Goal: Task Accomplishment & Management: Manage account settings

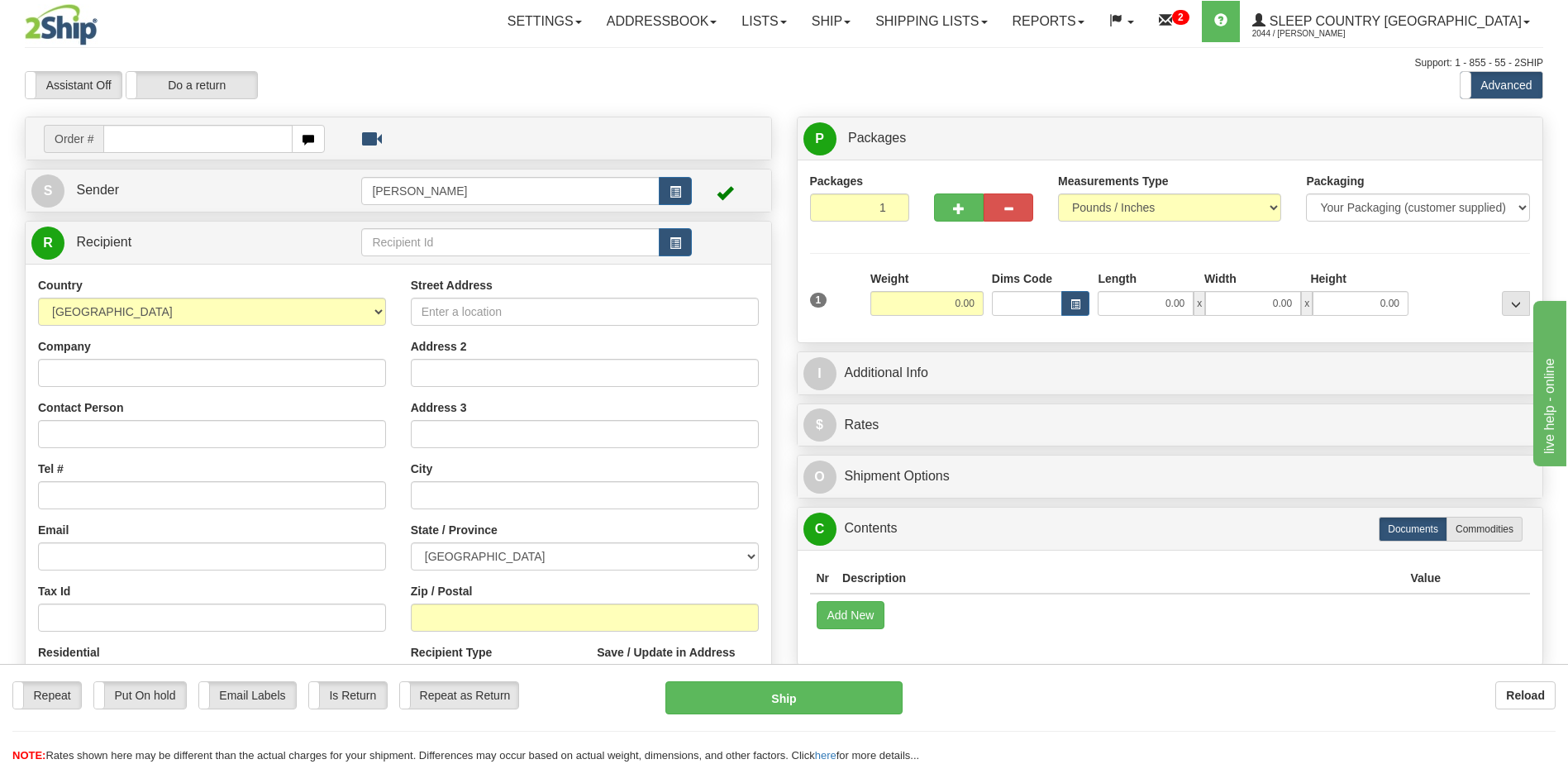
click at [227, 140] on input "text" at bounding box center [197, 139] width 189 height 28
type input "9000h9892147"
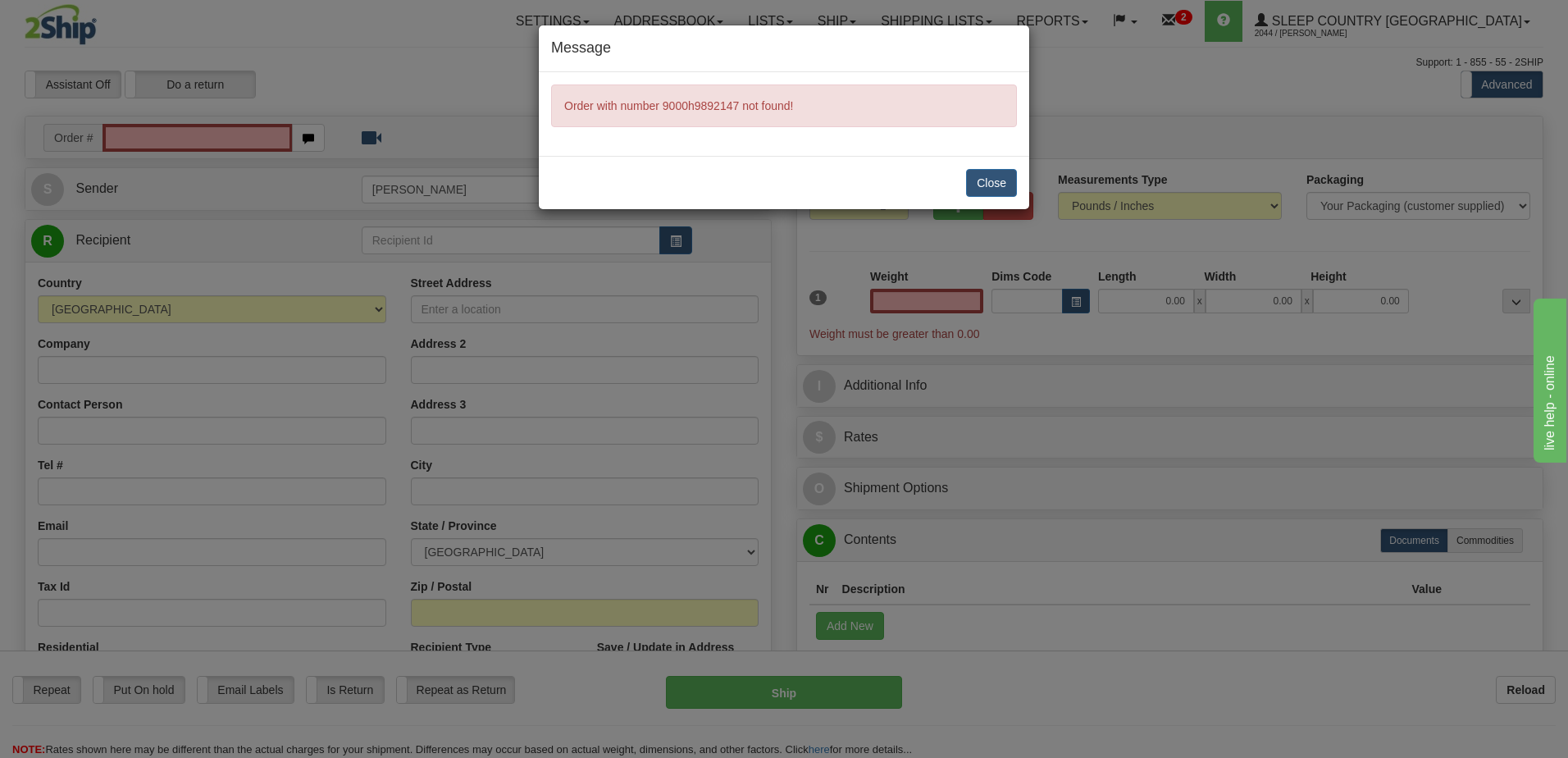
type input "0.00"
click at [991, 187] on button "Close" at bounding box center [991, 183] width 51 height 28
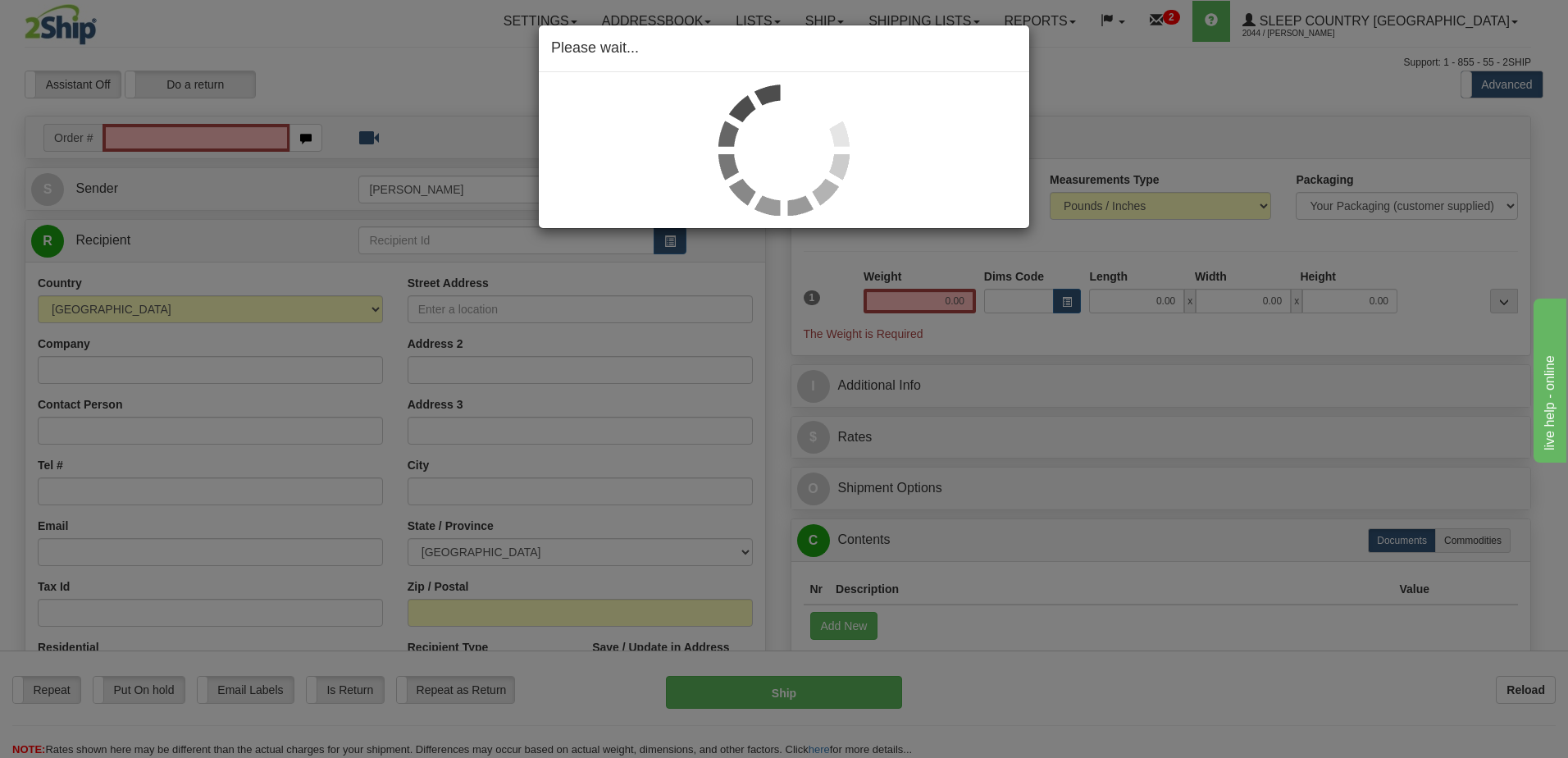
click at [164, 133] on div "Please wait..." at bounding box center [784, 379] width 1568 height 758
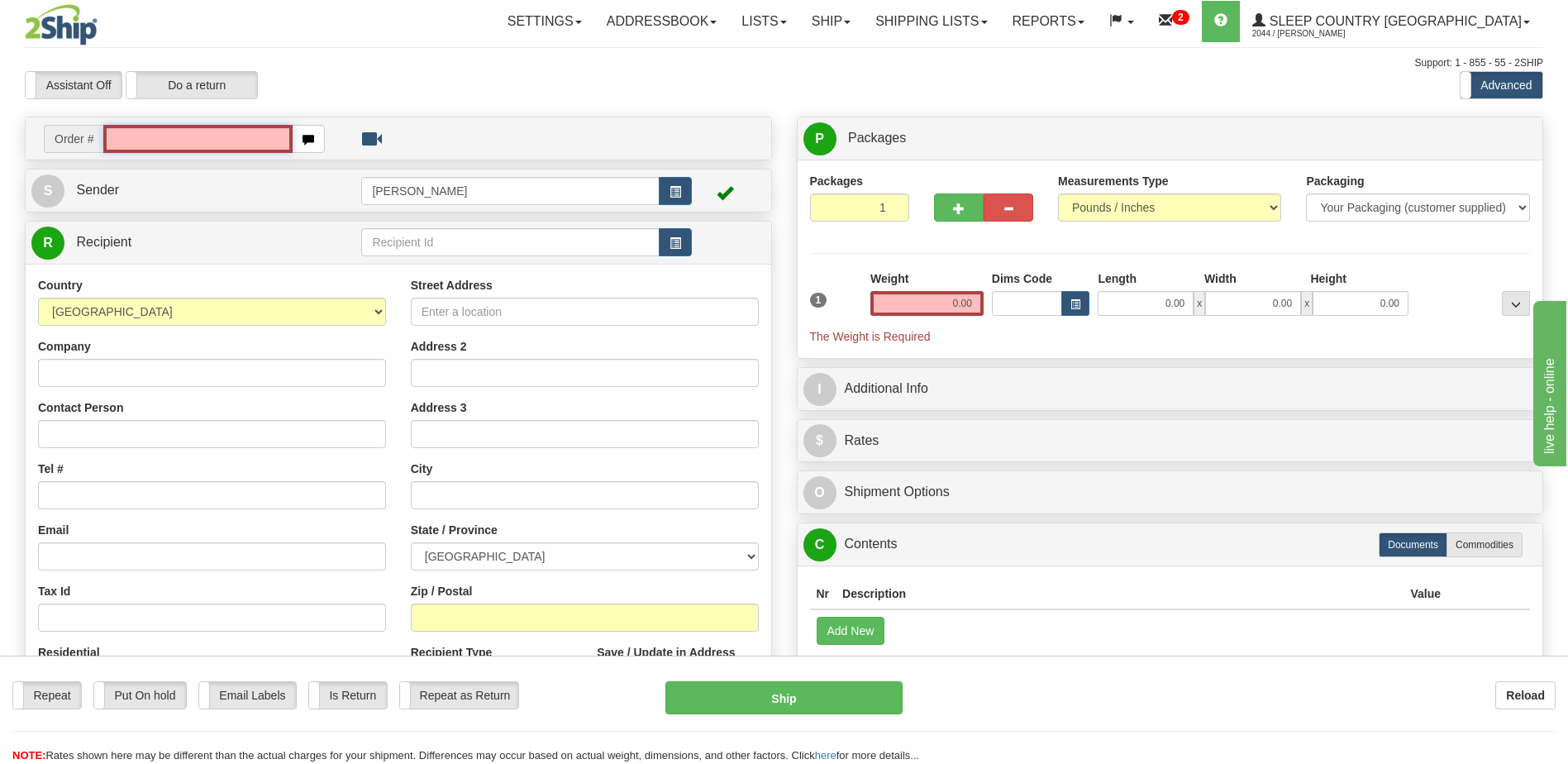
click at [166, 139] on input "text" at bounding box center [197, 139] width 189 height 28
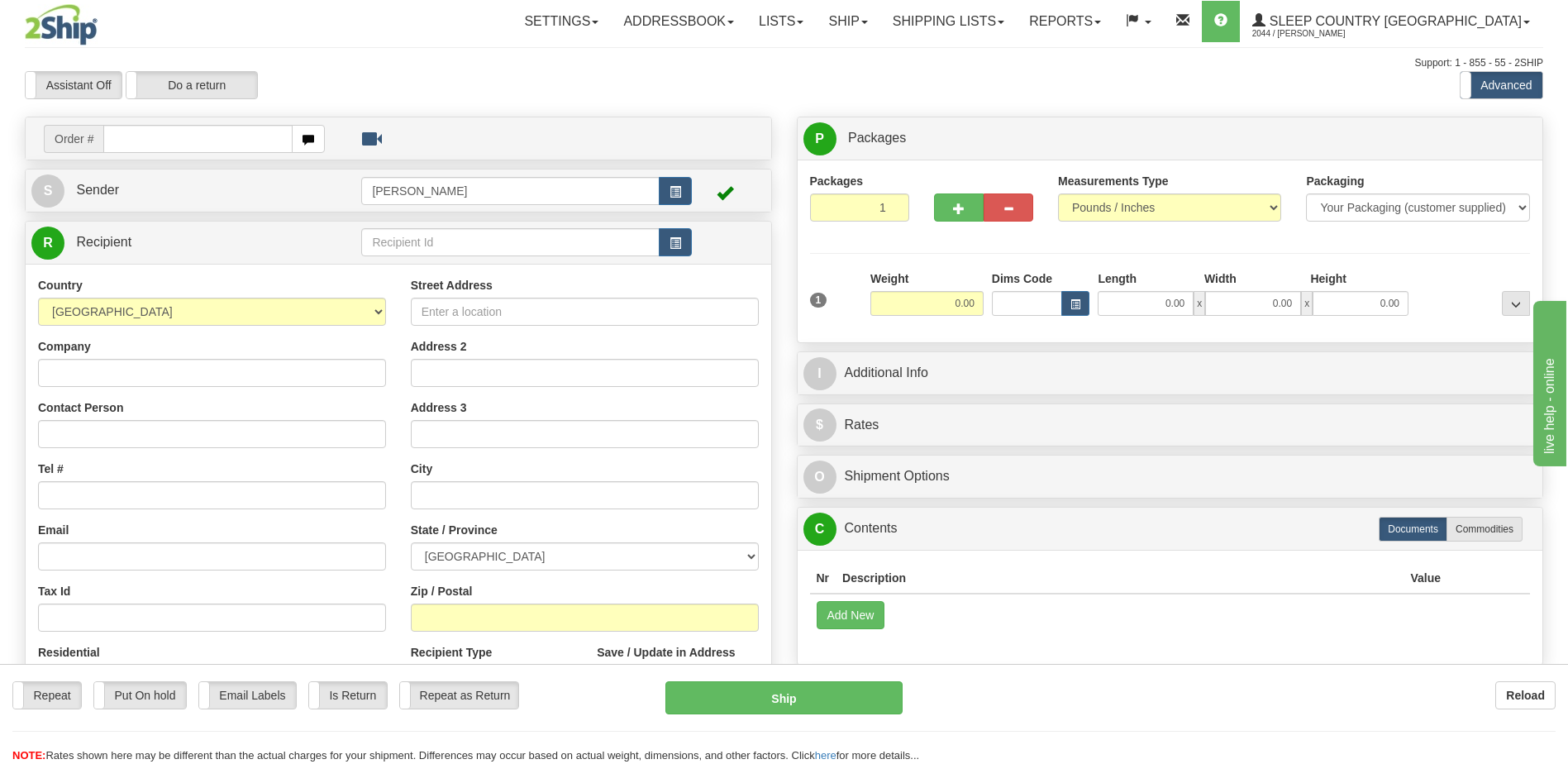
click at [162, 141] on div "Toggle navigation Settings Shipping Preferences Fields Preferences New" at bounding box center [784, 465] width 1568 height 931
click at [174, 140] on input "text" at bounding box center [197, 139] width 189 height 28
type input "9000h989217"
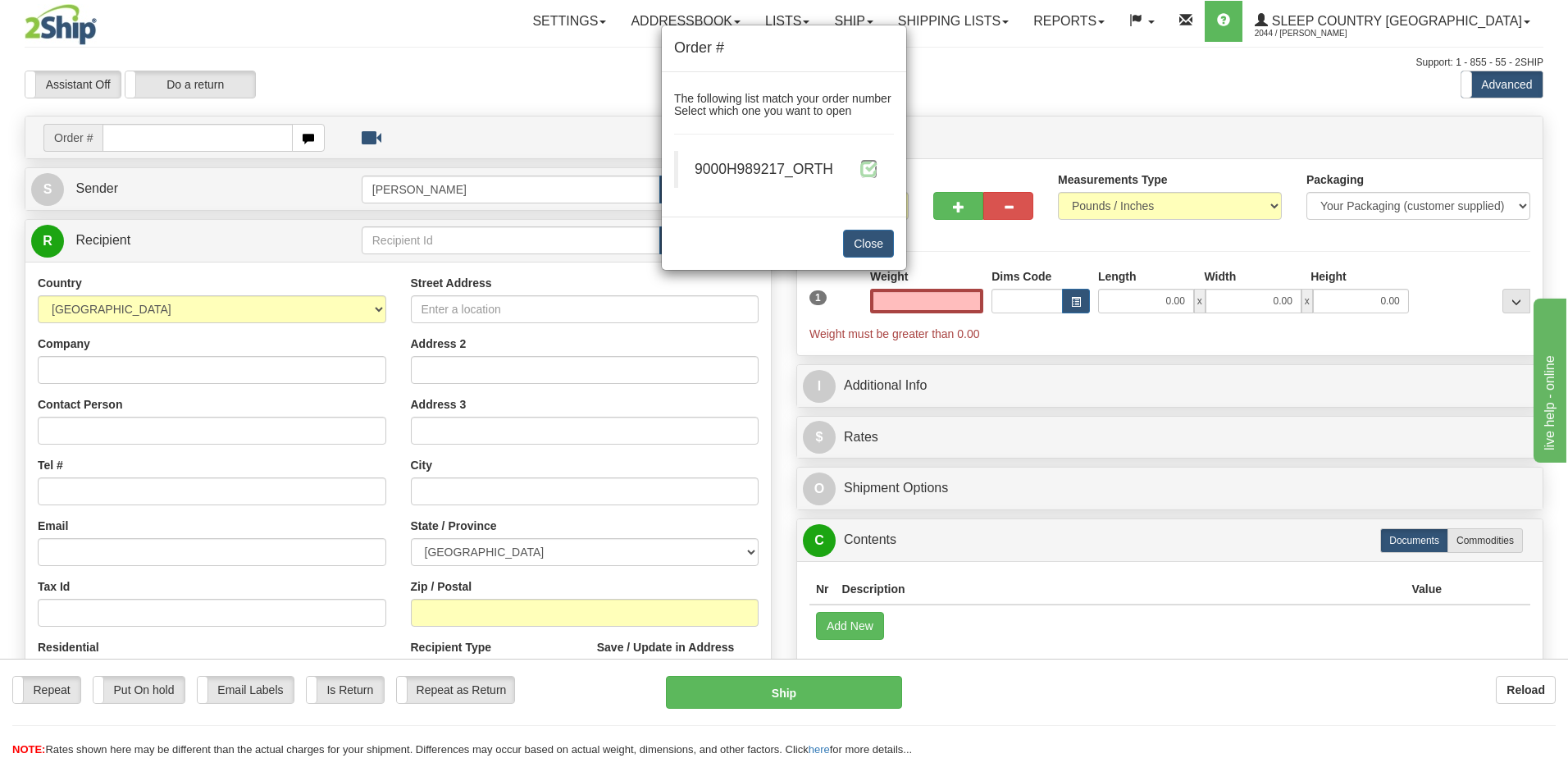
type input "0.00"
click at [862, 172] on span at bounding box center [869, 168] width 18 height 18
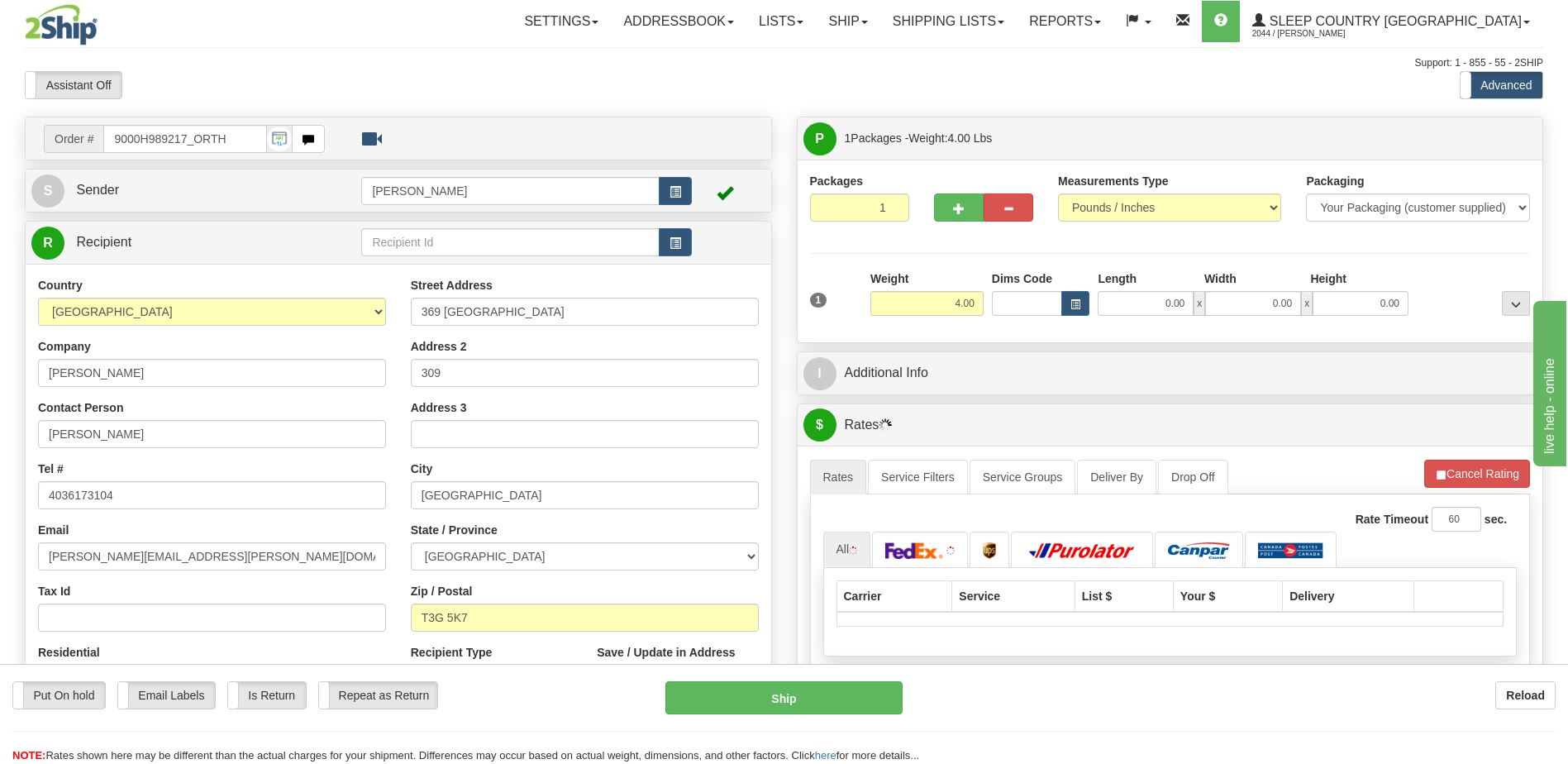
click at [1022, 302] on div at bounding box center [784, 382] width 1568 height 764
click at [1022, 302] on input "Dims Code" at bounding box center [1027, 303] width 71 height 25
type input "bte"
click button "Delete" at bounding box center [0, 0] width 0 height 0
type input "15.00"
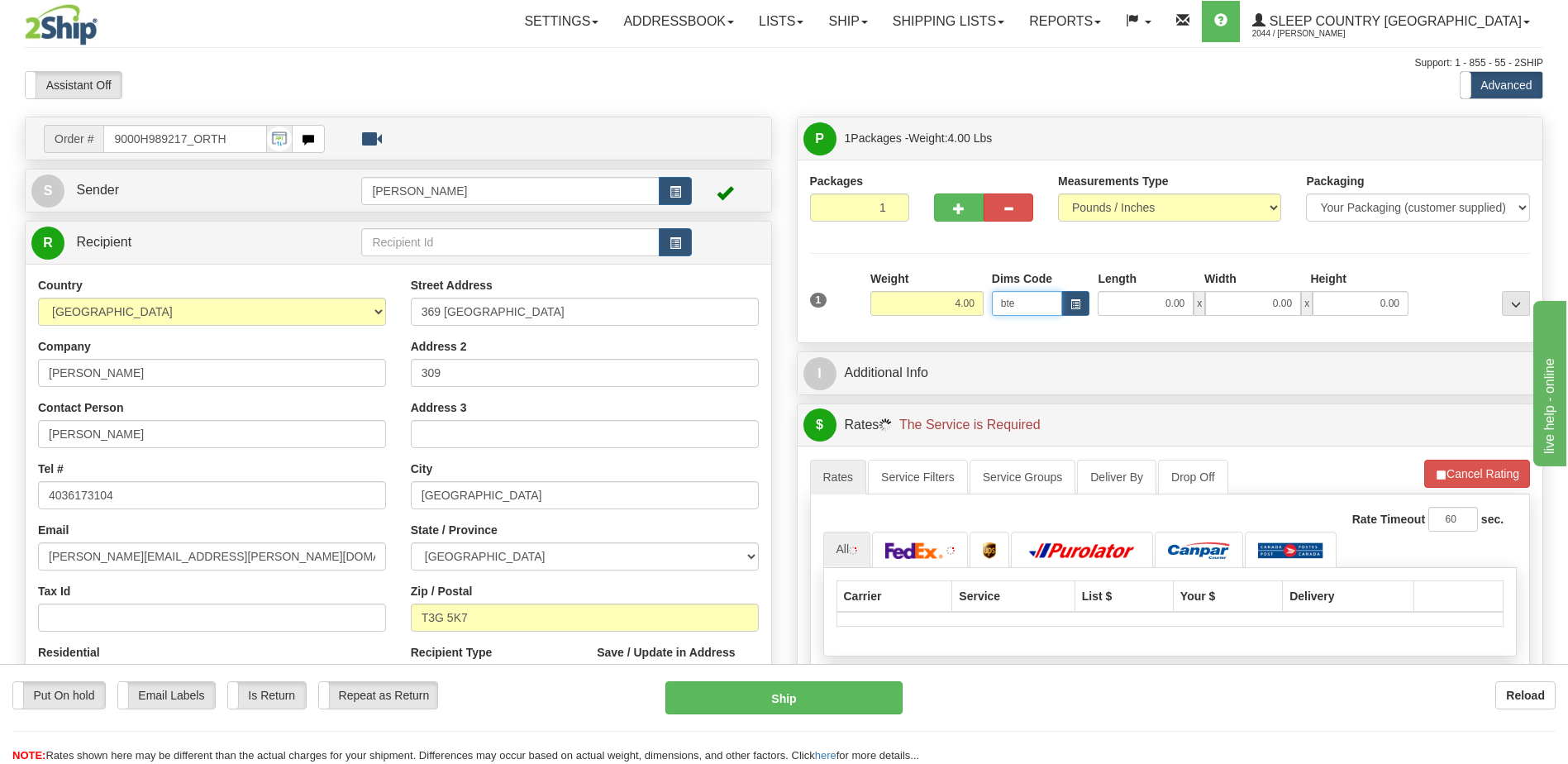
type input "5.00"
type input "25.00"
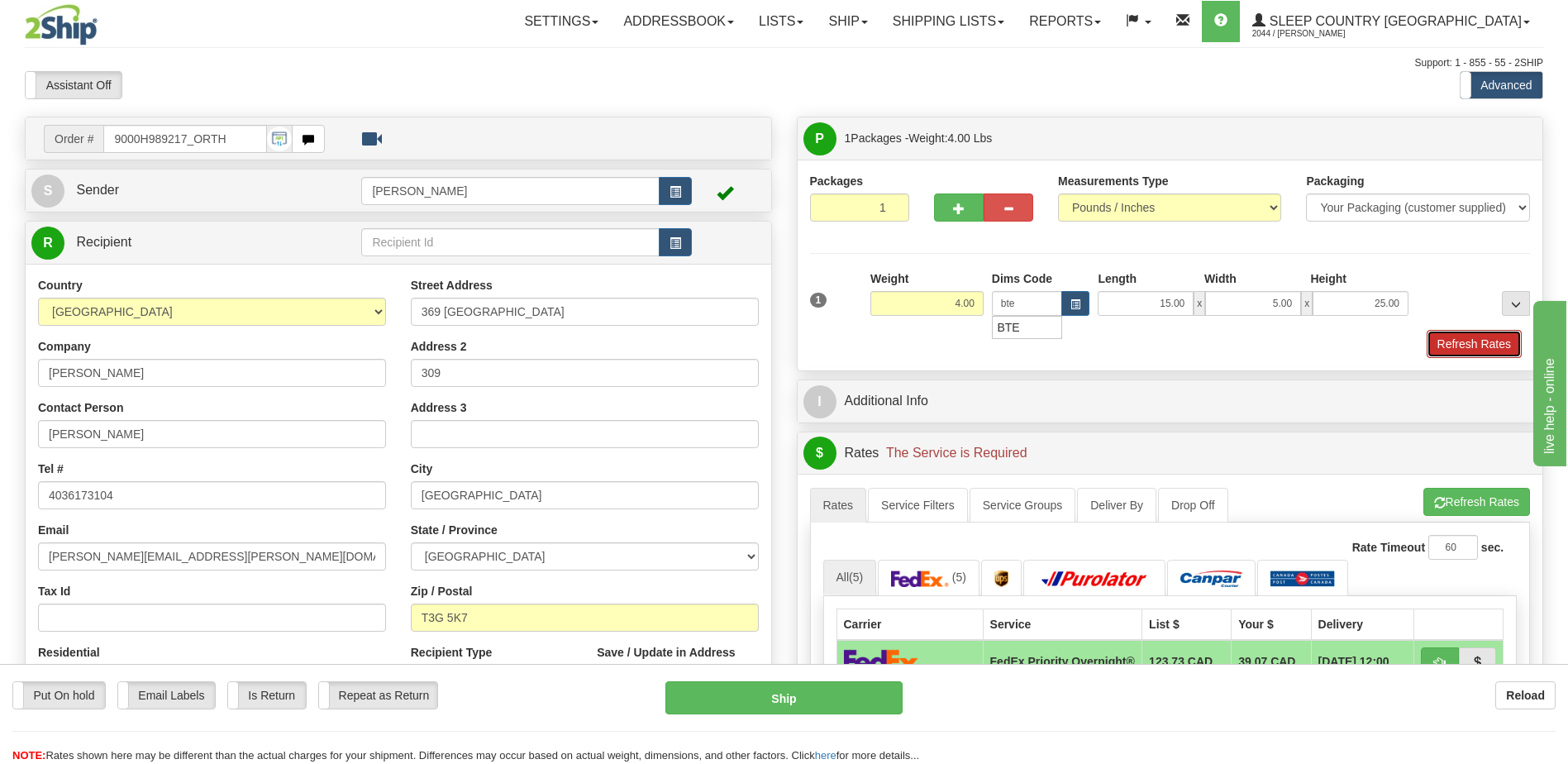
click at [1468, 345] on button "Refresh Rates" at bounding box center [1474, 343] width 95 height 28
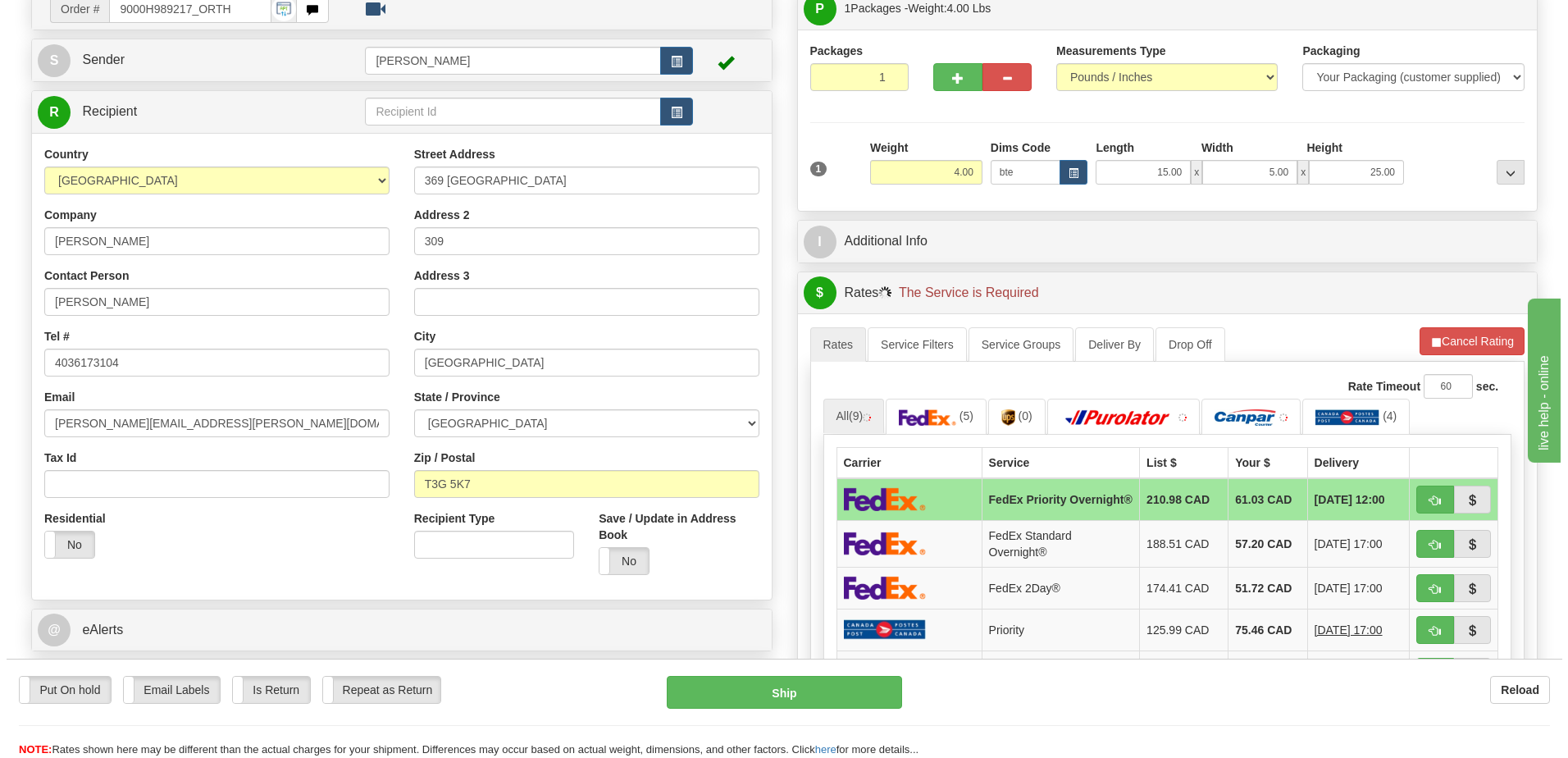
scroll to position [246, 0]
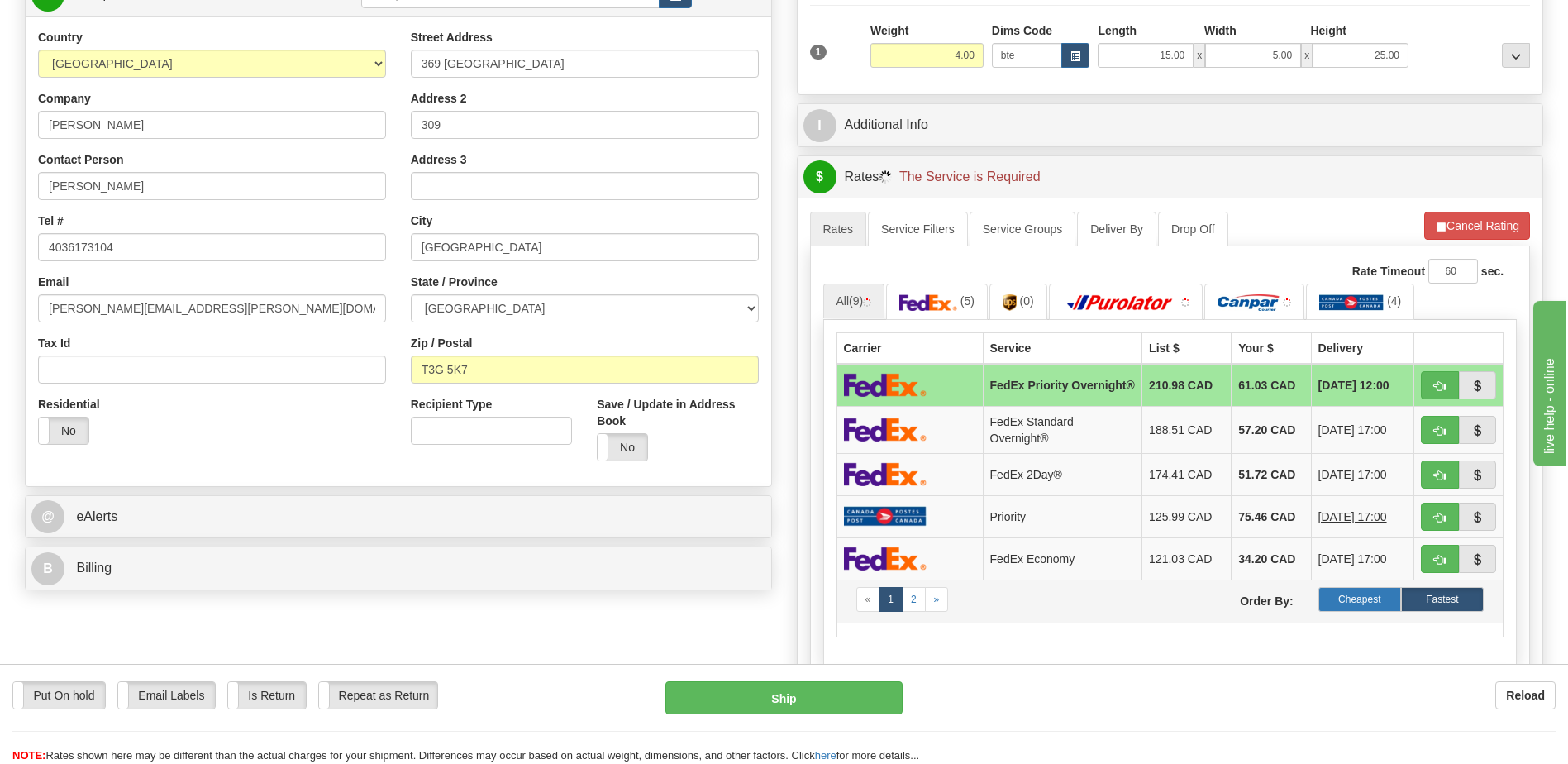
click at [1373, 611] on label "Cheapest" at bounding box center [1360, 599] width 83 height 25
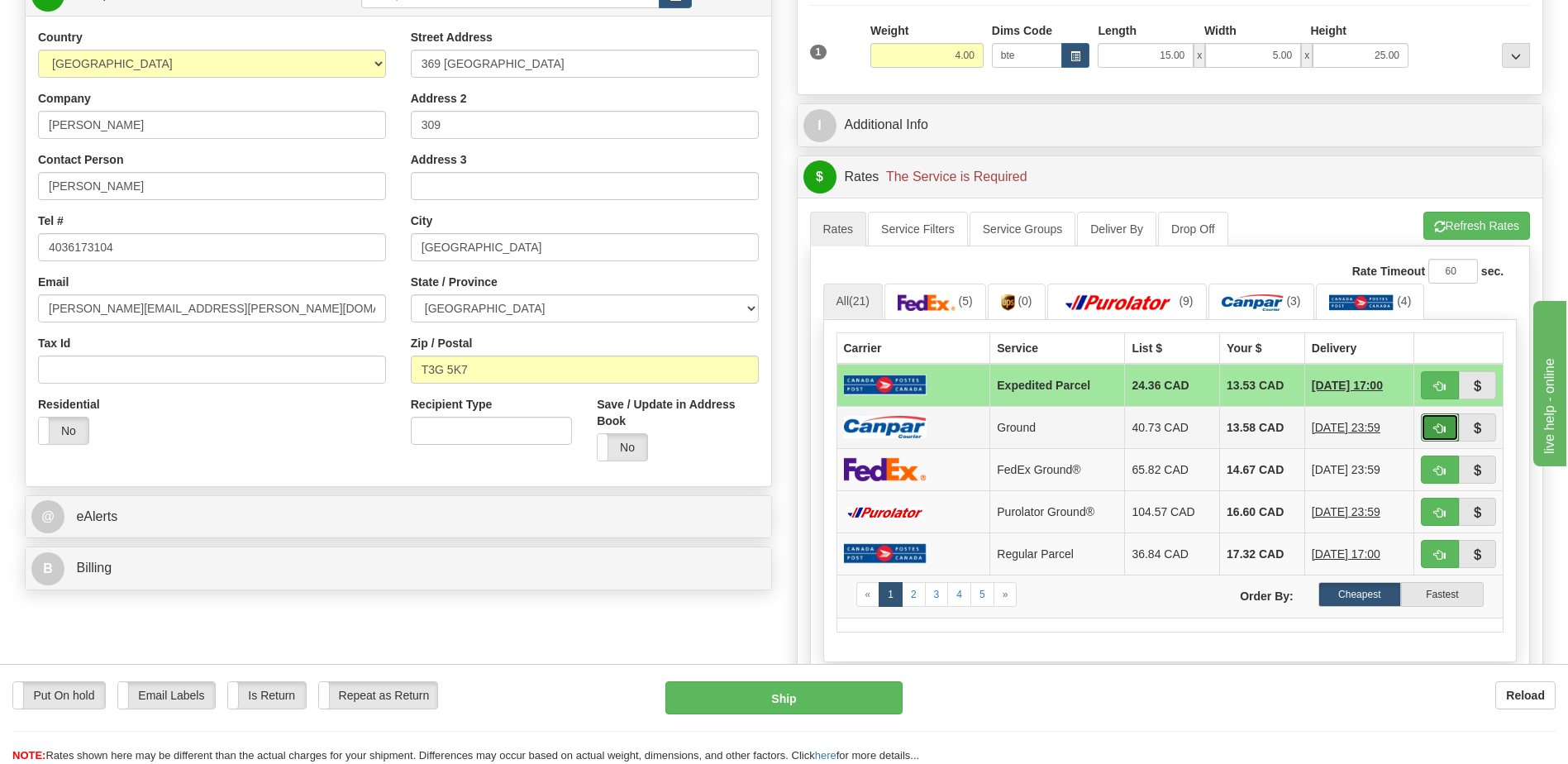
click at [1442, 419] on button "button" at bounding box center [1440, 427] width 38 height 28
type input "1"
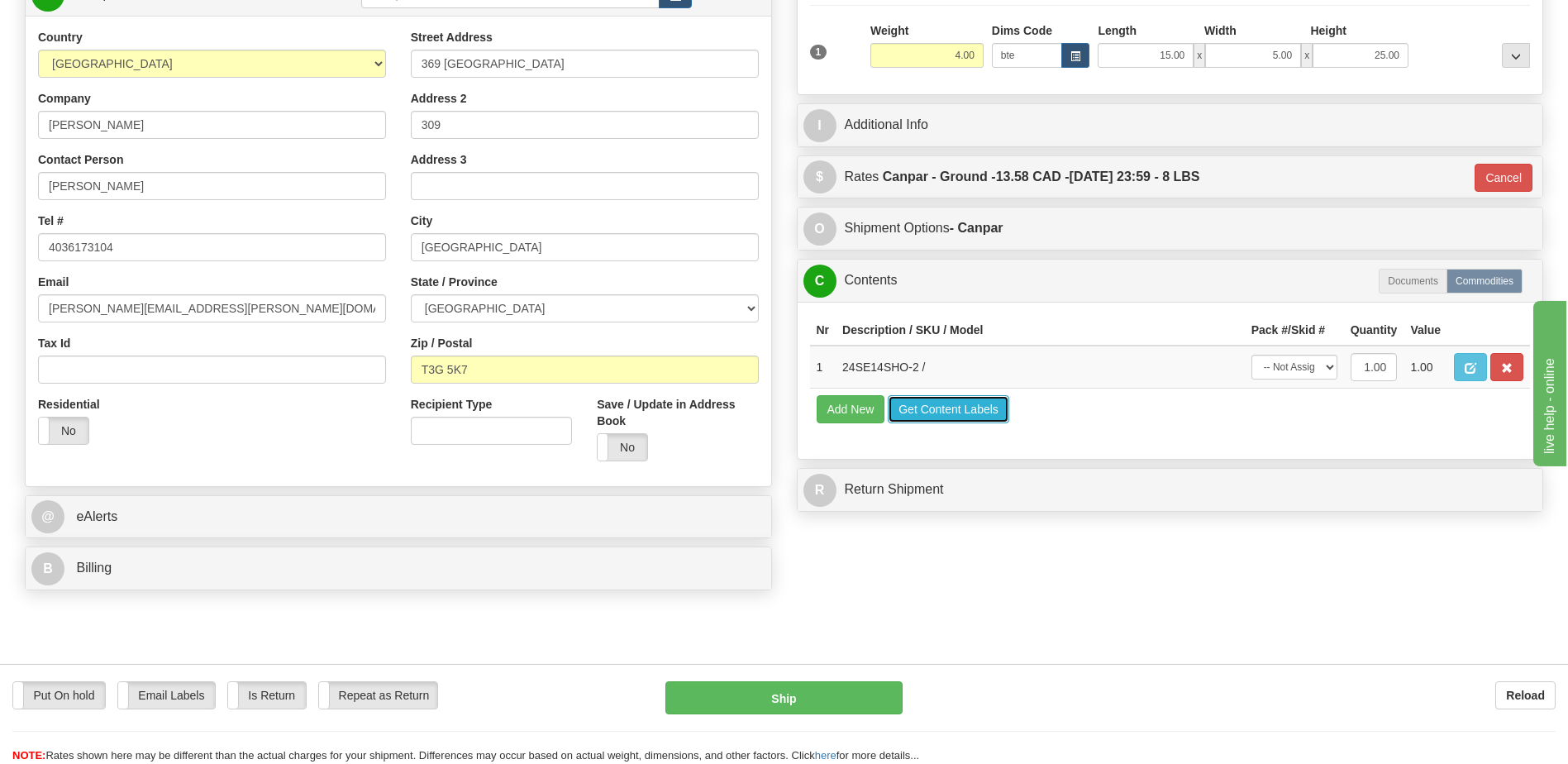
click at [937, 409] on button "Get Content Labels" at bounding box center [948, 409] width 122 height 28
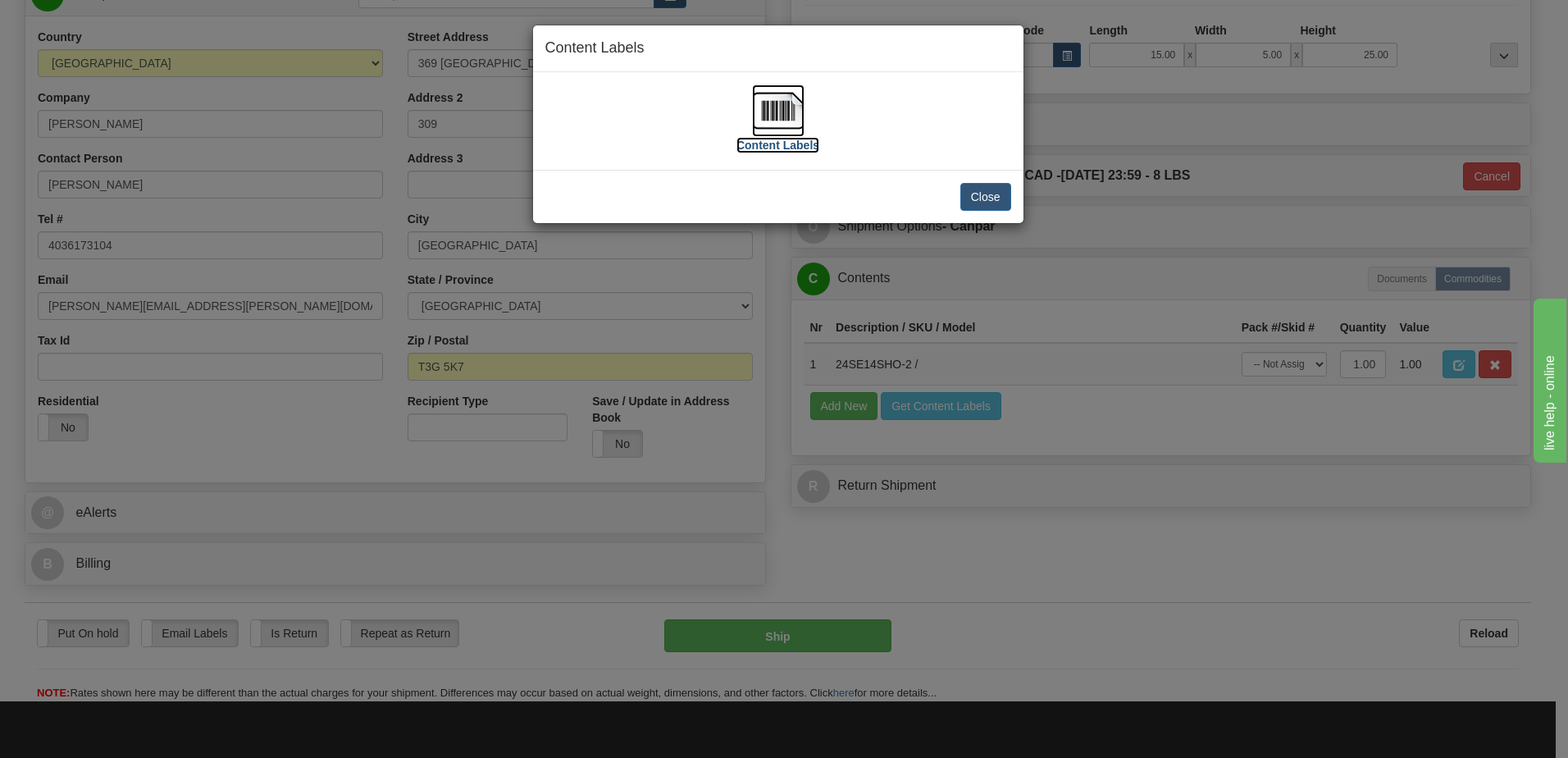
click at [785, 121] on img at bounding box center [778, 110] width 53 height 53
click at [994, 200] on button "Close" at bounding box center [985, 197] width 51 height 28
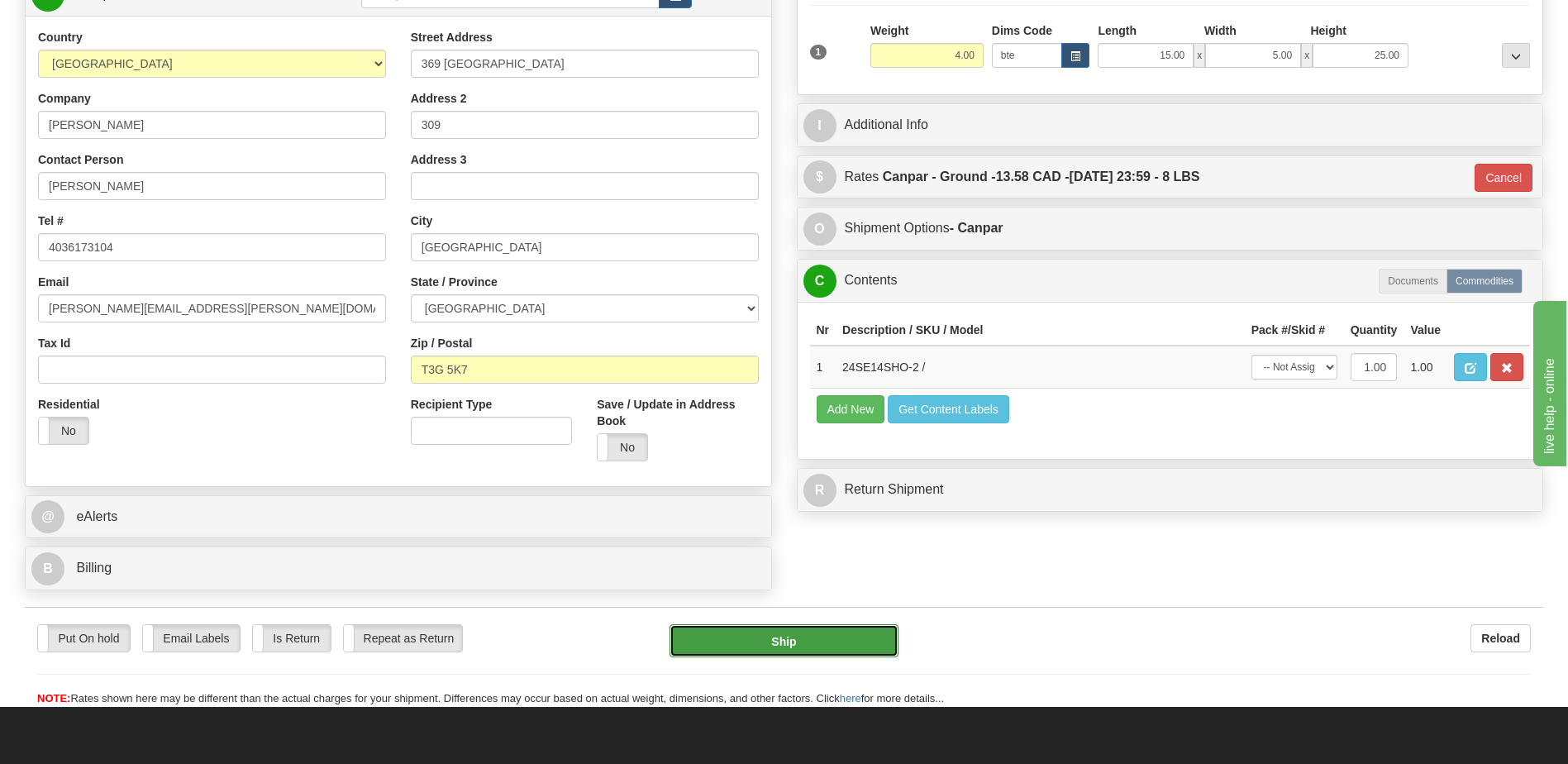
click at [836, 638] on button "Ship" at bounding box center [784, 641] width 228 height 34
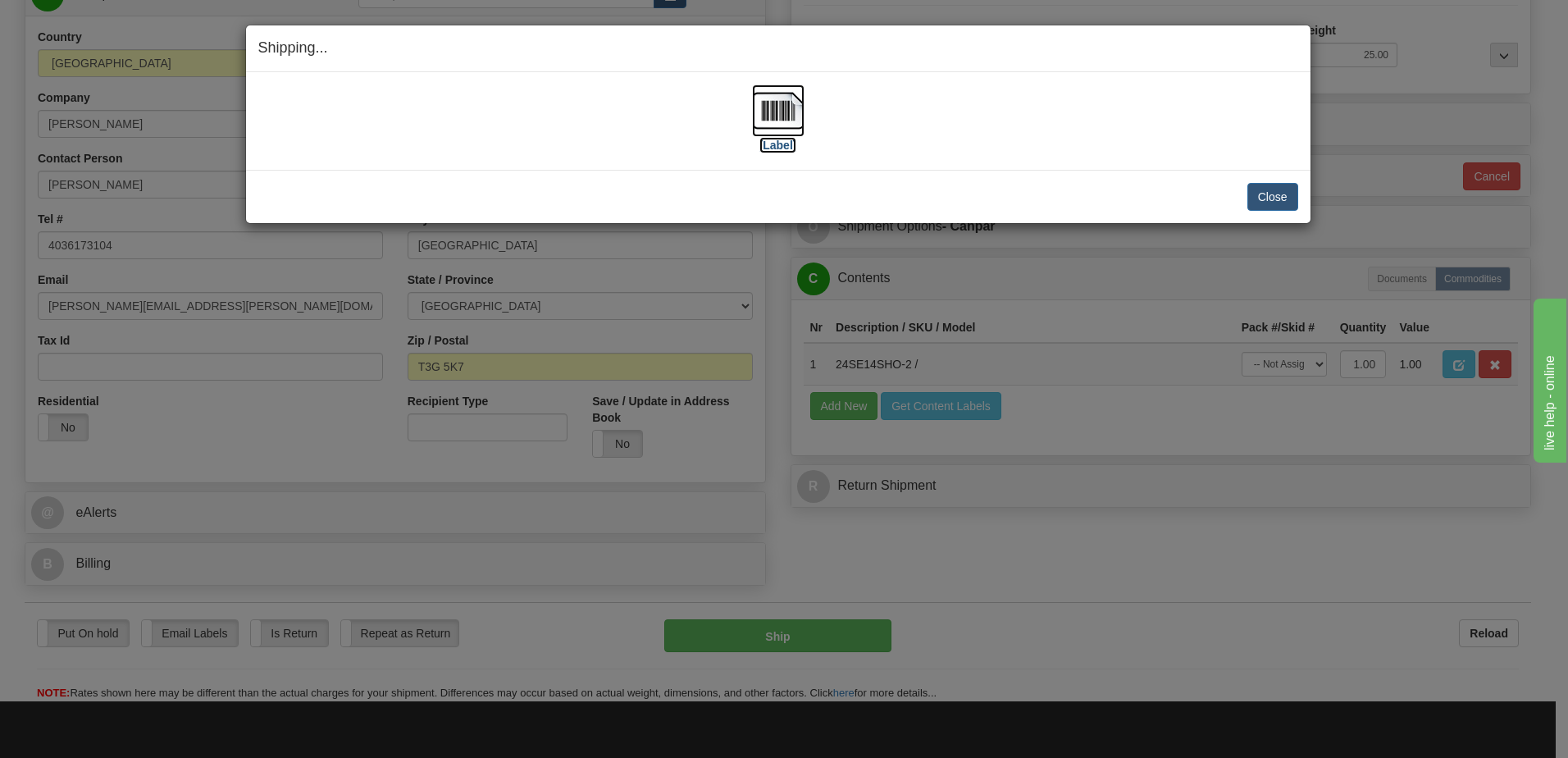
click at [774, 115] on img at bounding box center [778, 110] width 53 height 53
click at [1273, 199] on button "Close" at bounding box center [1272, 197] width 51 height 28
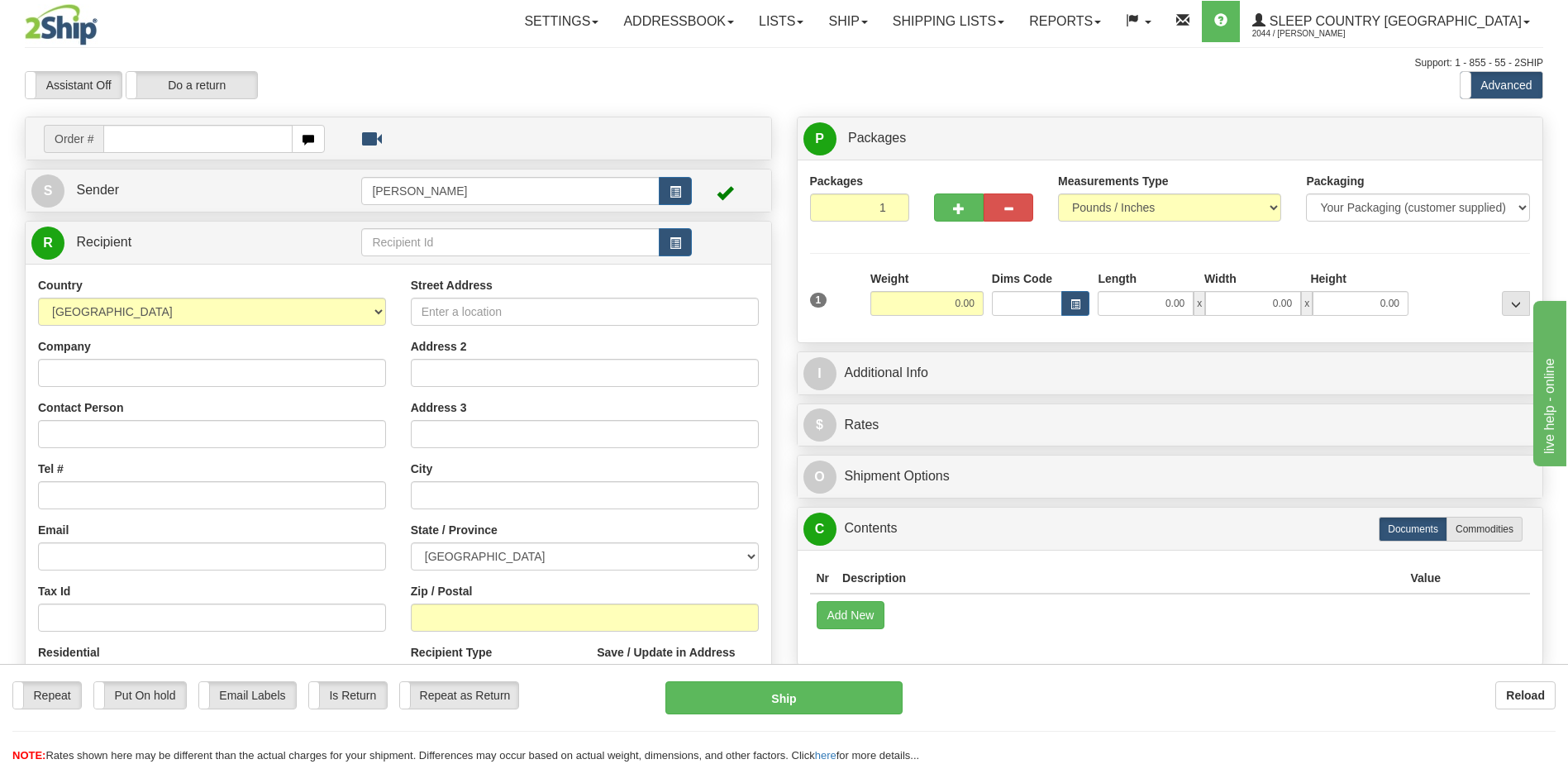
click at [149, 135] on input "text" at bounding box center [197, 139] width 189 height 28
type input "9000h989217"
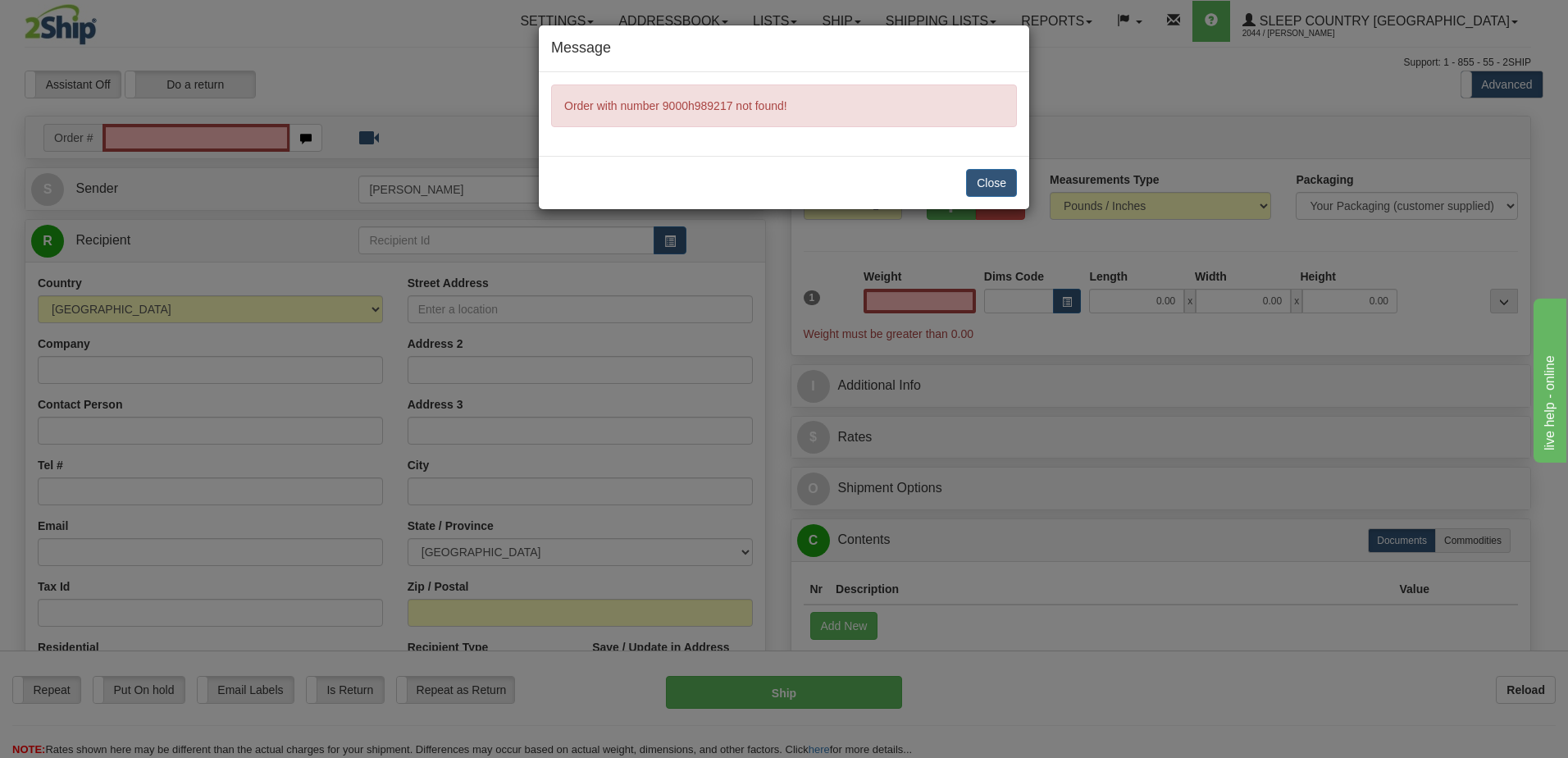
type input "0.00"
click at [1012, 187] on button "Close" at bounding box center [991, 183] width 51 height 28
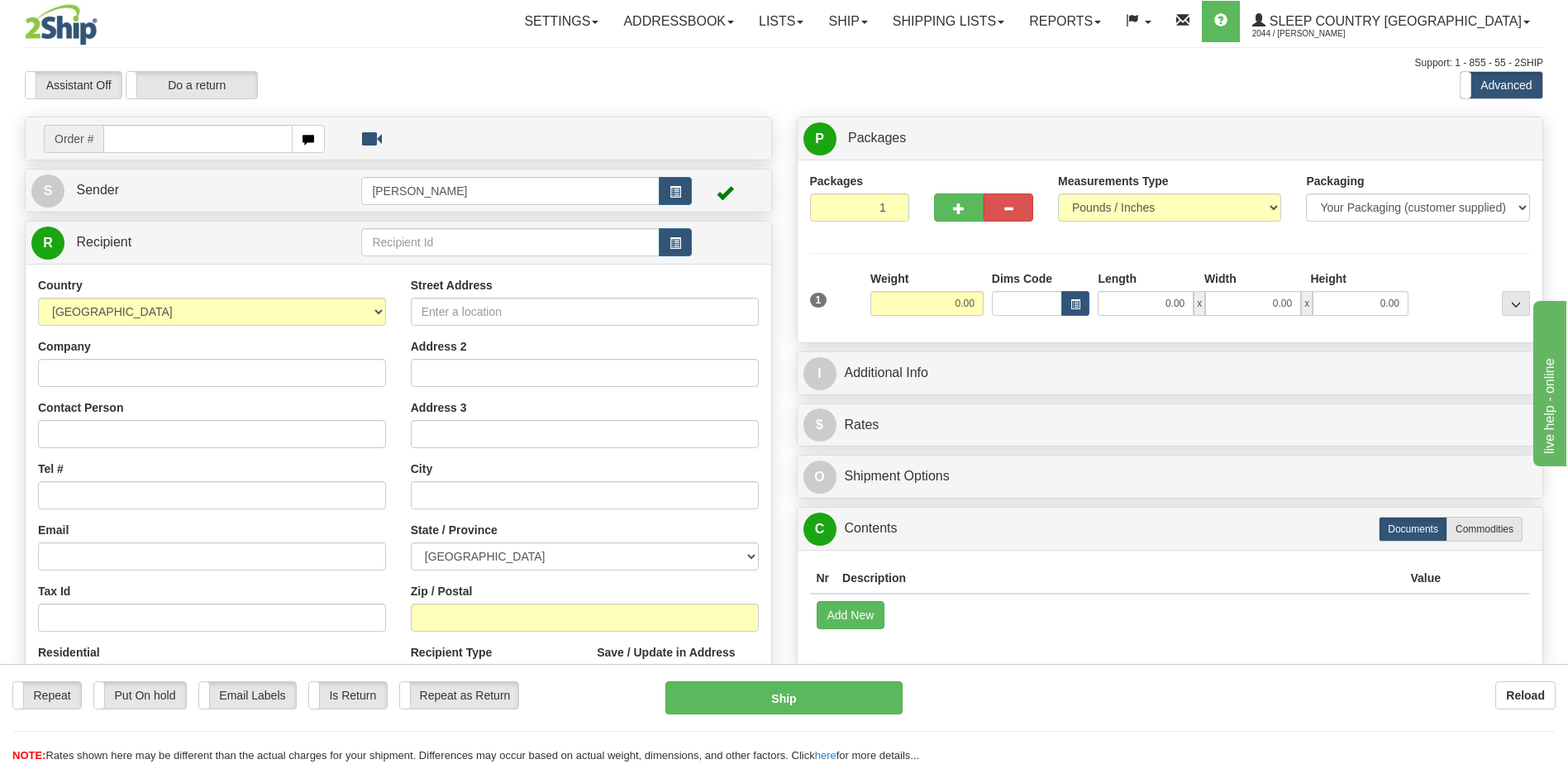
click at [215, 140] on div "Toggle navigation Settings Shipping Preferences Fields Preferences New" at bounding box center [784, 465] width 1568 height 931
click at [196, 136] on input "text" at bounding box center [197, 139] width 189 height 28
type input "9000h989217"
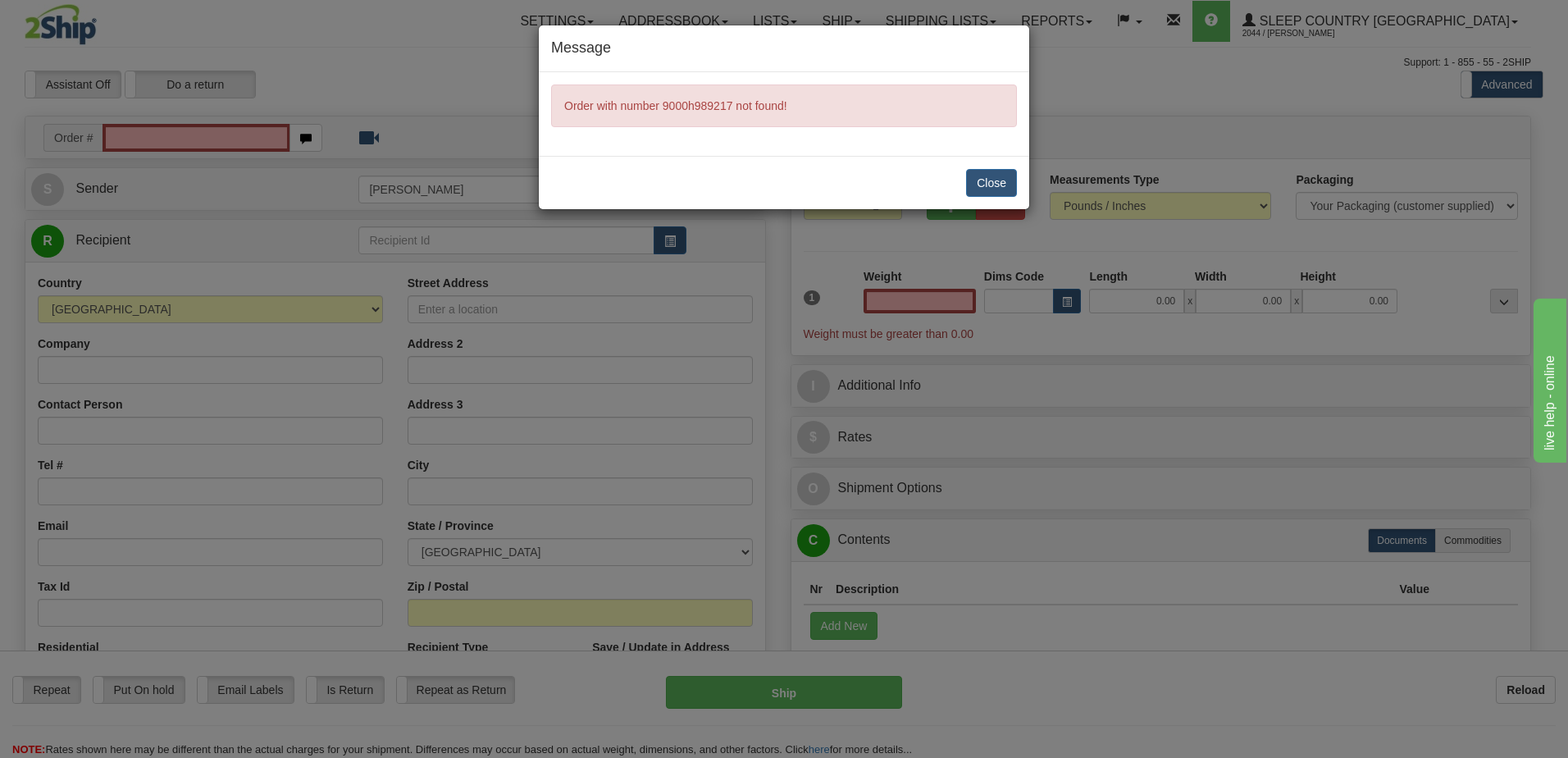
type input "0.00"
click at [998, 181] on button "Close" at bounding box center [991, 183] width 51 height 28
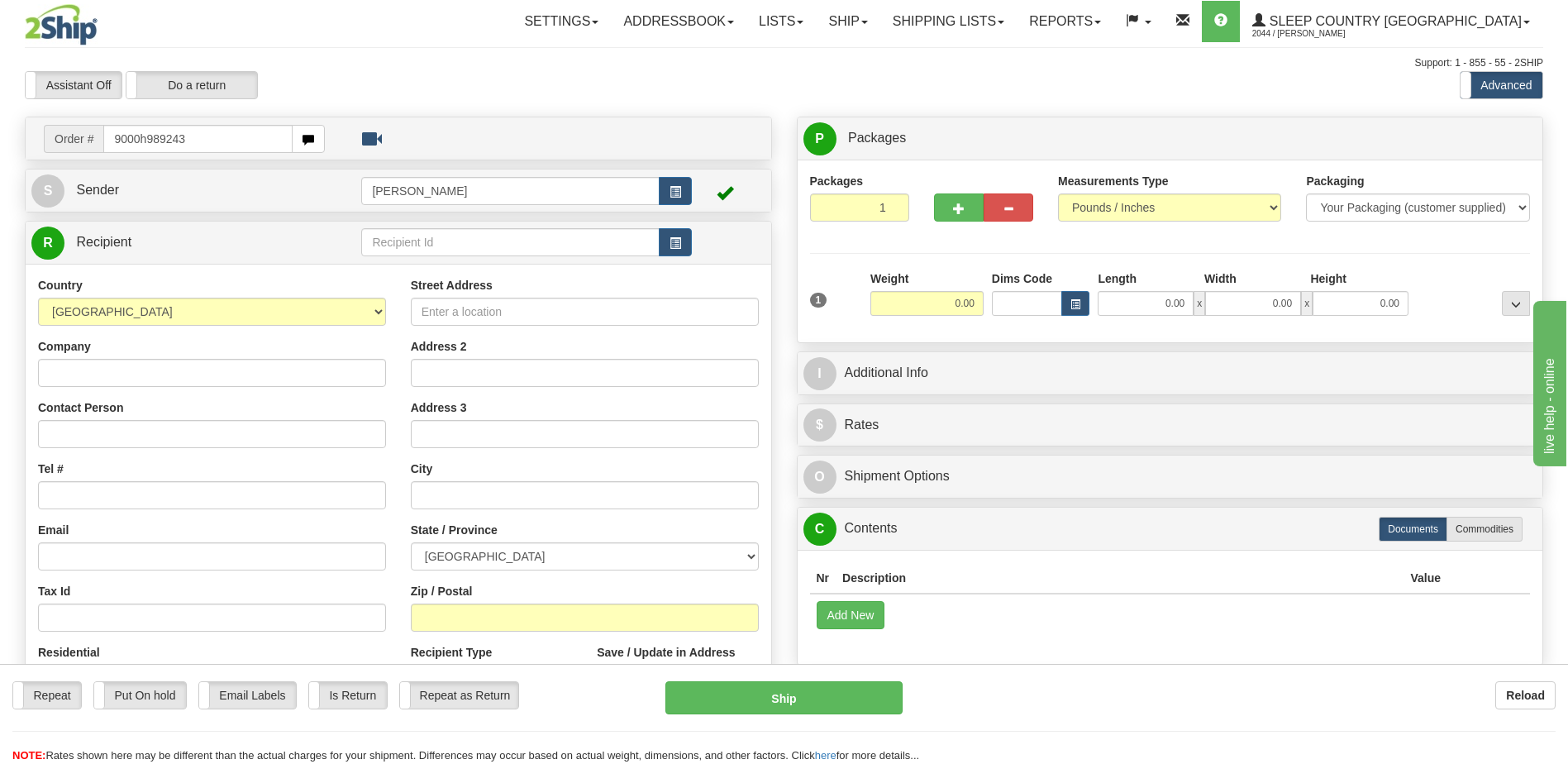
type input "9000h989243"
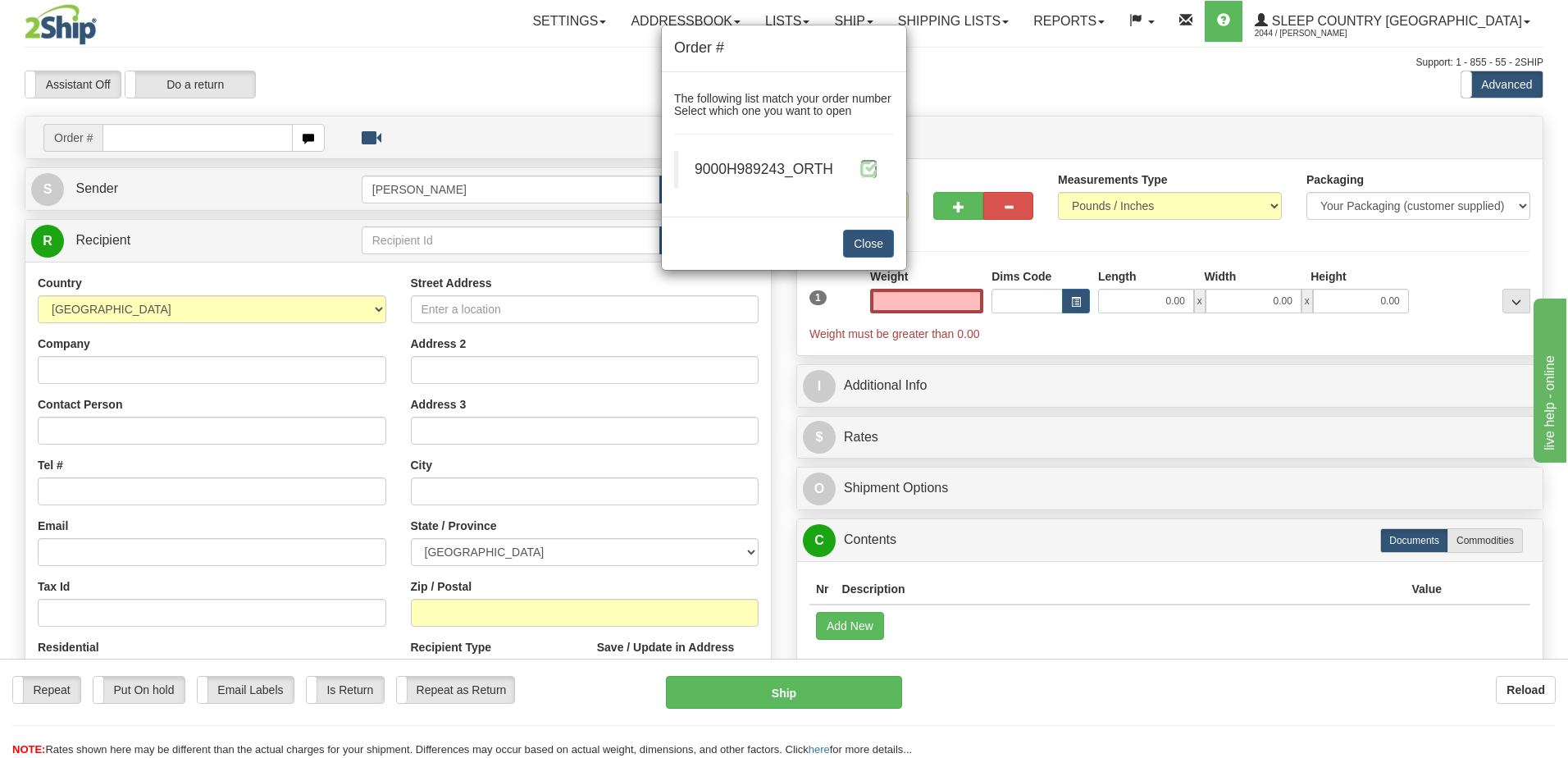
type input "0.00"
click at [877, 172] on span at bounding box center [869, 168] width 18 height 18
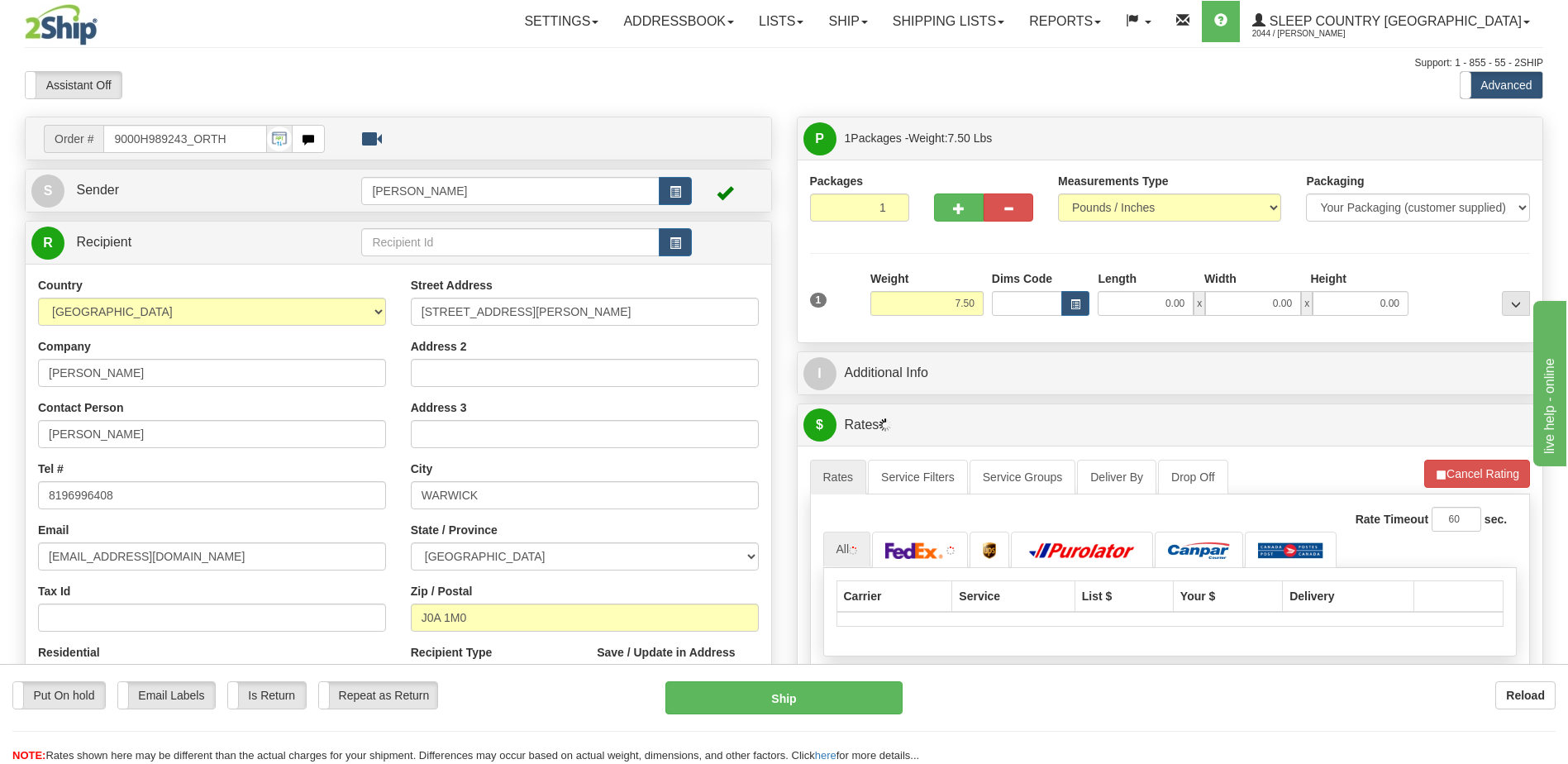
click at [1025, 307] on div "Toggle navigation Settings Shipping Preferences Fields Preferences New" at bounding box center [784, 583] width 1568 height 1167
click at [1025, 307] on input "Dims Code" at bounding box center [1027, 303] width 71 height 25
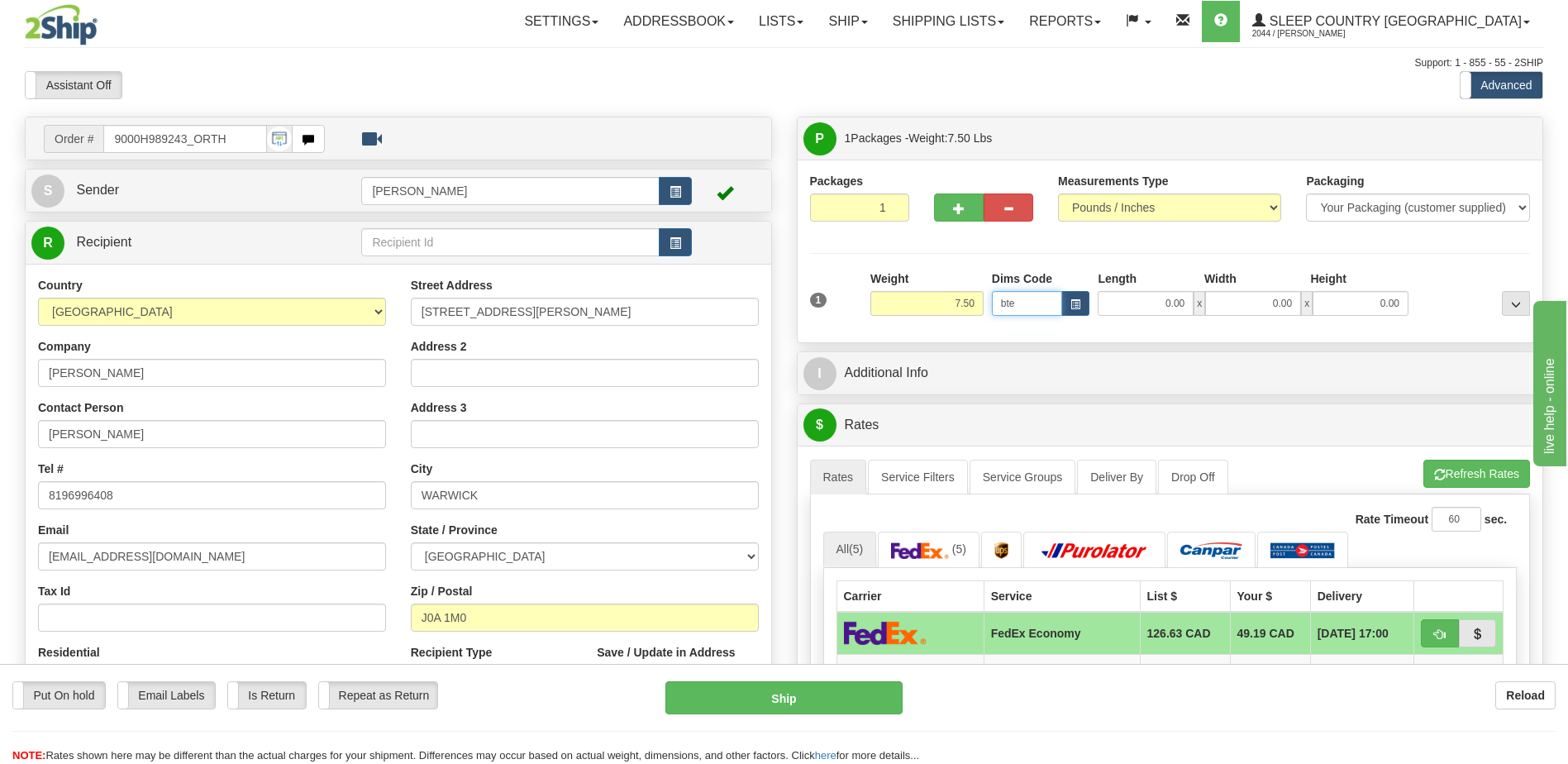
type input "bte"
click button "Delete" at bounding box center [0, 0] width 0 height 0
type input "15.00"
type input "5.00"
type input "25.00"
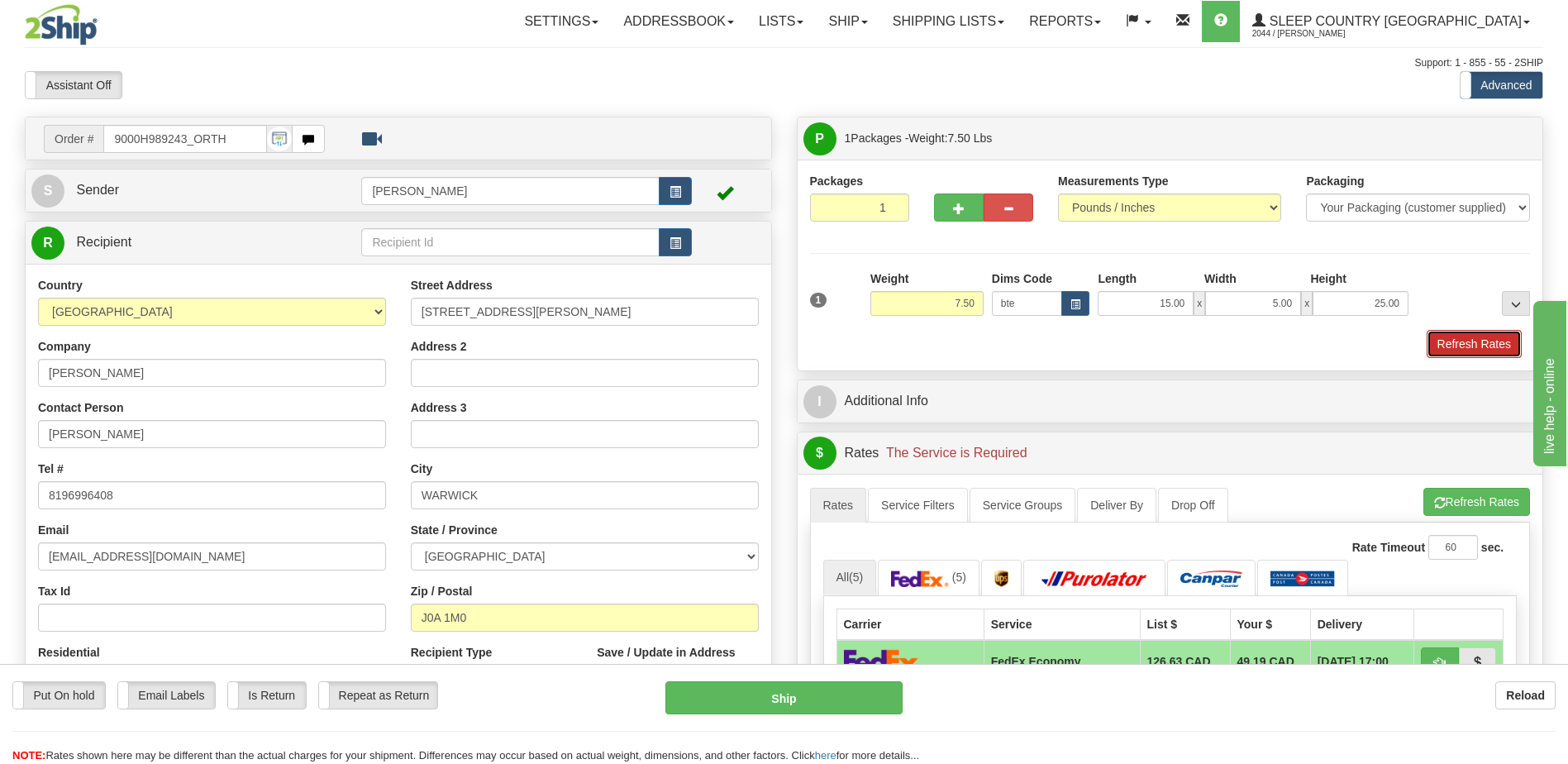
click at [1505, 335] on button "Refresh Rates" at bounding box center [1474, 343] width 95 height 28
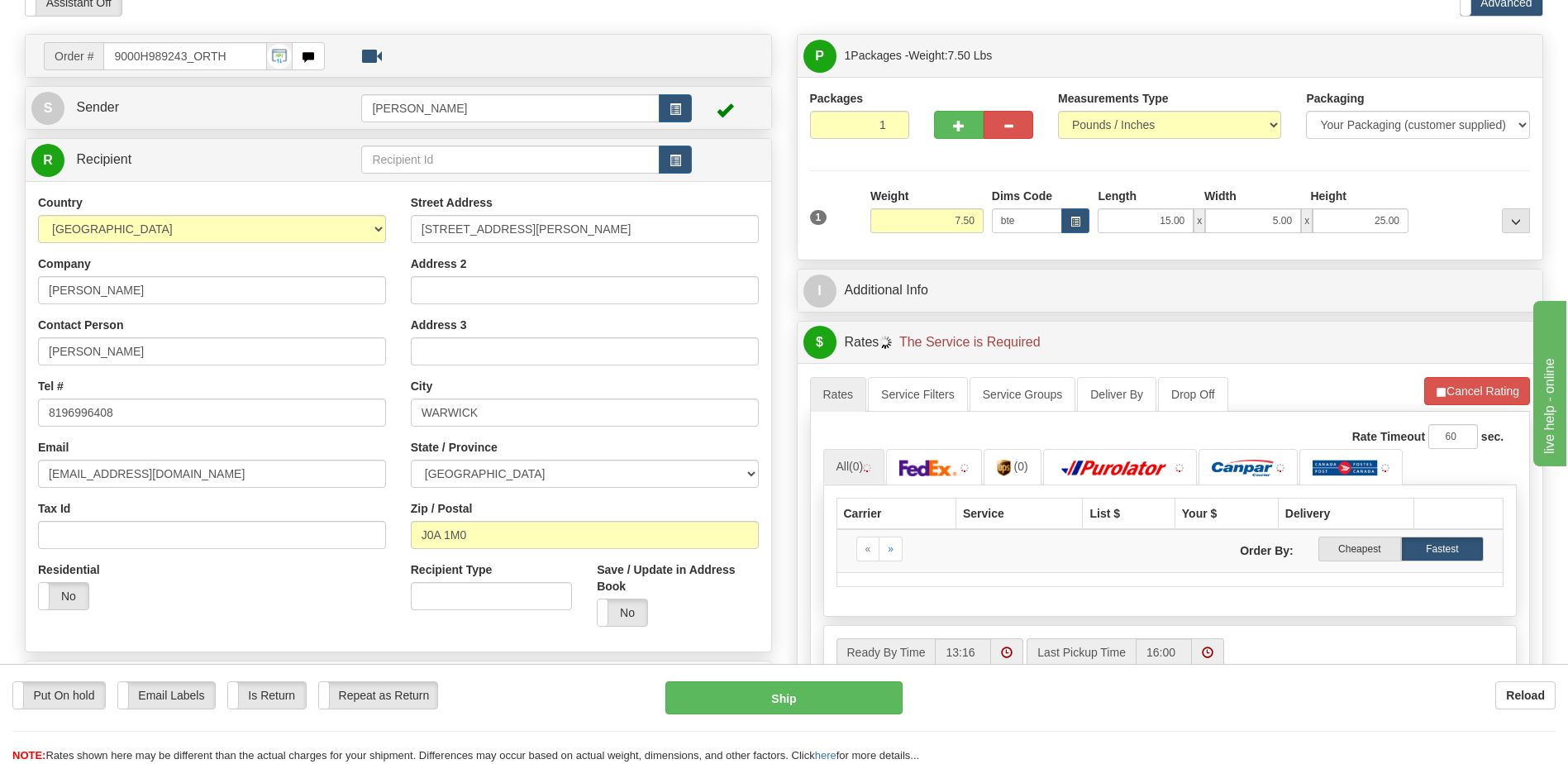
scroll to position [248, 0]
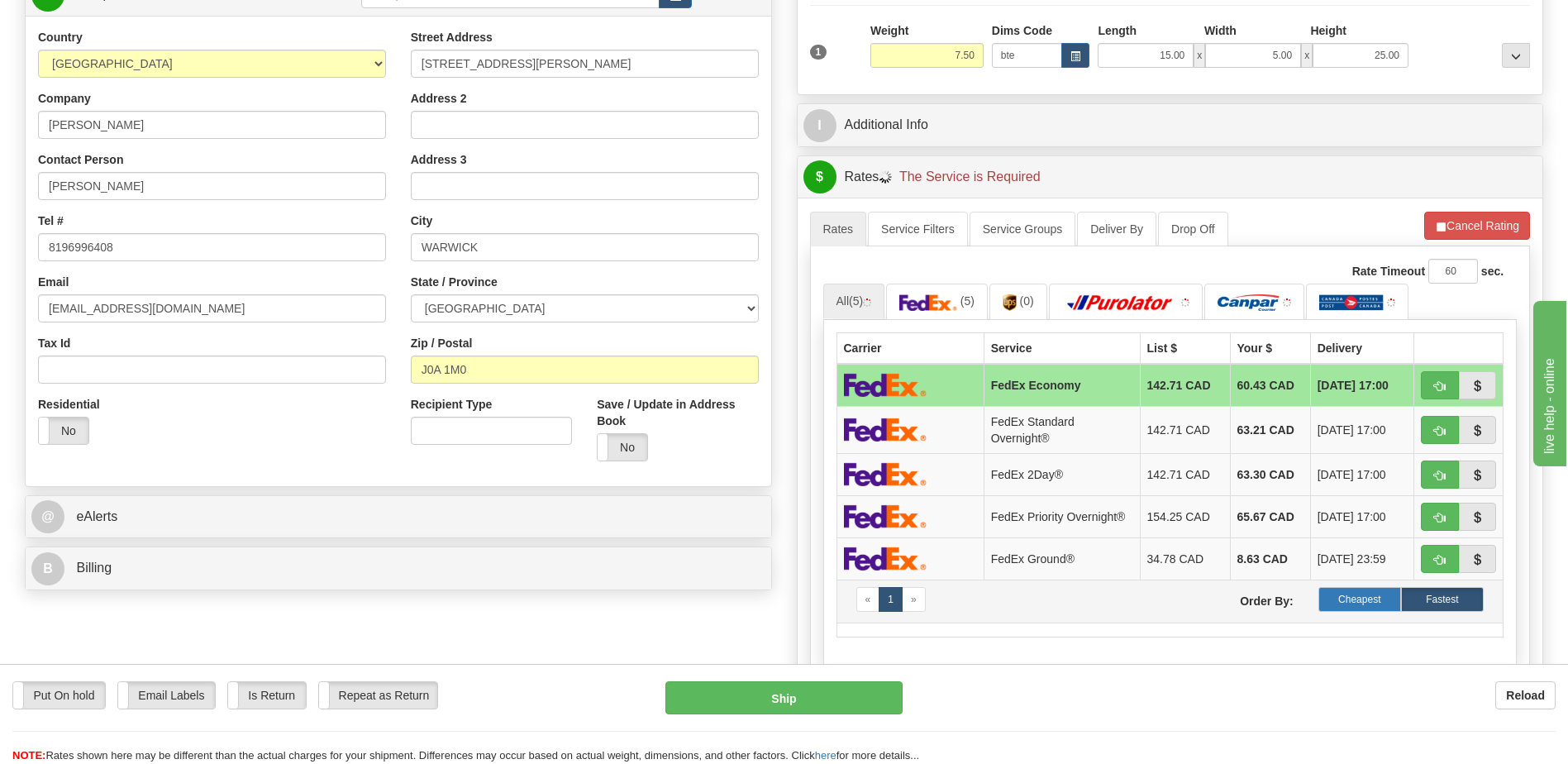
click at [1381, 601] on label "Cheapest" at bounding box center [1360, 599] width 83 height 25
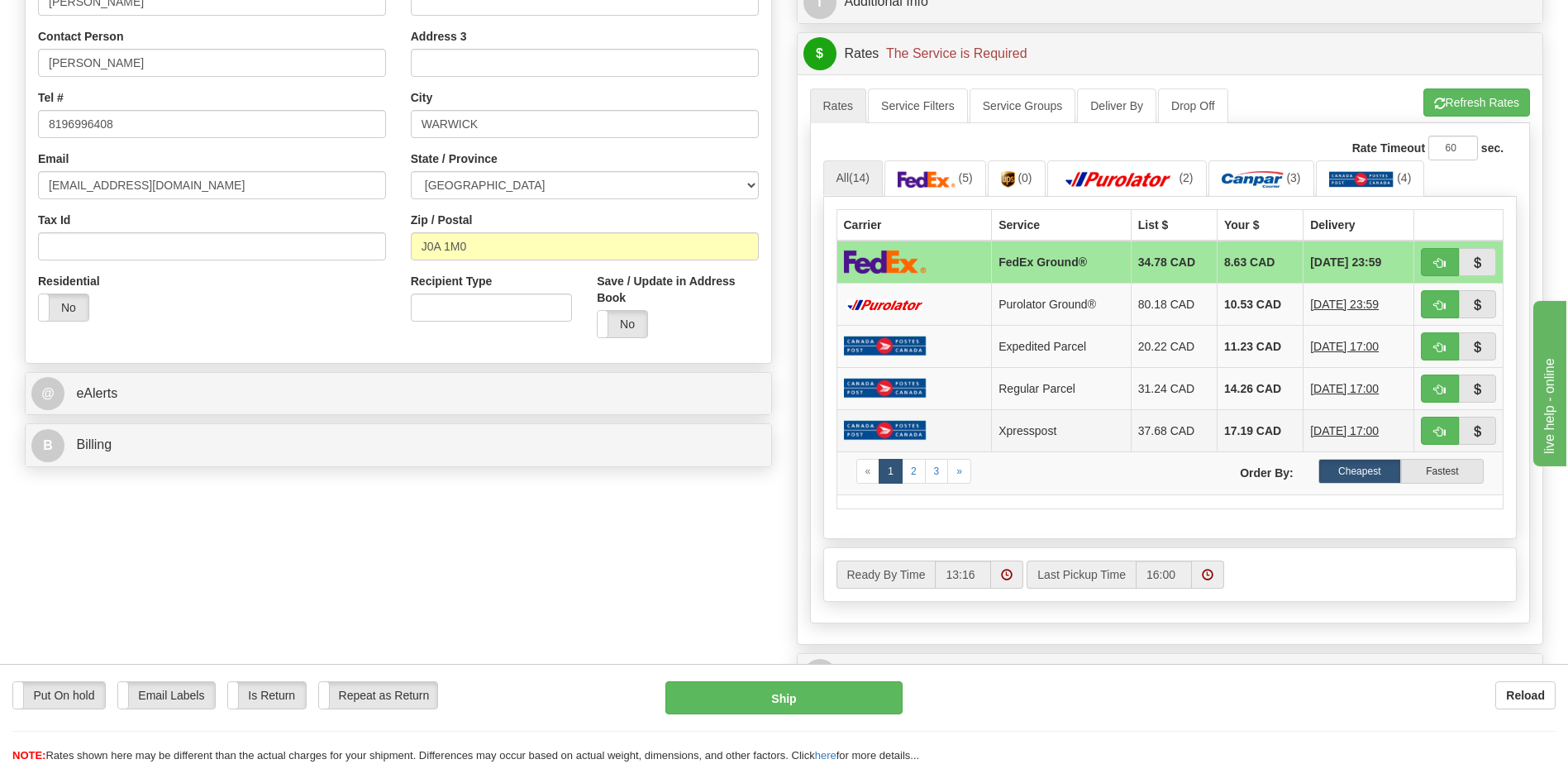
scroll to position [413, 0]
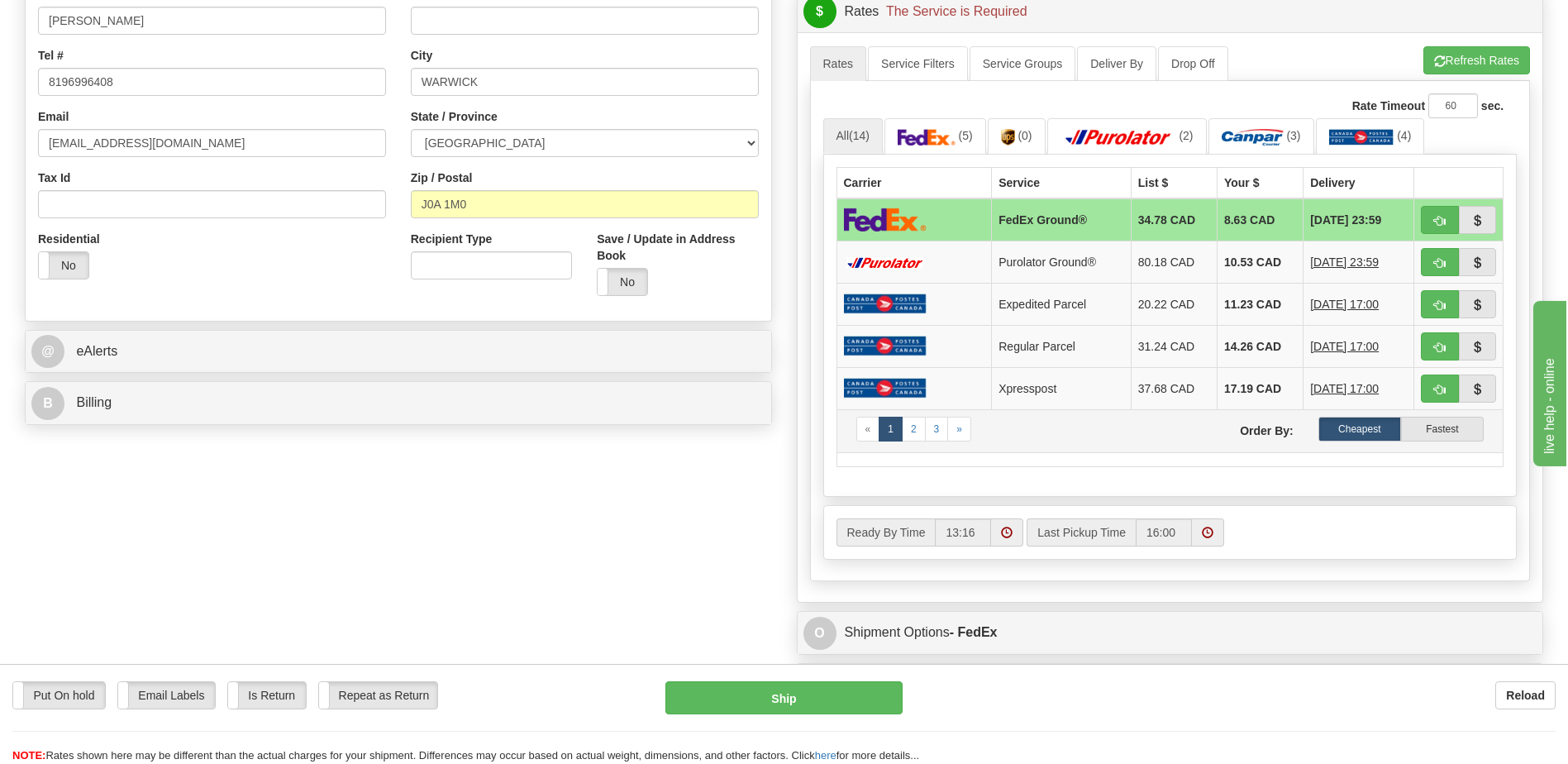
click at [1374, 415] on td "« 1 2 3 » Order By: Cheapest Fastest" at bounding box center [1170, 431] width 667 height 43
click at [1366, 426] on label "Cheapest" at bounding box center [1360, 429] width 83 height 25
click at [1357, 430] on label "Cheapest" at bounding box center [1360, 429] width 83 height 25
click at [1349, 423] on label "Cheapest" at bounding box center [1360, 429] width 83 height 25
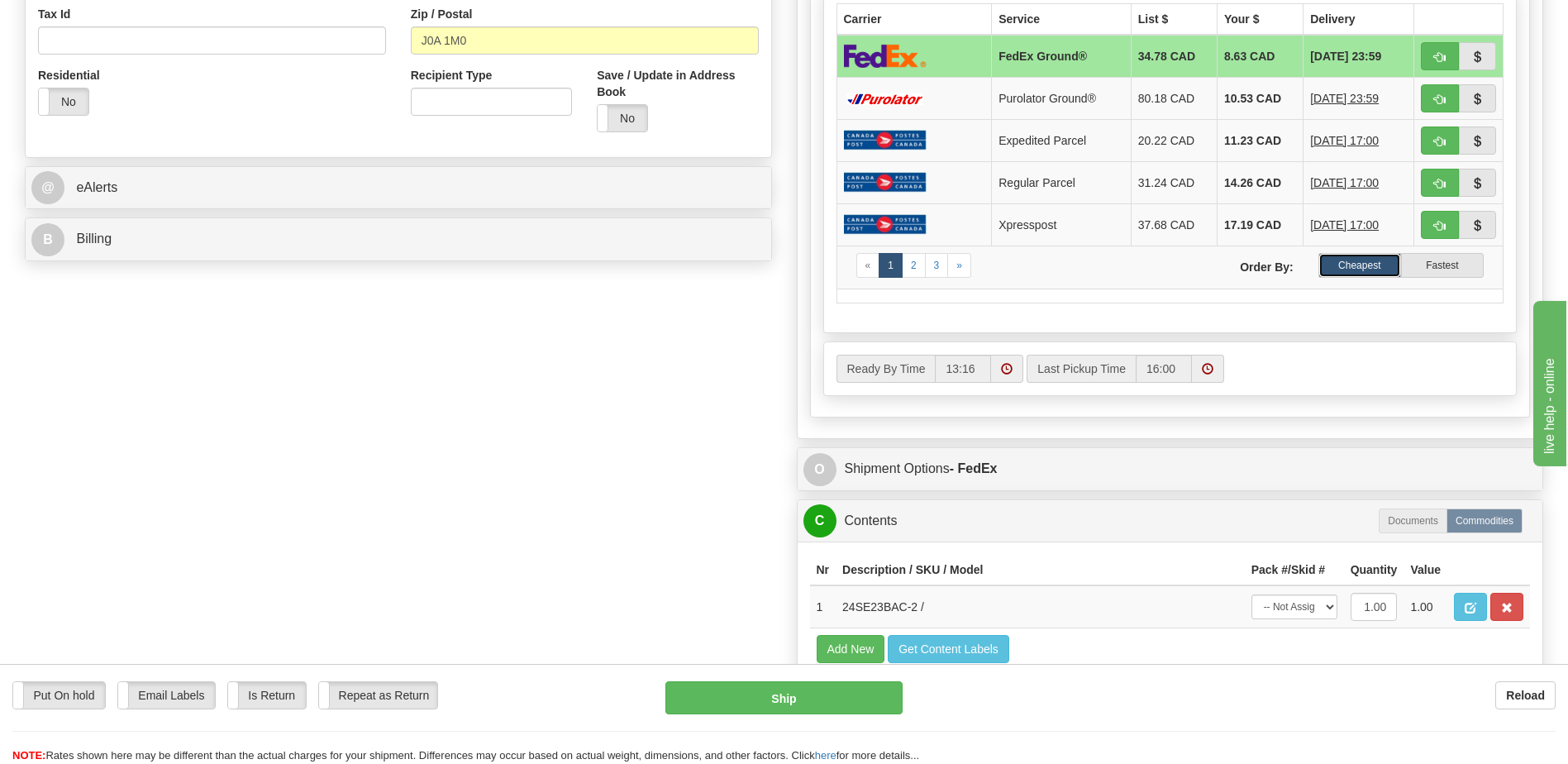
scroll to position [579, 0]
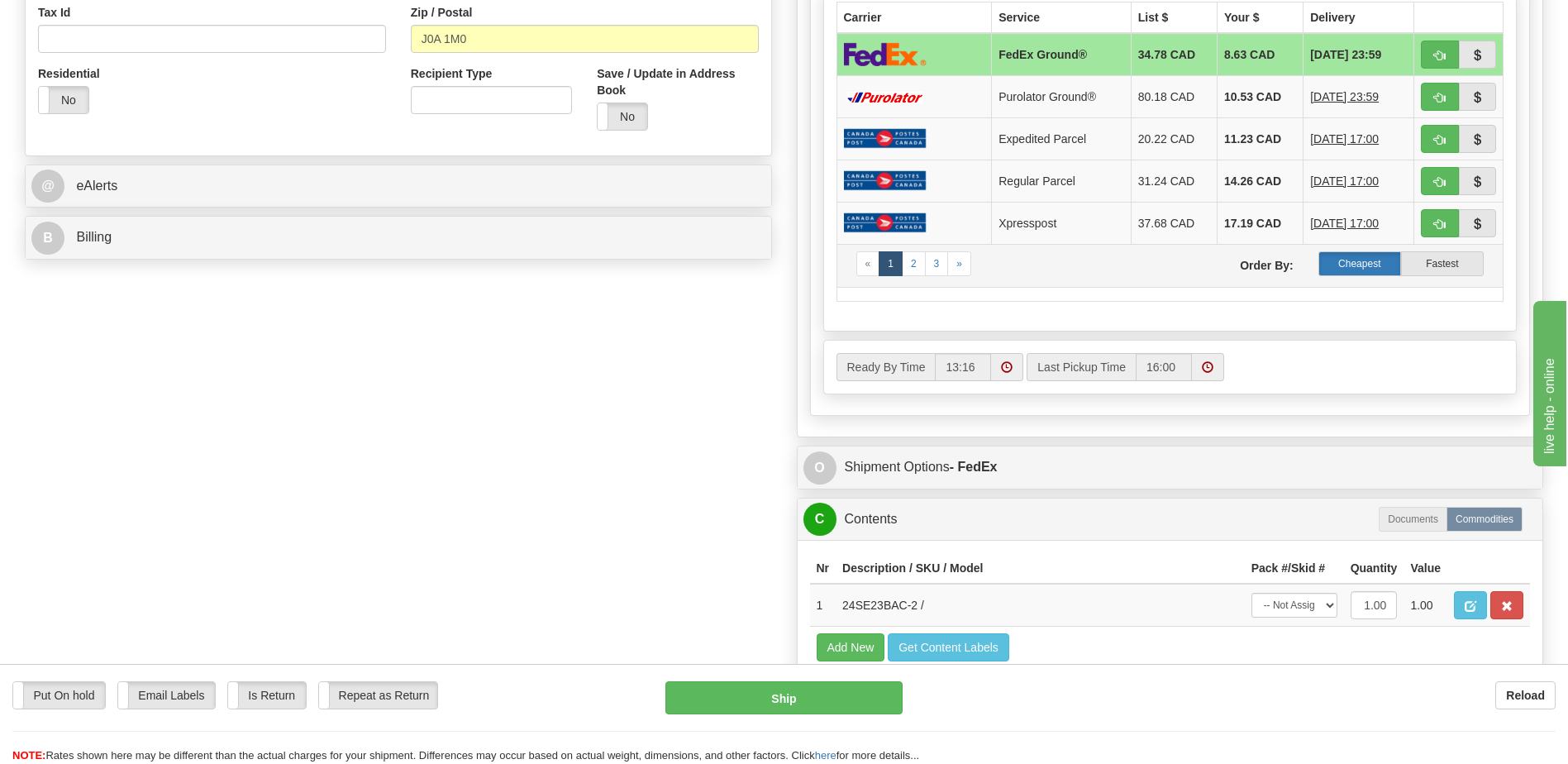
click at [1373, 270] on label "Cheapest" at bounding box center [1360, 263] width 83 height 25
click at [1366, 261] on label "Cheapest" at bounding box center [1360, 263] width 83 height 25
click at [1444, 56] on span "button" at bounding box center [1440, 56] width 11 height 11
type input "92"
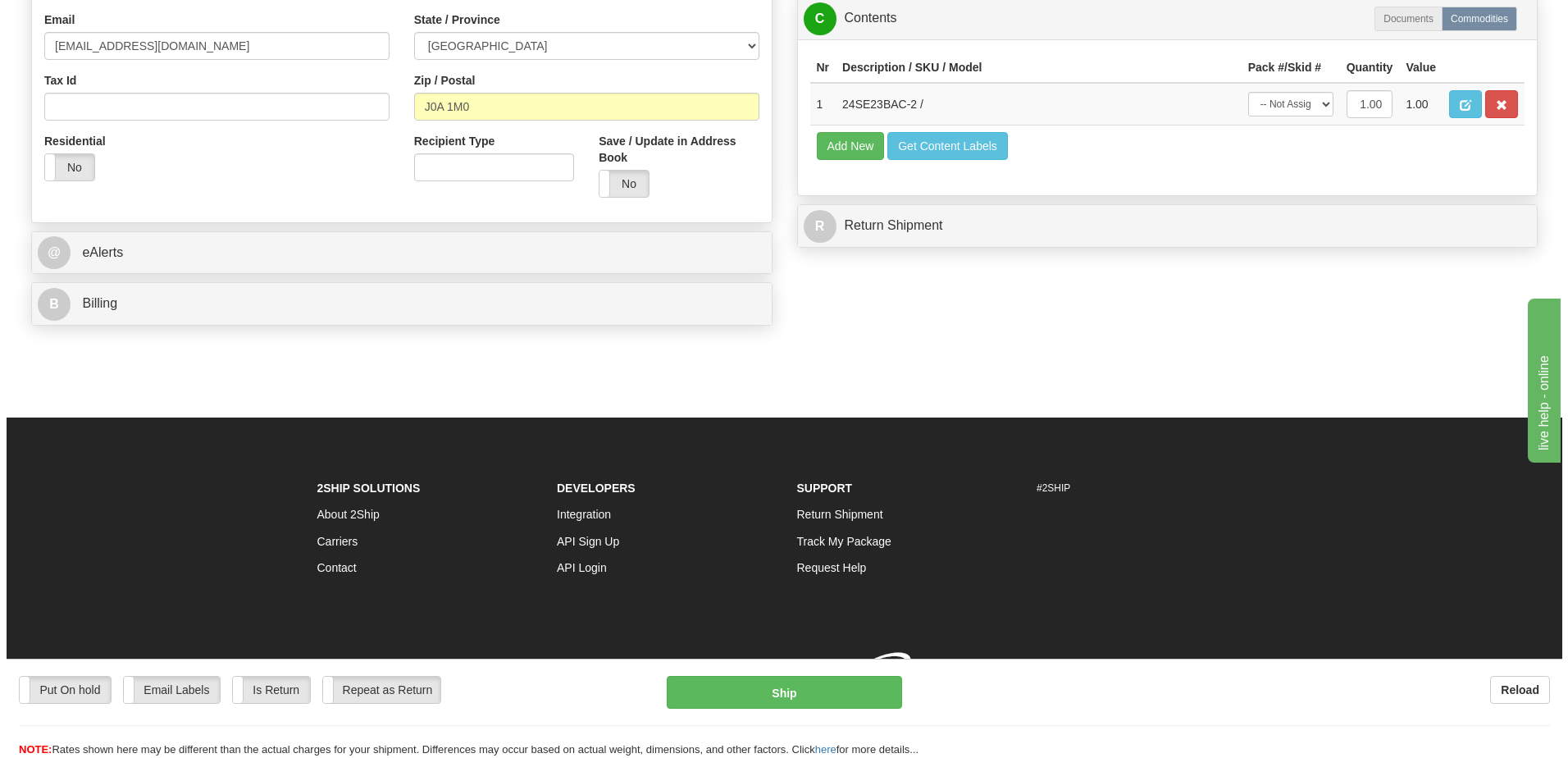
scroll to position [526, 0]
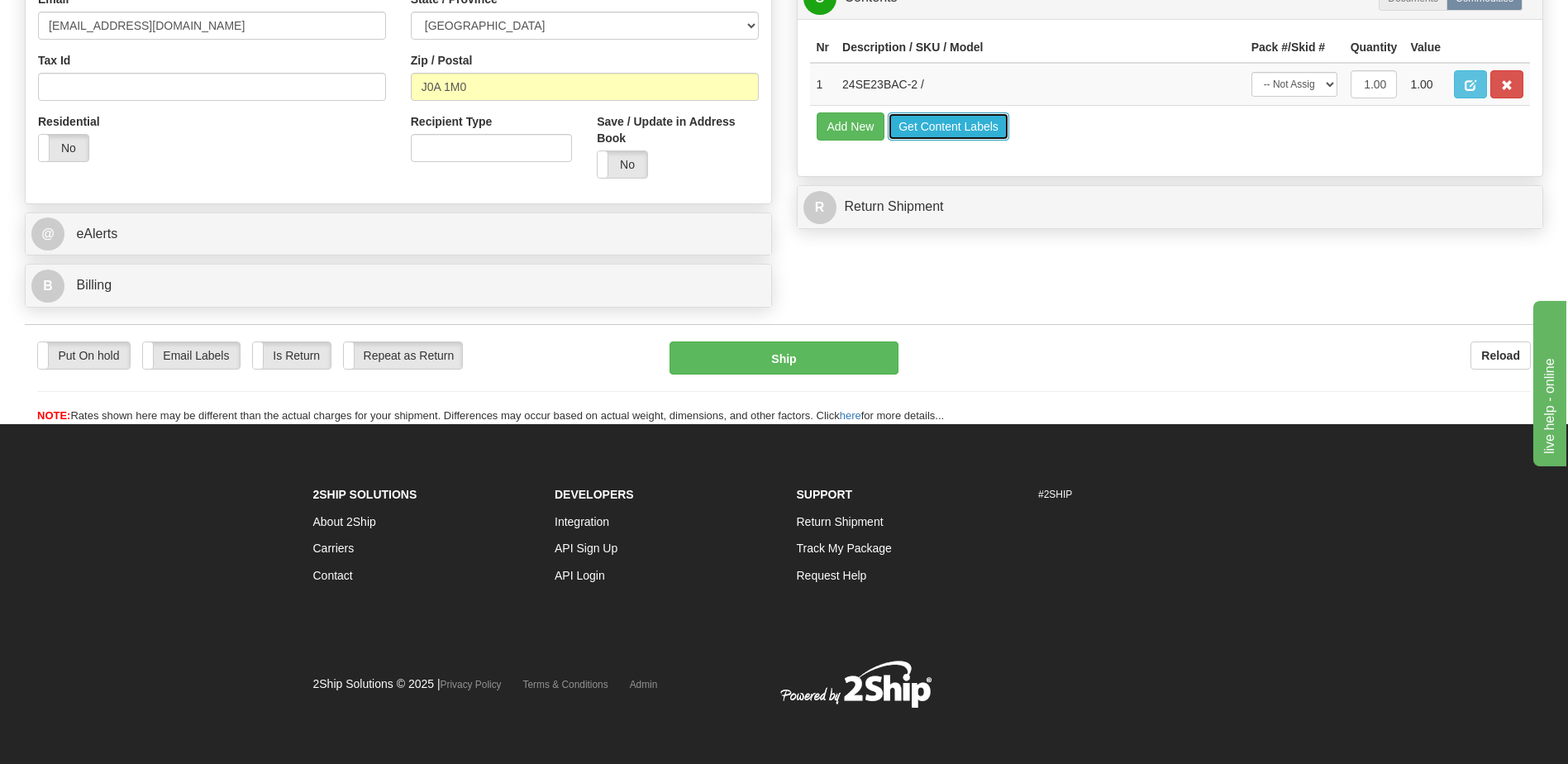
click at [958, 139] on button "Get Content Labels" at bounding box center [948, 127] width 122 height 28
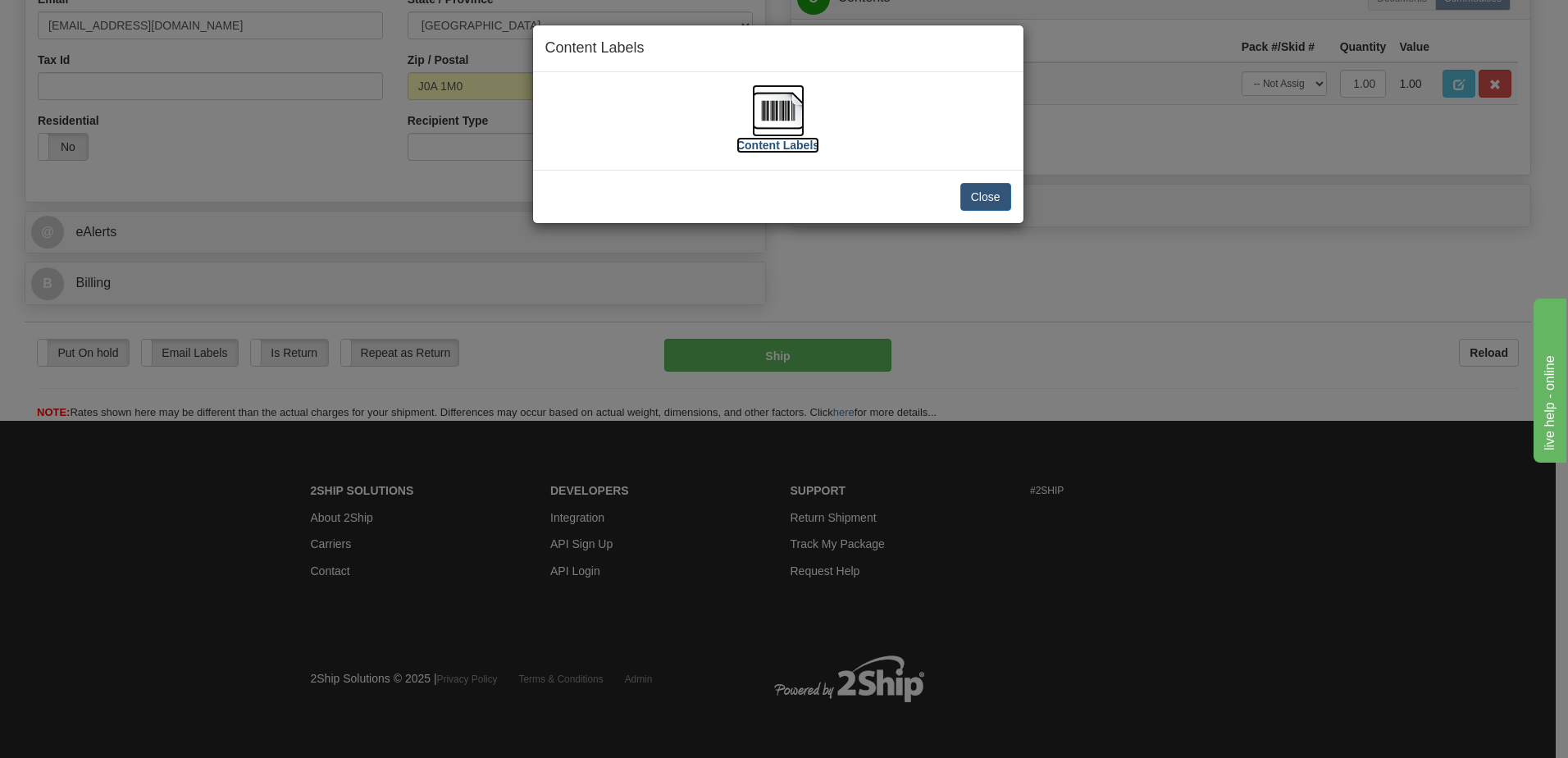
drag, startPoint x: 786, startPoint y: 130, endPoint x: 796, endPoint y: 114, distance: 18.9
click at [796, 114] on img at bounding box center [778, 110] width 53 height 53
click at [987, 195] on button "Close" at bounding box center [985, 197] width 51 height 28
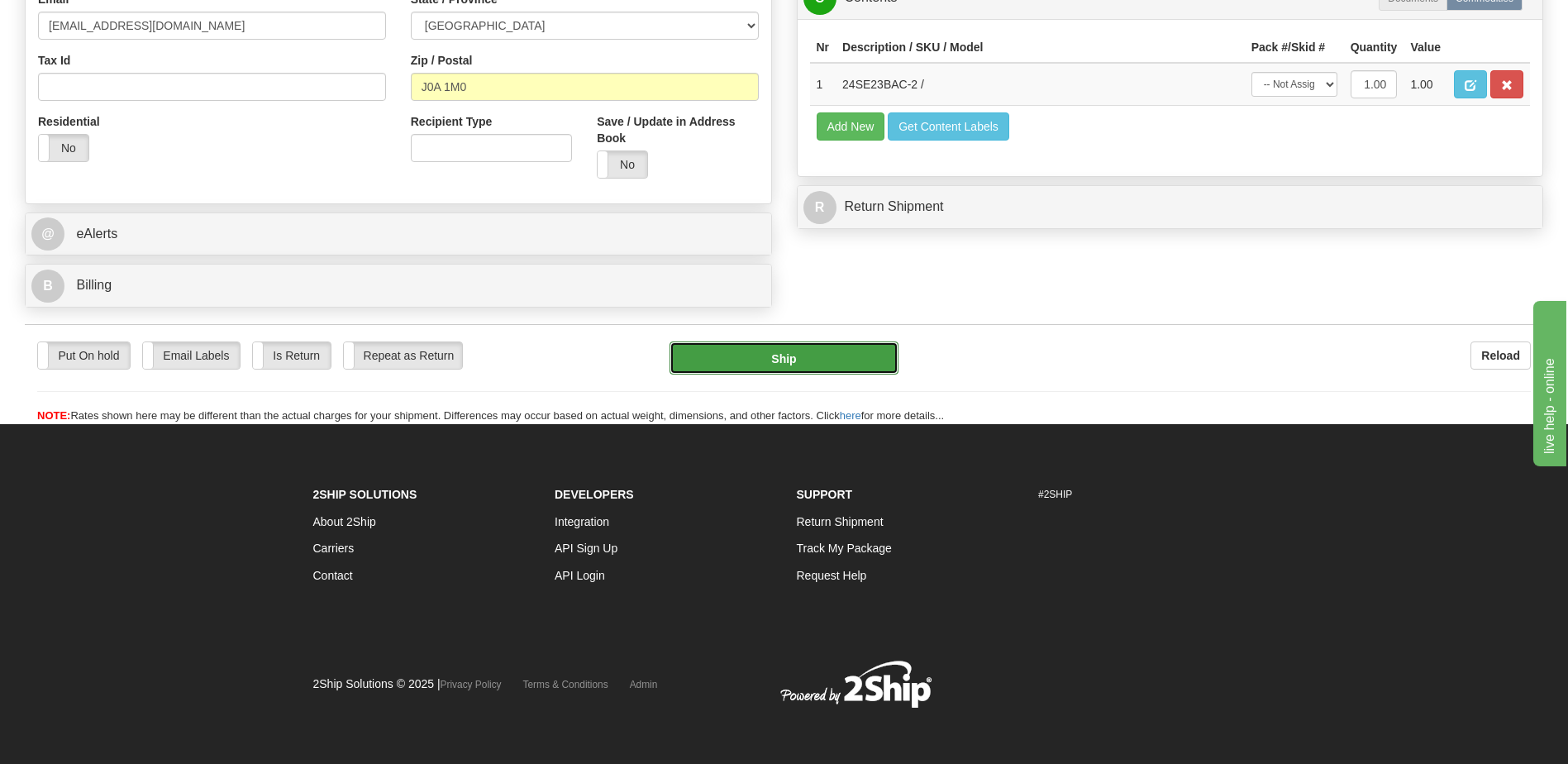
click at [806, 360] on button "Ship" at bounding box center [784, 358] width 228 height 34
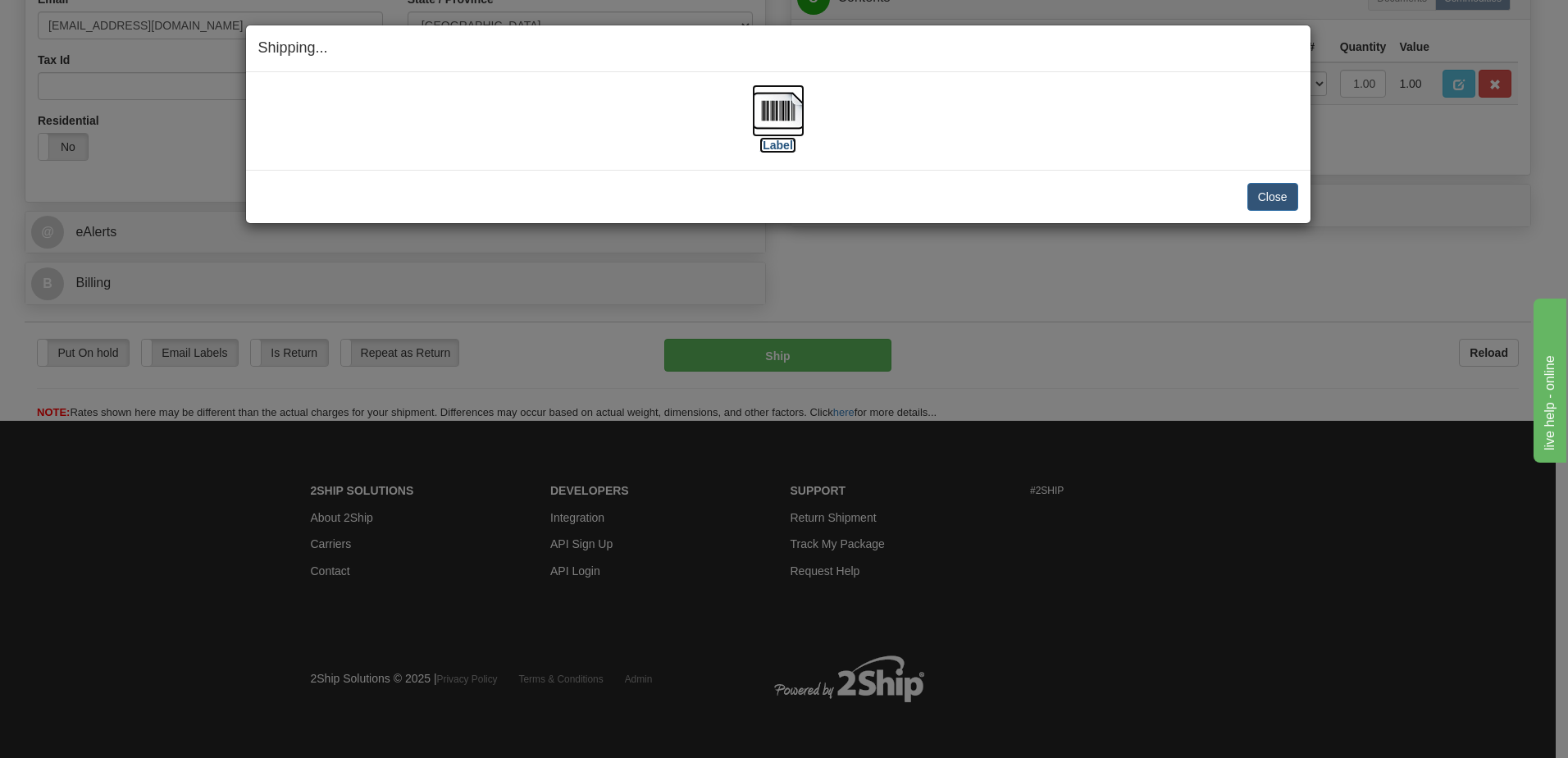
click at [790, 113] on img at bounding box center [778, 110] width 53 height 53
click at [1250, 216] on div "Close Cancel Cancel Shipment and Quit Pickup Quit Pickup ONLY" at bounding box center [778, 197] width 1065 height 54
click at [1283, 196] on button "Close" at bounding box center [1272, 197] width 51 height 28
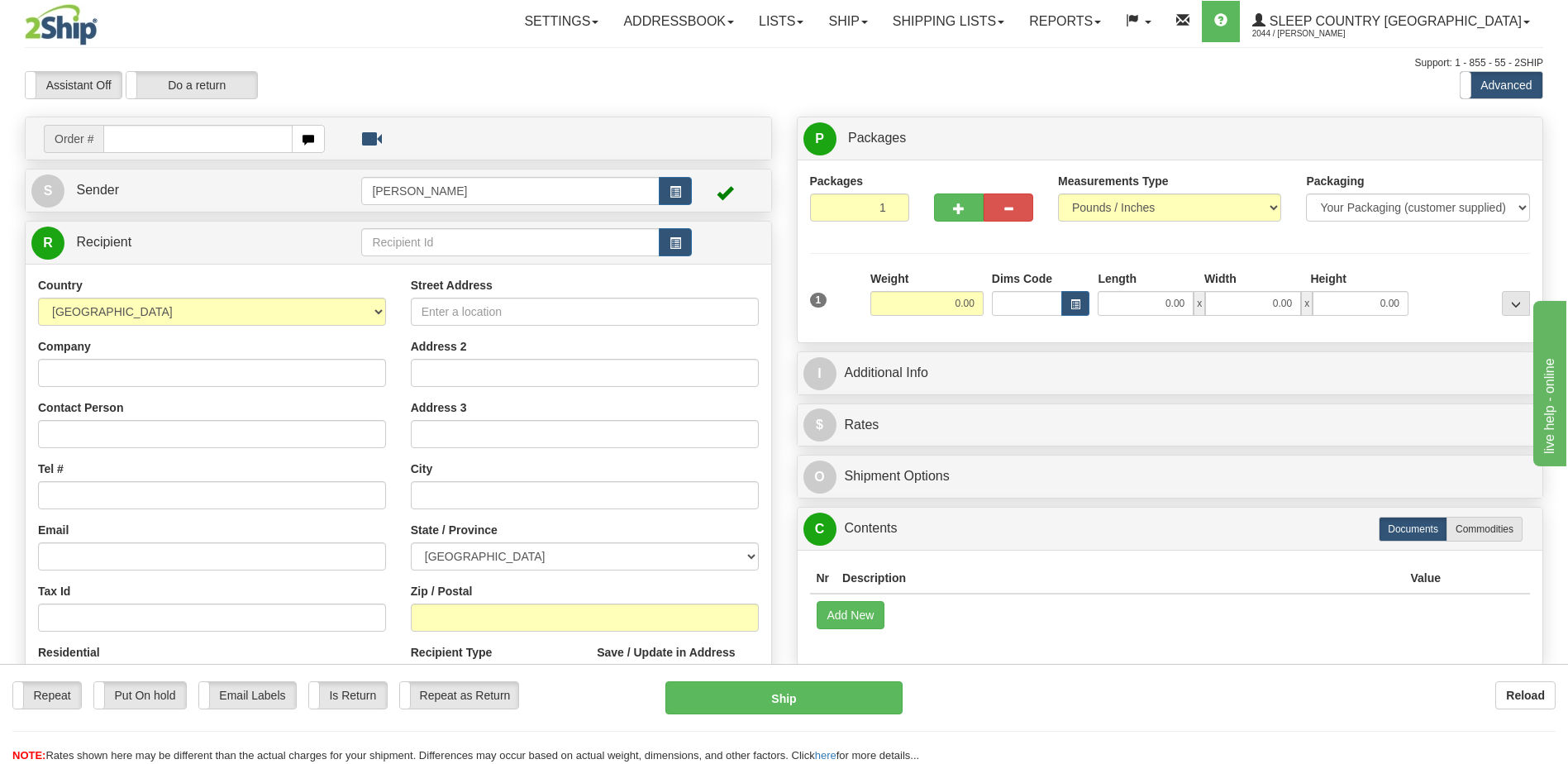
click at [173, 133] on input "text" at bounding box center [197, 139] width 189 height 28
type input "9000h987291"
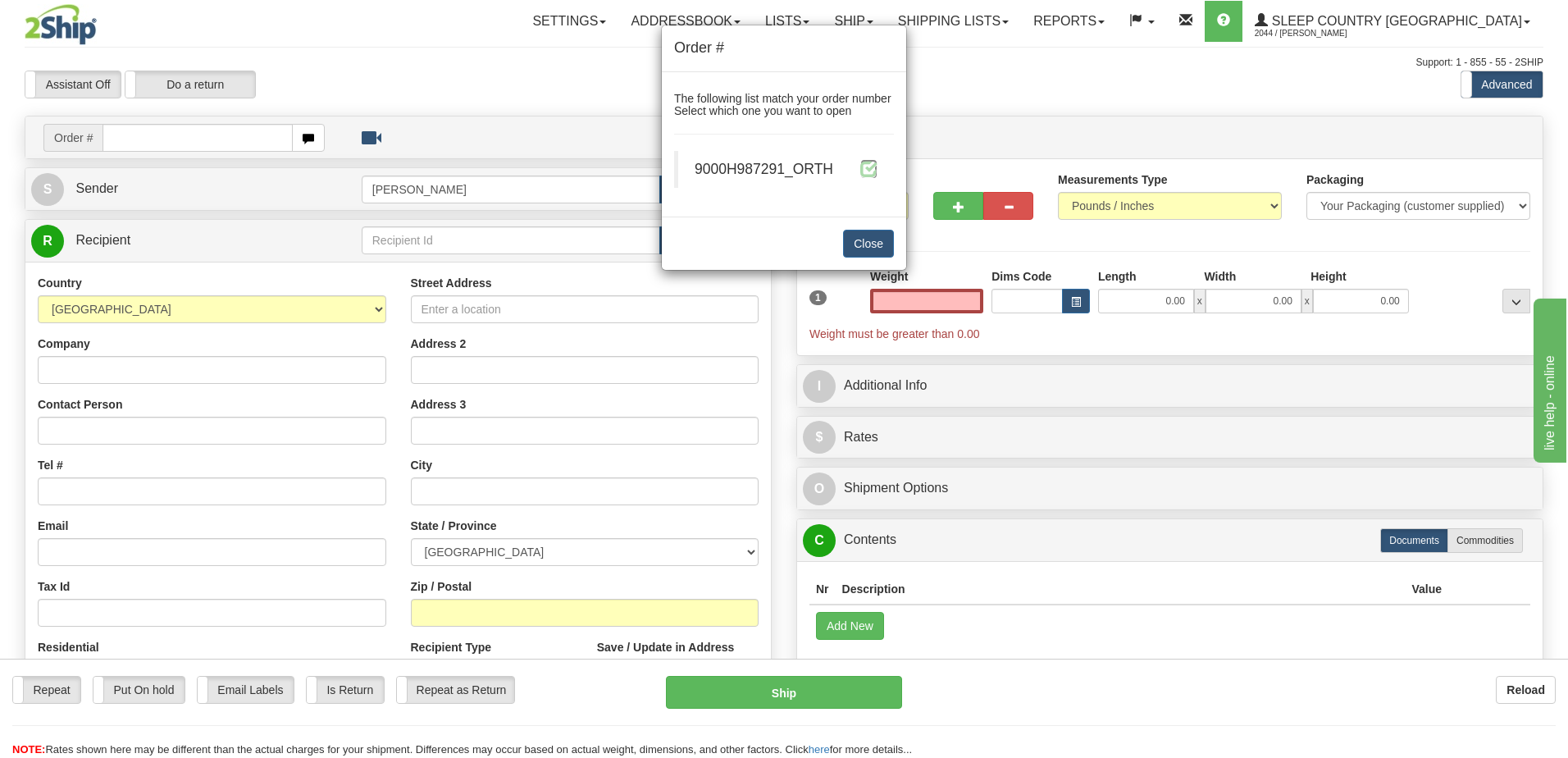
type input "0.00"
click at [868, 175] on span at bounding box center [869, 168] width 18 height 18
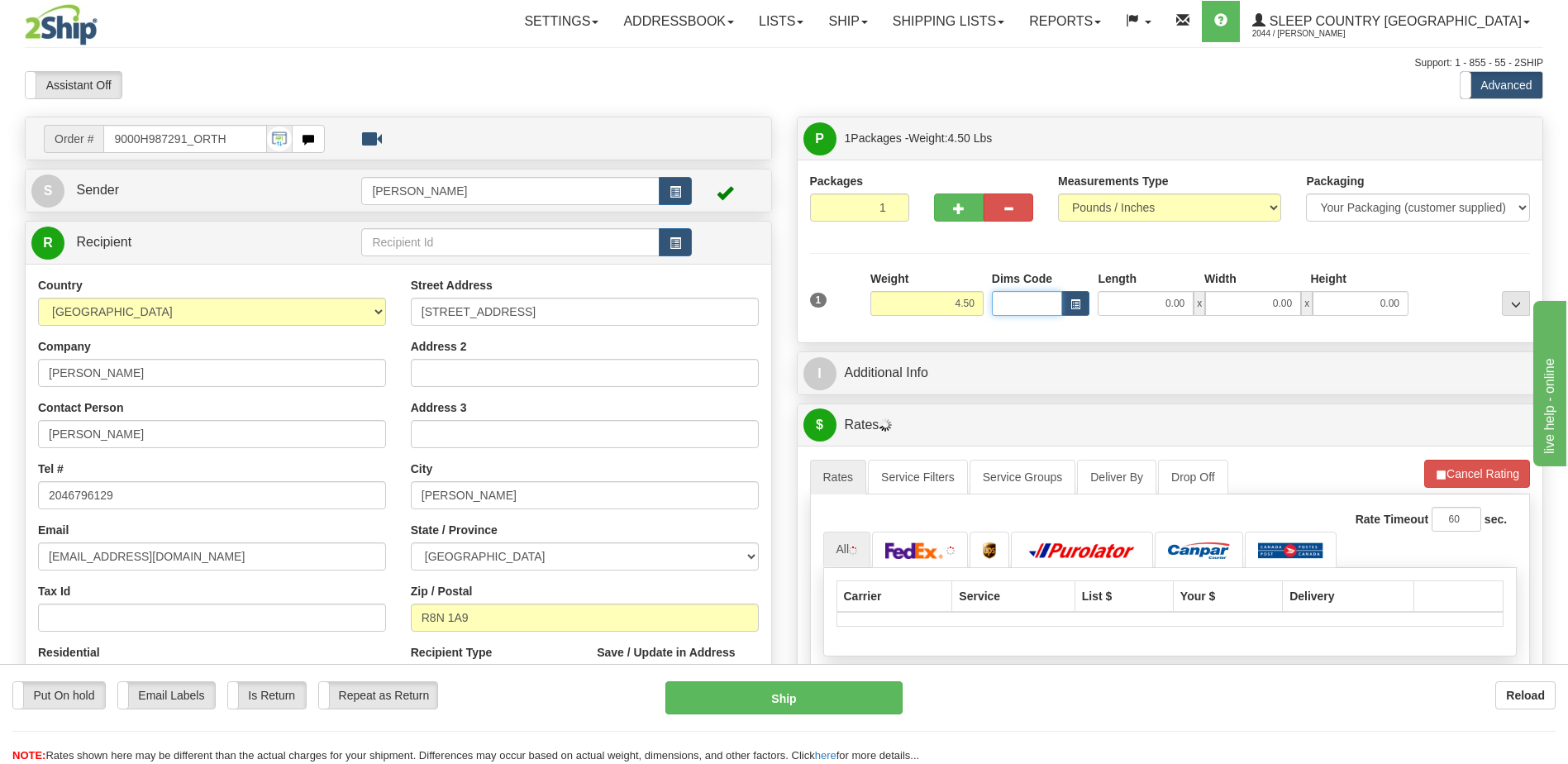
click at [1023, 304] on input "Dims Code" at bounding box center [1027, 303] width 71 height 25
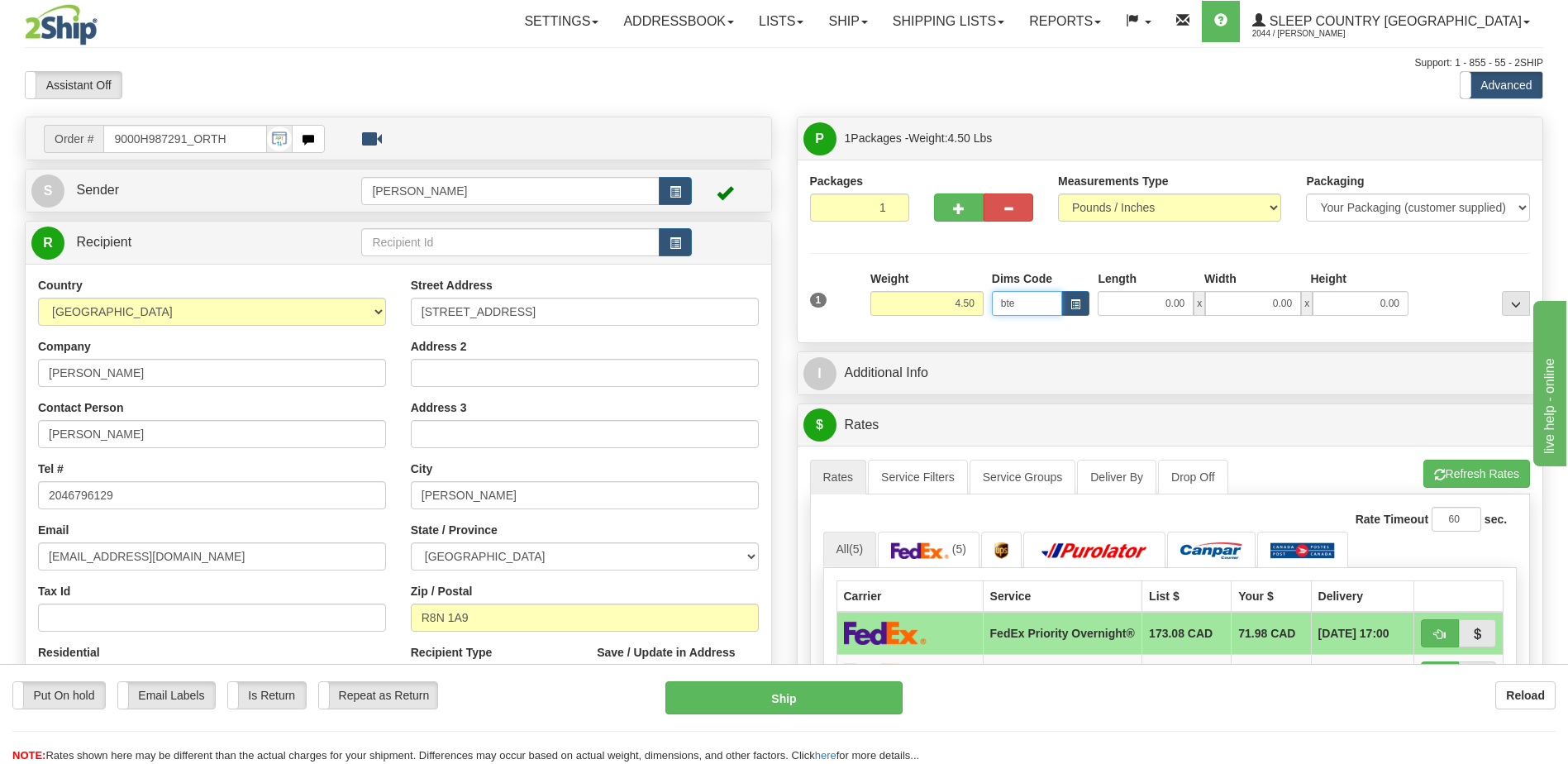
type input "bte"
click button "Delete" at bounding box center [0, 0] width 0 height 0
type input "15.00"
type input "5.00"
type input "25.00"
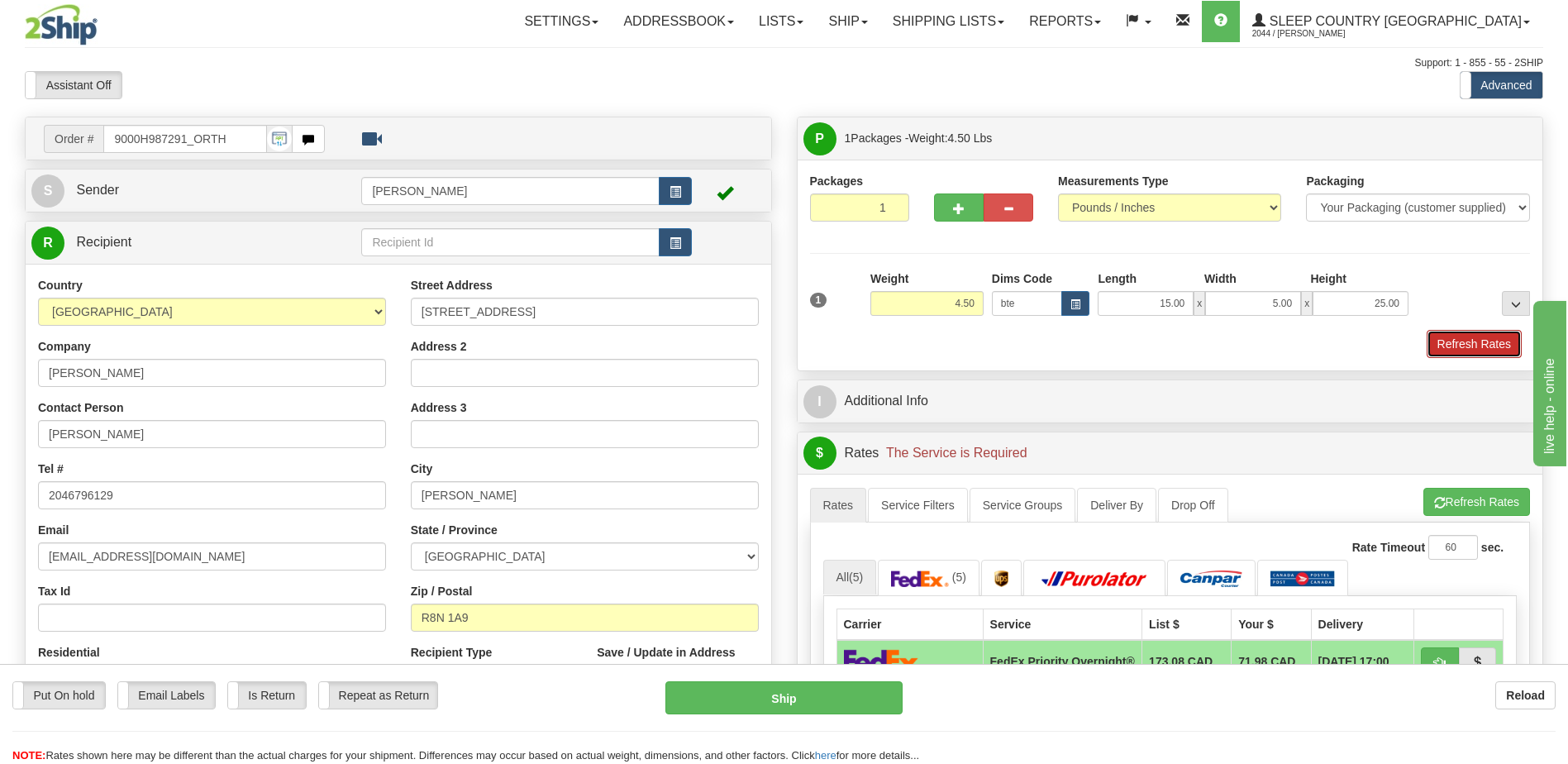
click at [1492, 352] on button "Refresh Rates" at bounding box center [1474, 343] width 95 height 28
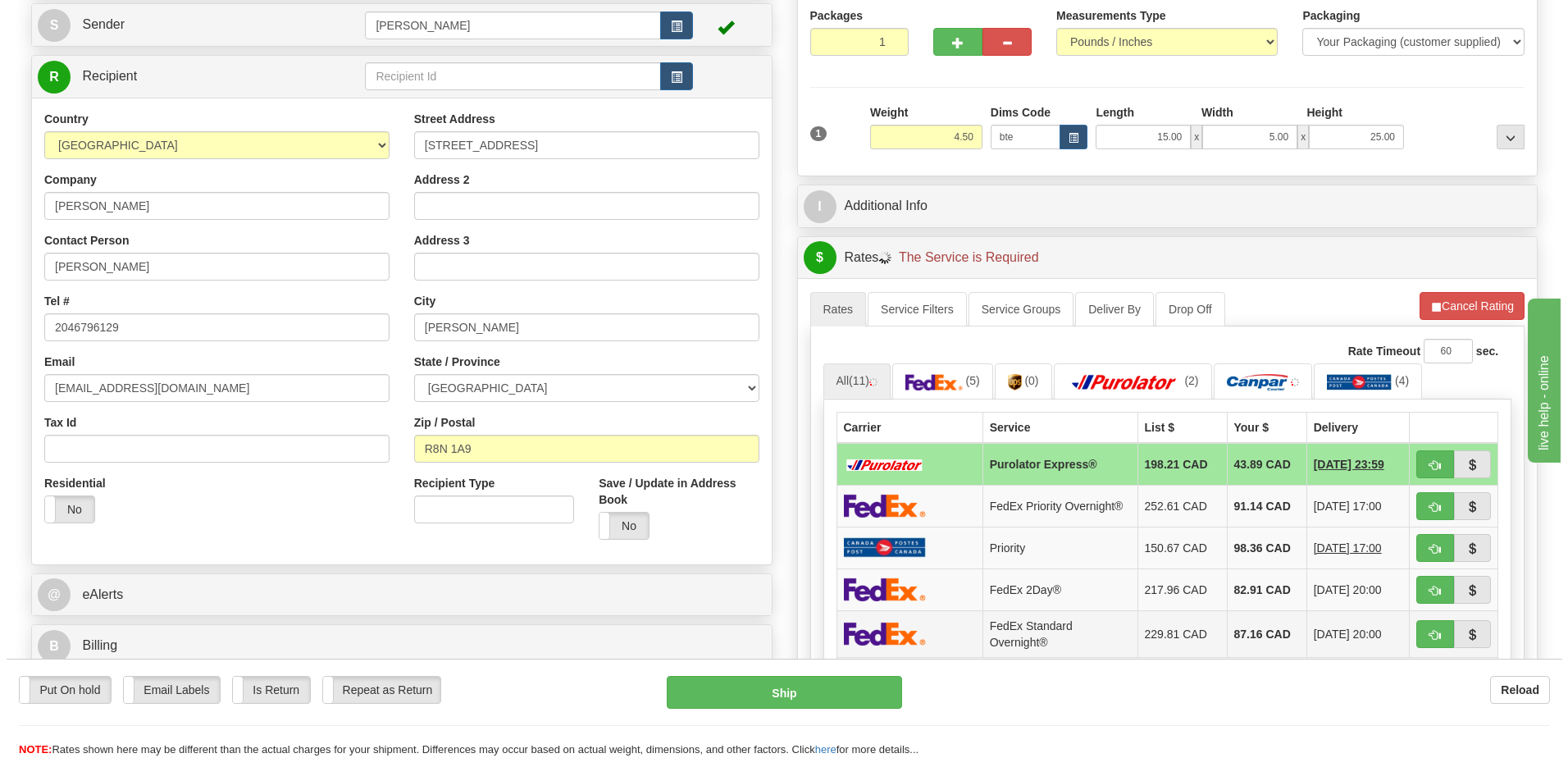
scroll to position [328, 0]
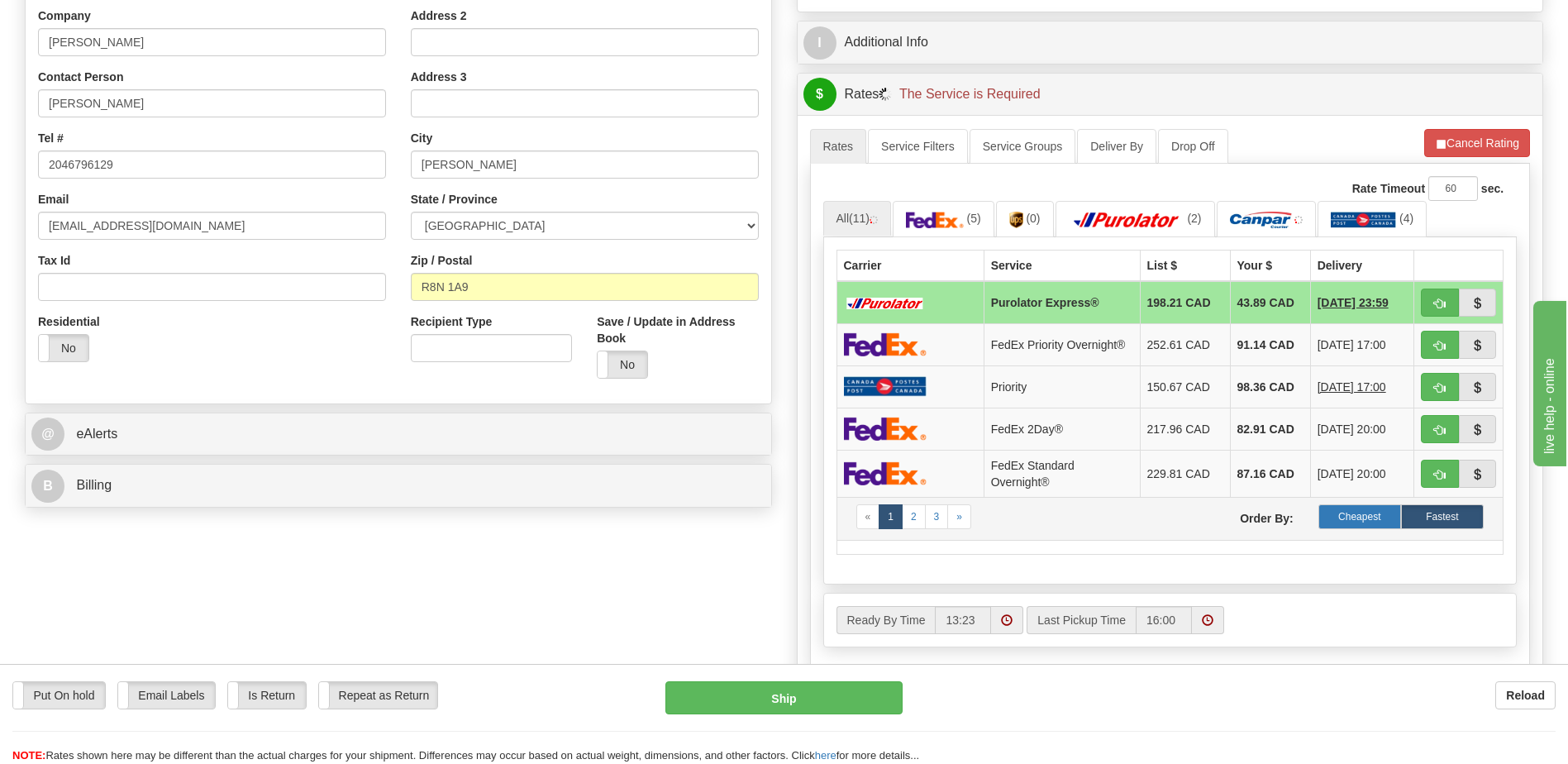
click at [1380, 516] on label "Cheapest" at bounding box center [1360, 516] width 83 height 25
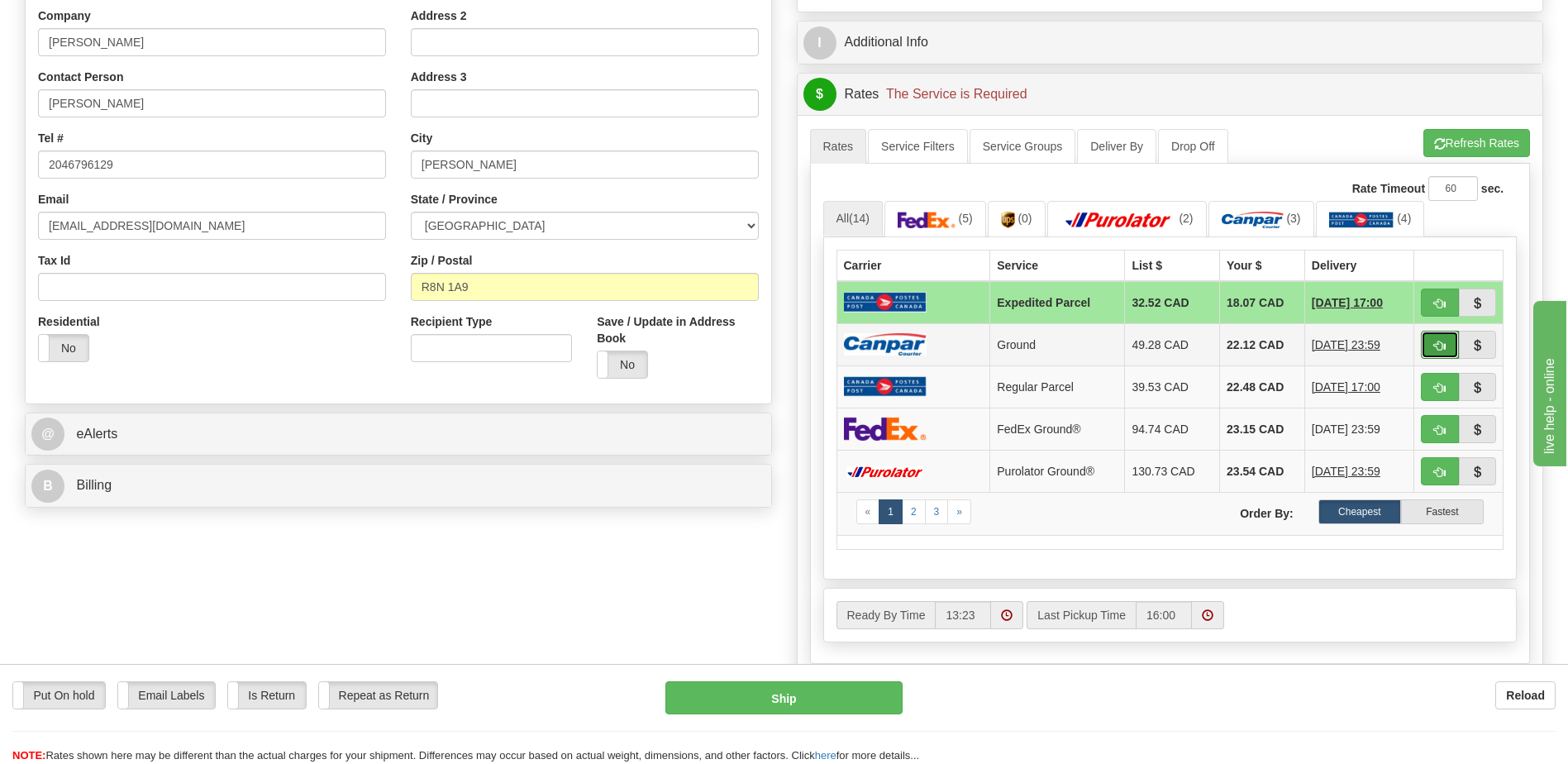
click at [1440, 346] on span "button" at bounding box center [1440, 346] width 11 height 11
type input "1"
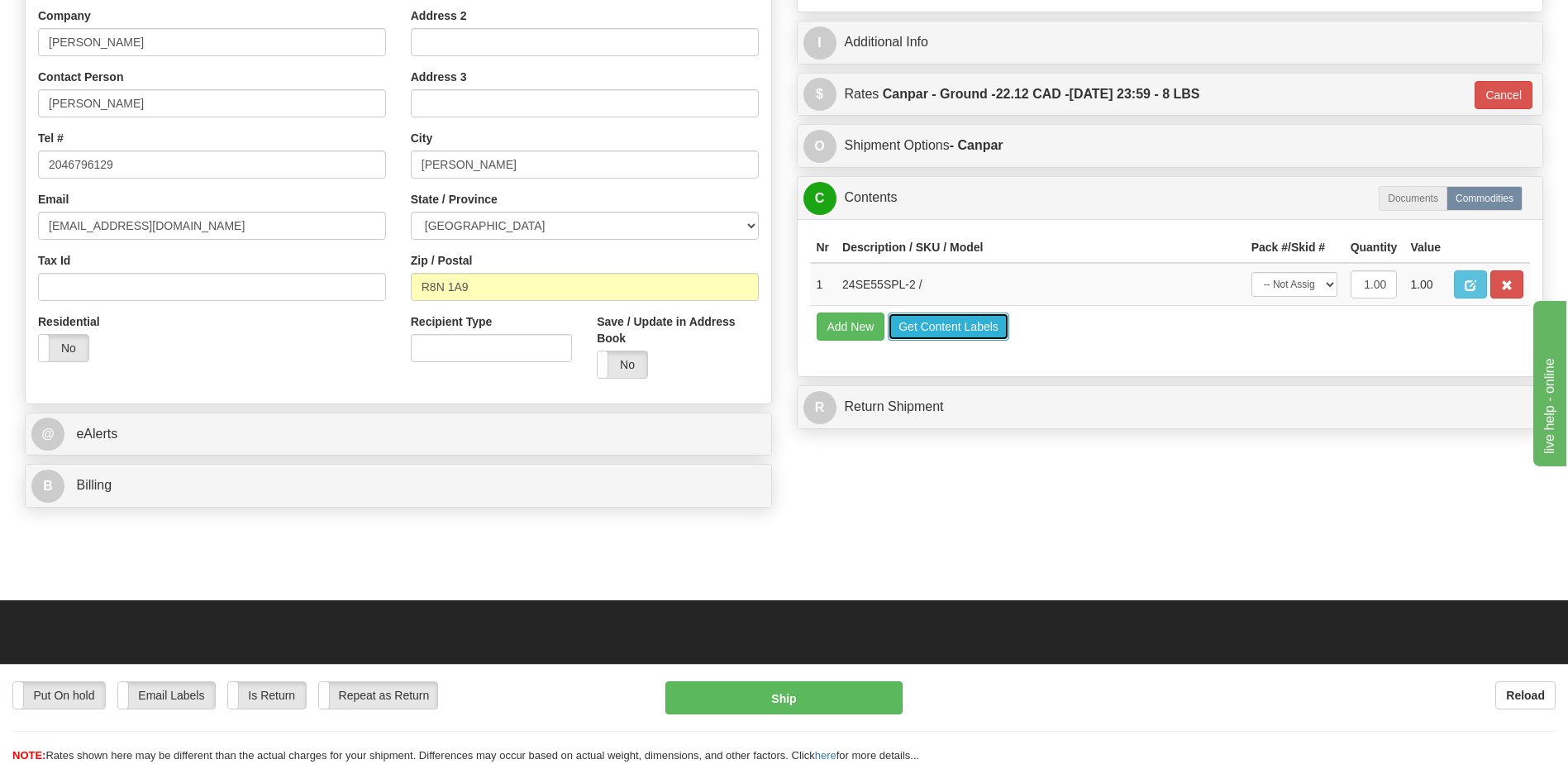
click at [977, 327] on button "Get Content Labels" at bounding box center [948, 327] width 122 height 28
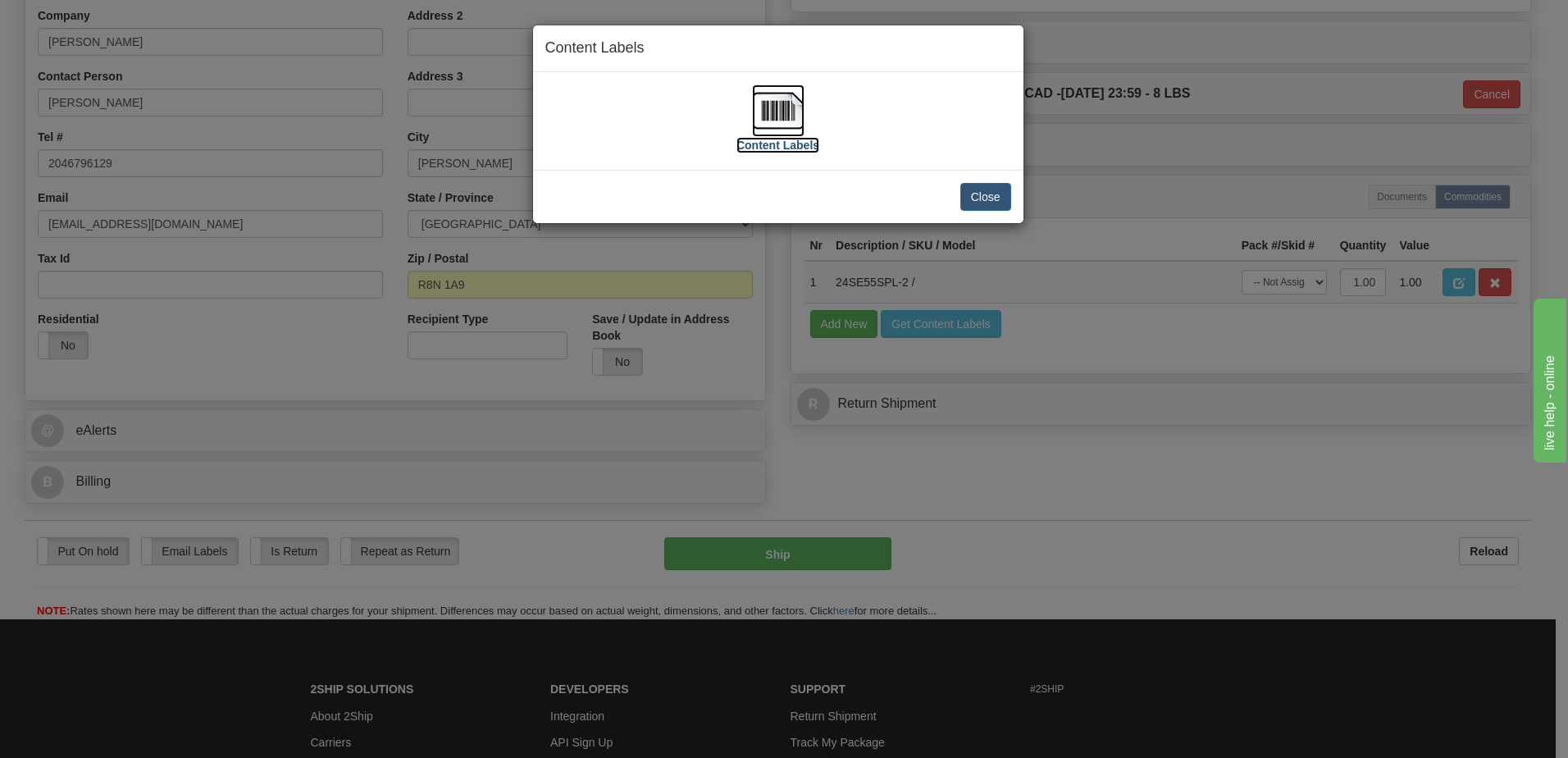
click at [776, 107] on img at bounding box center [778, 110] width 53 height 53
click at [766, 117] on img at bounding box center [778, 110] width 53 height 53
click at [998, 206] on button "Close" at bounding box center [985, 197] width 51 height 28
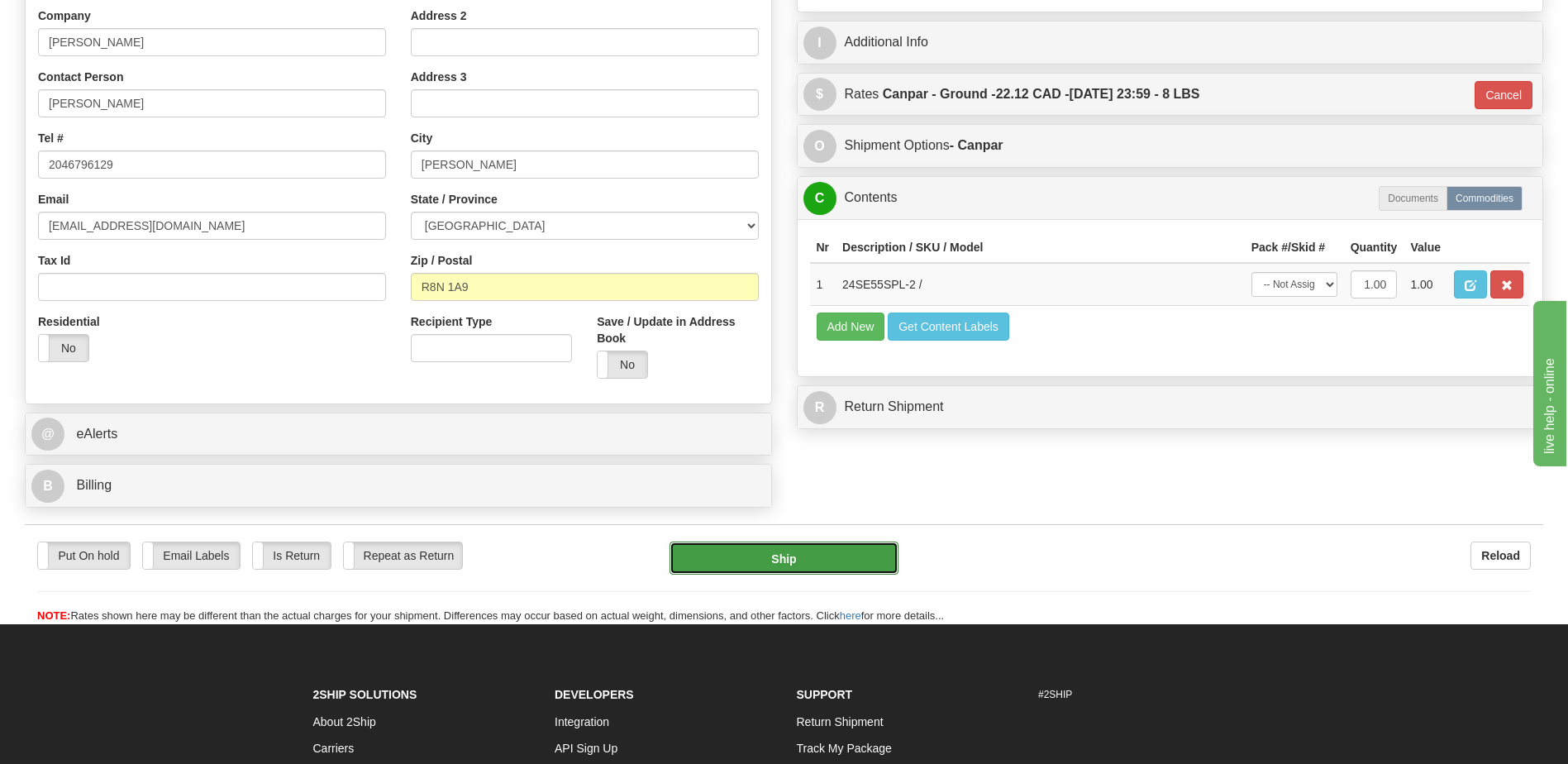
click at [828, 550] on button "Ship" at bounding box center [784, 558] width 228 height 34
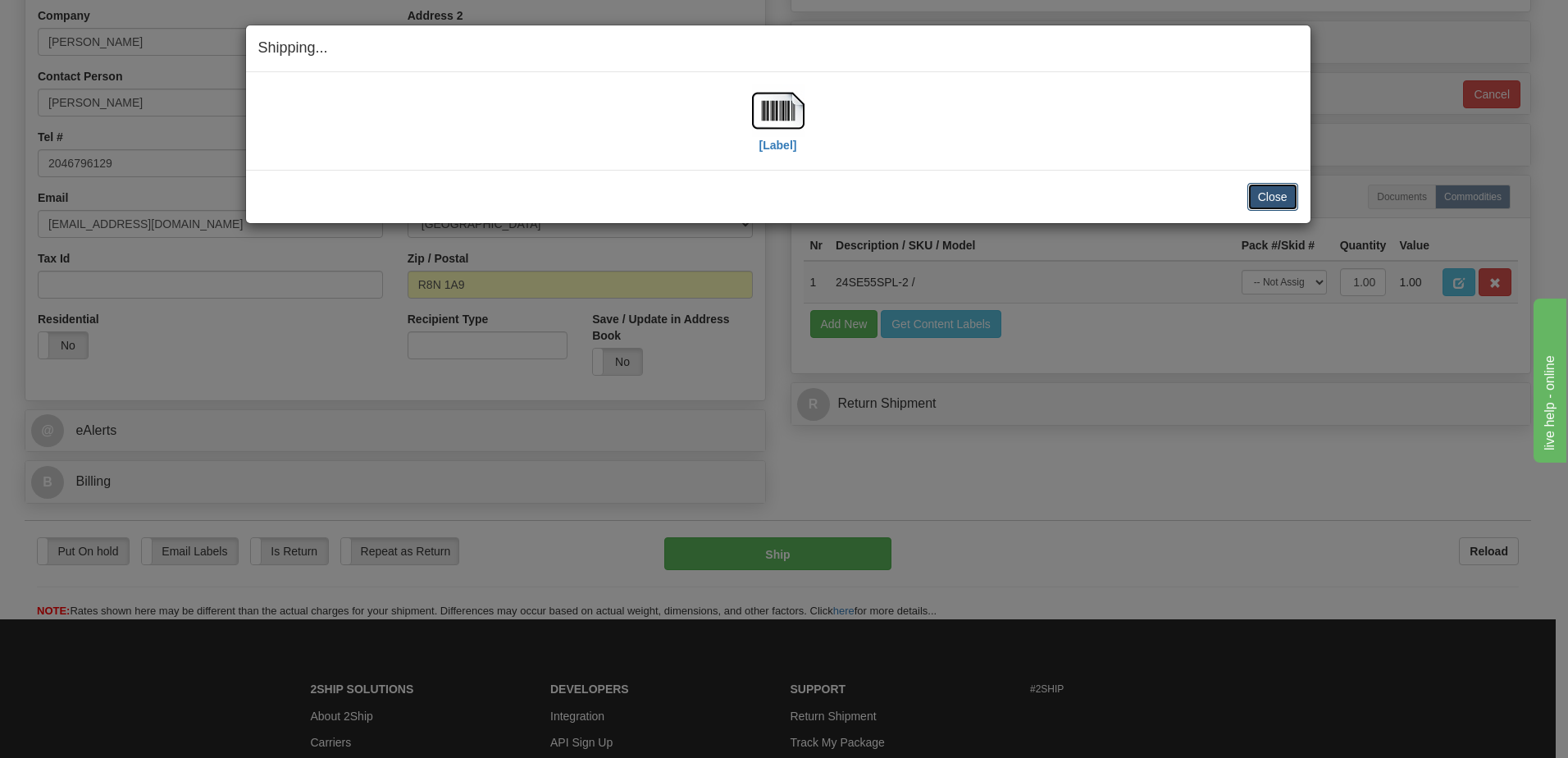
click at [1287, 195] on button "Close" at bounding box center [1272, 197] width 51 height 28
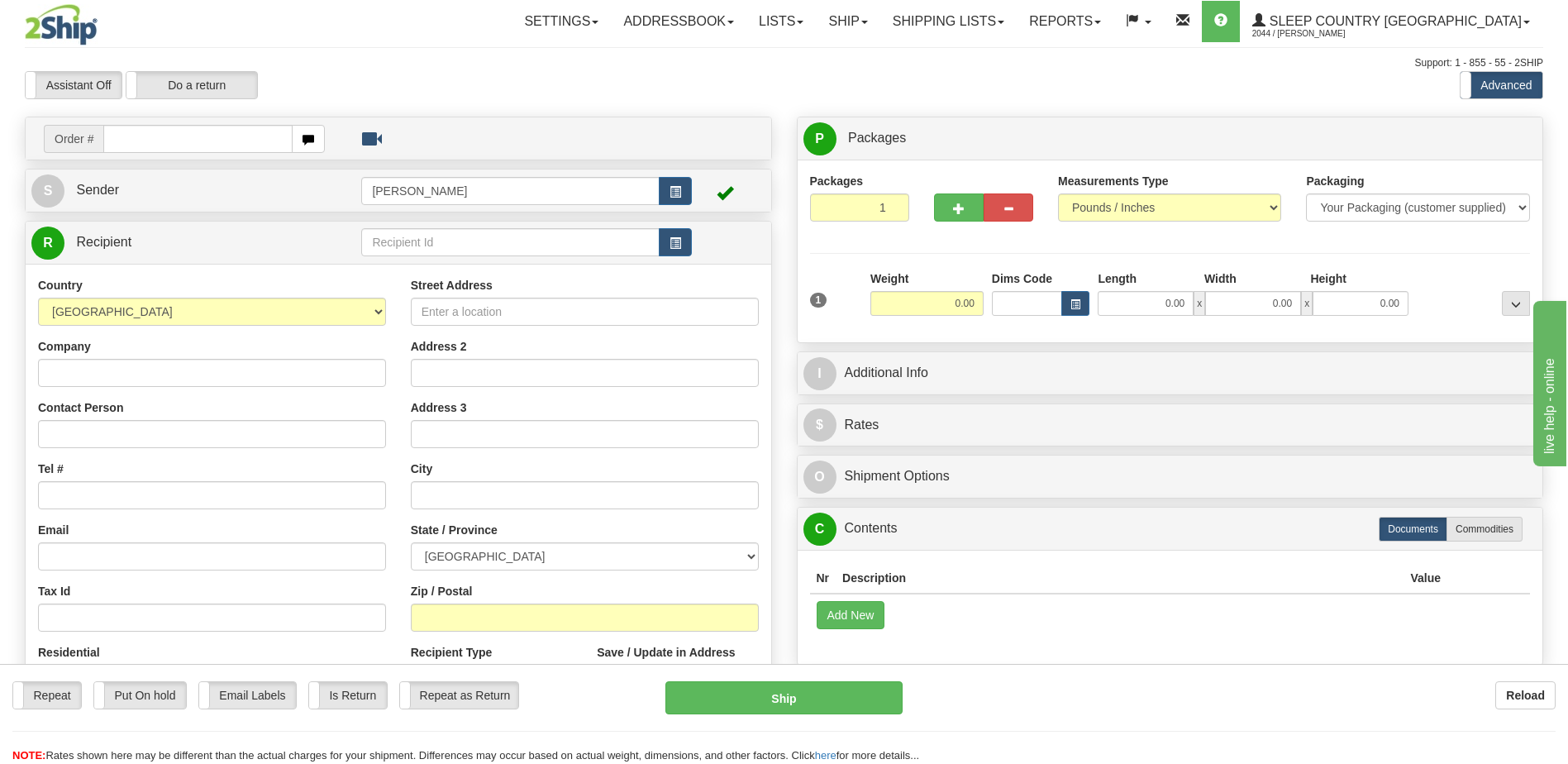
click at [153, 138] on input "text" at bounding box center [197, 139] width 189 height 28
type input "9002h983754"
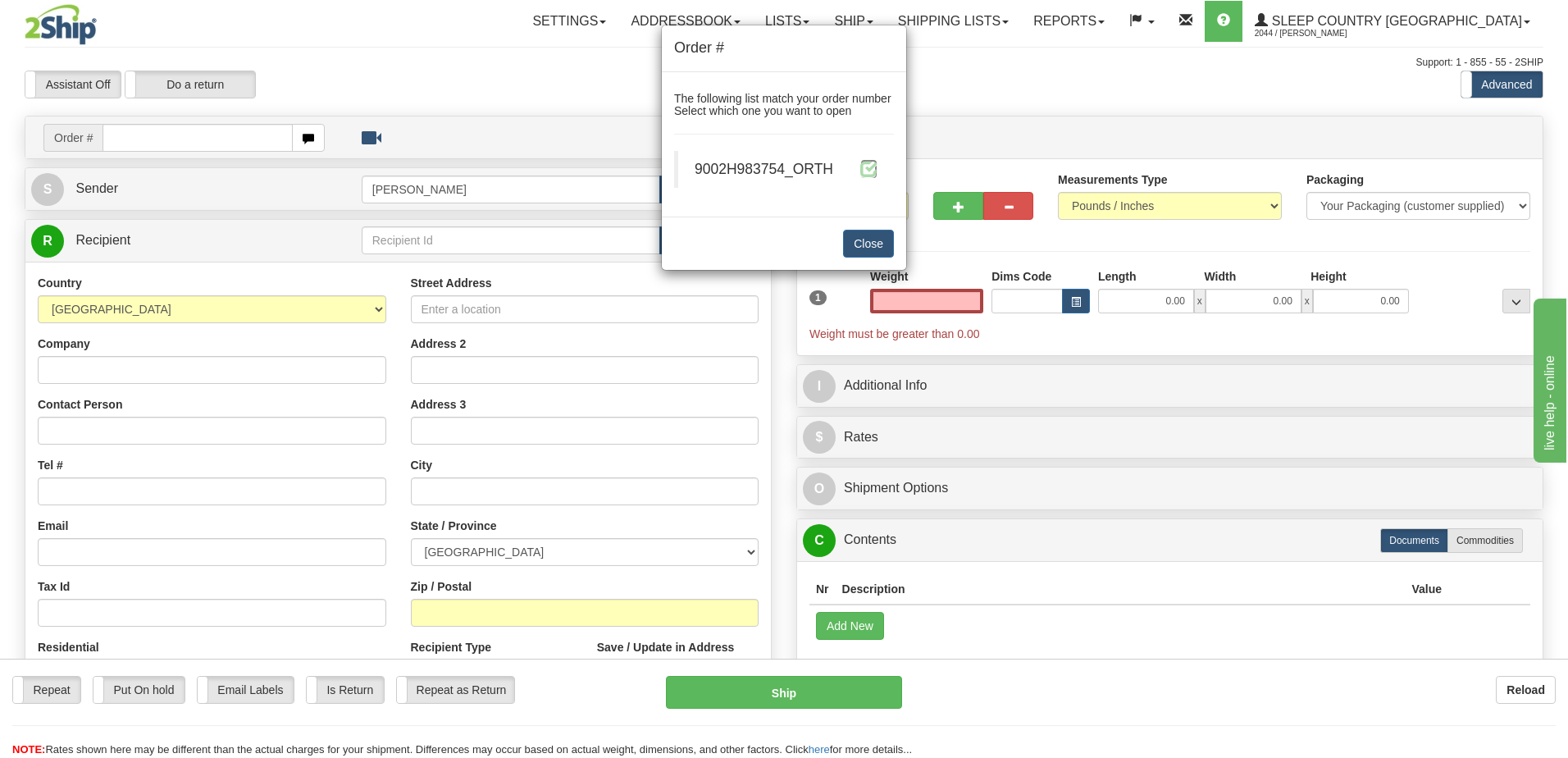
type input "0.00"
click at [862, 164] on span at bounding box center [869, 168] width 18 height 18
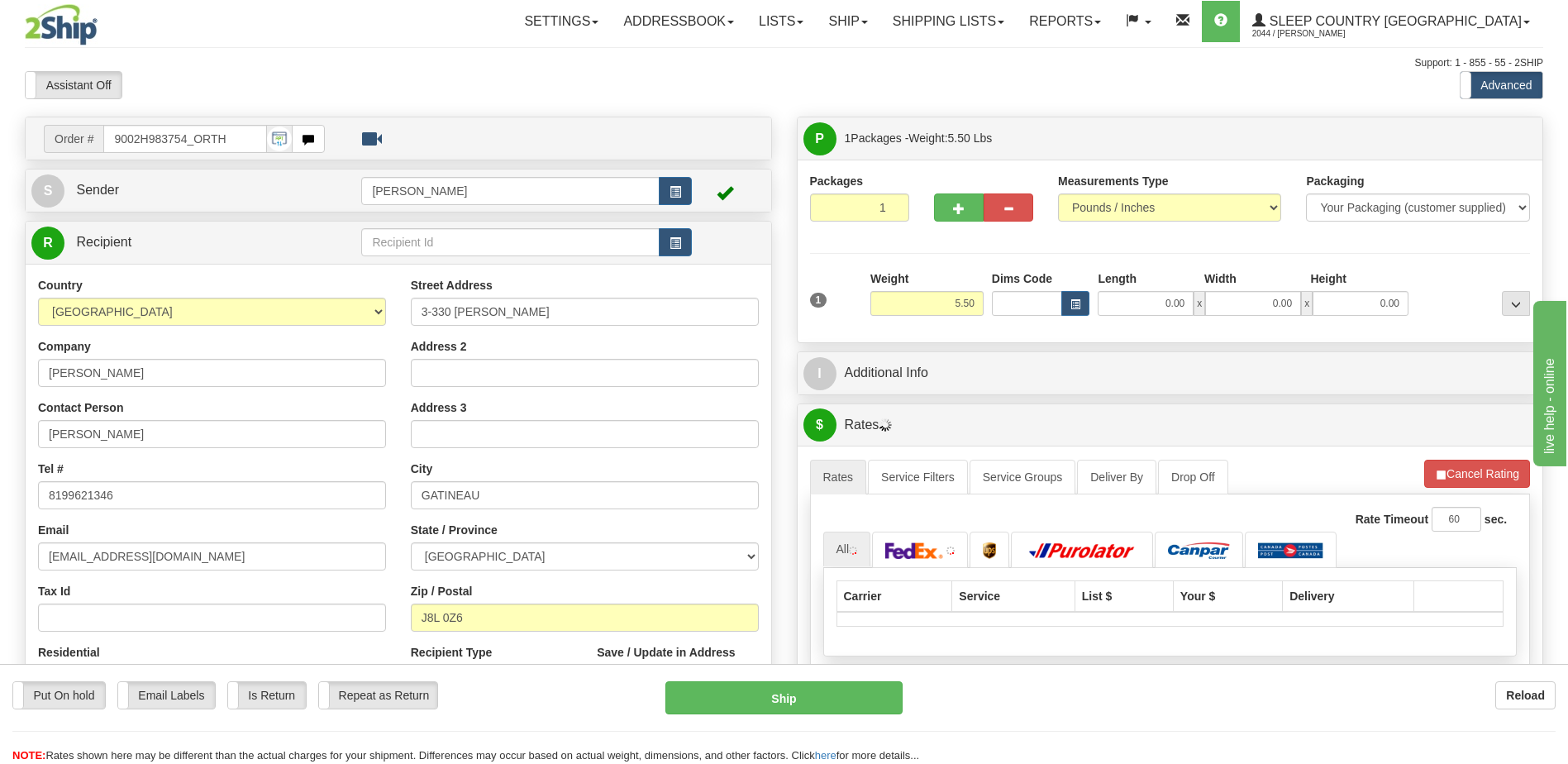
click at [1016, 307] on div "Toggle navigation Settings Shipping Preferences Fields Preferences New" at bounding box center [784, 583] width 1568 height 1167
click at [1014, 306] on input "Dims Code" at bounding box center [1027, 303] width 71 height 25
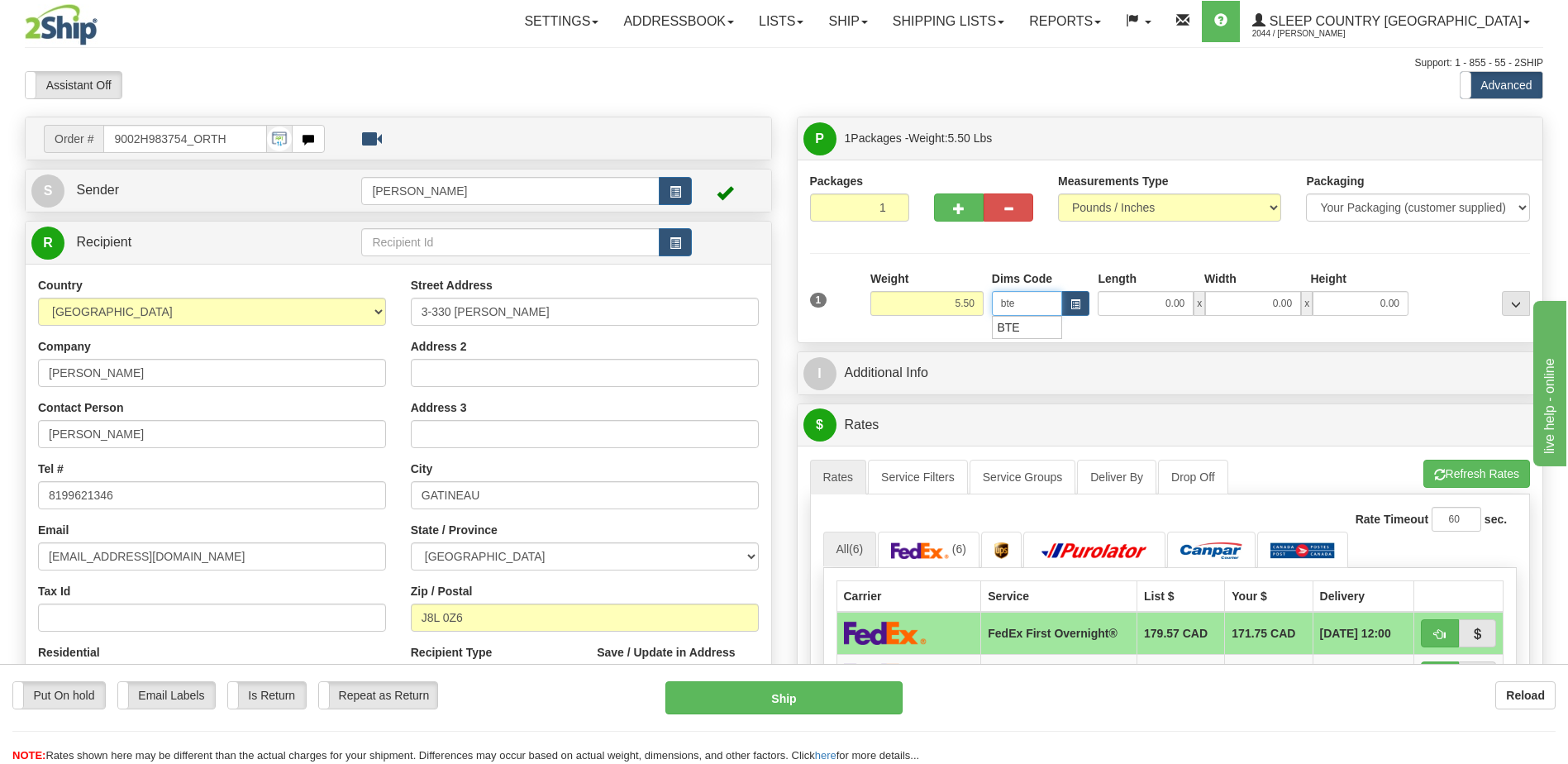
type input "bte"
click button "Delete" at bounding box center [0, 0] width 0 height 0
type input "15.00"
type input "5.00"
type input "25.00"
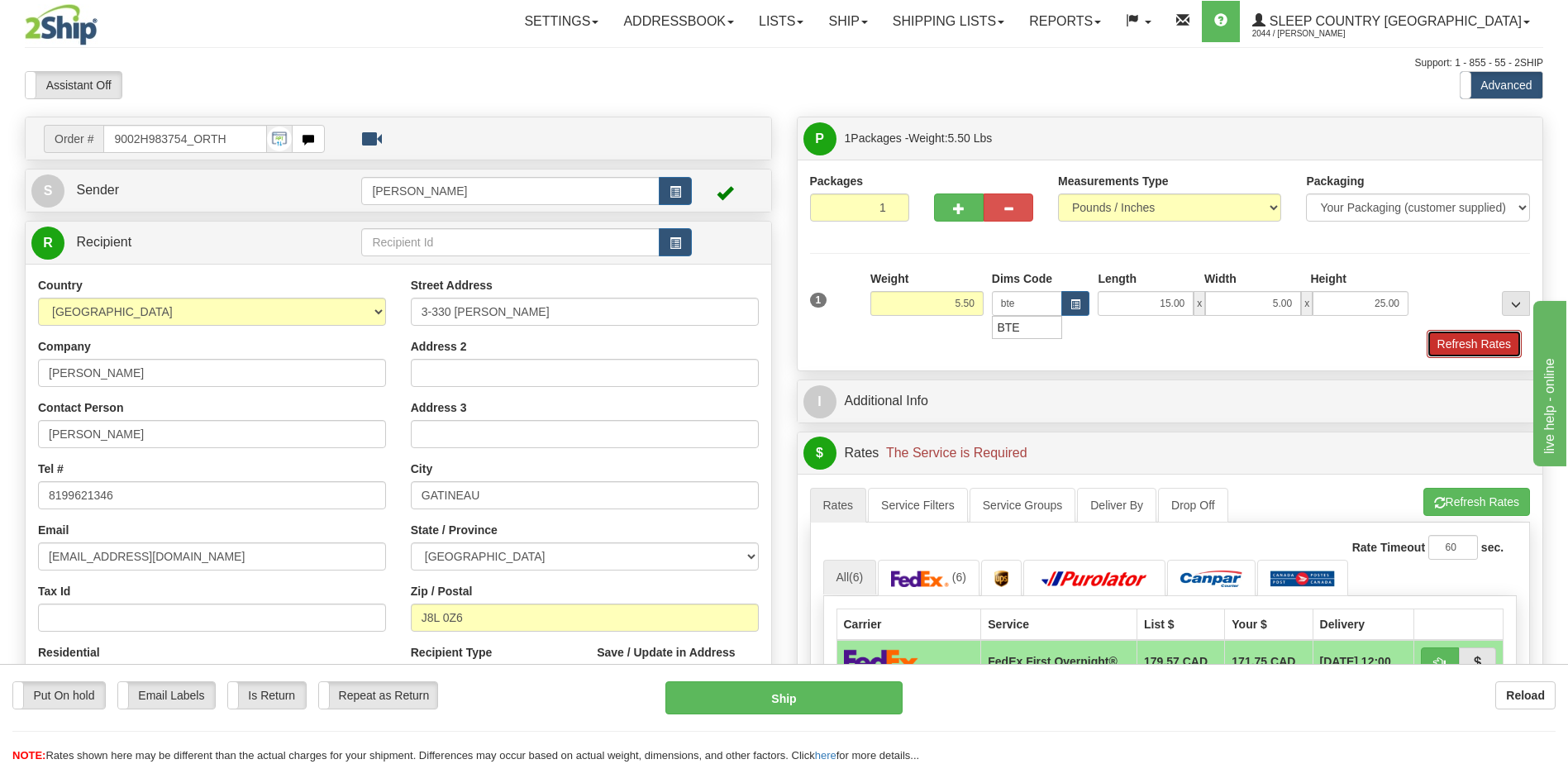
click at [1510, 341] on button "Refresh Rates" at bounding box center [1474, 343] width 95 height 28
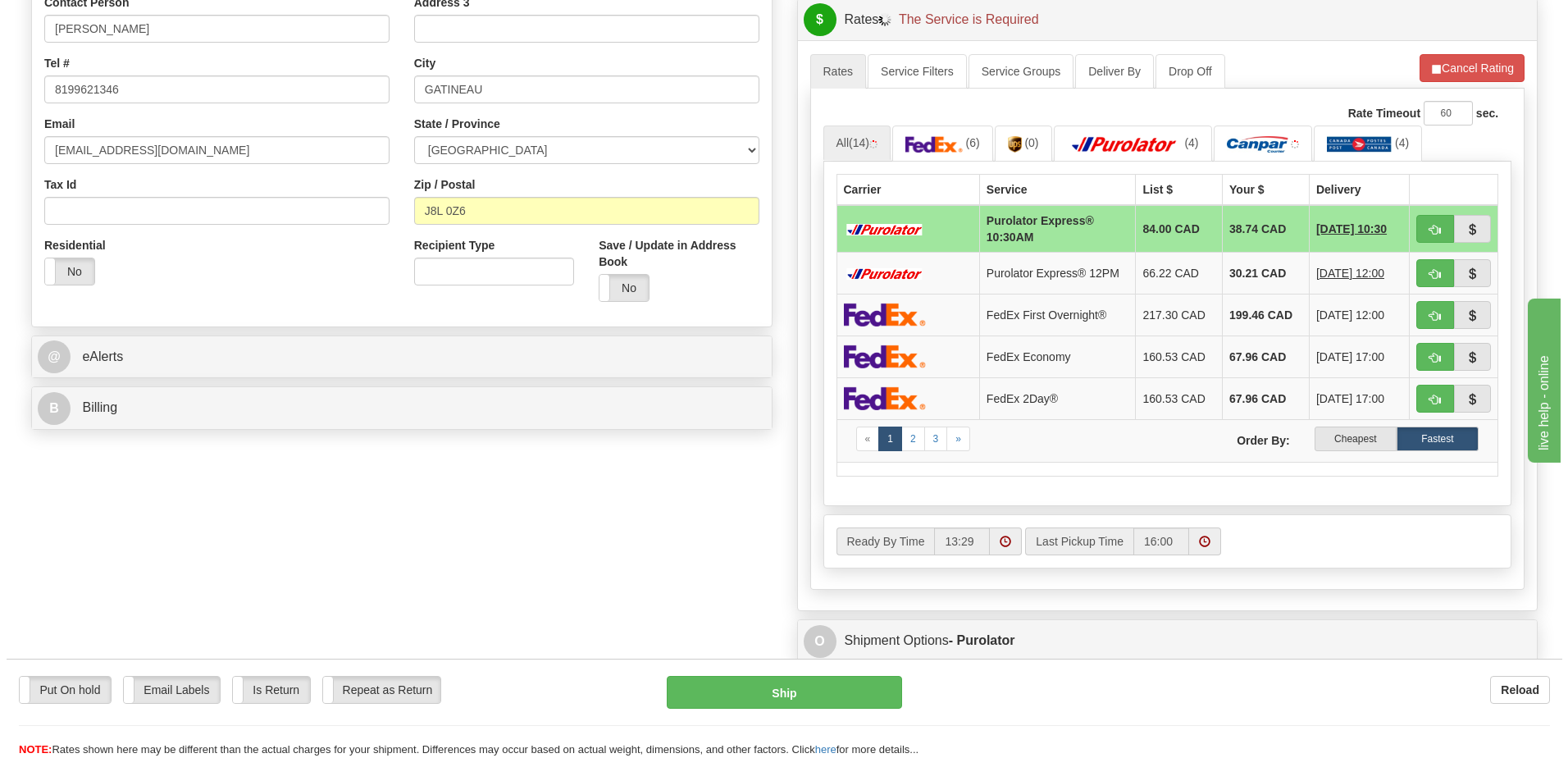
scroll to position [410, 0]
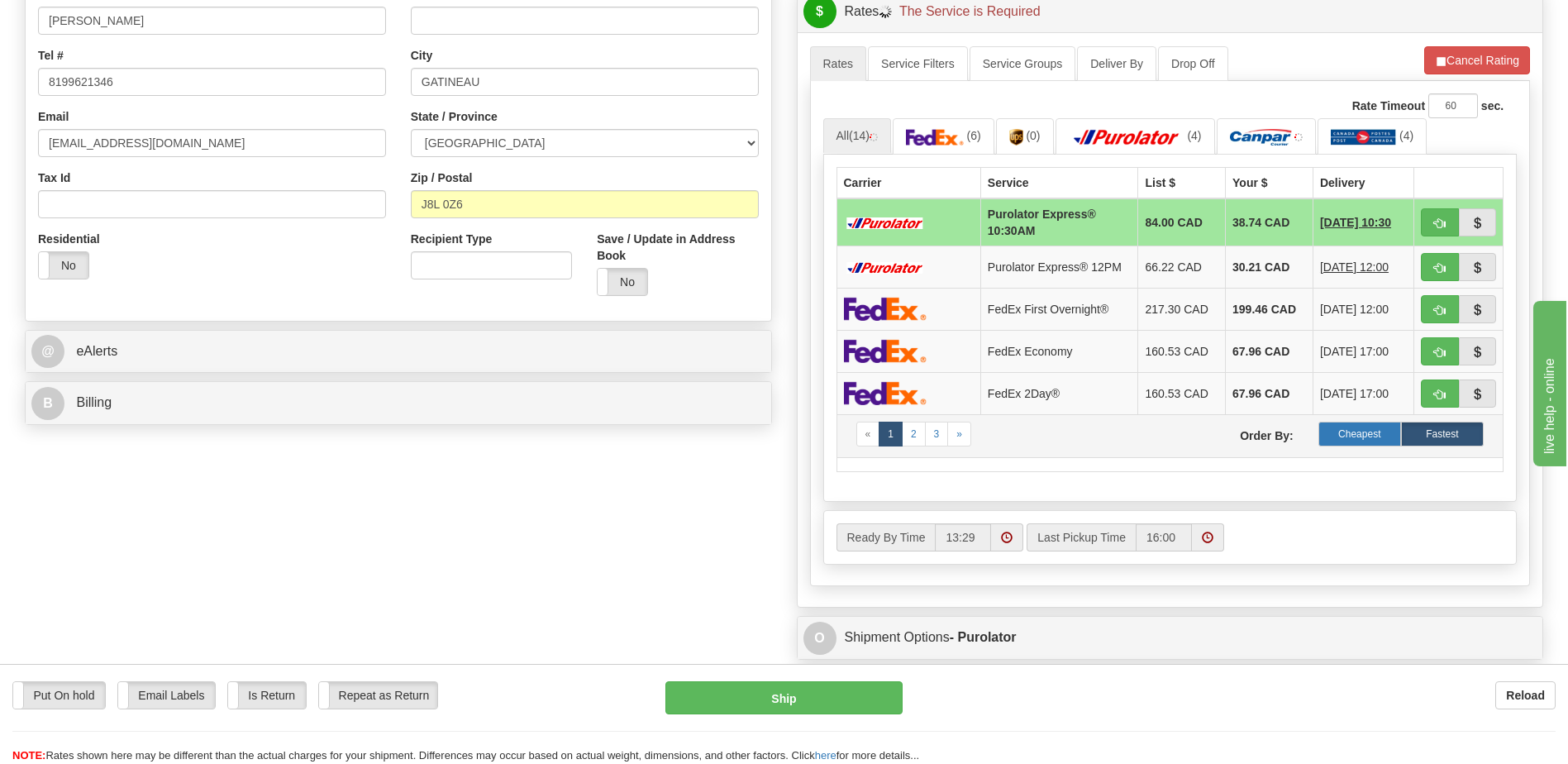
click at [1376, 441] on label "Cheapest" at bounding box center [1360, 434] width 83 height 25
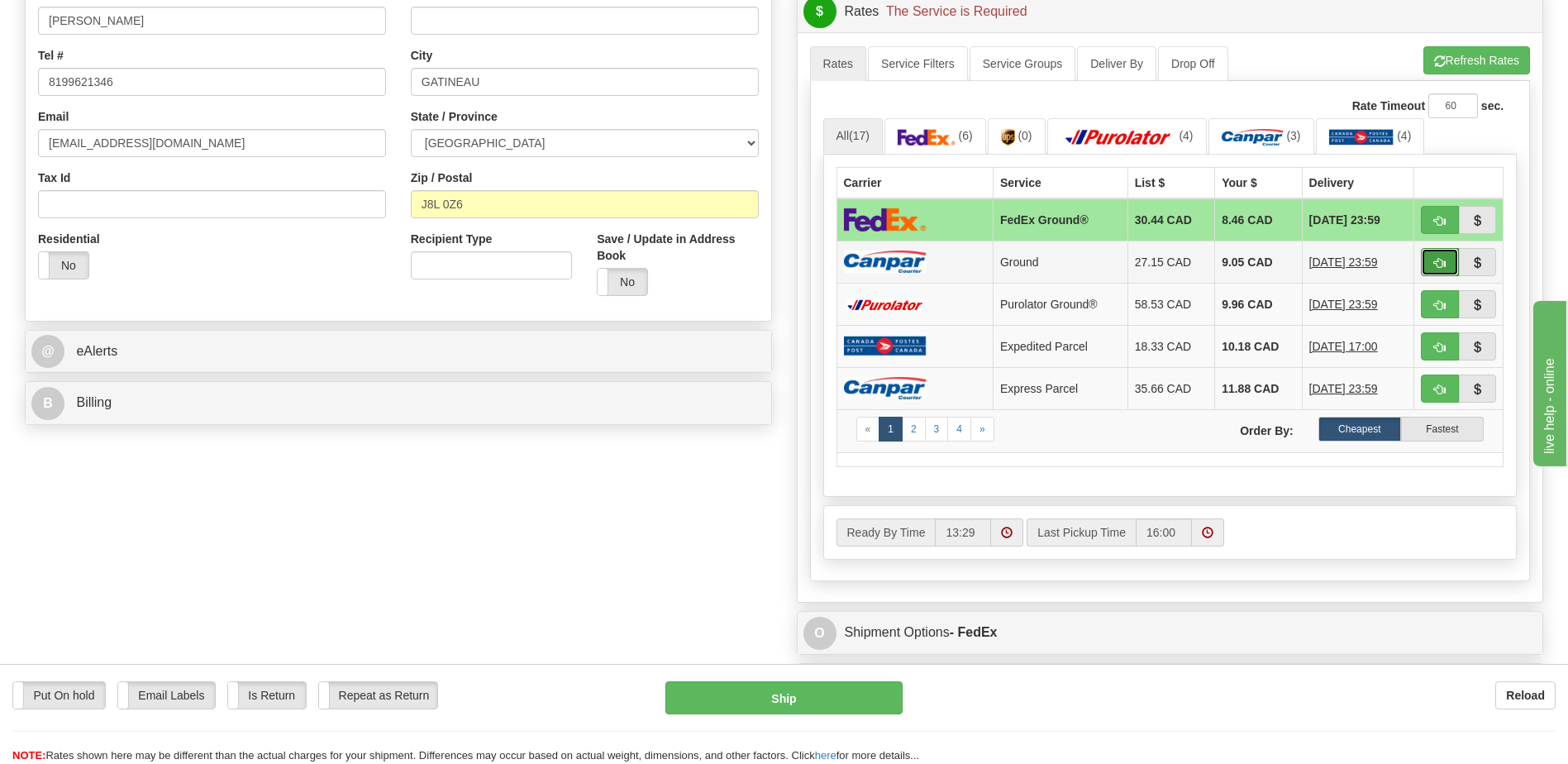
click at [1434, 270] on button "button" at bounding box center [1440, 261] width 38 height 28
type input "1"
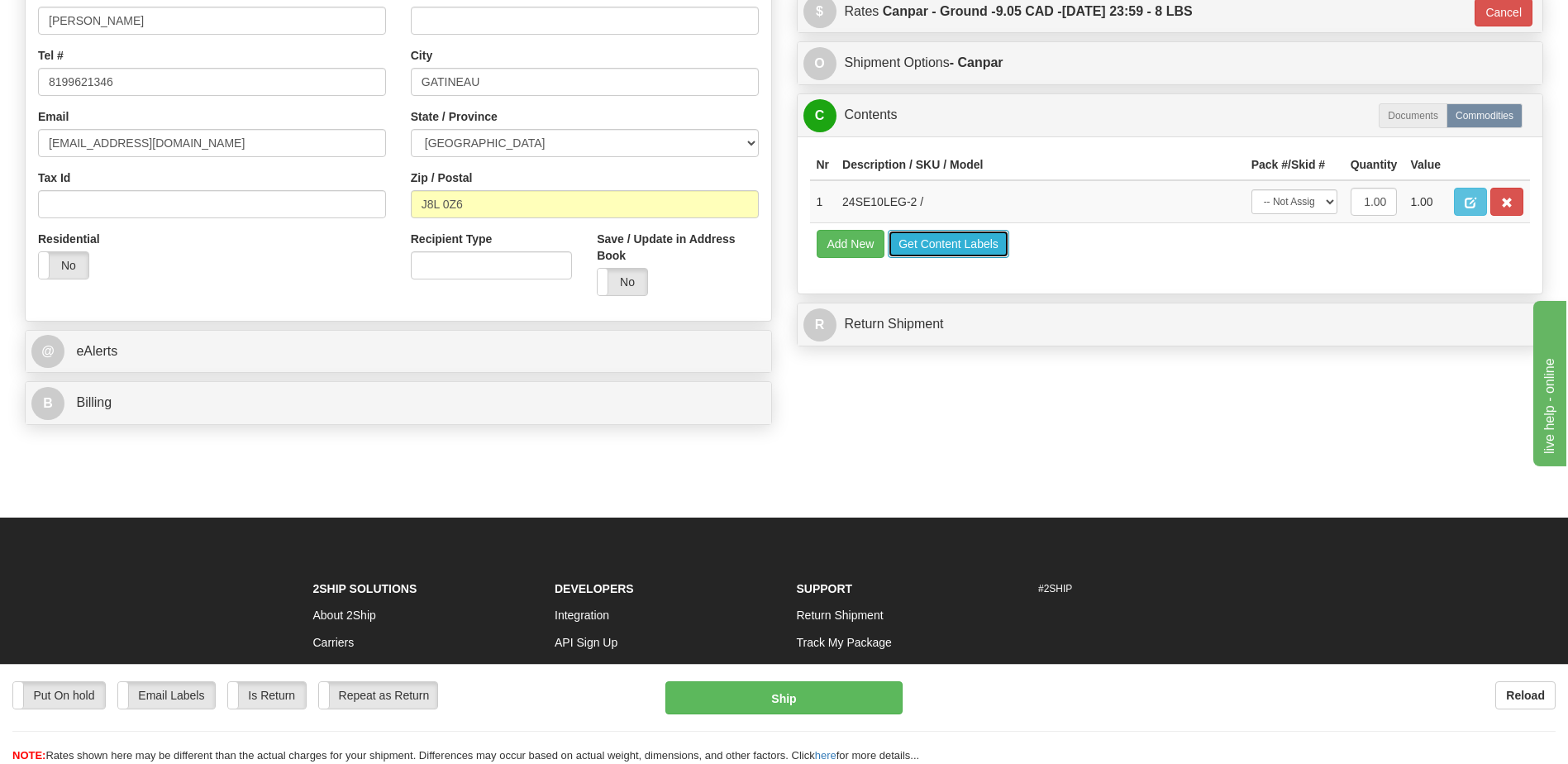
click at [950, 248] on button "Get Content Labels" at bounding box center [948, 244] width 122 height 28
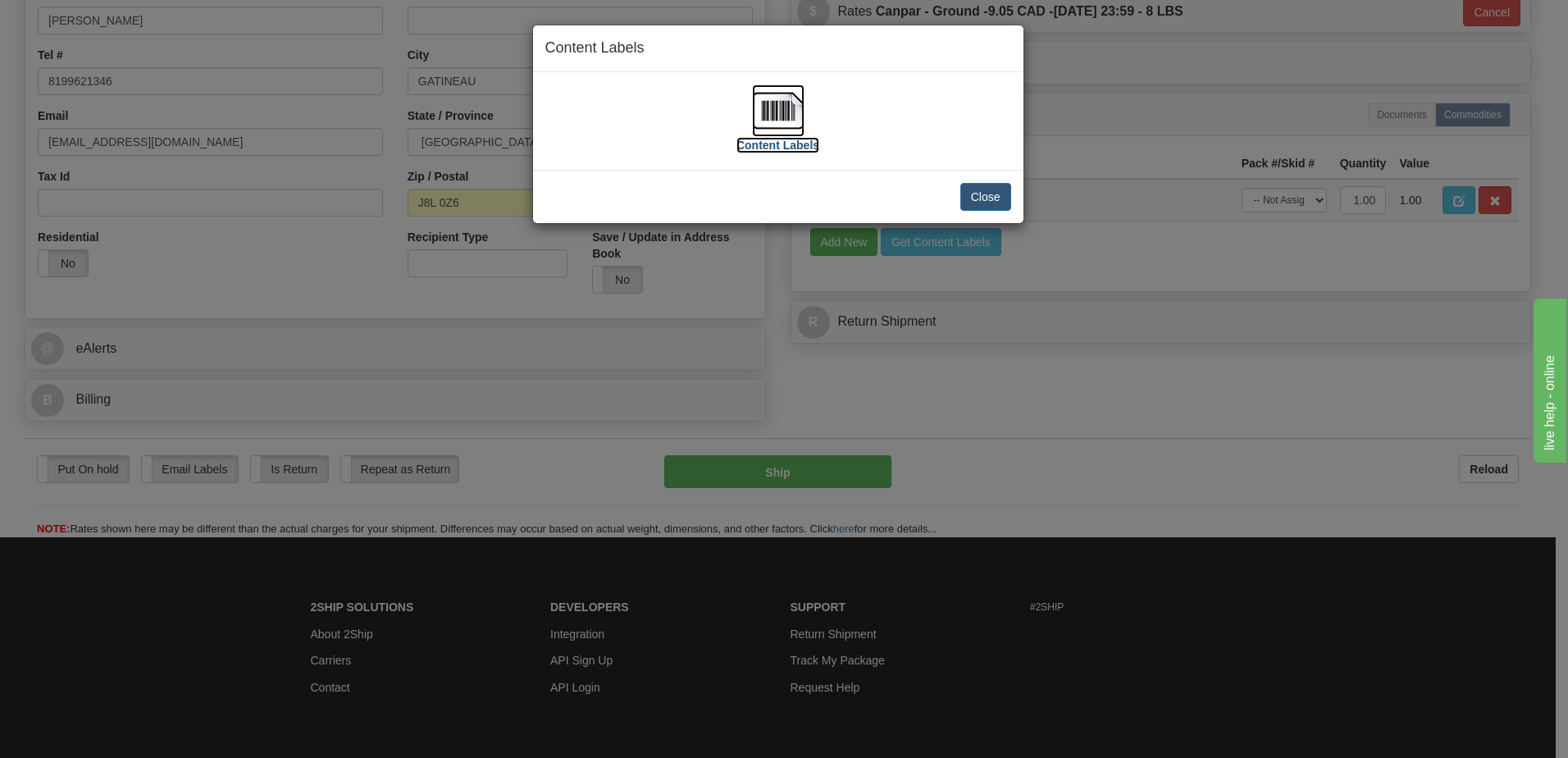
click at [791, 111] on img at bounding box center [778, 110] width 53 height 53
click at [981, 202] on button "Close" at bounding box center [985, 197] width 51 height 28
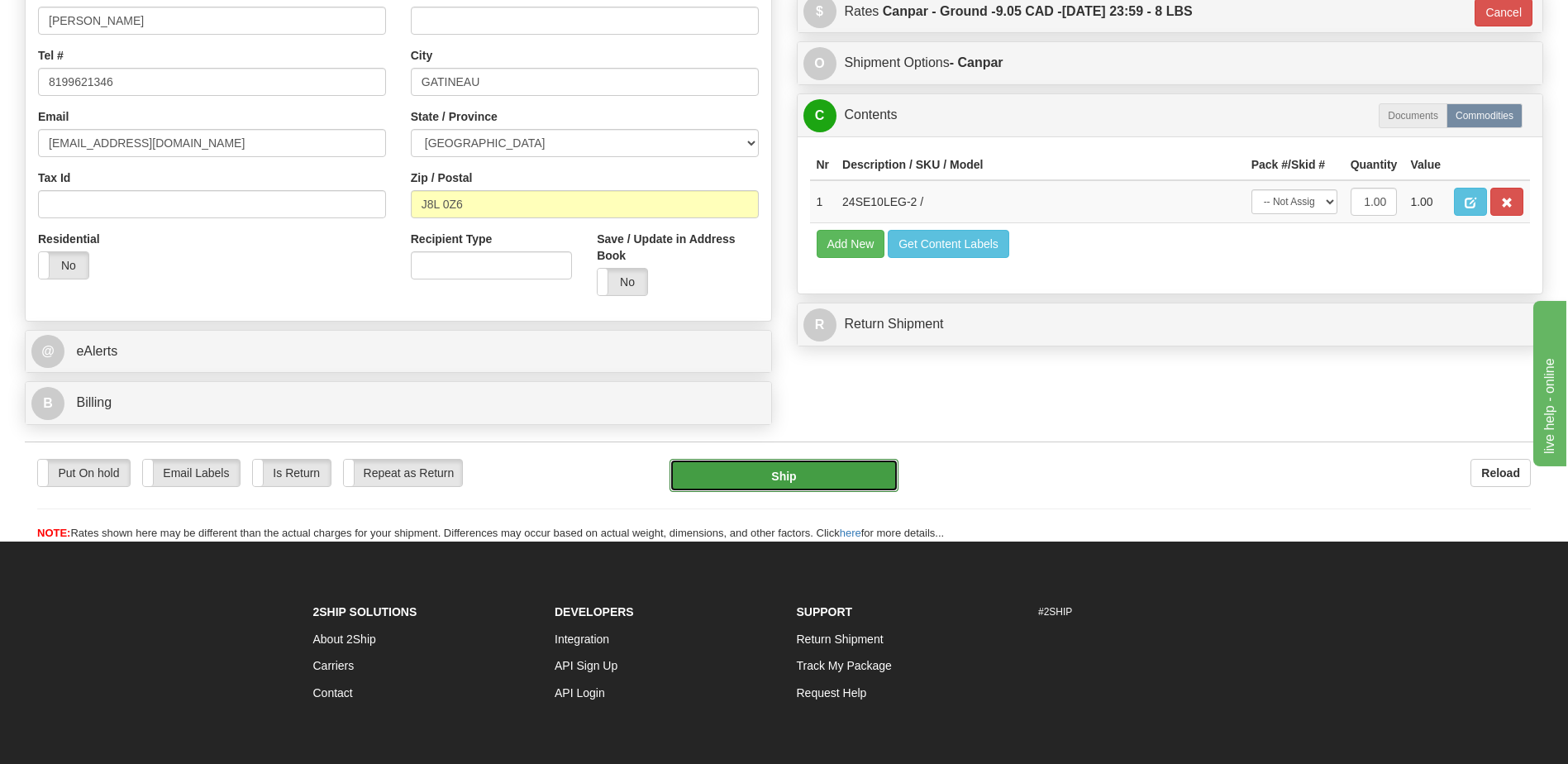
click at [781, 485] on button "Ship" at bounding box center [784, 476] width 228 height 34
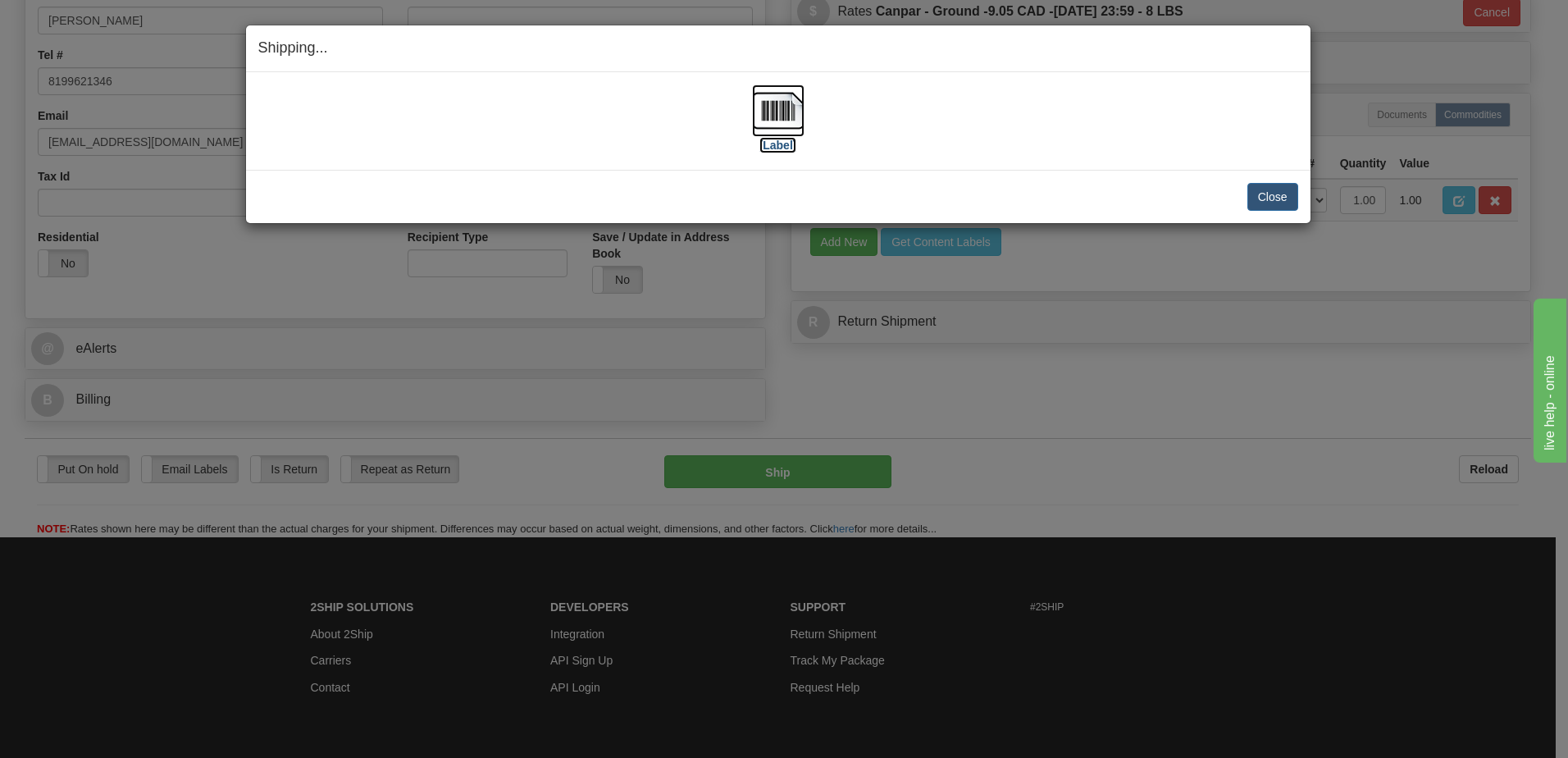
click at [765, 131] on img at bounding box center [778, 110] width 53 height 53
click at [1291, 199] on button "Close" at bounding box center [1272, 197] width 51 height 28
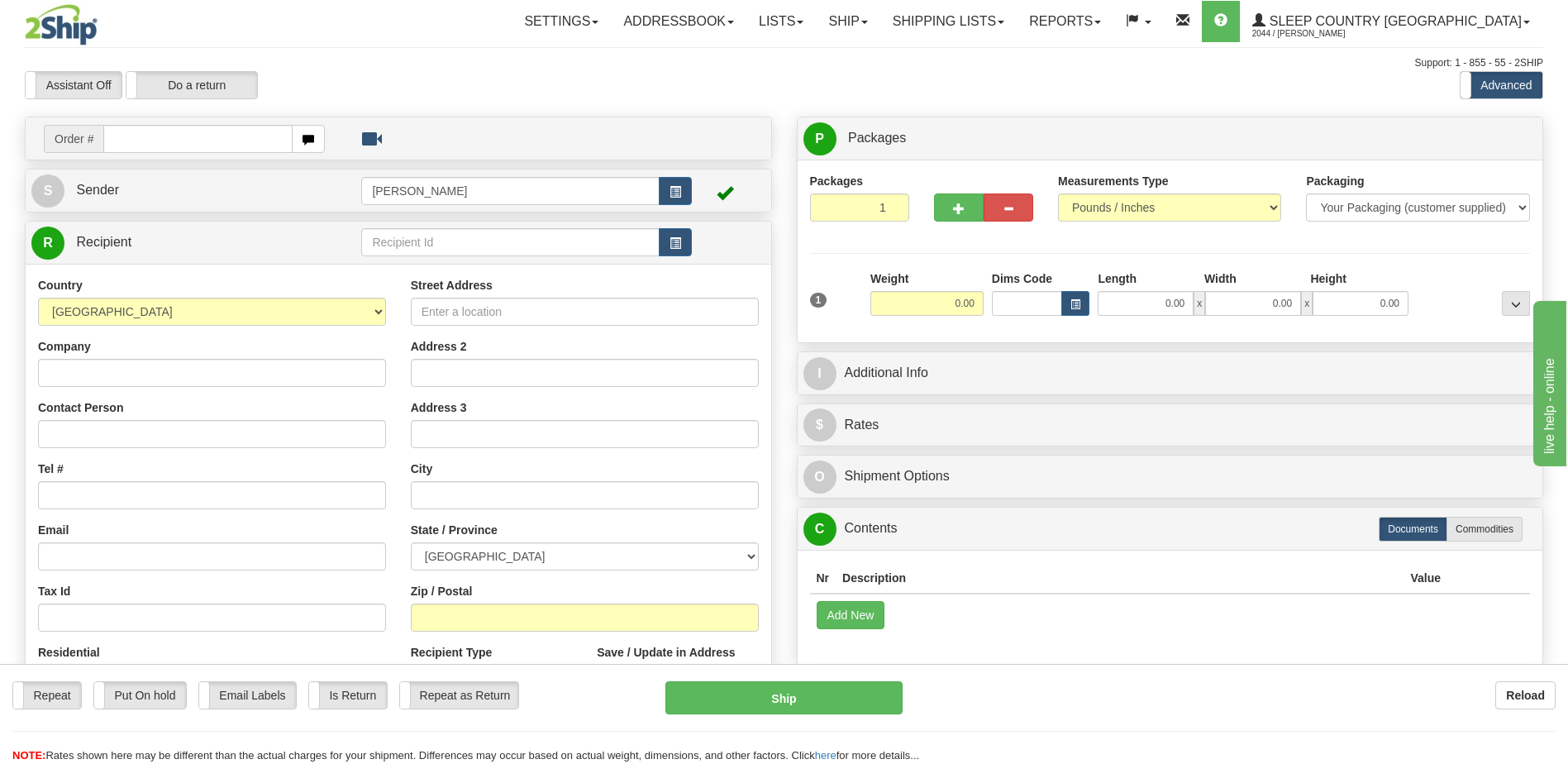
click at [259, 141] on input "text" at bounding box center [197, 139] width 189 height 28
type input "9002H923197"
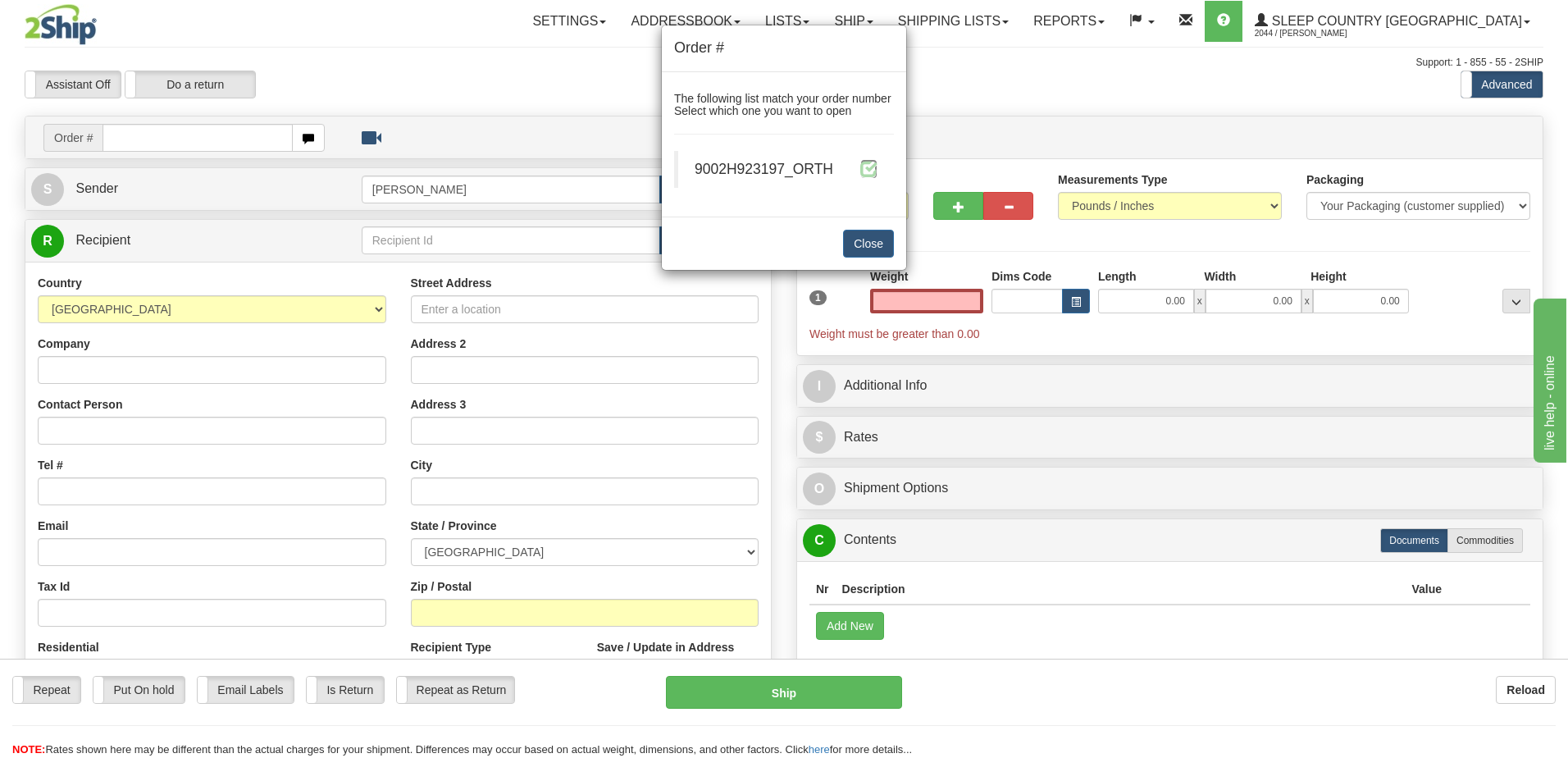
type input "0.00"
click at [864, 165] on span at bounding box center [869, 168] width 18 height 18
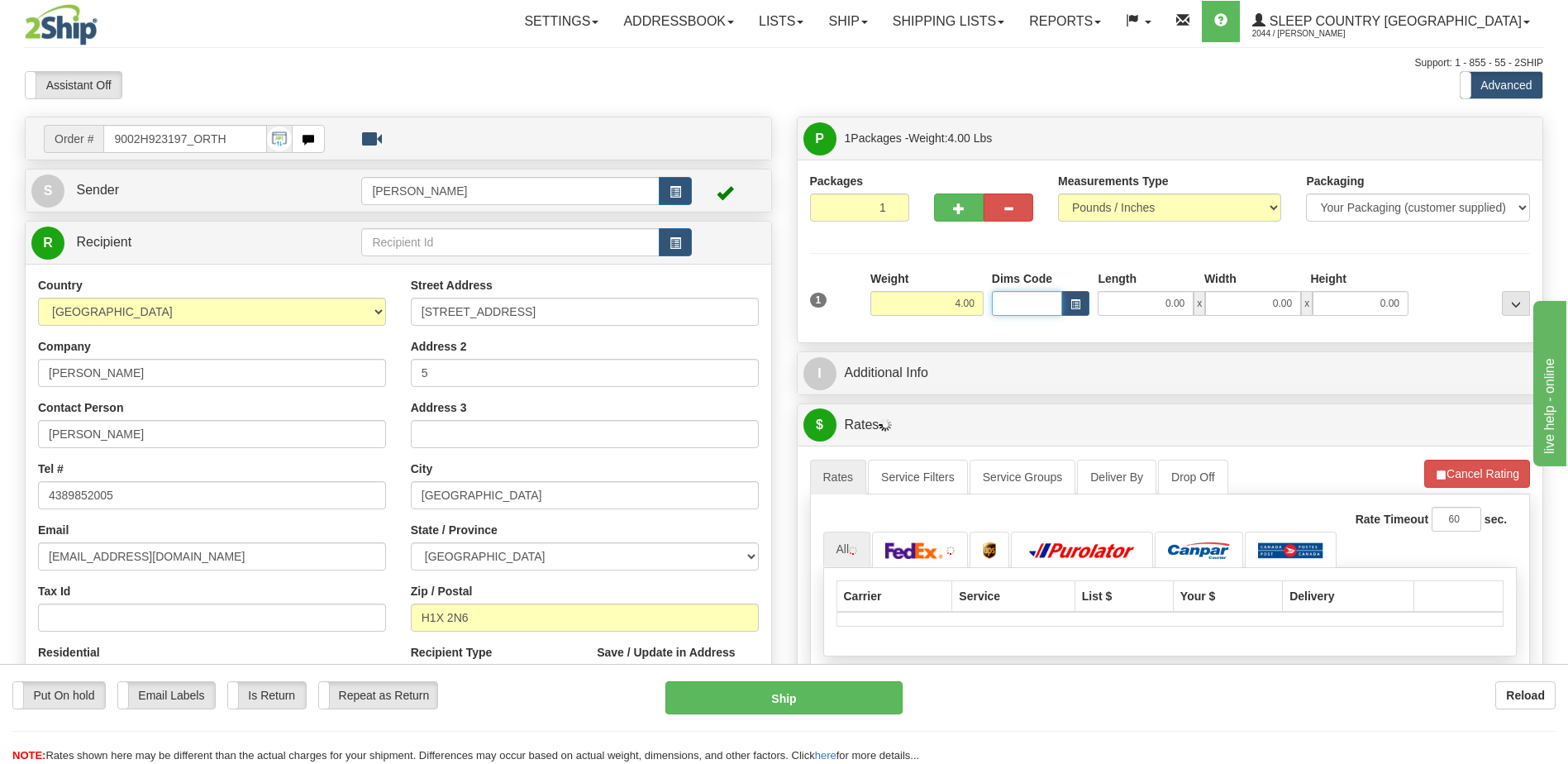
click at [1039, 301] on input "Dims Code" at bounding box center [1027, 303] width 71 height 25
type input "bte"
click button "Delete" at bounding box center [0, 0] width 0 height 0
type input "15.00"
type input "5.00"
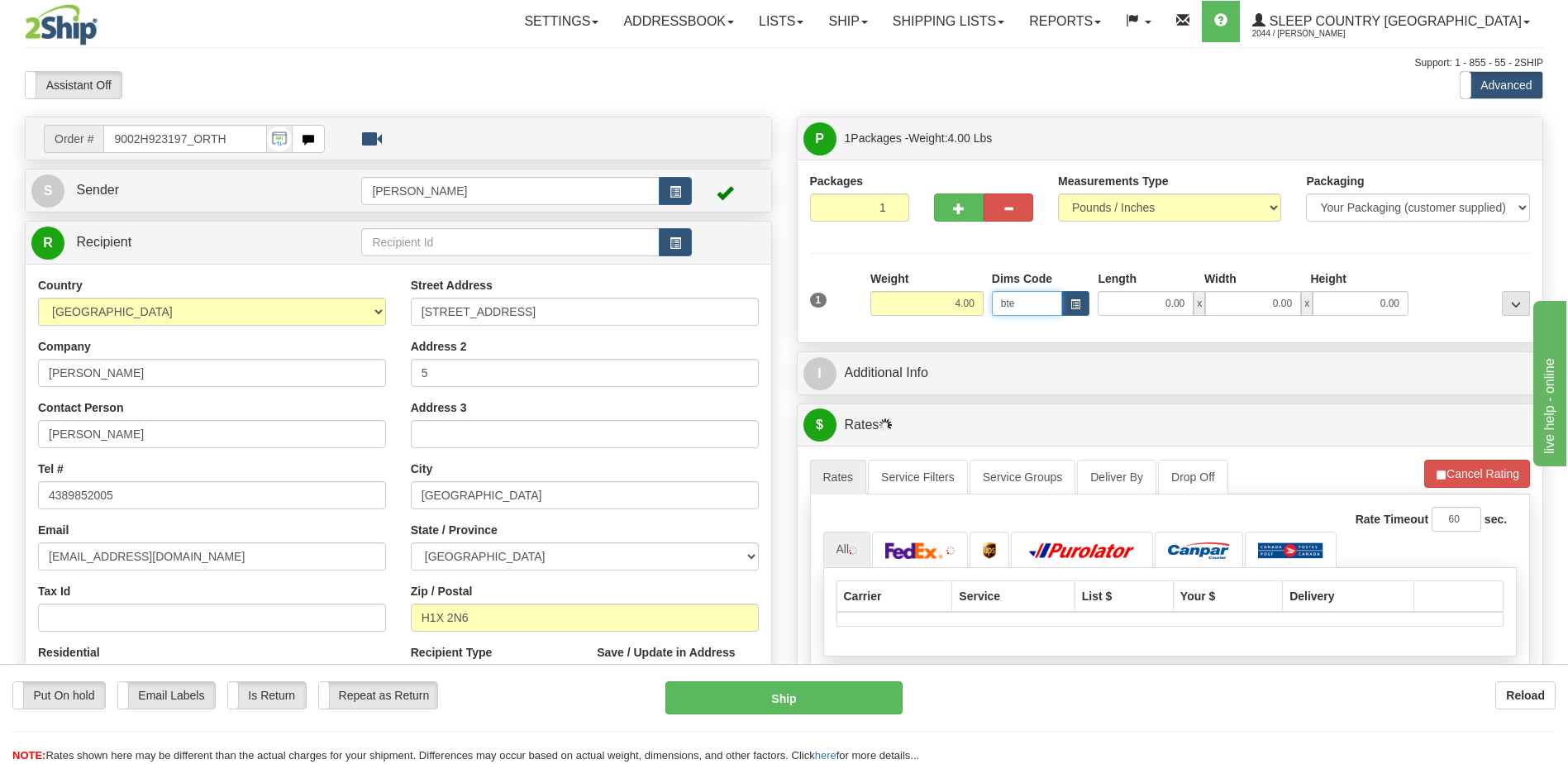
type input "25.00"
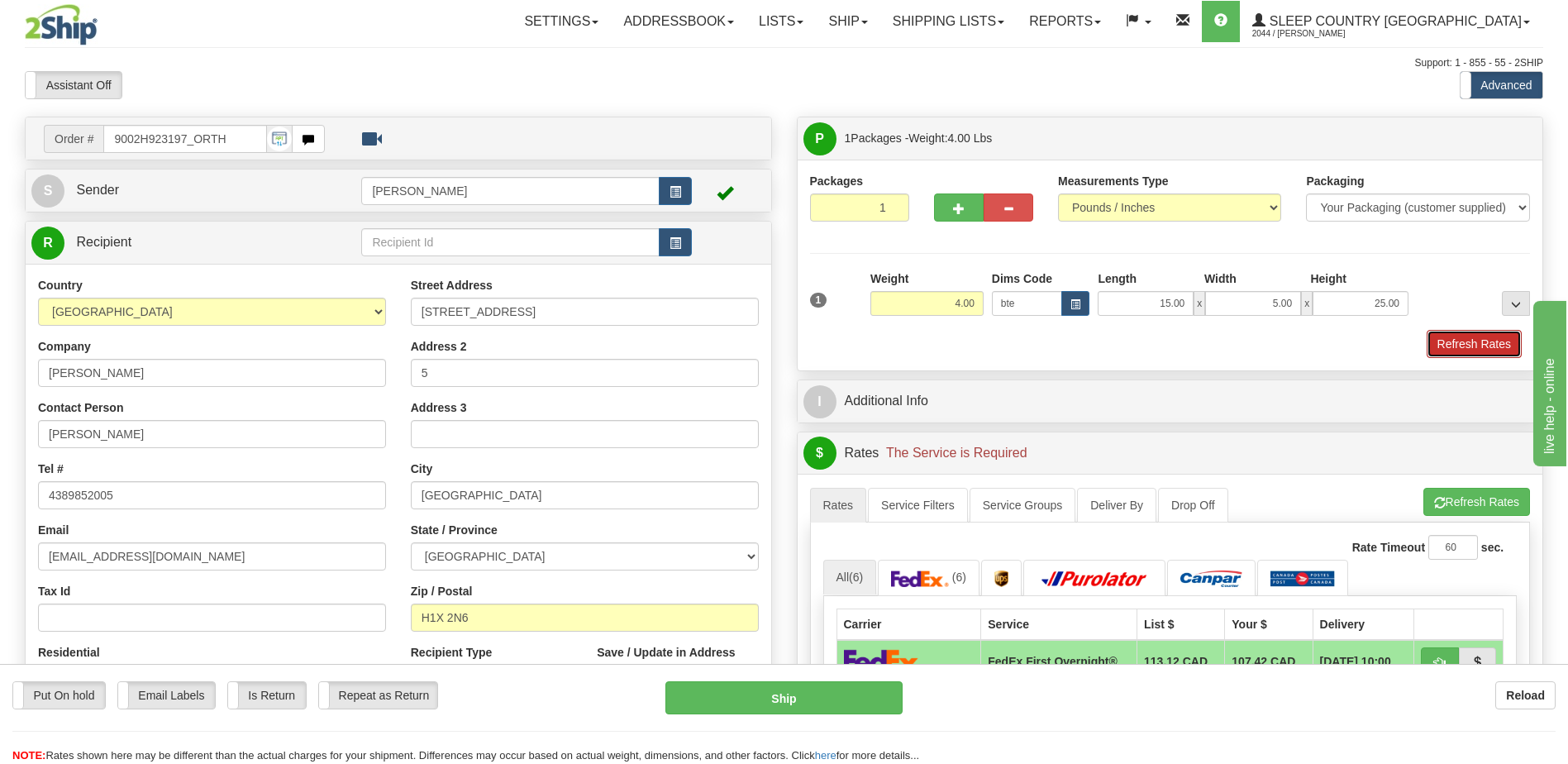
click at [1499, 337] on button "Refresh Rates" at bounding box center [1474, 343] width 95 height 28
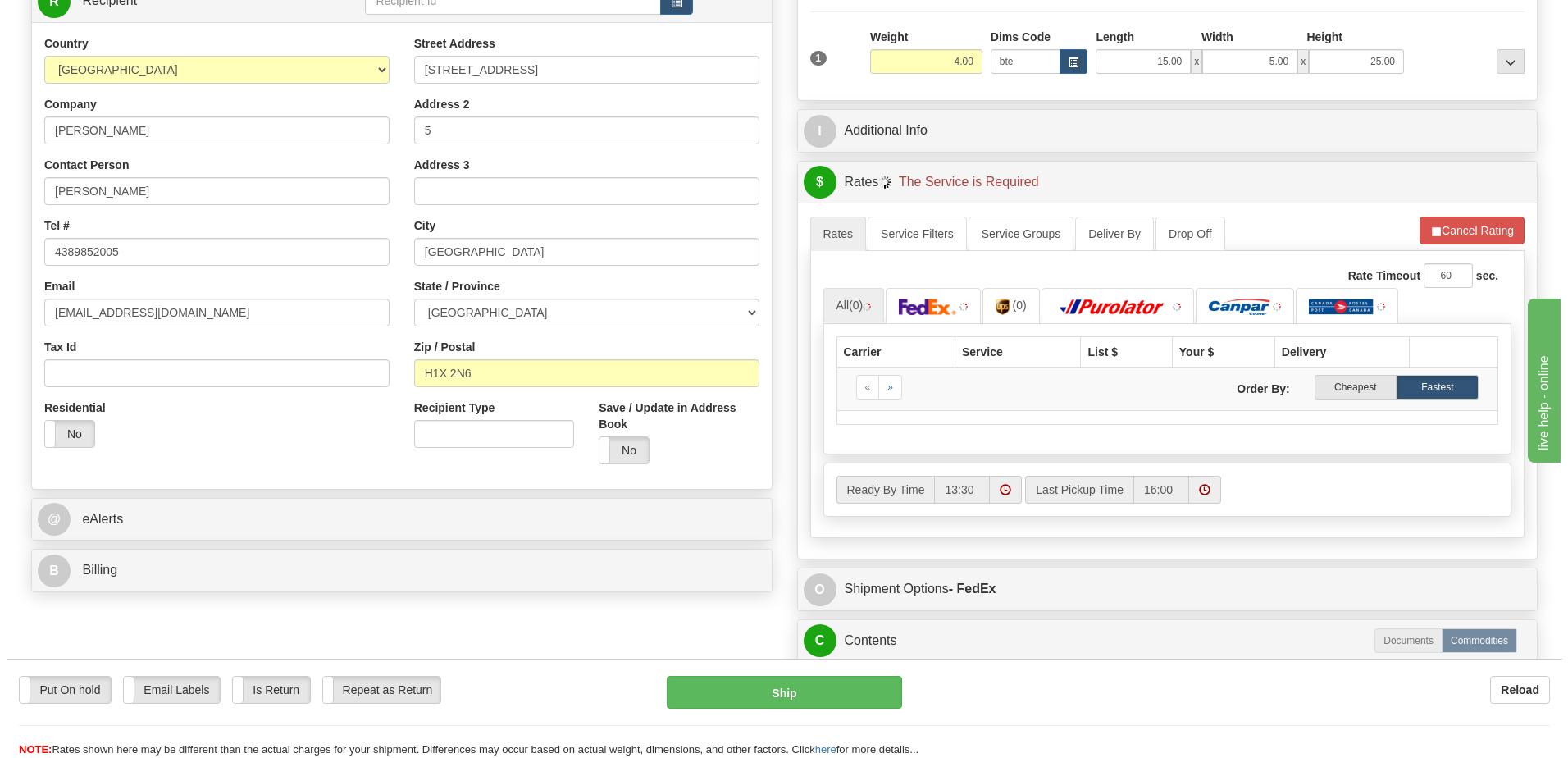
scroll to position [246, 0]
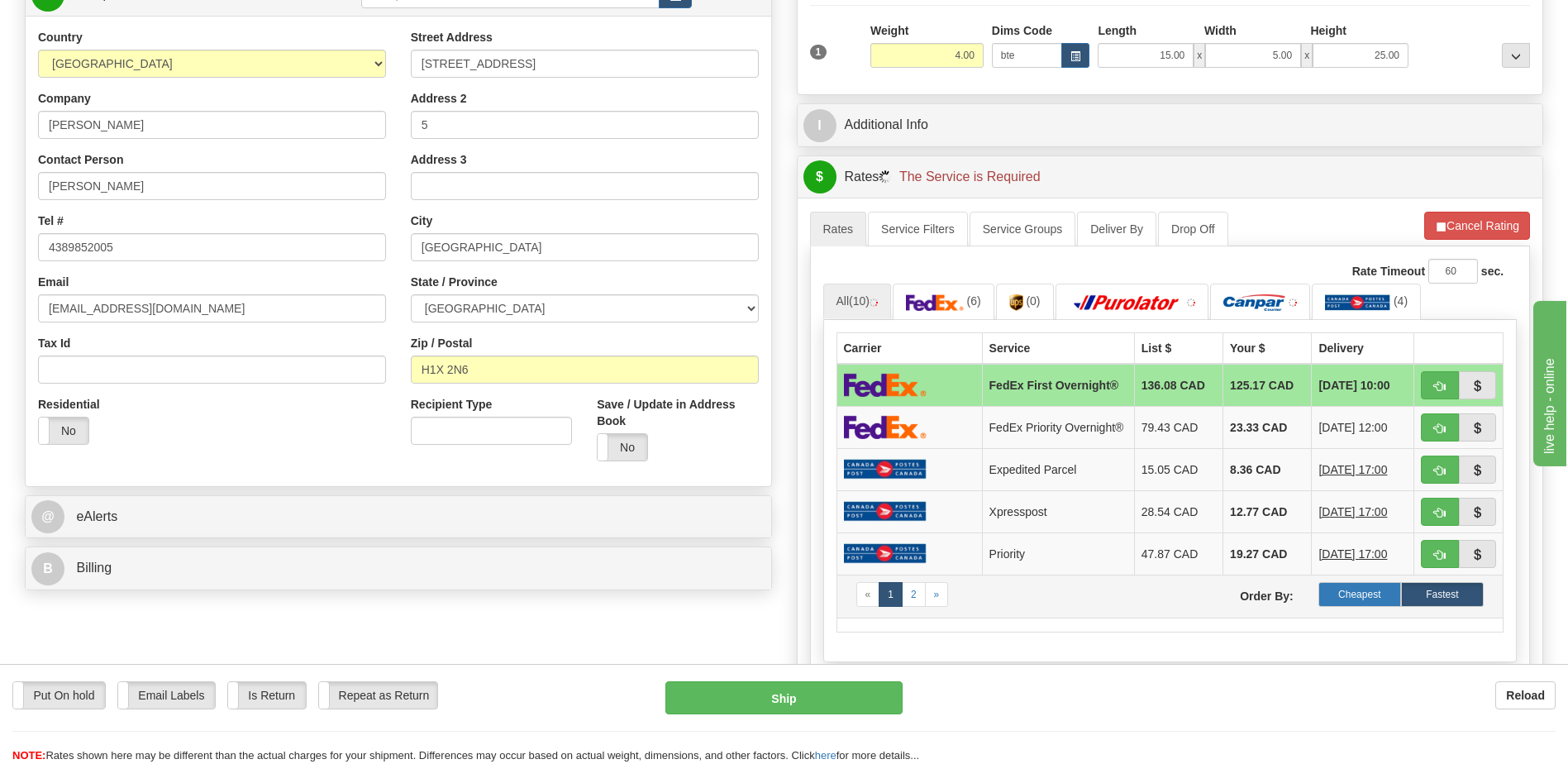
click at [1368, 595] on label "Cheapest" at bounding box center [1360, 594] width 83 height 25
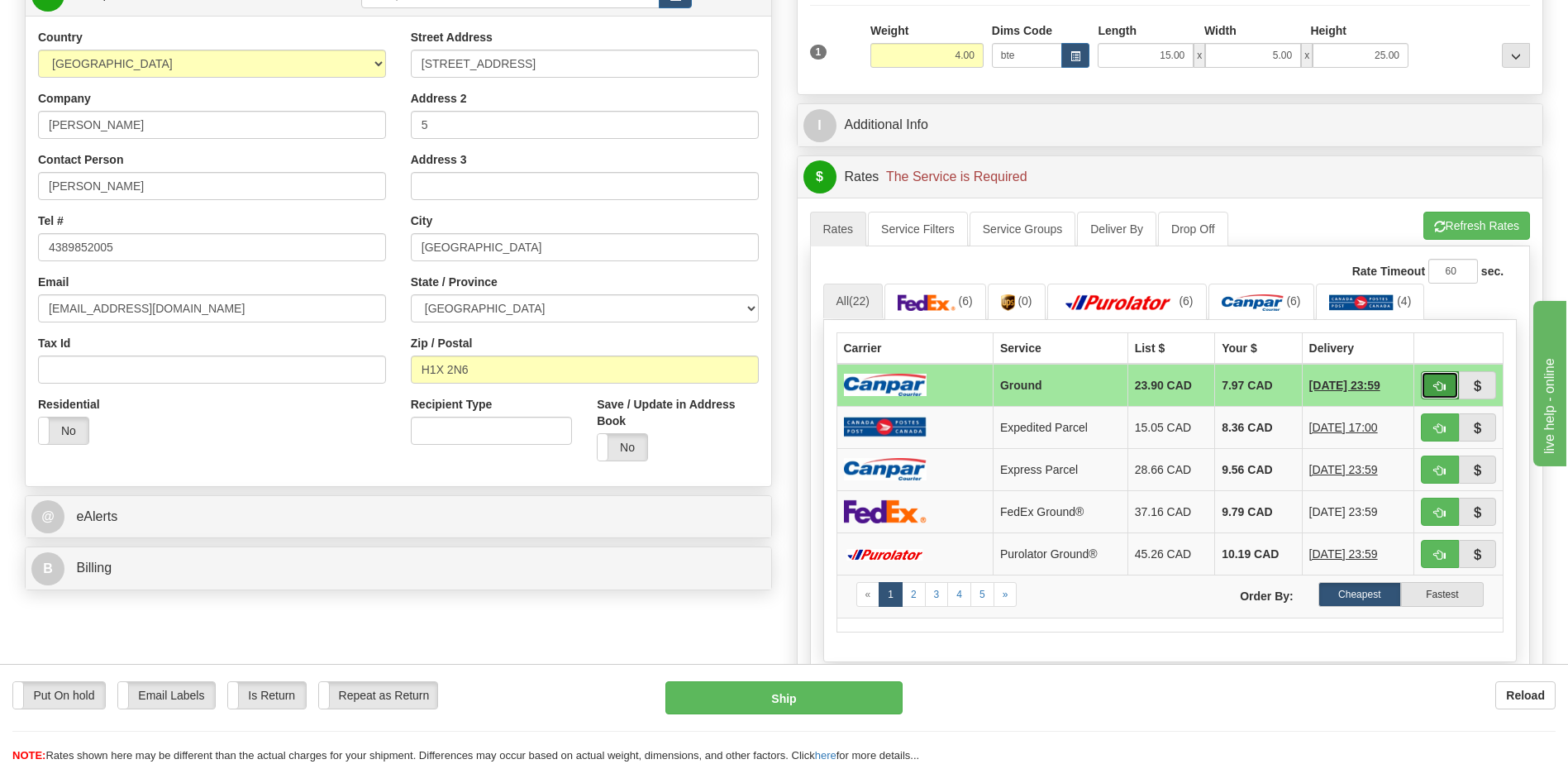
click at [1429, 385] on button "button" at bounding box center [1440, 385] width 38 height 28
type input "1"
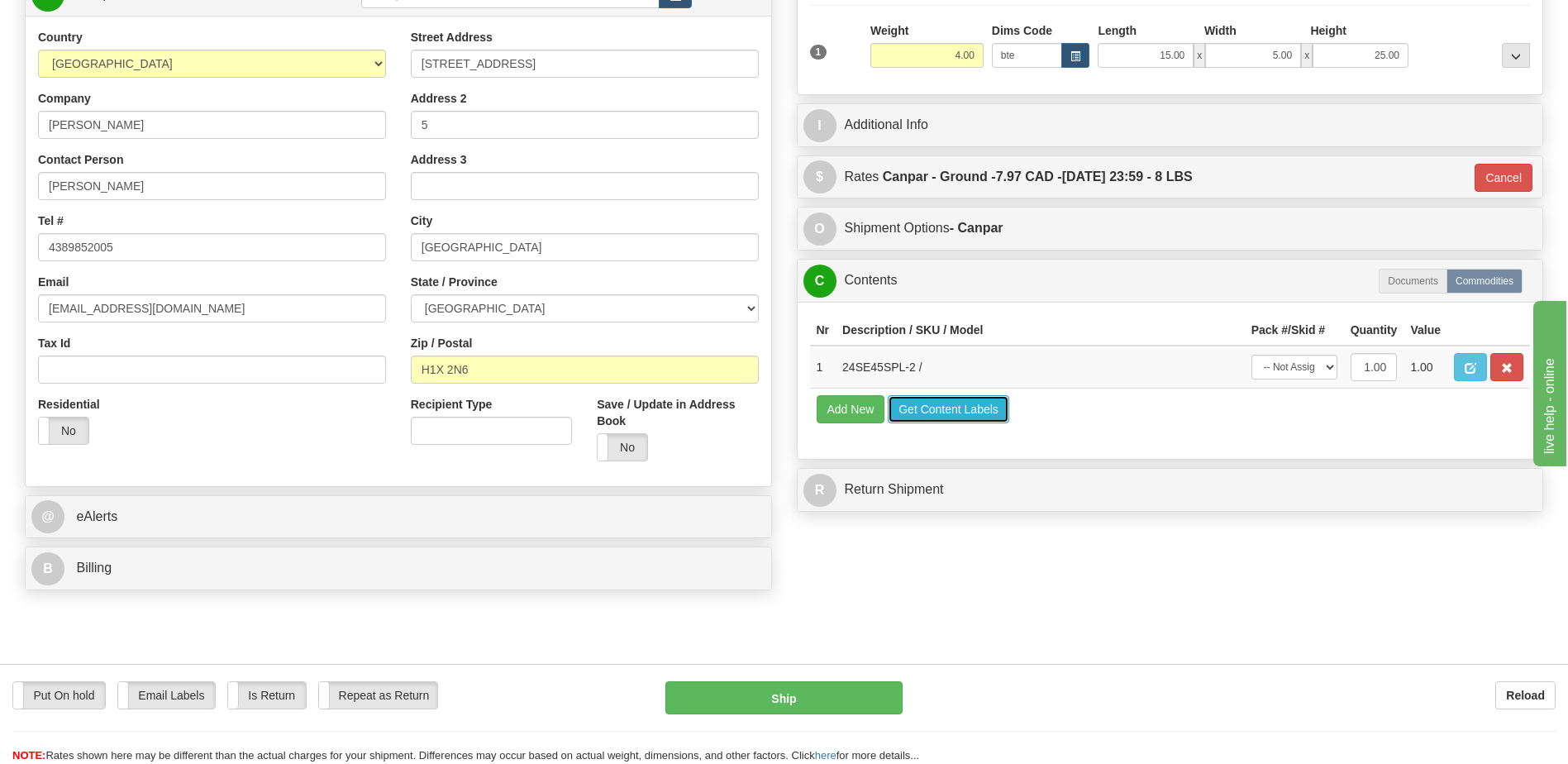
click at [931, 410] on button "Get Content Labels" at bounding box center [948, 409] width 122 height 28
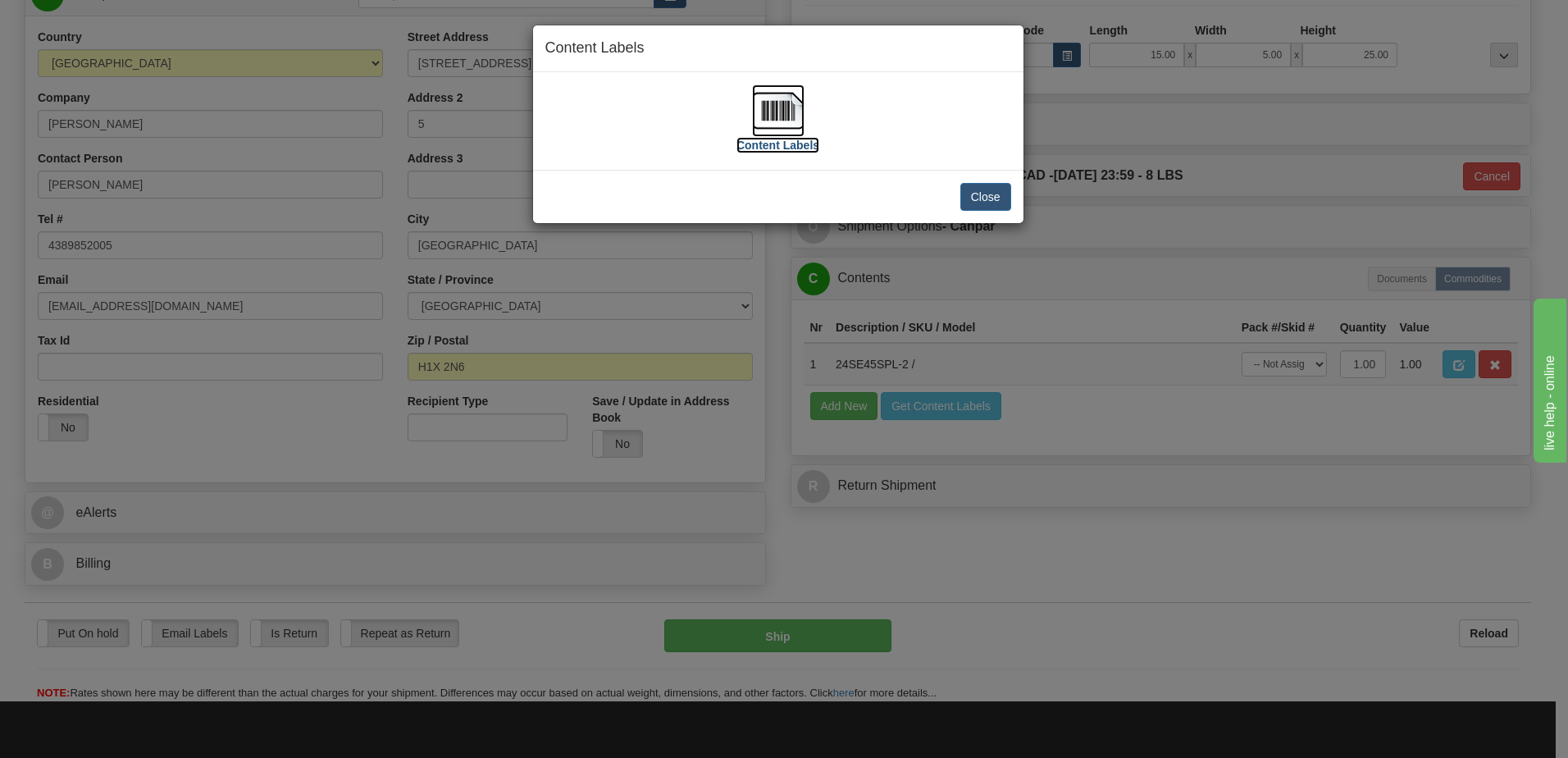
click at [784, 109] on img at bounding box center [778, 110] width 53 height 53
click at [978, 187] on button "Close" at bounding box center [985, 197] width 51 height 28
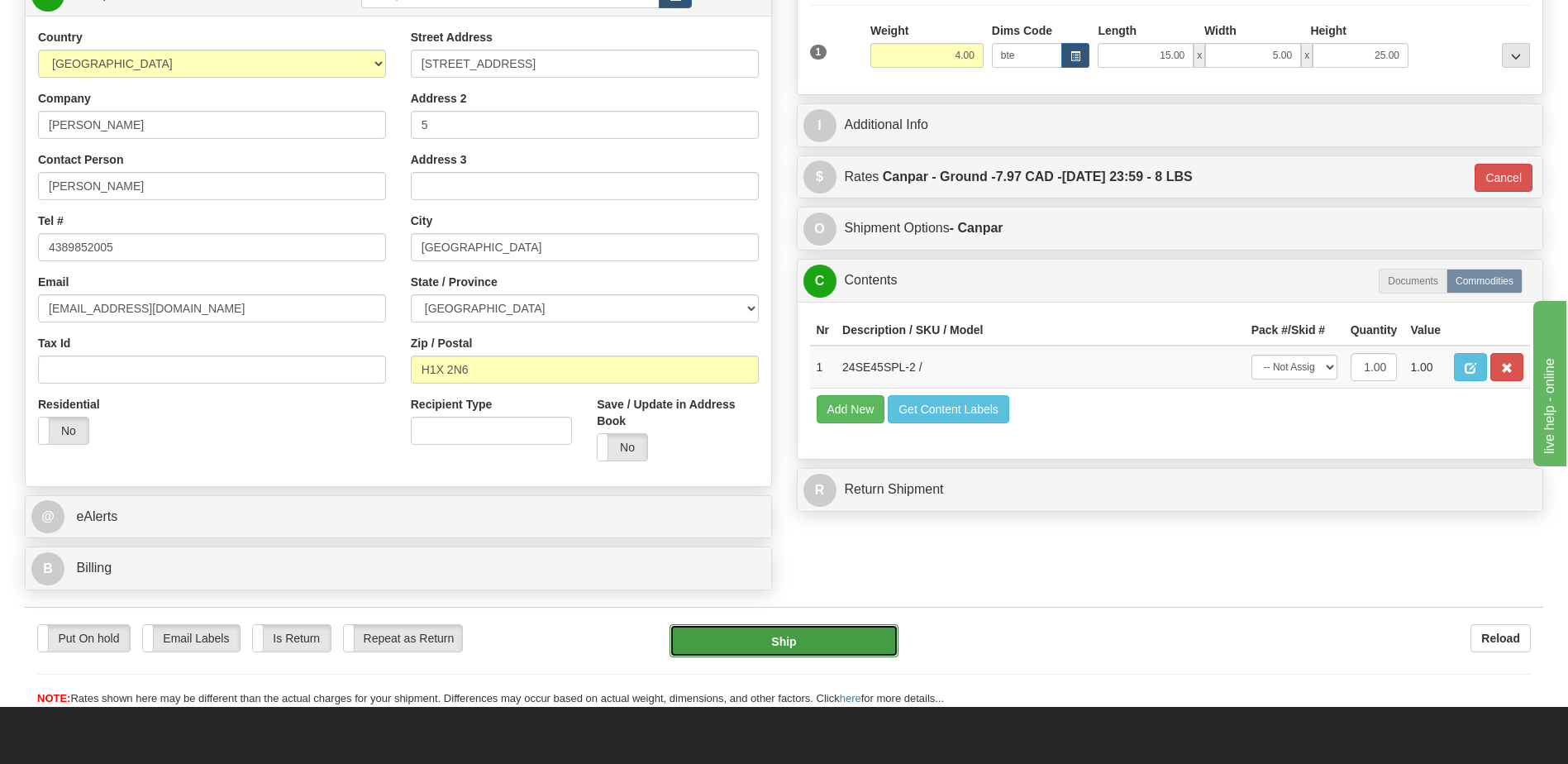
click at [783, 641] on button "Ship" at bounding box center [784, 641] width 228 height 34
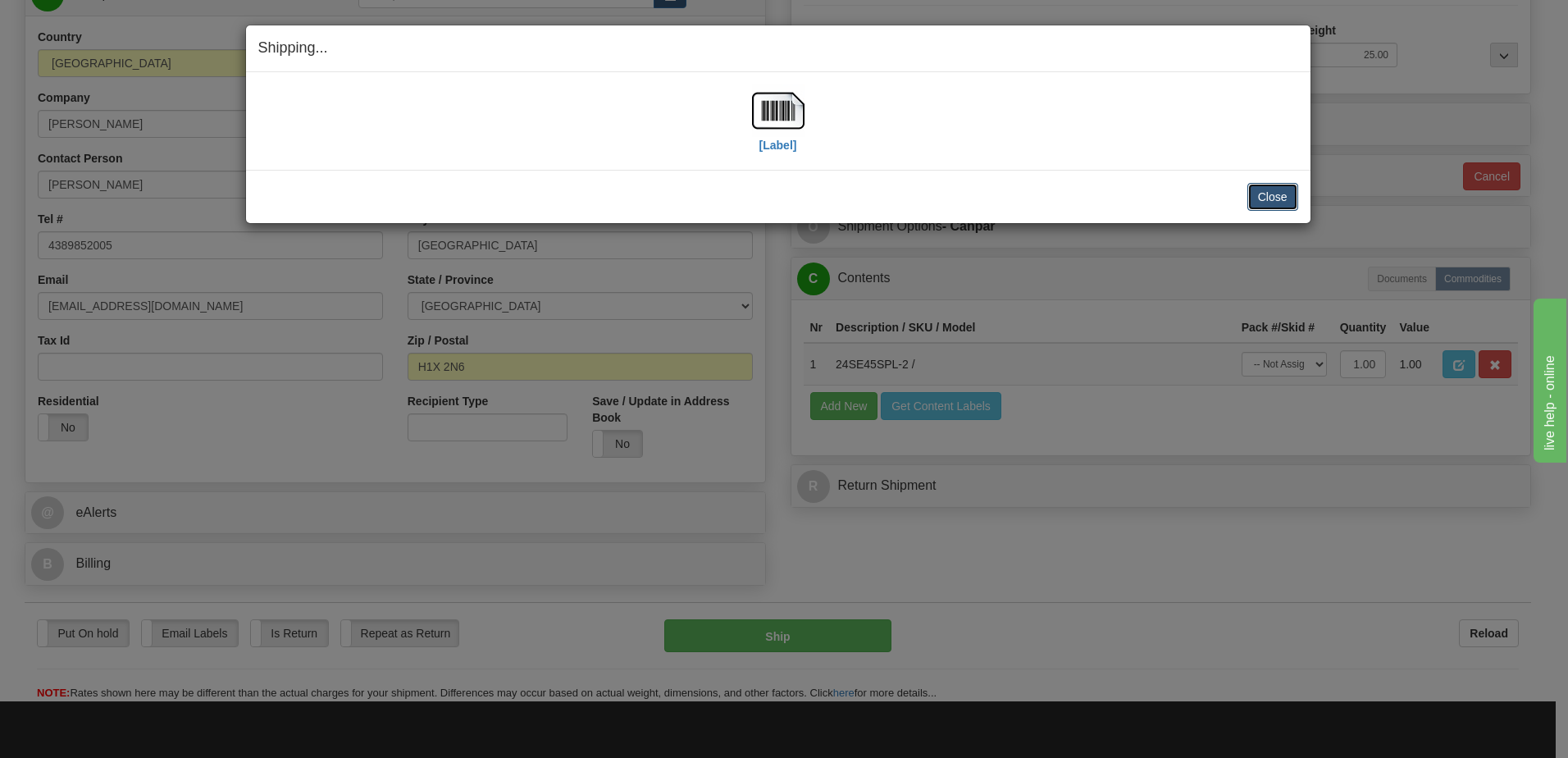
click at [1279, 195] on button "Close" at bounding box center [1272, 197] width 51 height 28
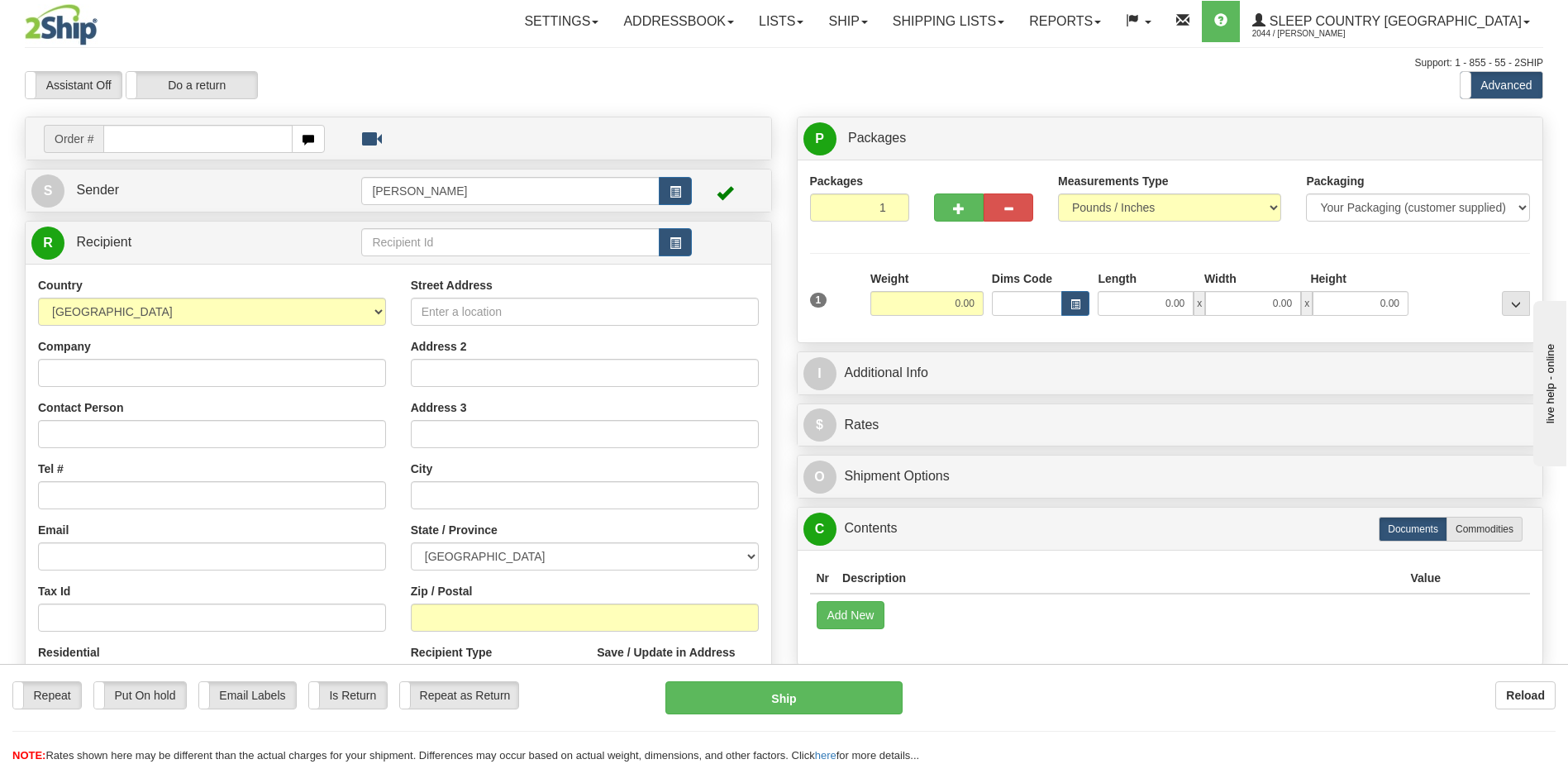
click at [144, 137] on input "text" at bounding box center [197, 139] width 189 height 28
type input "9002H980560"
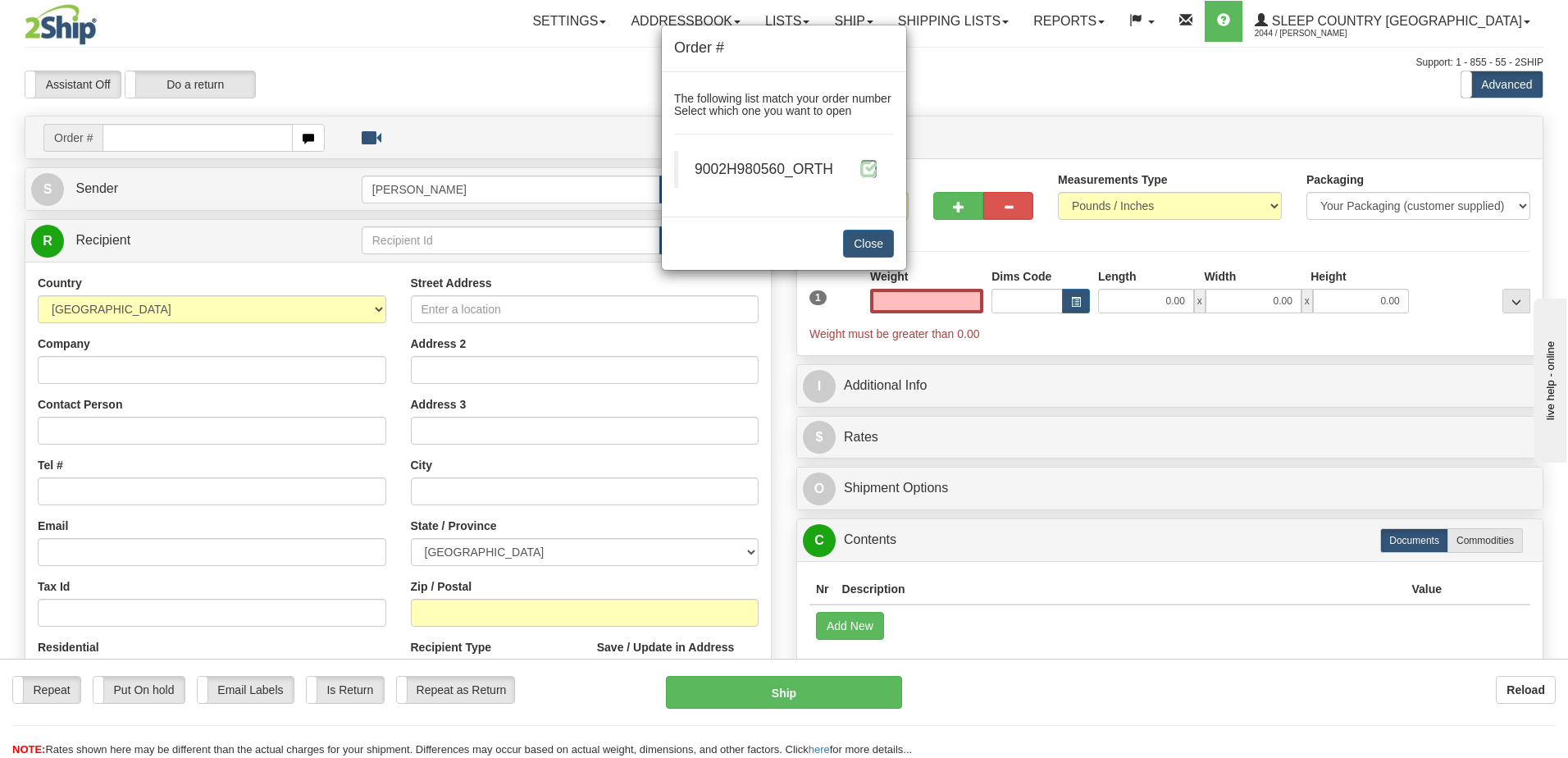
type input "0.00"
click at [870, 176] on span at bounding box center [869, 168] width 18 height 18
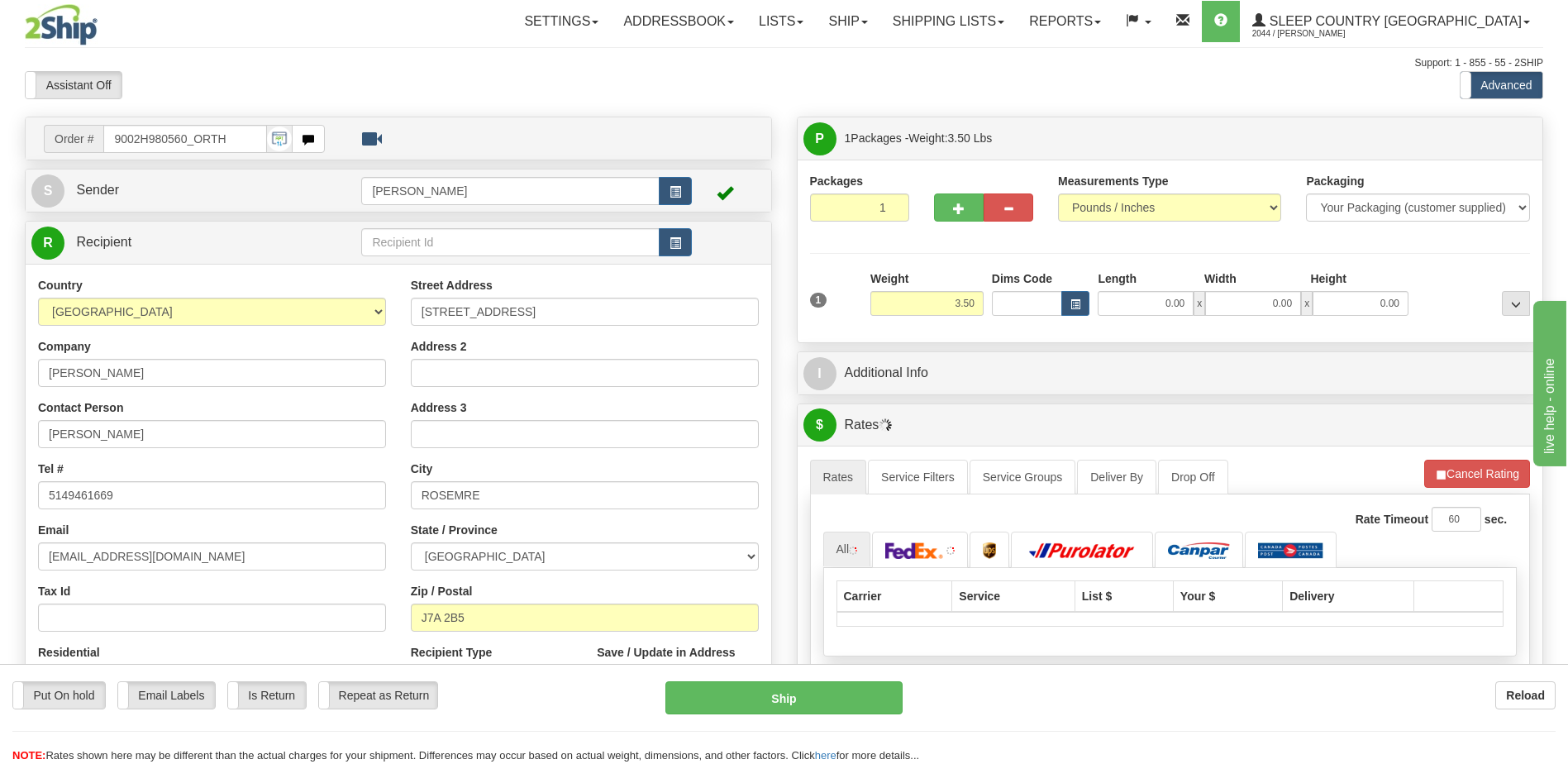
click at [1012, 302] on div at bounding box center [784, 382] width 1568 height 764
click at [1012, 302] on input "Dims Code" at bounding box center [1027, 303] width 71 height 25
type input "bte"
click button "Delete" at bounding box center [0, 0] width 0 height 0
type input "15.00"
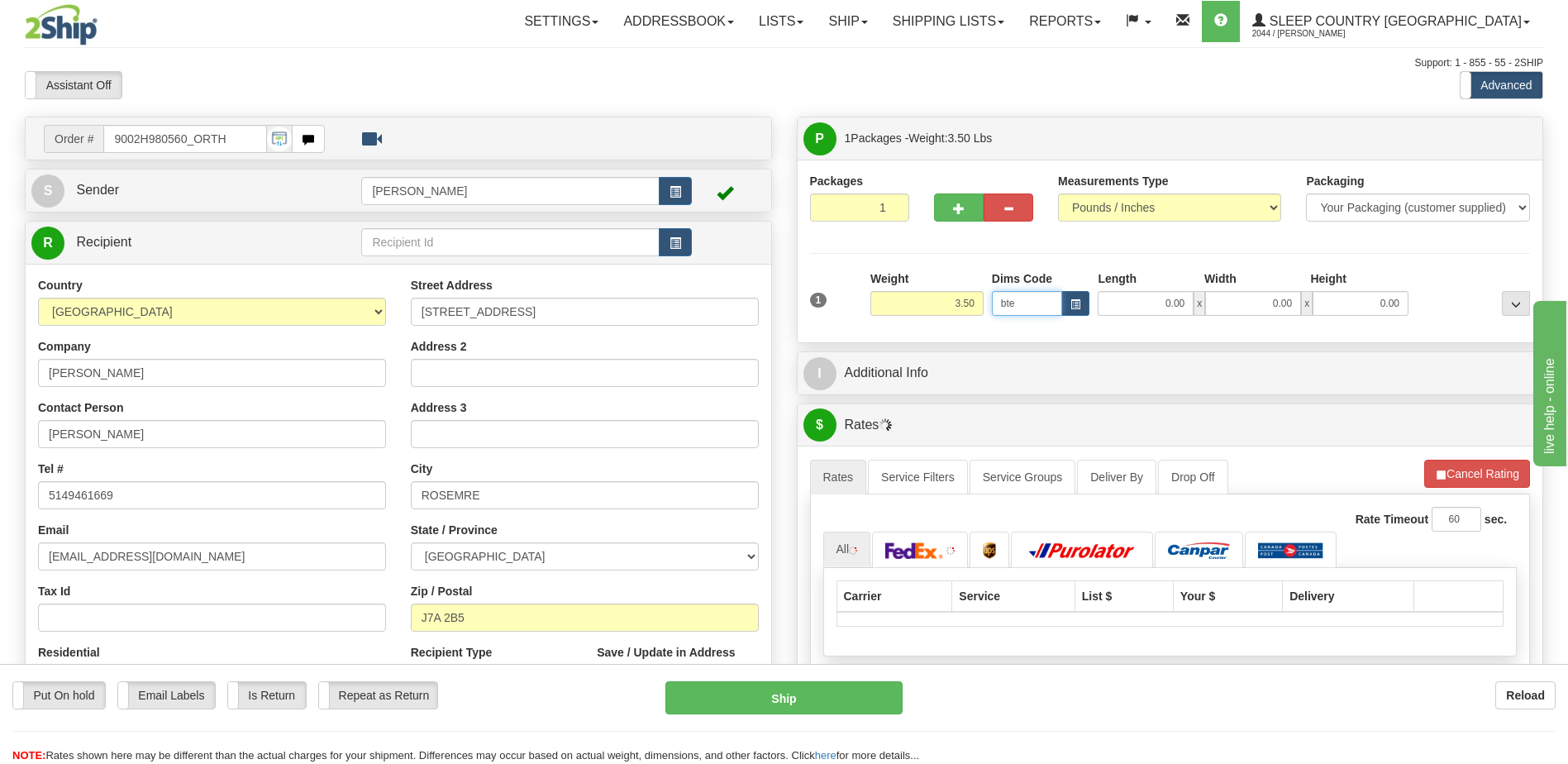
type input "5.00"
type input "25.00"
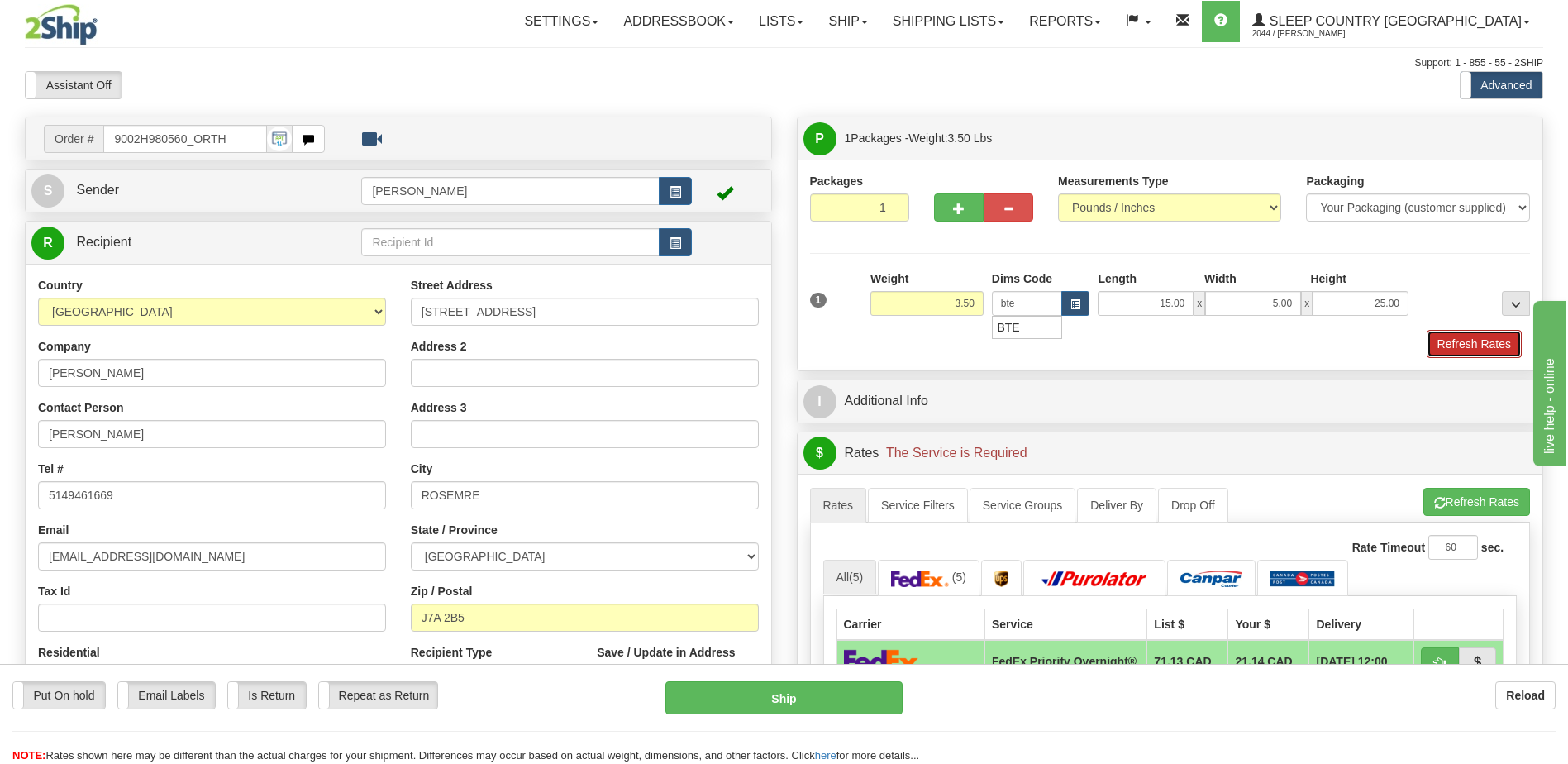
click at [1482, 344] on button "Refresh Rates" at bounding box center [1474, 343] width 95 height 28
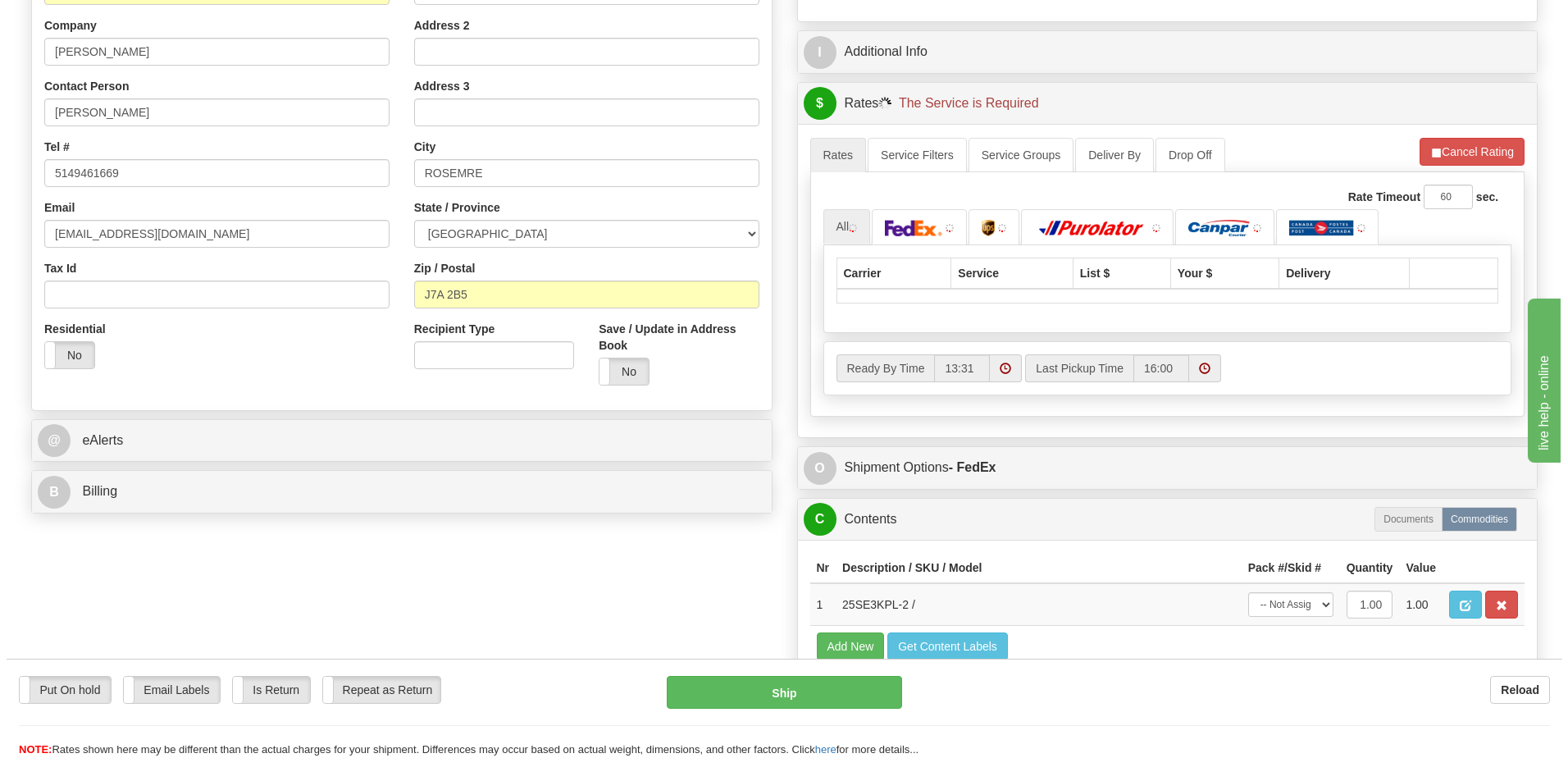
scroll to position [328, 0]
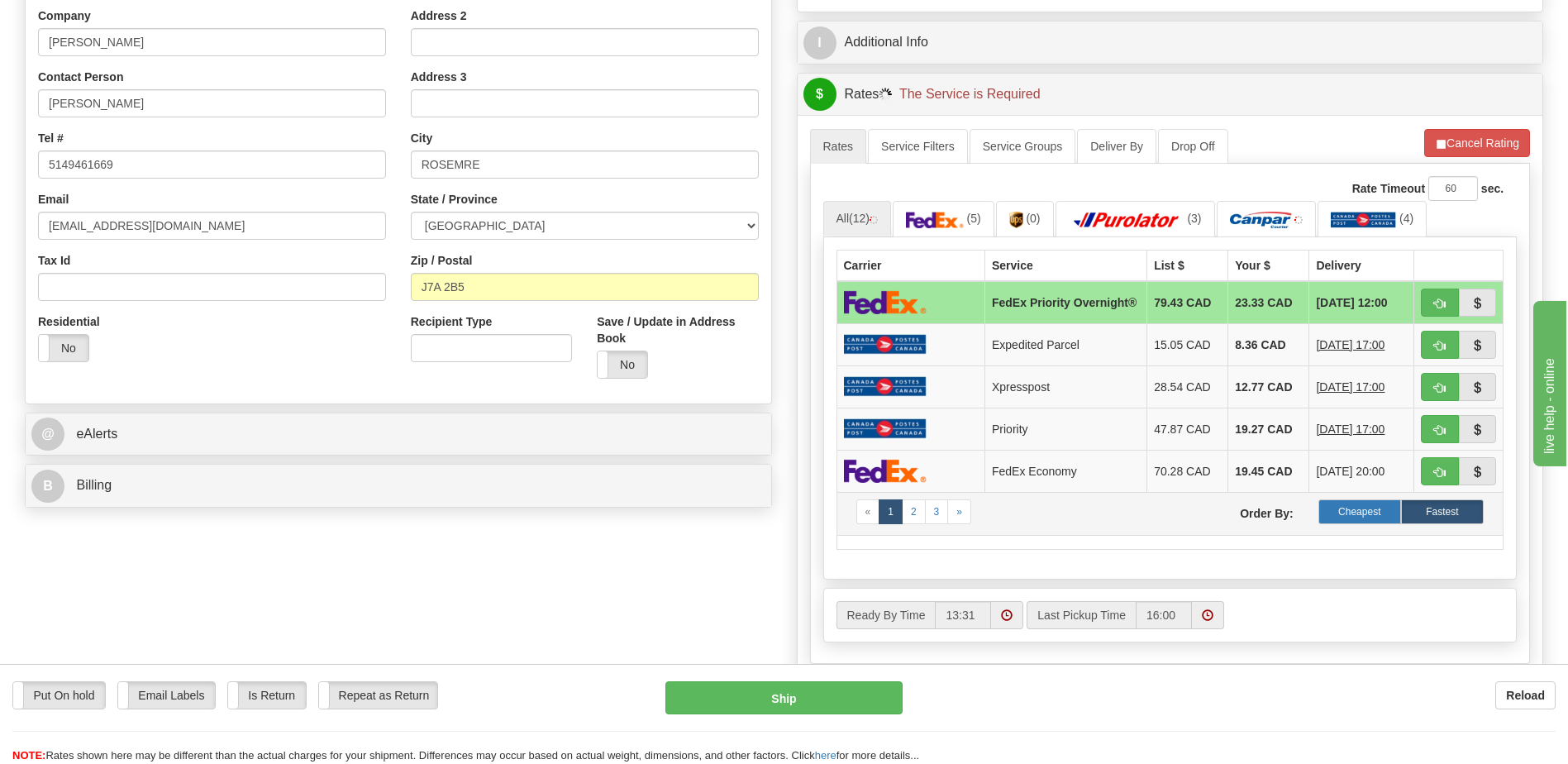
click at [1362, 515] on label "Cheapest" at bounding box center [1360, 512] width 83 height 25
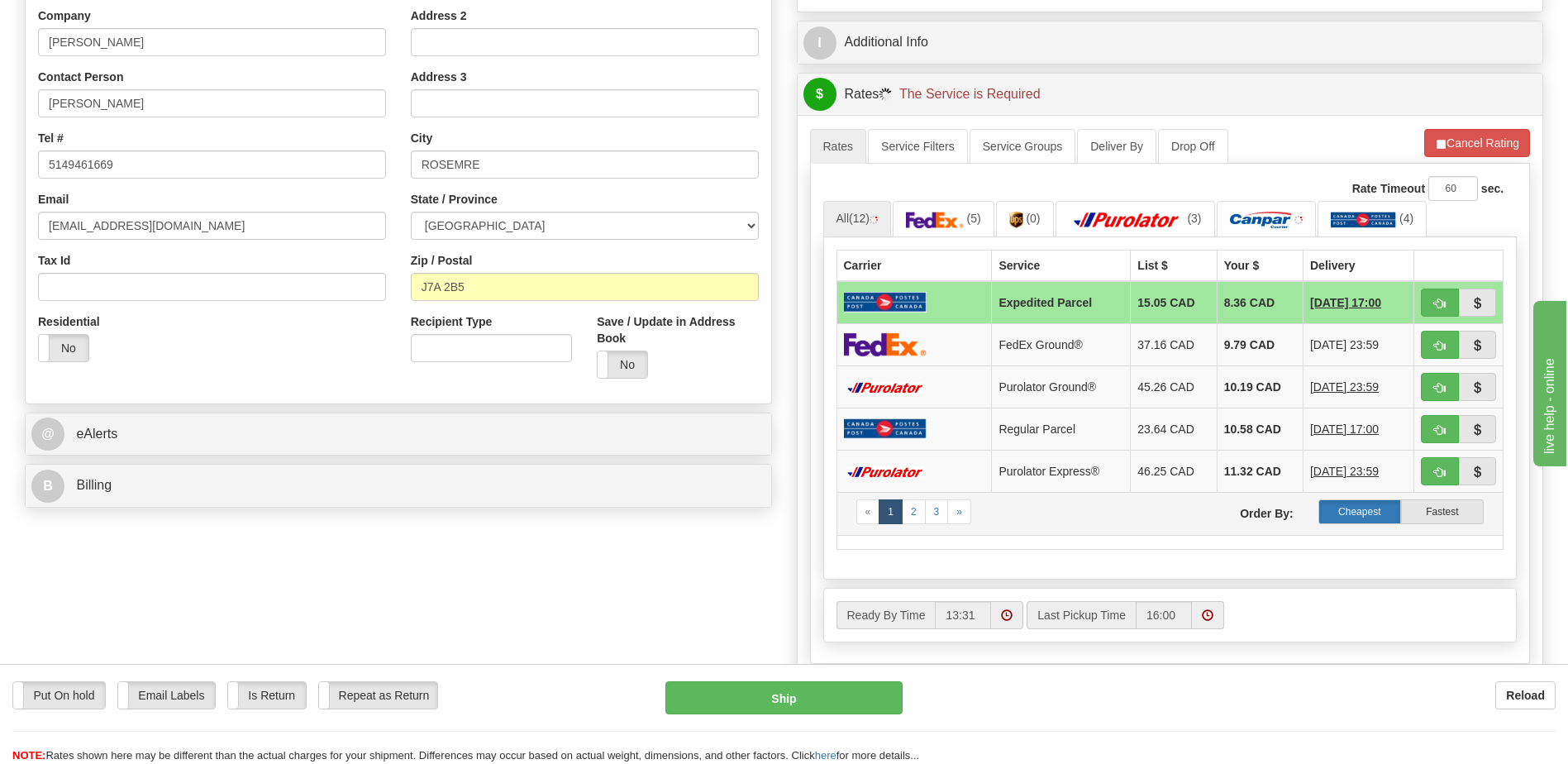
click at [1360, 515] on label "Cheapest" at bounding box center [1360, 512] width 83 height 25
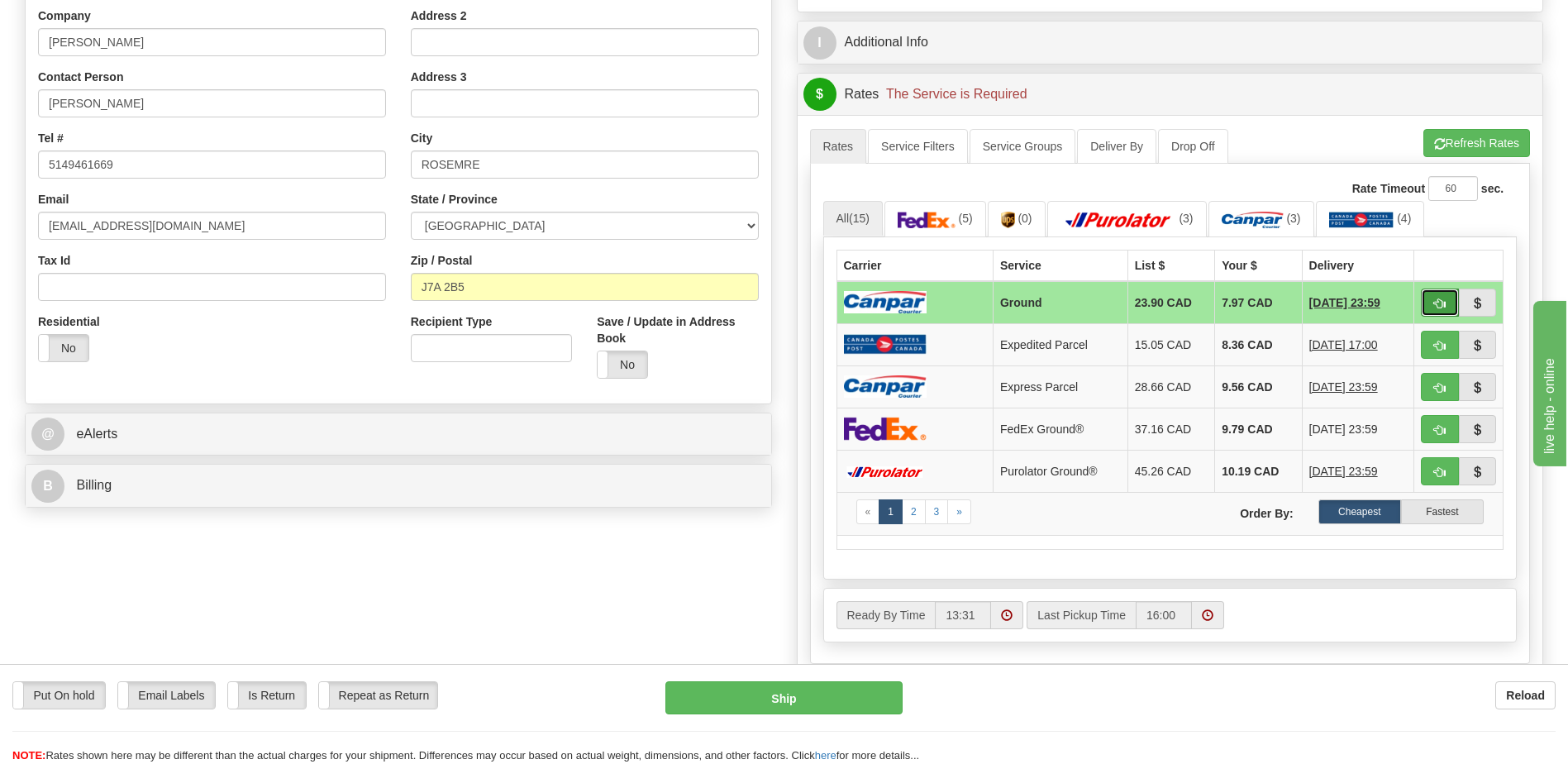
click at [1429, 302] on button "button" at bounding box center [1440, 302] width 38 height 28
type input "1"
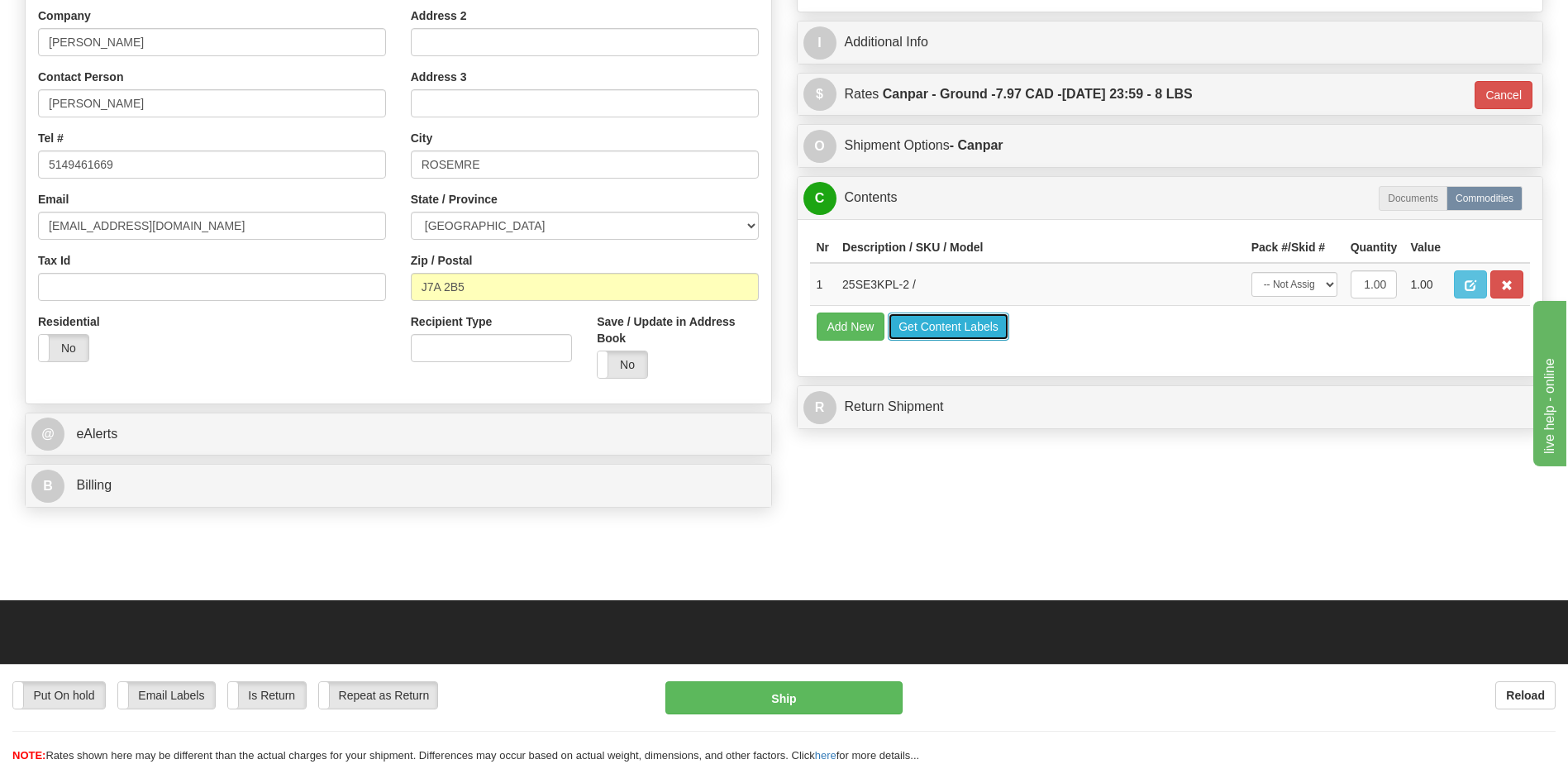
click at [966, 327] on button "Get Content Labels" at bounding box center [948, 327] width 122 height 28
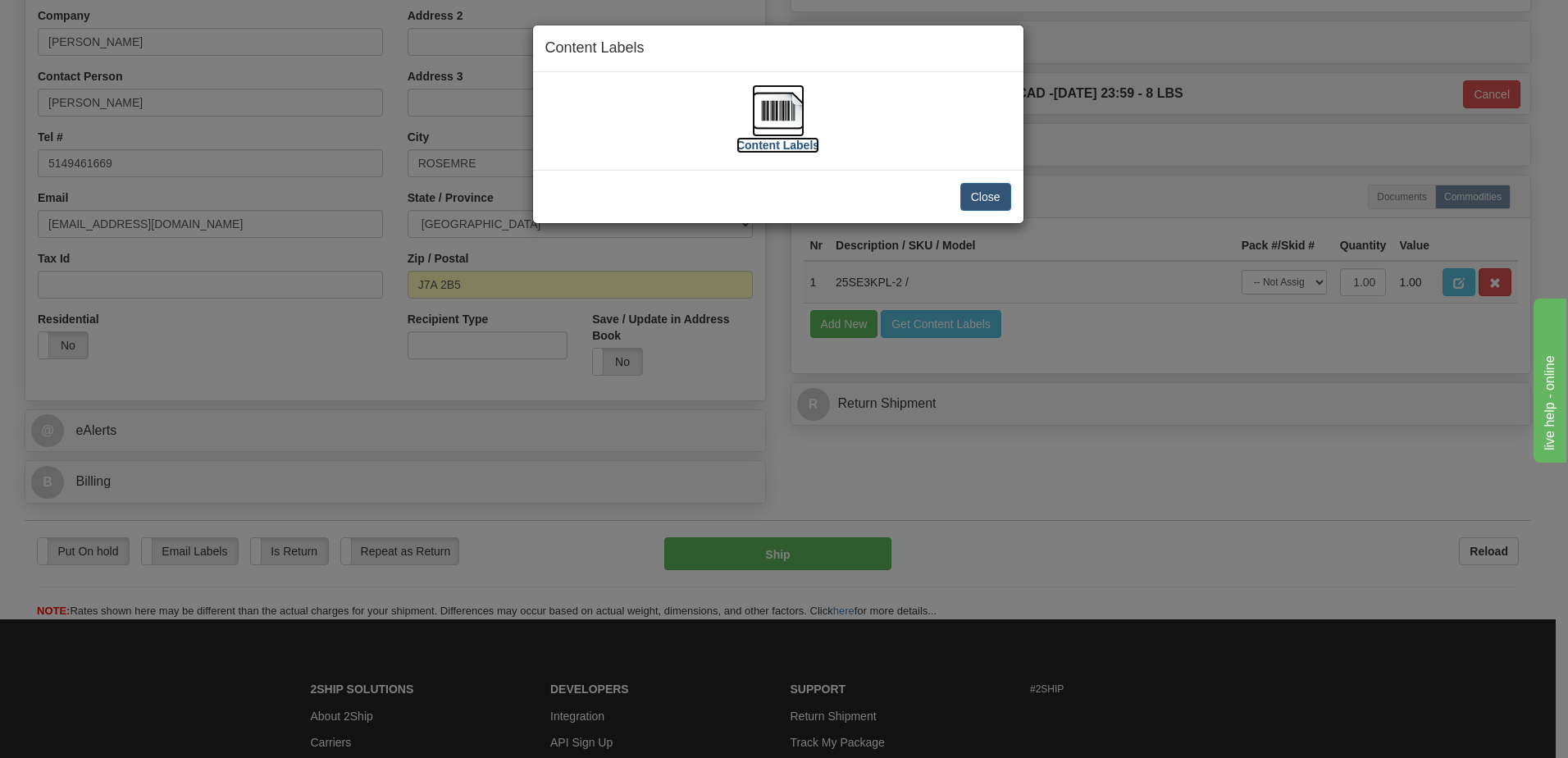
click at [782, 114] on img at bounding box center [778, 110] width 53 height 53
click at [985, 203] on button "Close" at bounding box center [985, 197] width 51 height 28
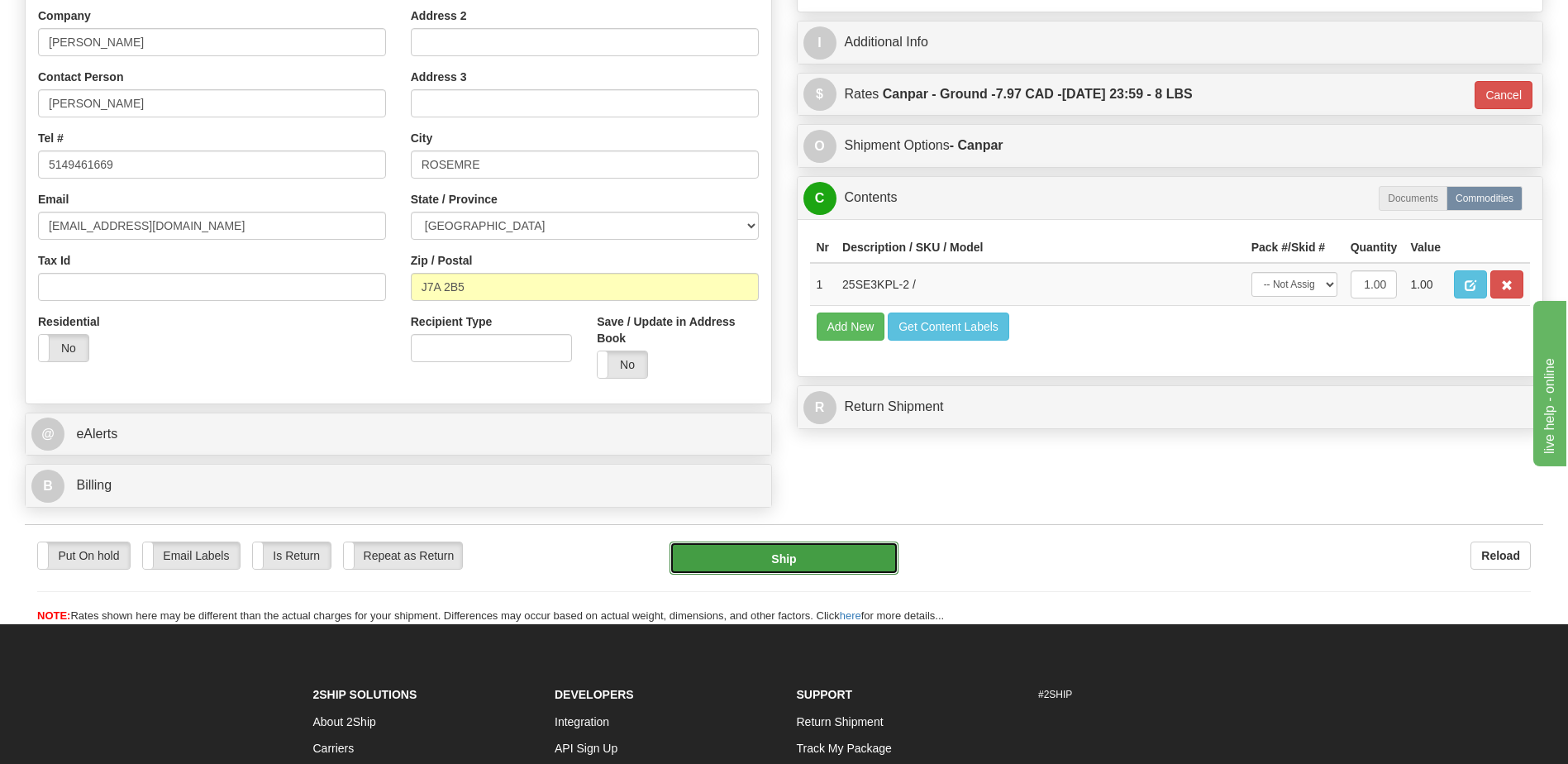
click at [781, 555] on button "Ship" at bounding box center [784, 558] width 228 height 34
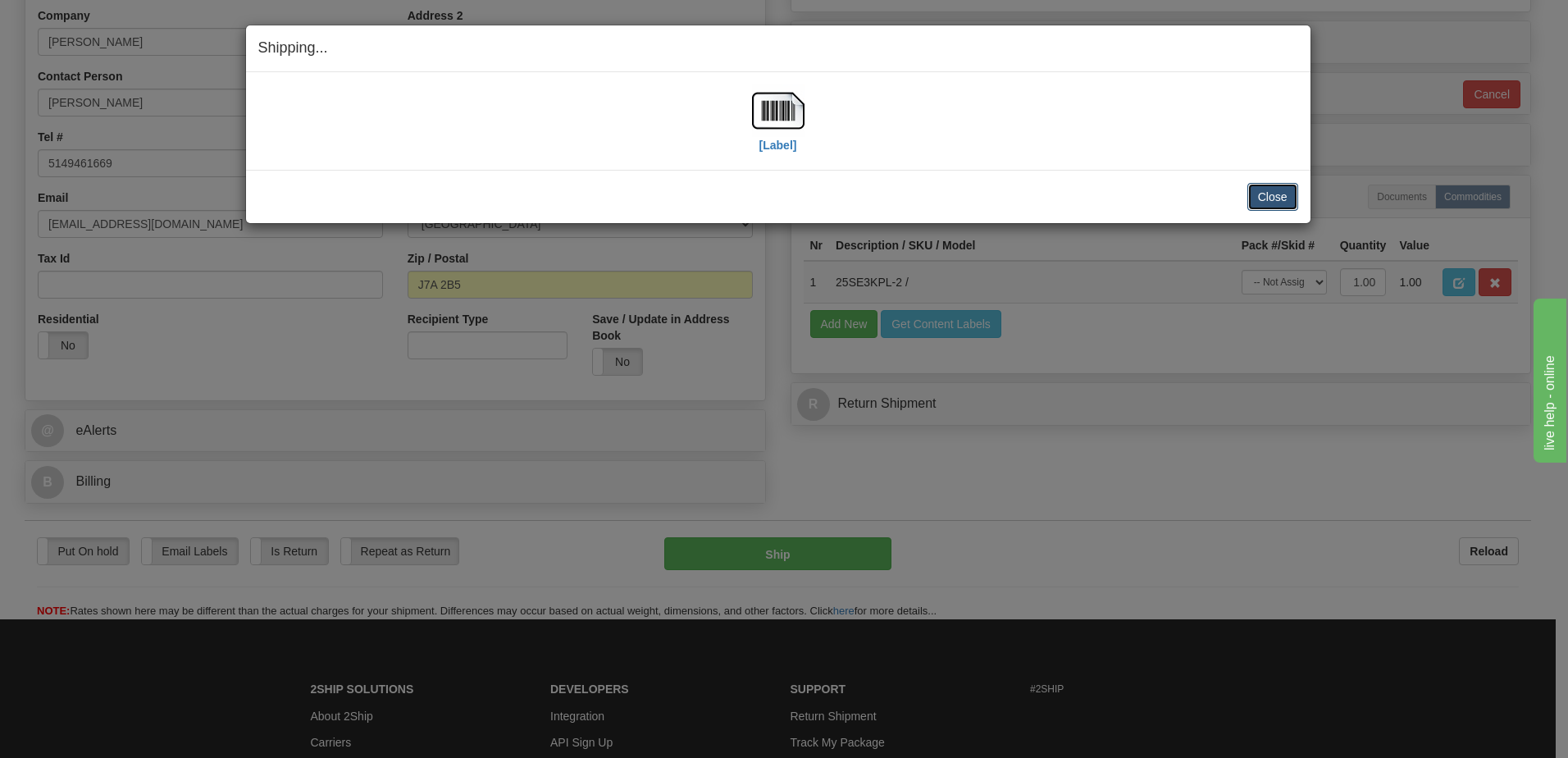
click at [1285, 202] on button "Close" at bounding box center [1272, 197] width 51 height 28
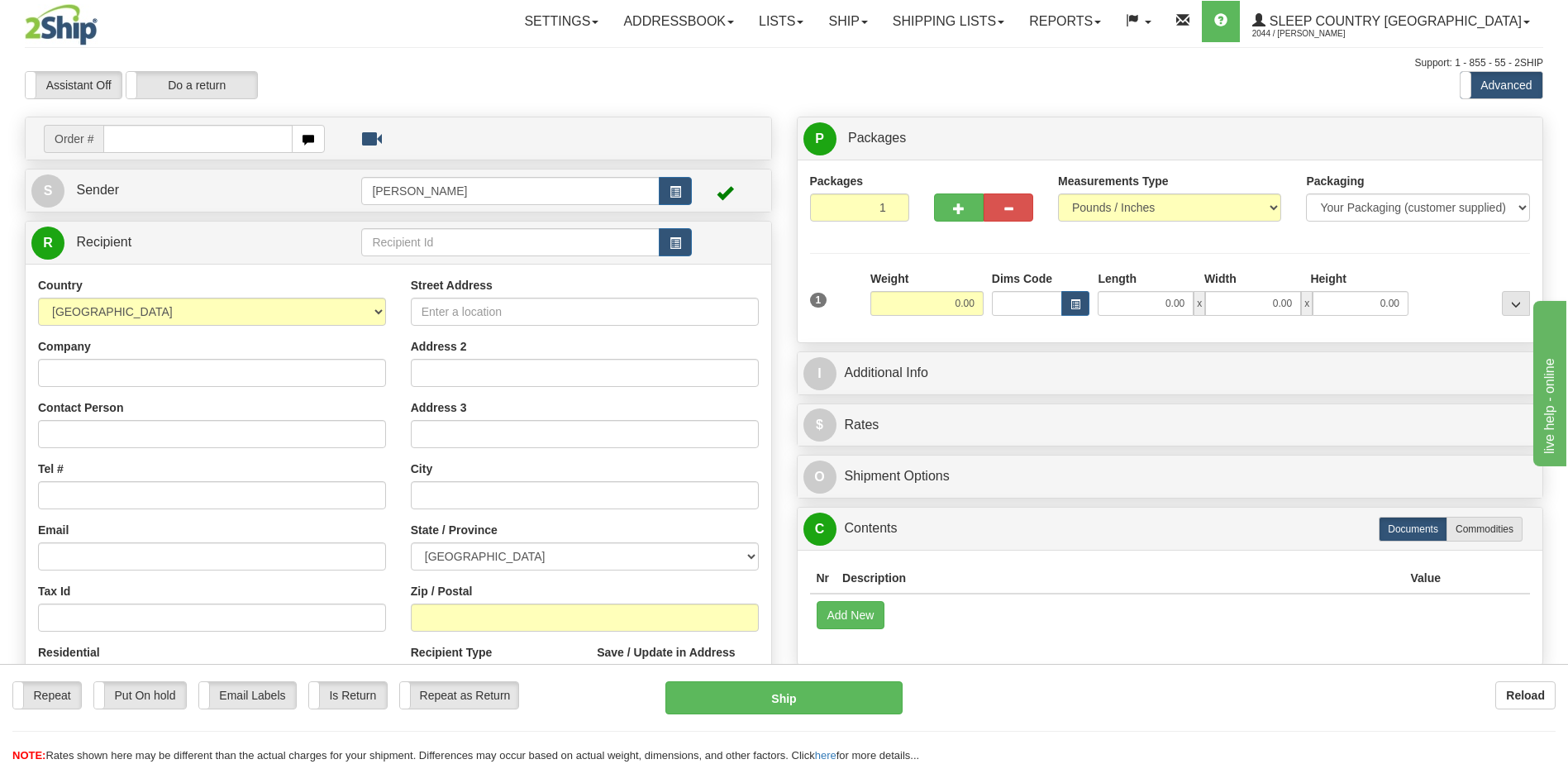
click at [164, 144] on input "text" at bounding box center [197, 139] width 189 height 28
type input "9000h989119"
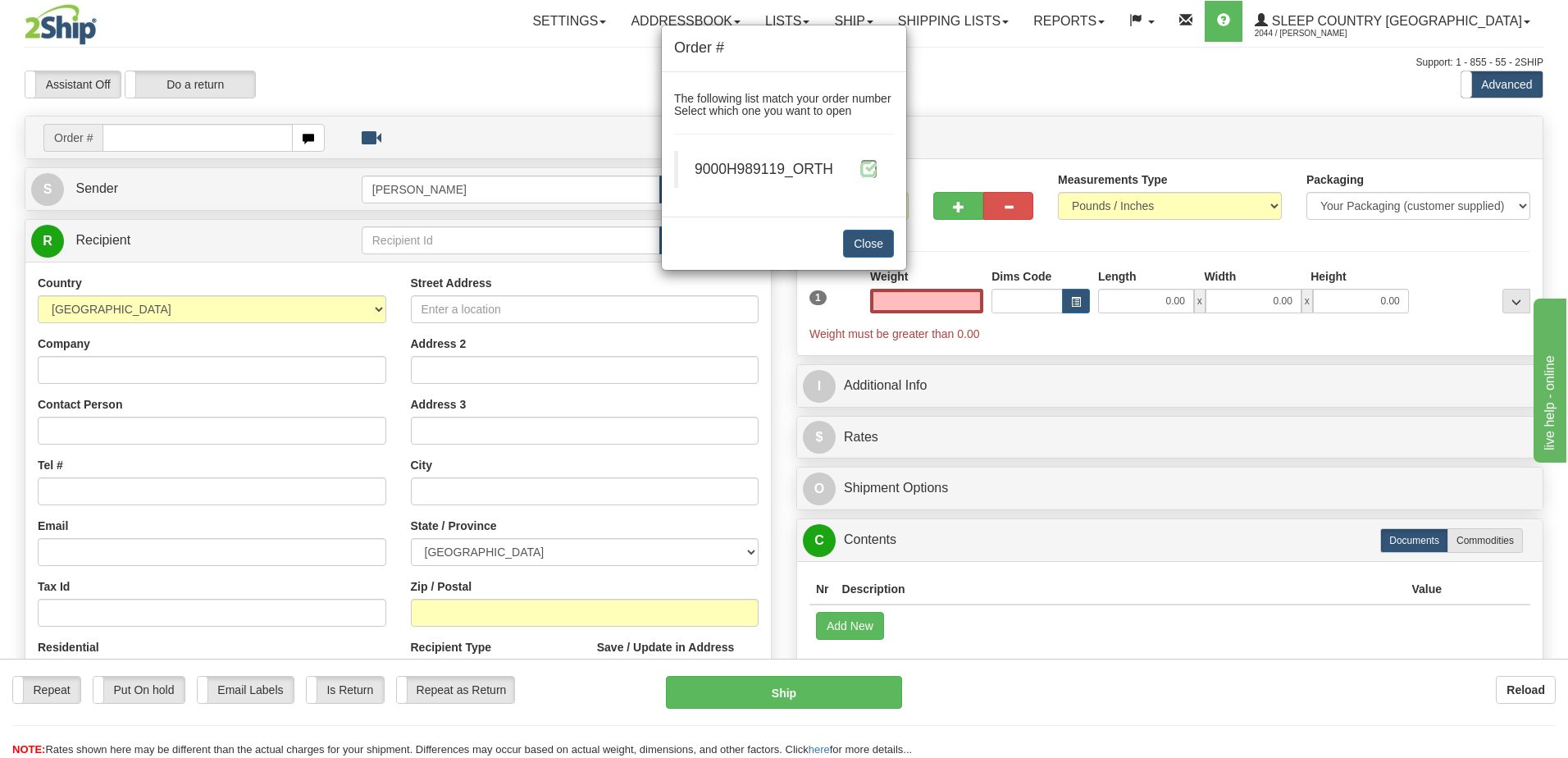
type input "0.00"
click at [861, 175] on span at bounding box center [869, 168] width 18 height 18
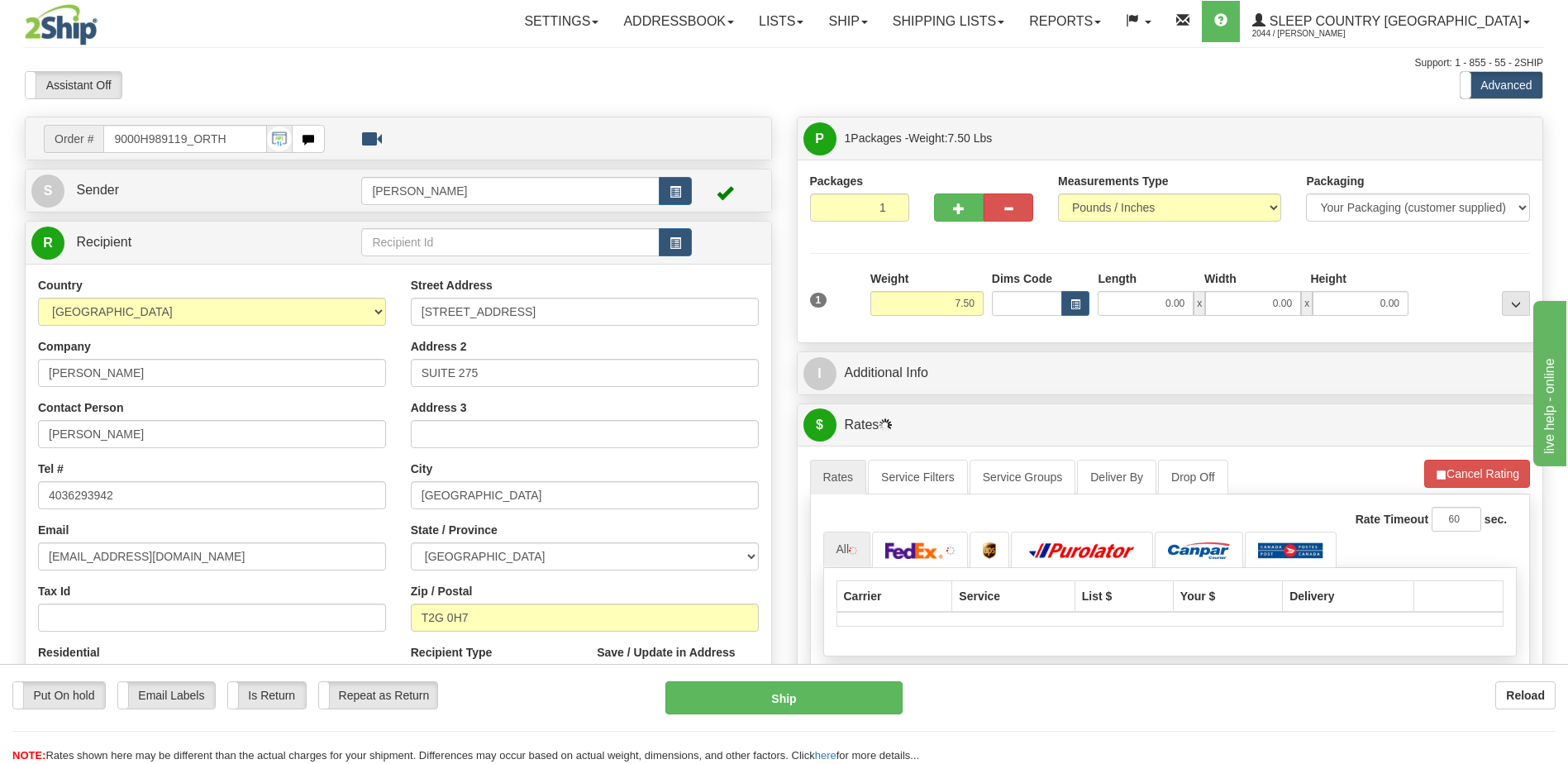
click at [1023, 302] on div "Toggle navigation Settings Shipping Preferences Fields Preferences New" at bounding box center [784, 583] width 1568 height 1167
click at [1023, 302] on input "Dims Code" at bounding box center [1027, 303] width 71 height 25
type input "bte"
click button "Delete" at bounding box center [0, 0] width 0 height 0
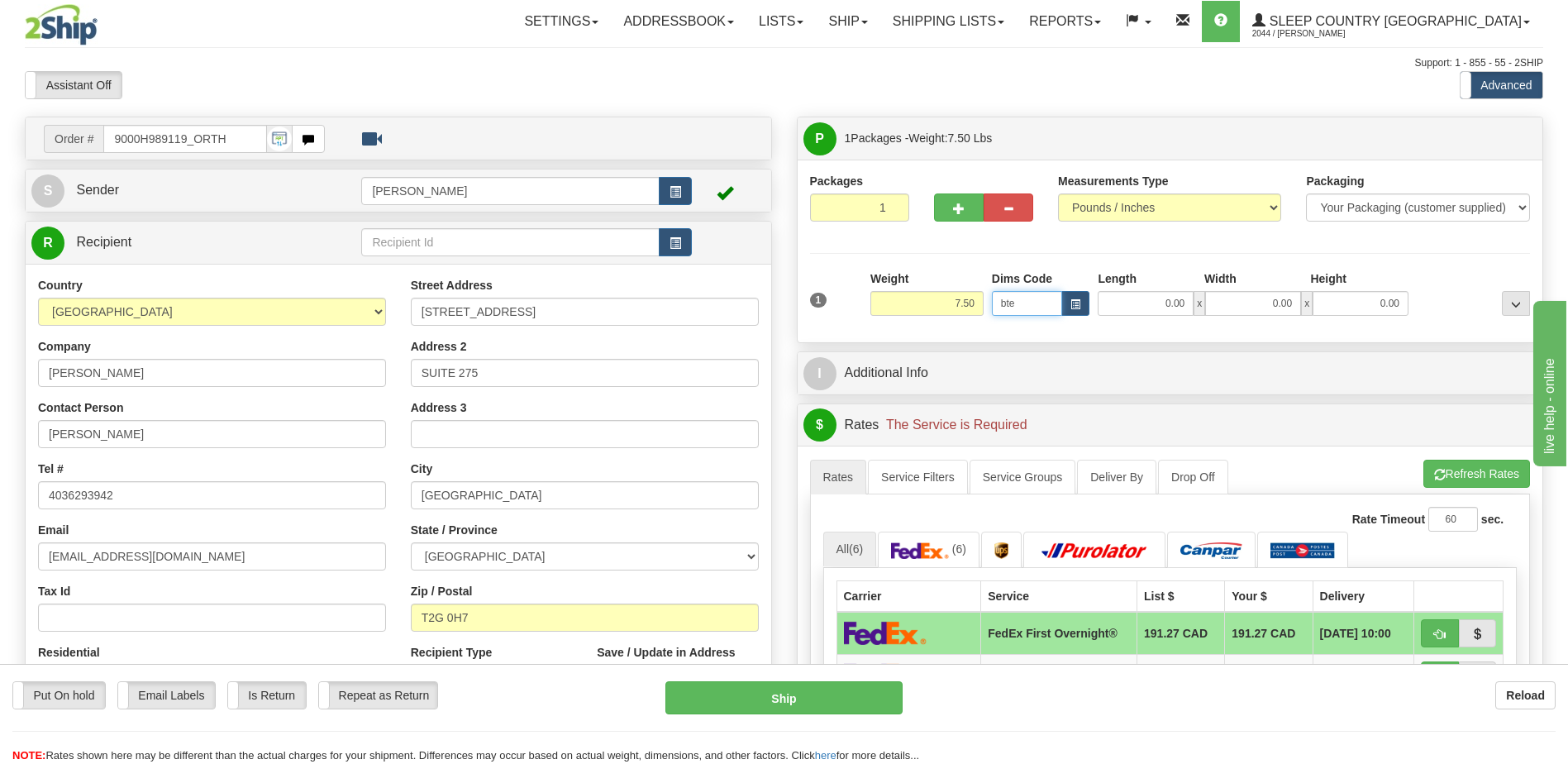
type input "15.00"
type input "5.00"
type input "25.00"
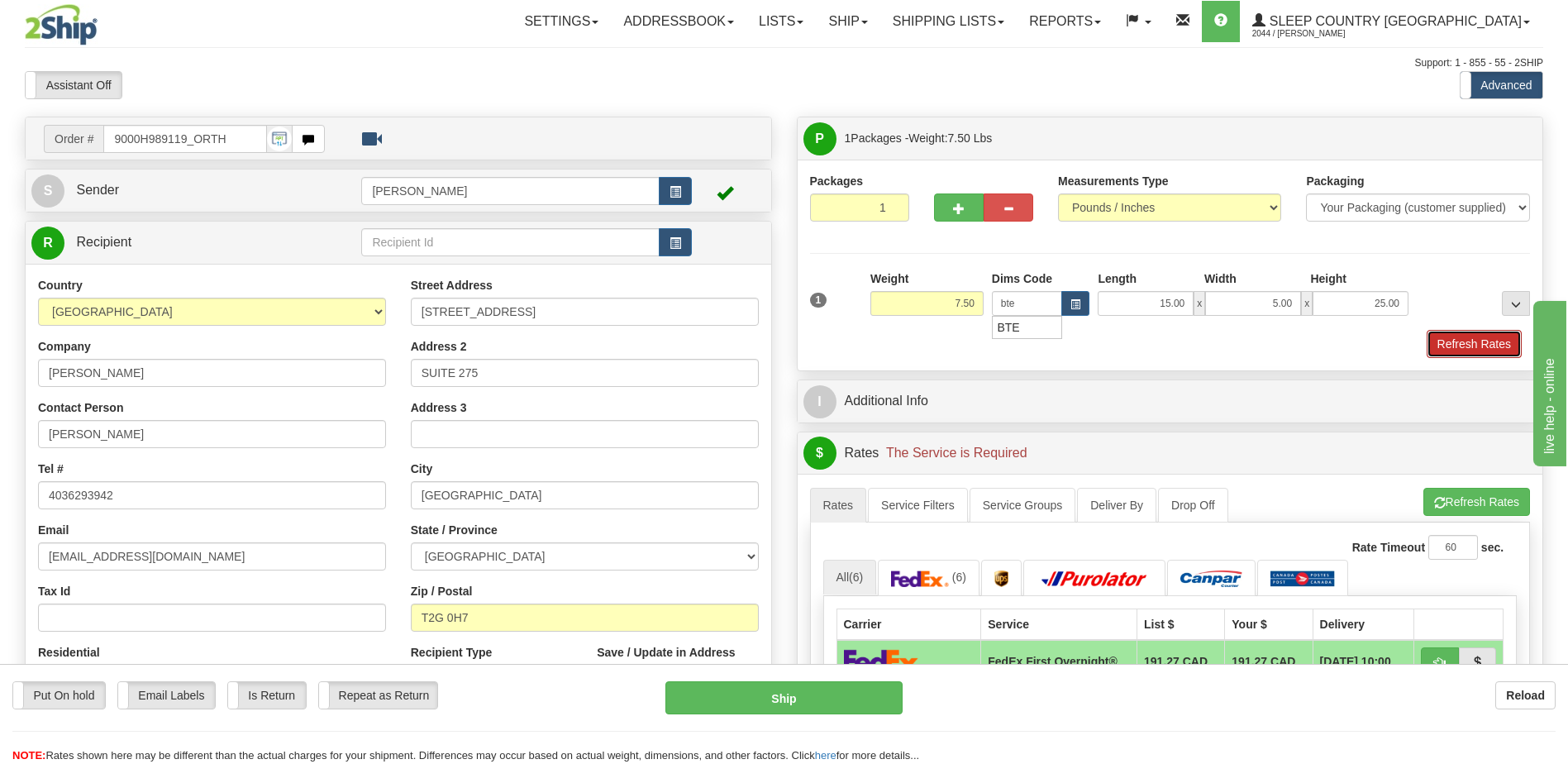
click at [1481, 340] on button "Refresh Rates" at bounding box center [1474, 343] width 95 height 28
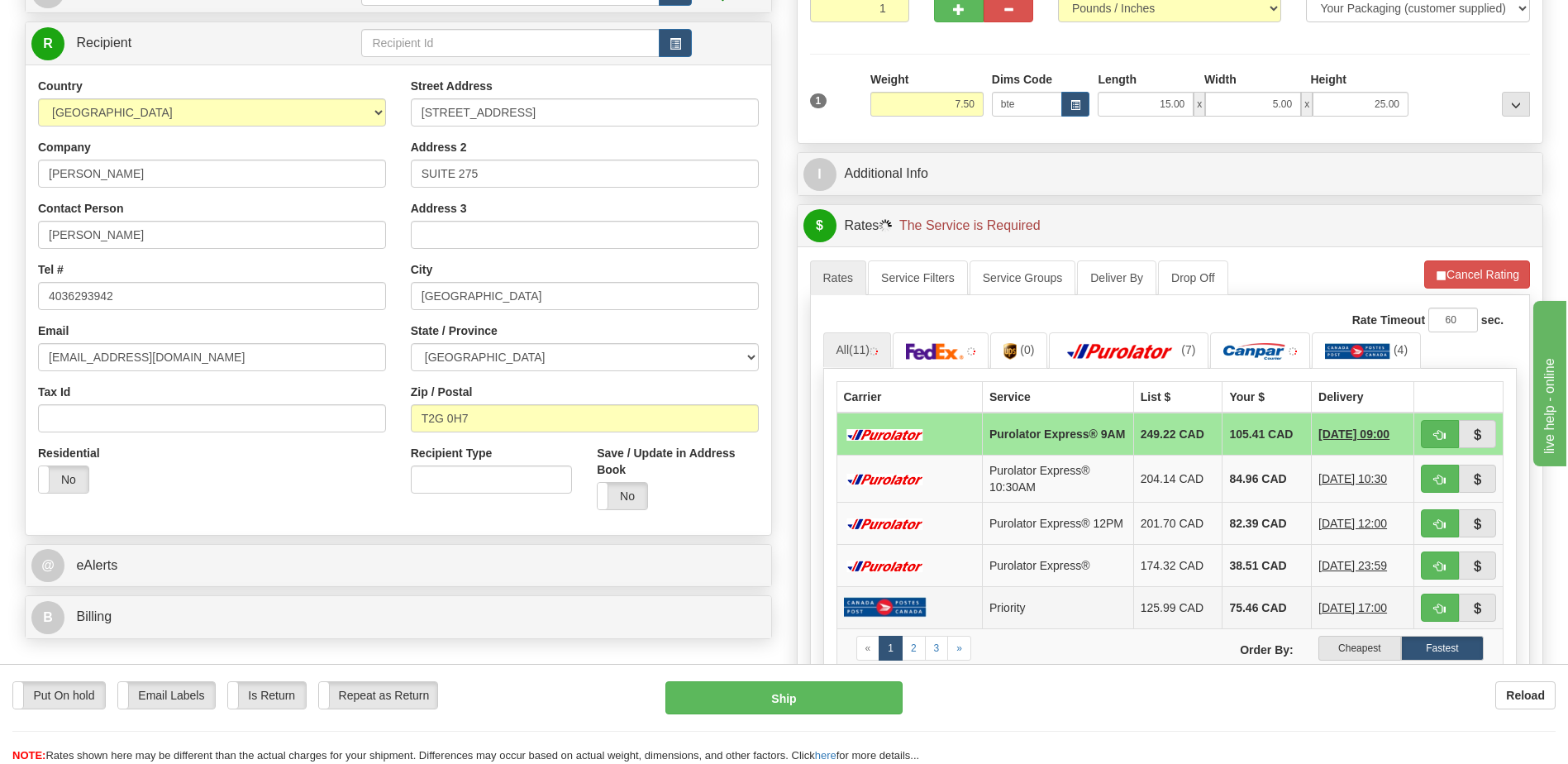
scroll to position [248, 0]
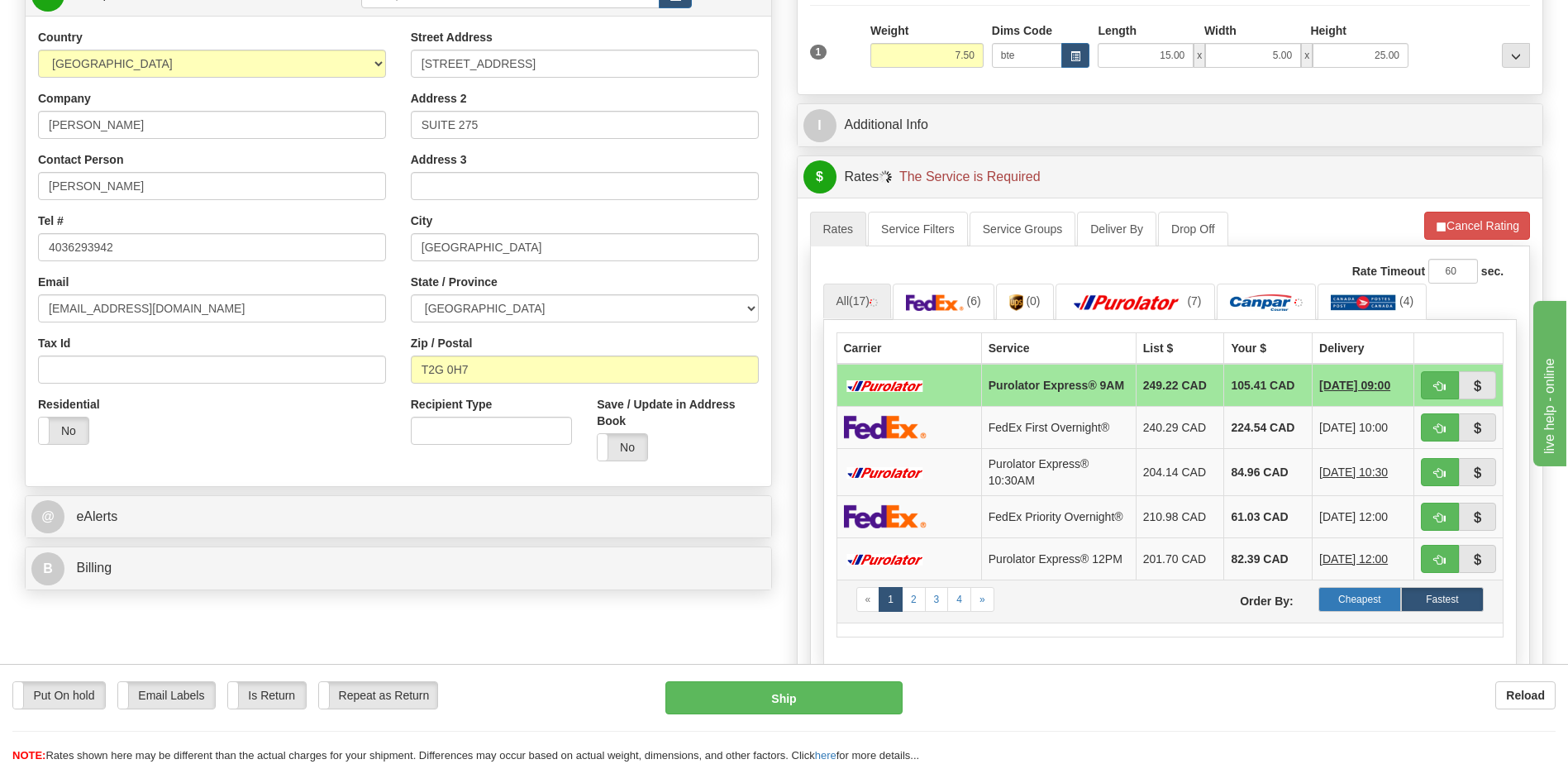
click at [1360, 604] on label "Cheapest" at bounding box center [1360, 599] width 83 height 25
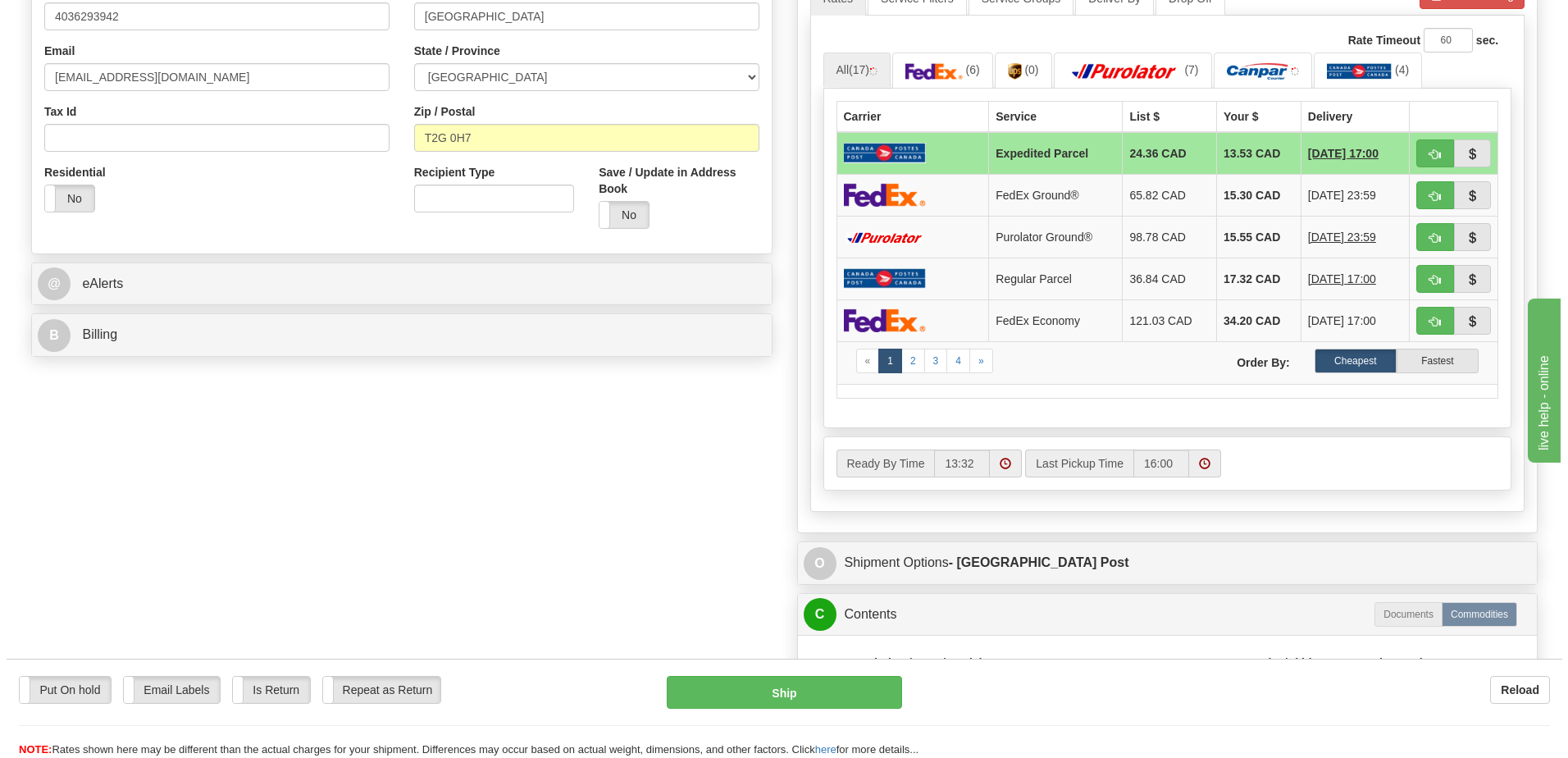
scroll to position [492, 0]
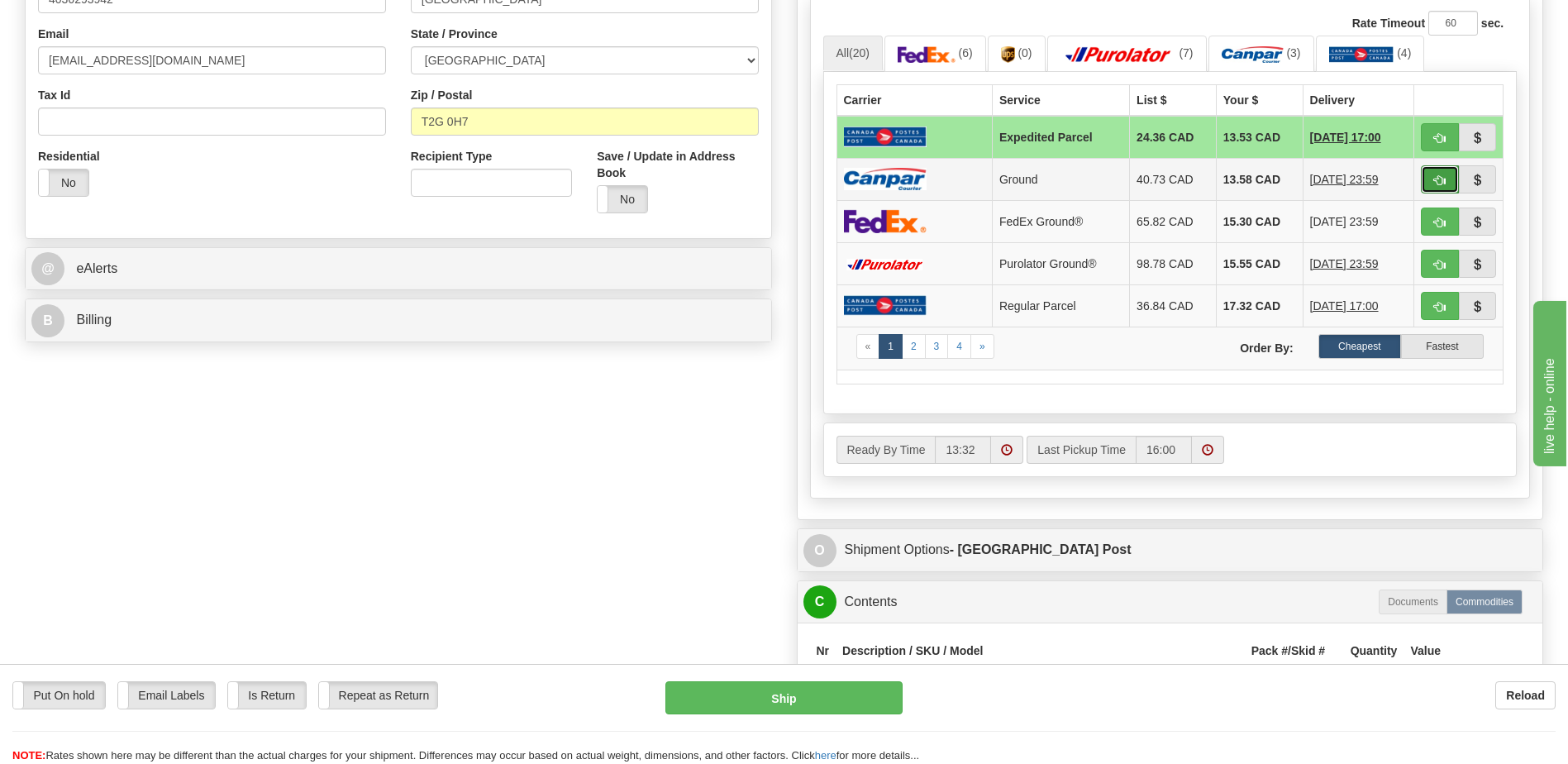
click at [1438, 175] on span "button" at bounding box center [1440, 181] width 11 height 11
type input "1"
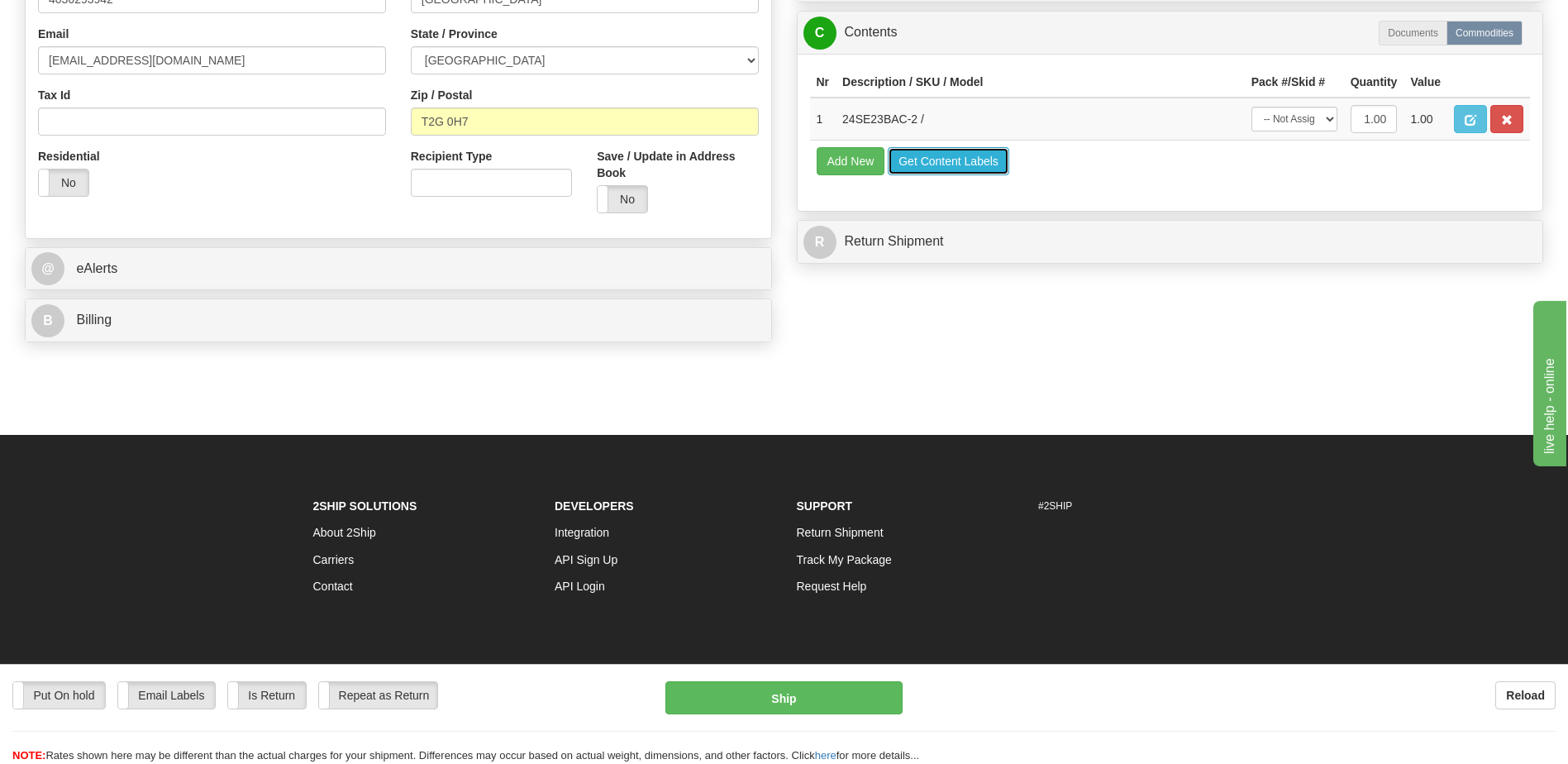
click at [968, 164] on button "Get Content Labels" at bounding box center [948, 161] width 122 height 28
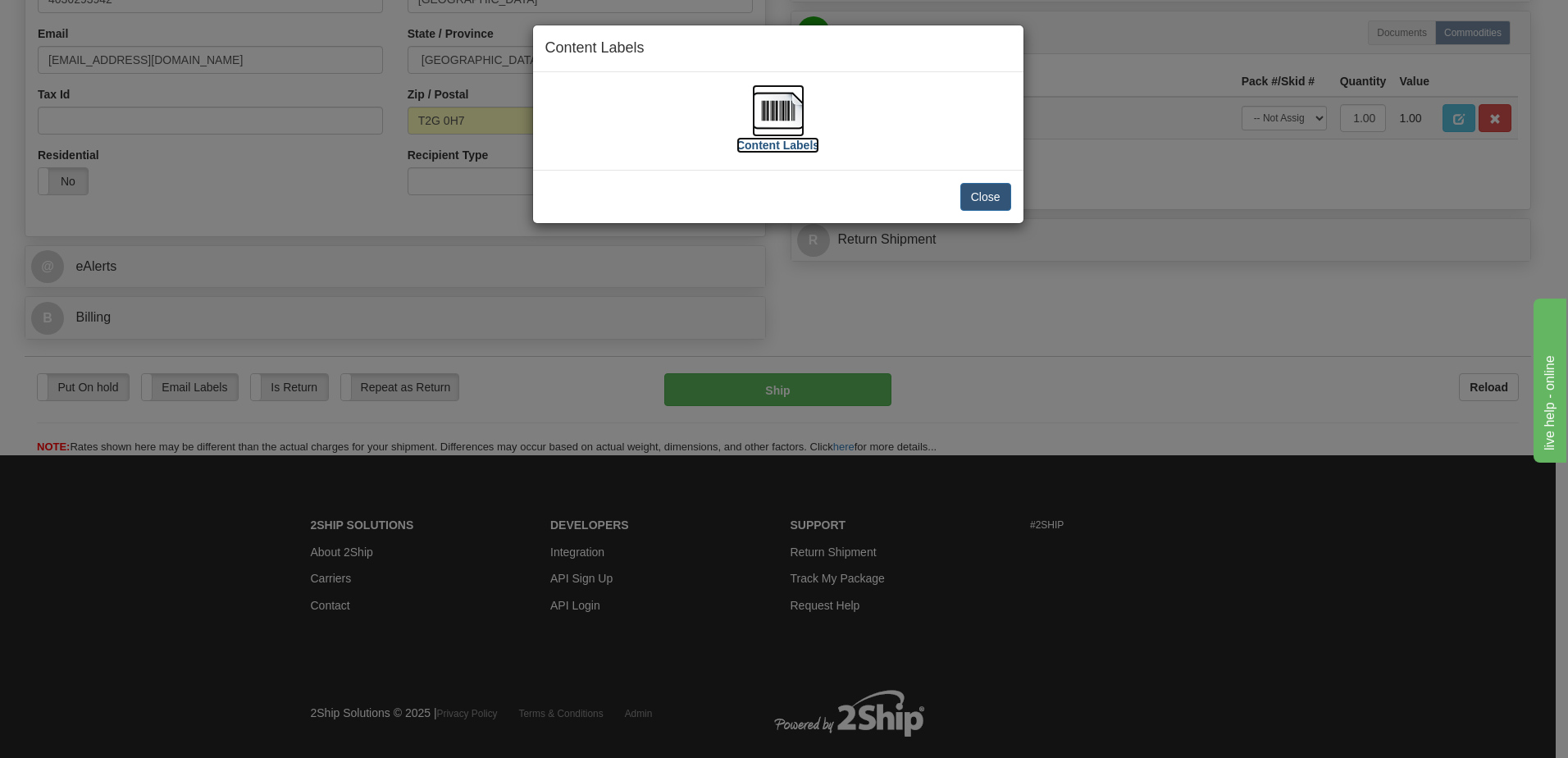
click at [795, 108] on img at bounding box center [778, 110] width 53 height 53
click at [997, 192] on button "Close" at bounding box center [985, 197] width 51 height 28
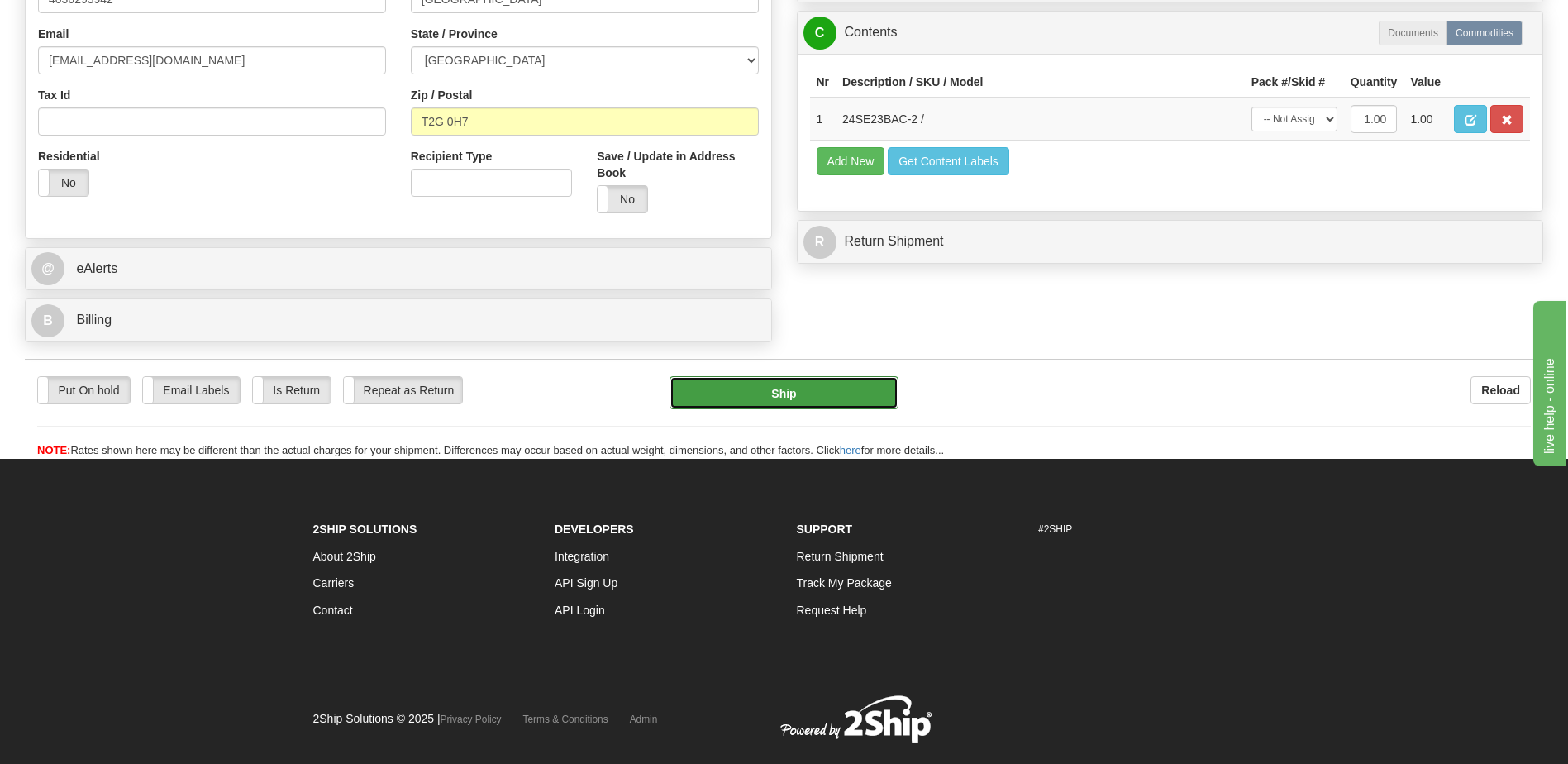
click at [841, 394] on button "Ship" at bounding box center [784, 393] width 228 height 34
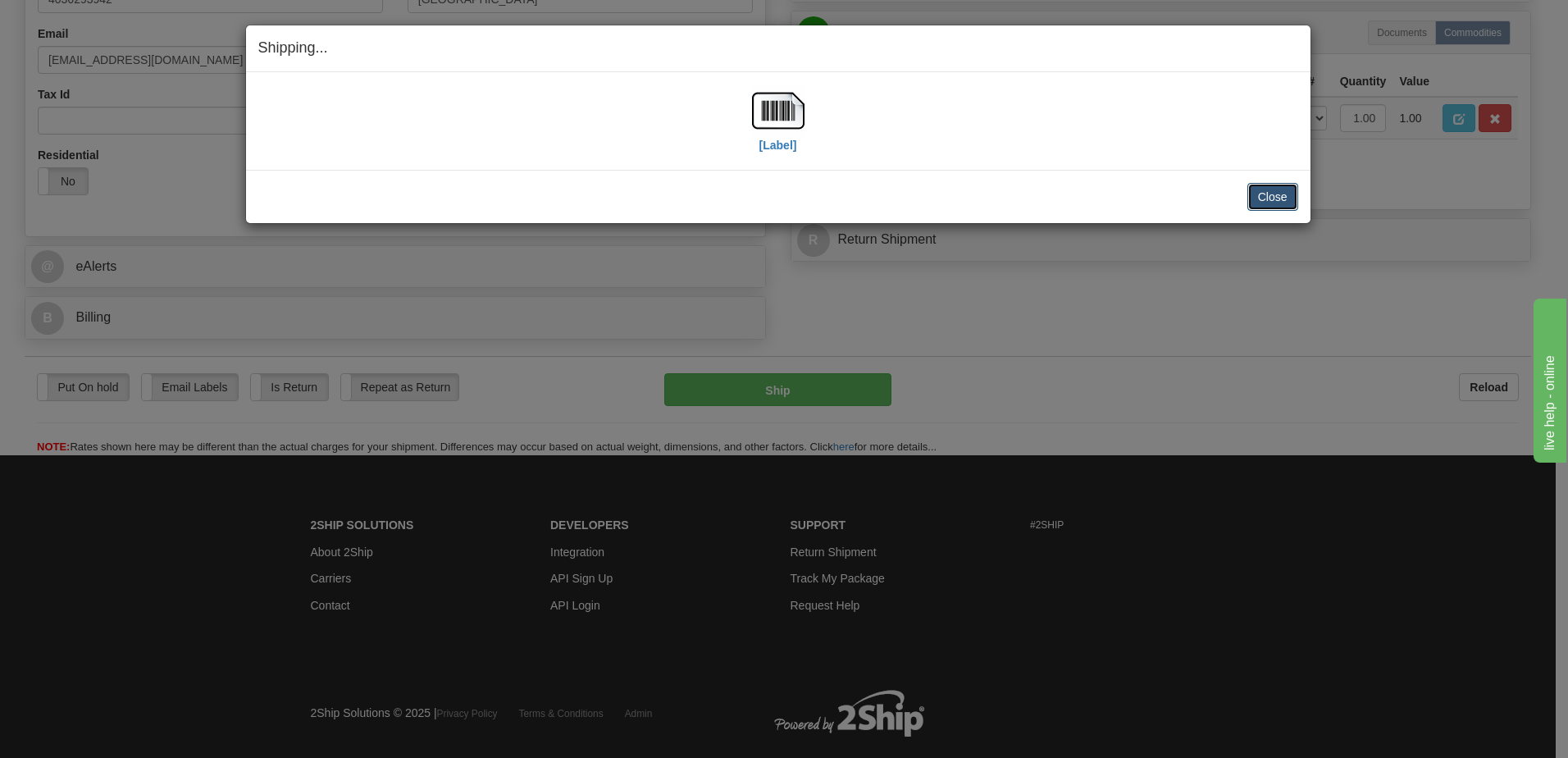
click at [1271, 201] on button "Close" at bounding box center [1272, 197] width 51 height 28
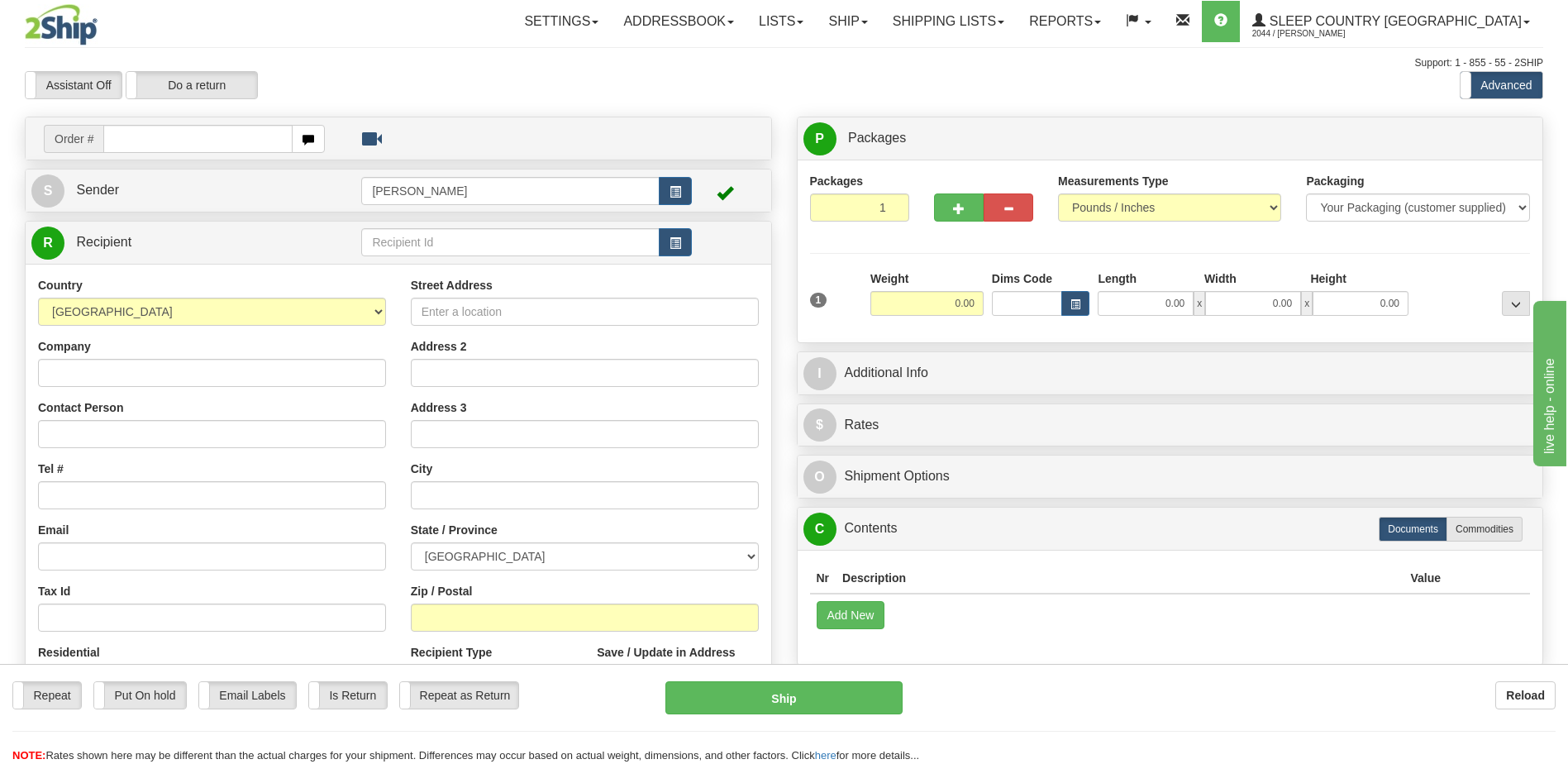
click at [131, 137] on input "text" at bounding box center [197, 139] width 189 height 28
click at [206, 141] on input "text" at bounding box center [197, 139] width 189 height 28
click at [174, 146] on input "text" at bounding box center [197, 139] width 189 height 28
type input "9000h989173"
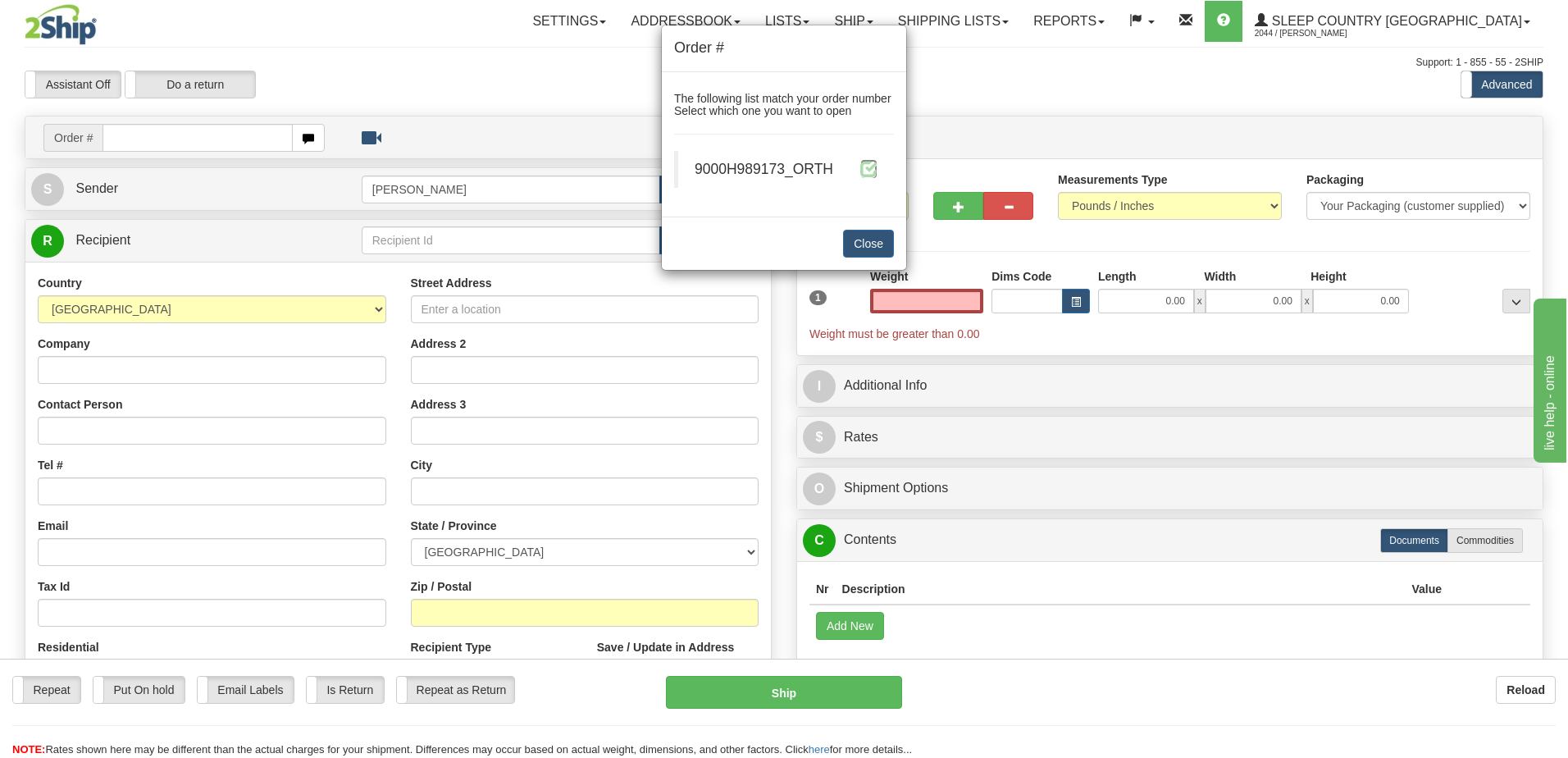
type input "0.00"
click at [874, 169] on span at bounding box center [869, 168] width 18 height 18
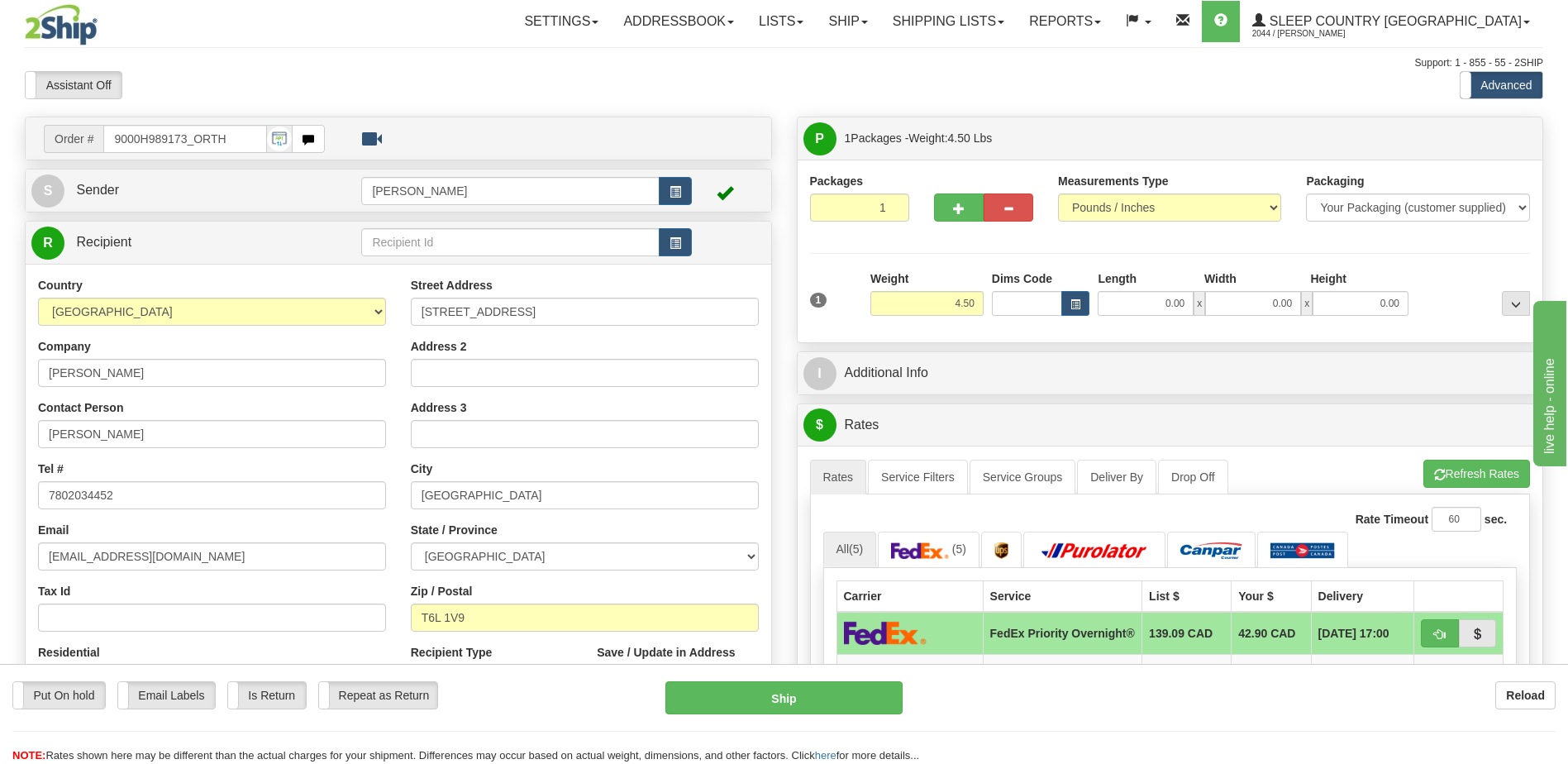
scroll to position [83, 0]
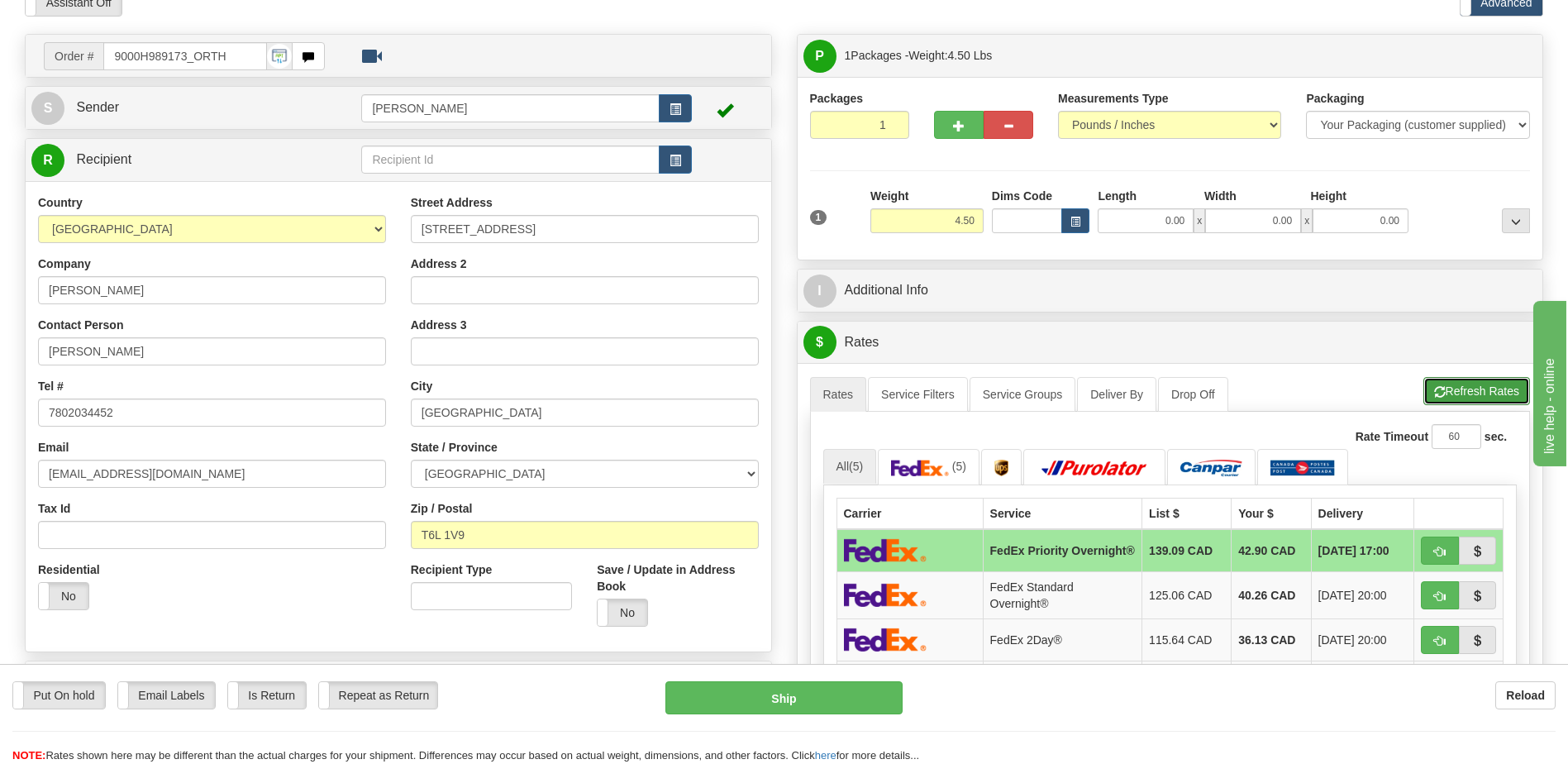
click at [1473, 399] on button "Refresh Rates" at bounding box center [1477, 391] width 107 height 28
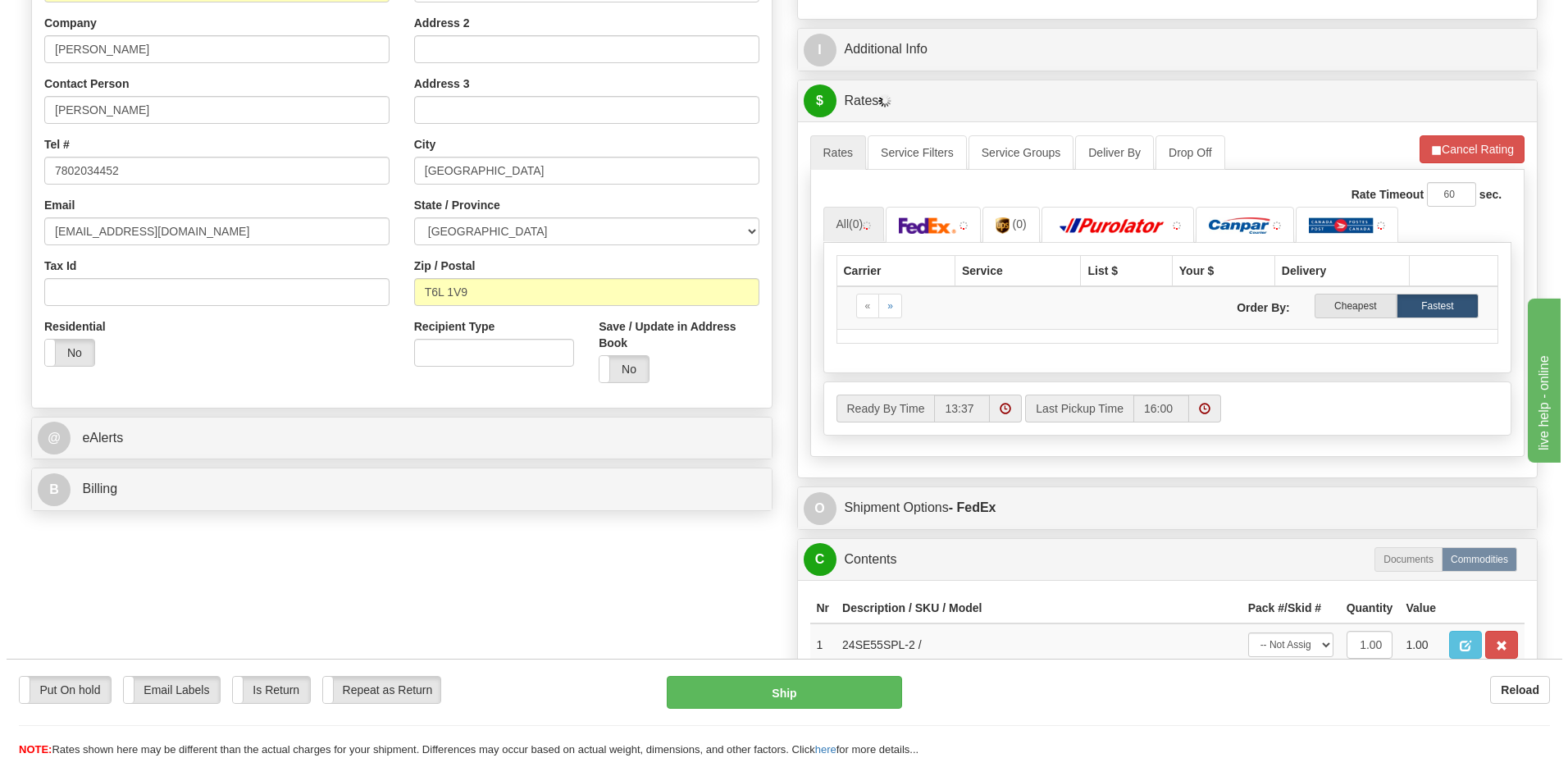
scroll to position [328, 0]
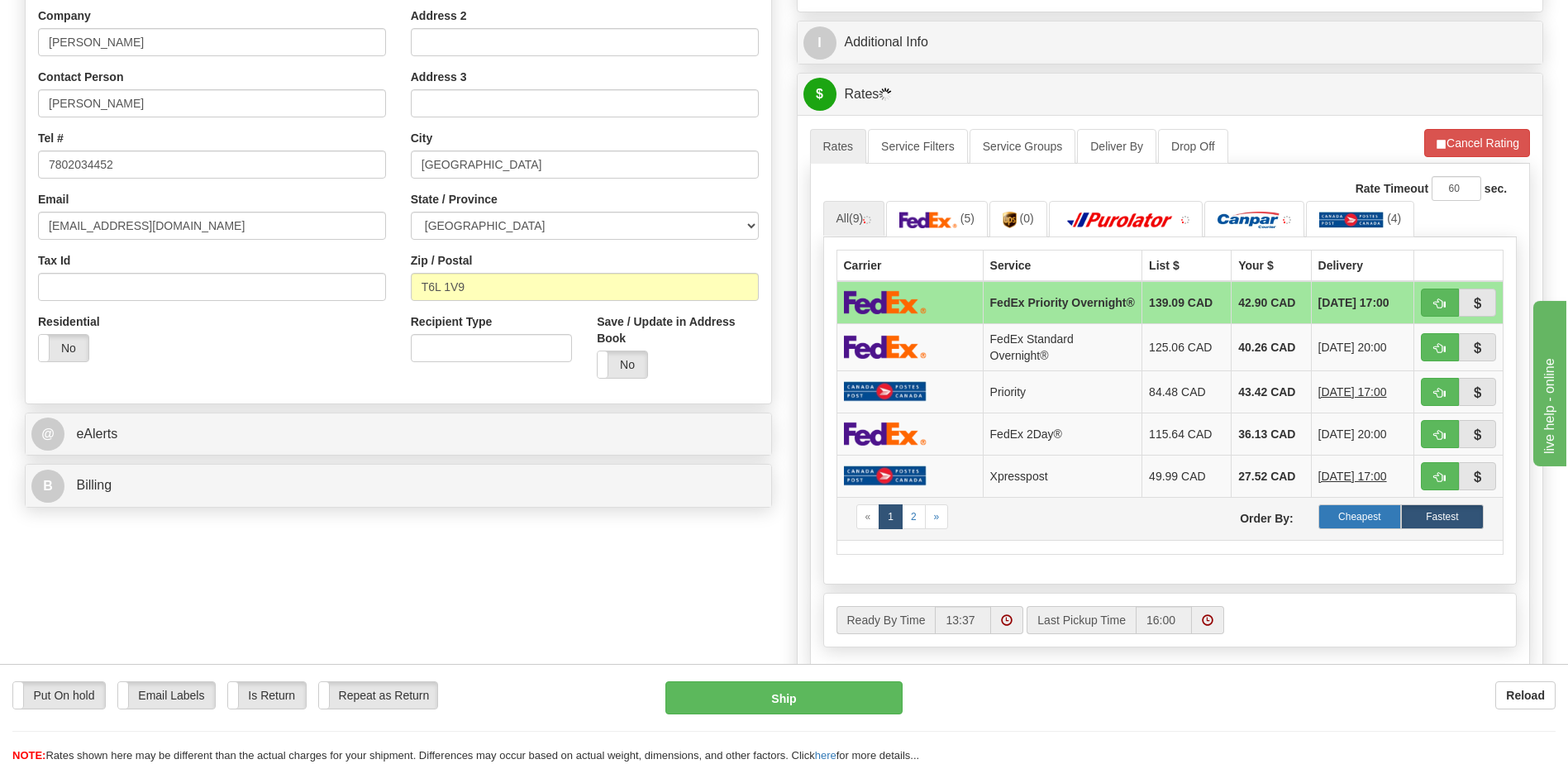
click at [1382, 525] on label "Cheapest" at bounding box center [1360, 516] width 83 height 25
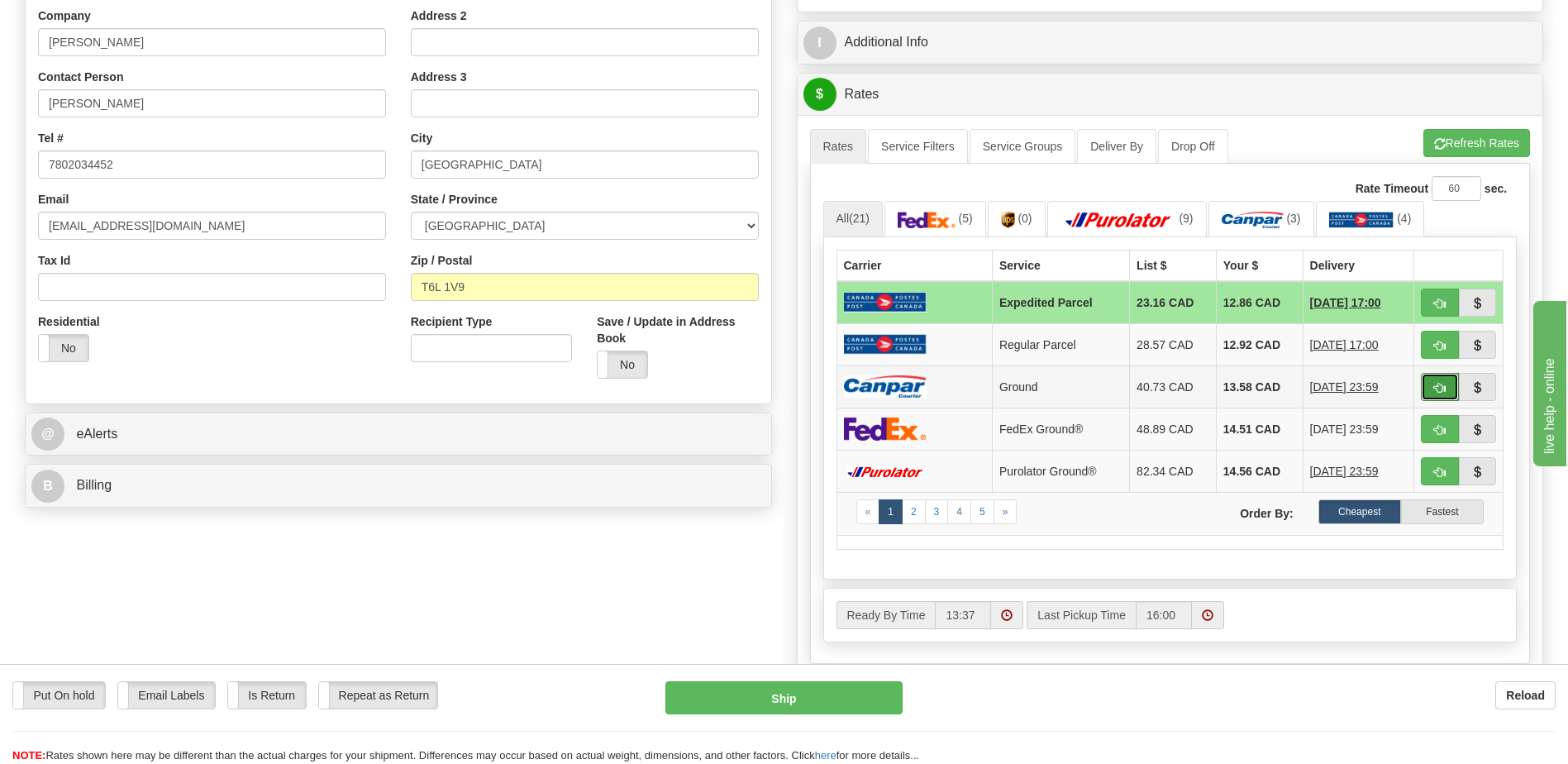
click at [1441, 394] on span "button" at bounding box center [1440, 388] width 11 height 11
type input "1"
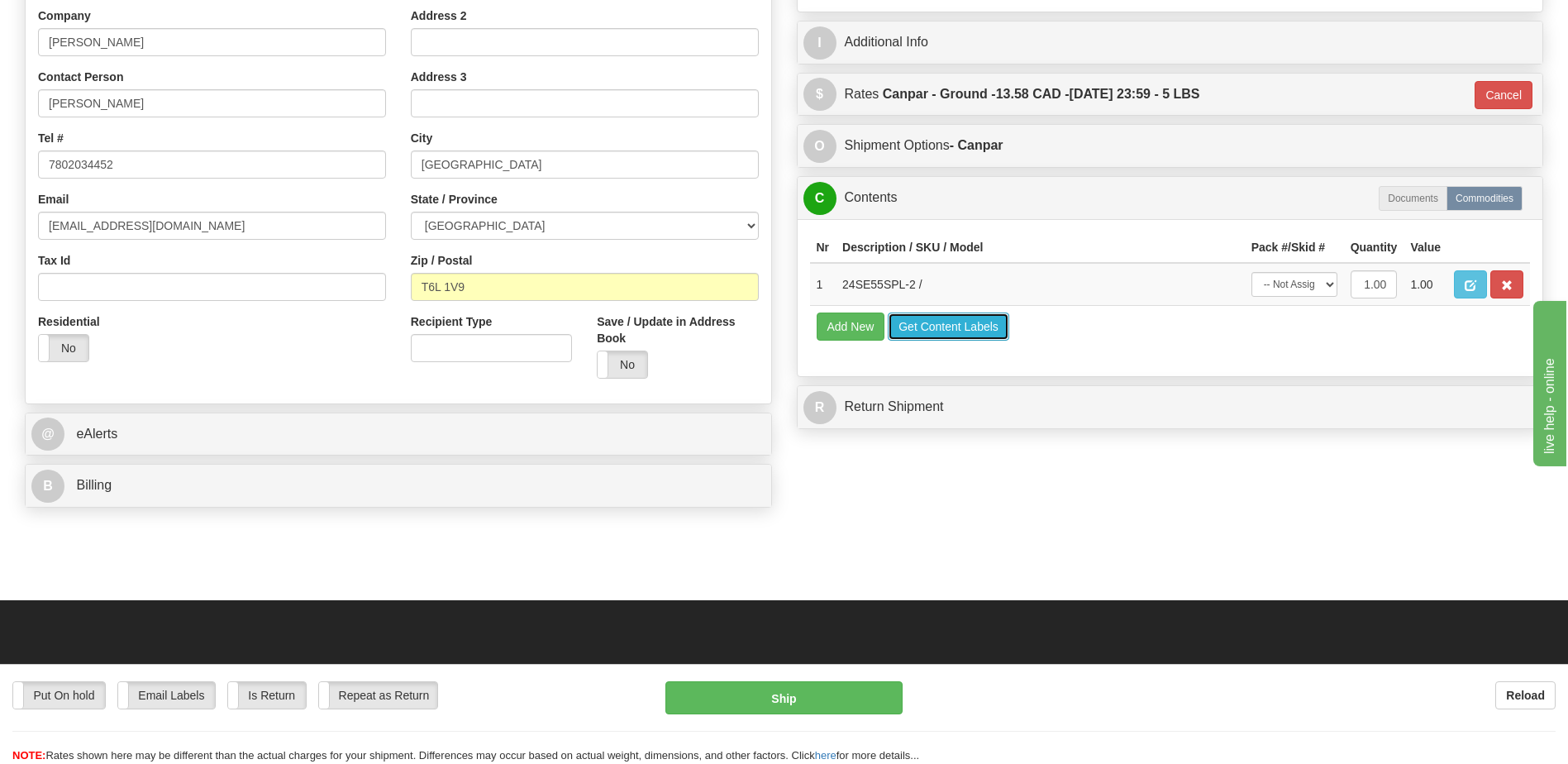
click at [931, 329] on button "Get Content Labels" at bounding box center [948, 327] width 122 height 28
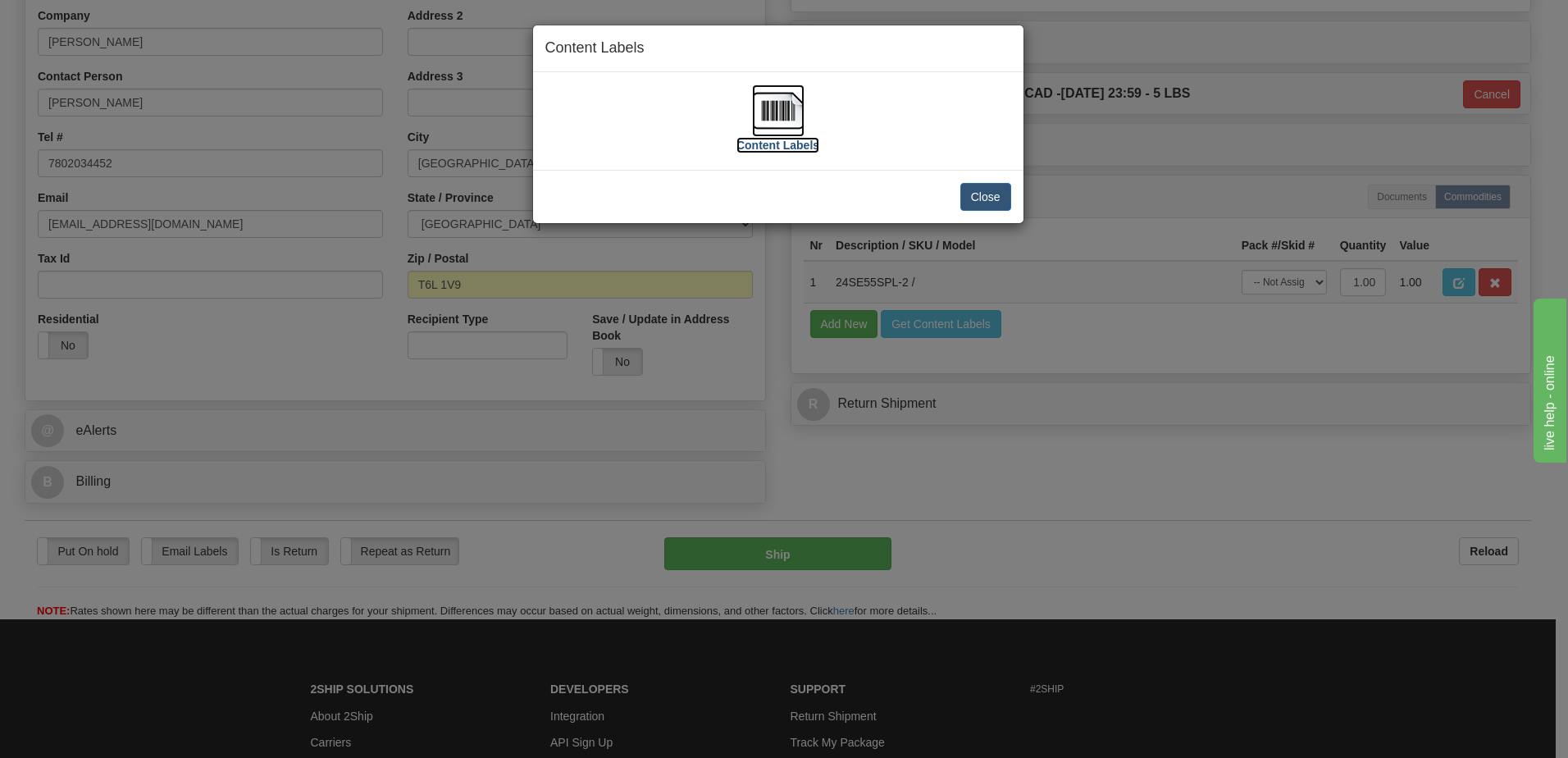
click at [775, 105] on img at bounding box center [778, 110] width 53 height 53
click at [761, 121] on img at bounding box center [778, 110] width 53 height 53
click at [763, 114] on img at bounding box center [778, 110] width 53 height 53
click at [785, 113] on img at bounding box center [778, 110] width 53 height 53
click at [772, 114] on img at bounding box center [778, 110] width 53 height 53
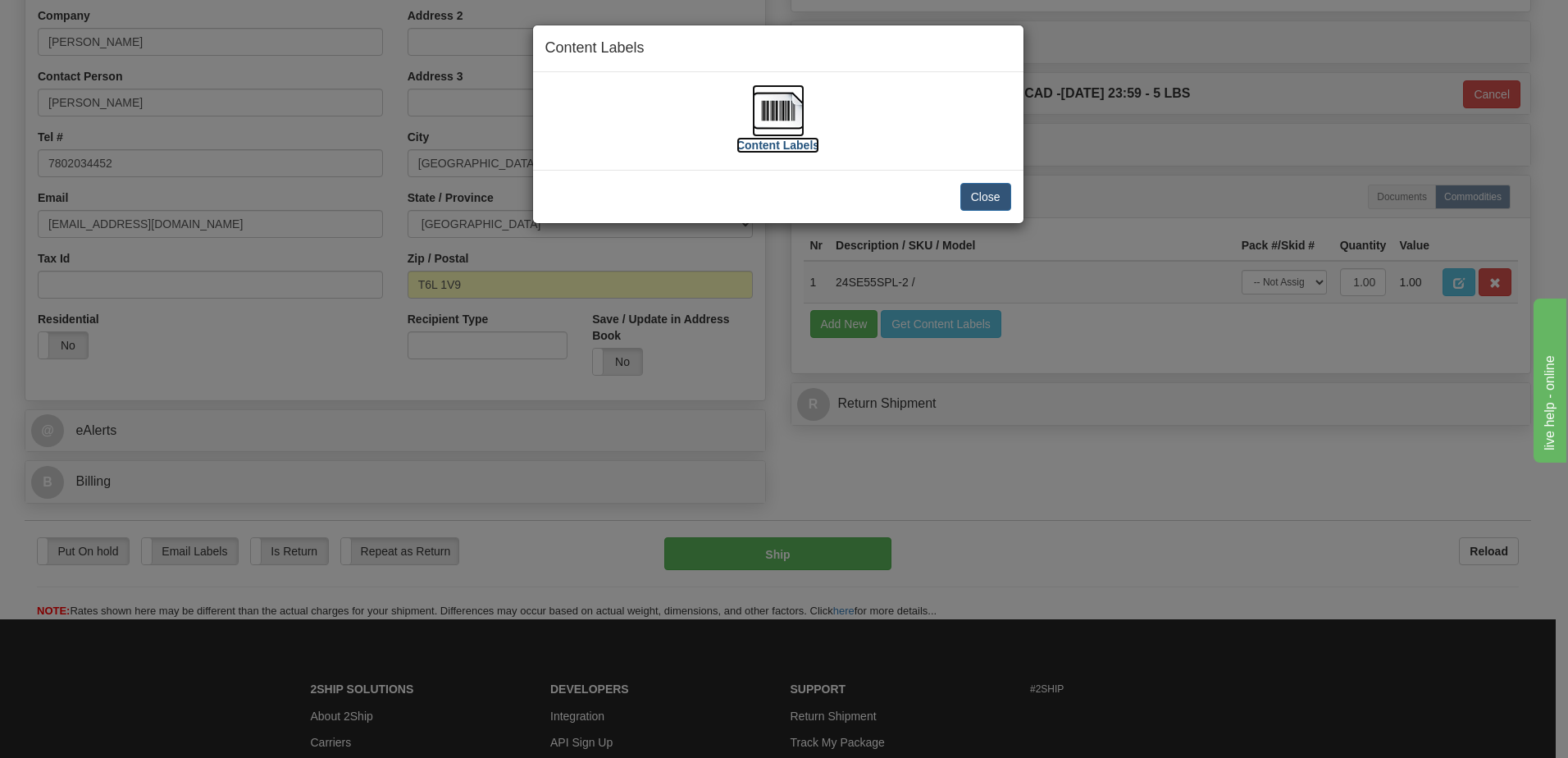
click at [793, 108] on img at bounding box center [778, 110] width 53 height 53
click at [786, 111] on img at bounding box center [778, 110] width 53 height 53
click at [993, 199] on button "Close" at bounding box center [985, 197] width 51 height 28
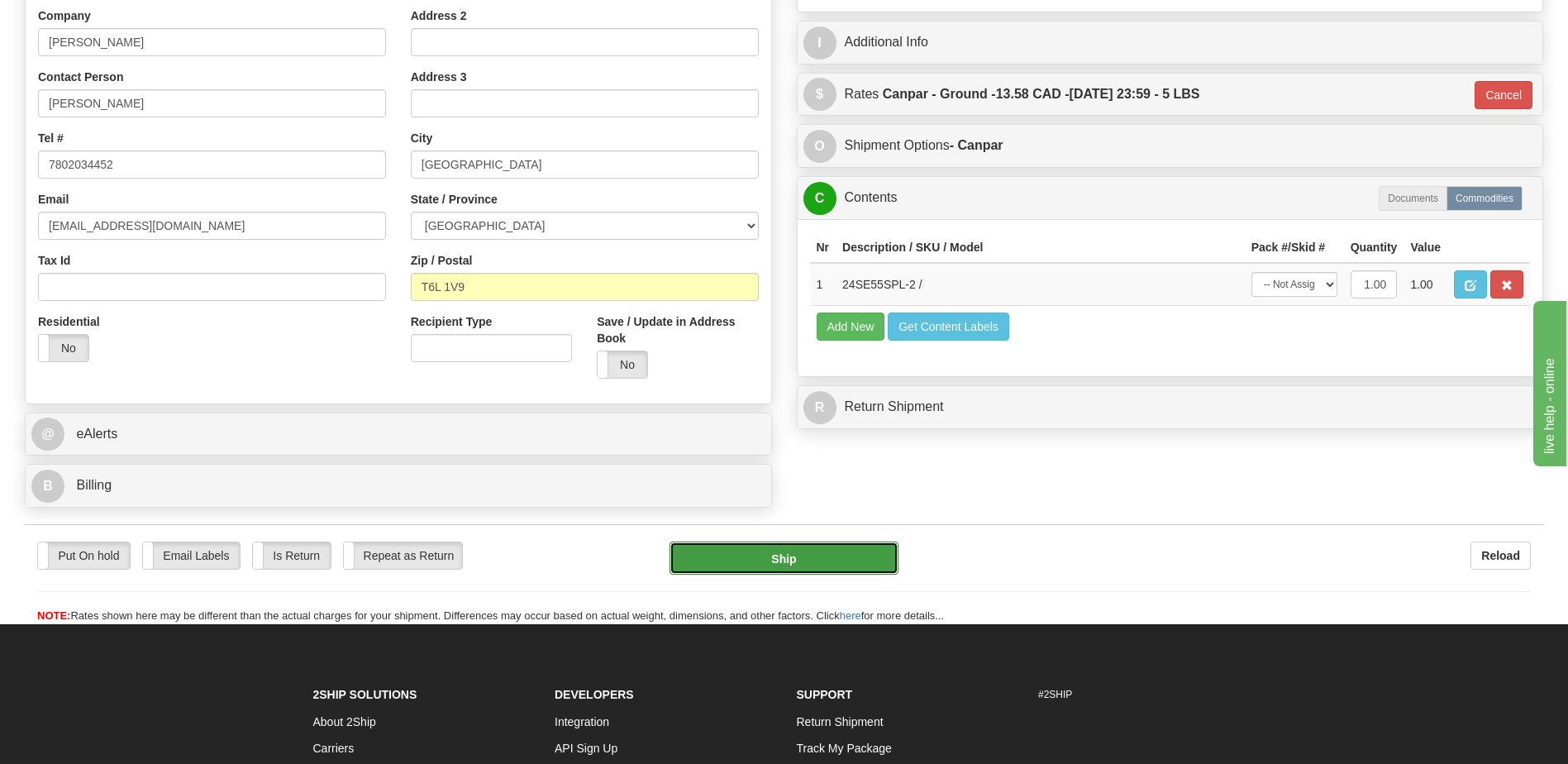
click at [865, 568] on button "Ship" at bounding box center [784, 558] width 228 height 34
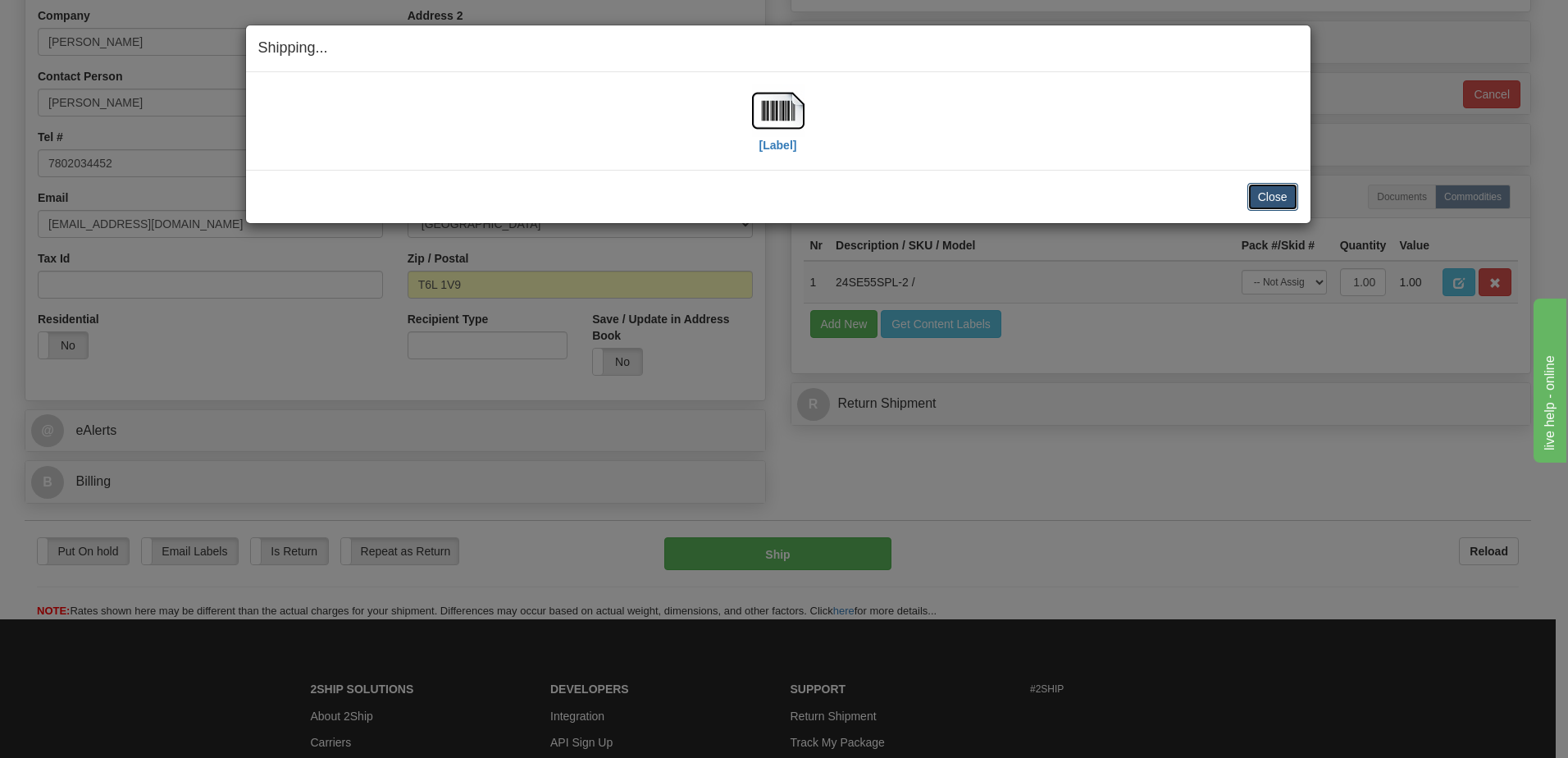
click at [1258, 202] on button "Close" at bounding box center [1272, 197] width 51 height 28
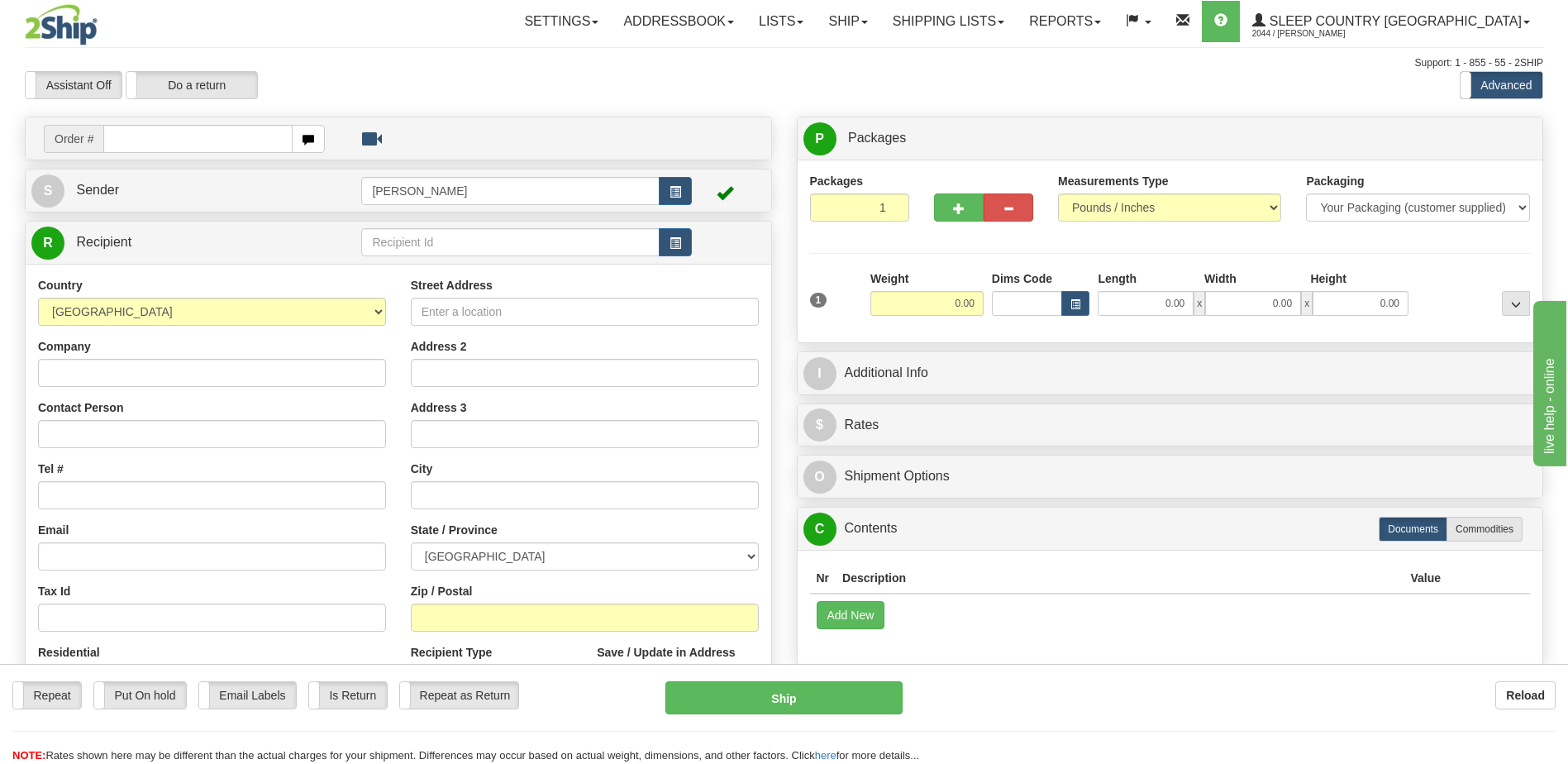
click at [168, 138] on input "text" at bounding box center [197, 139] width 189 height 28
type input "9000h989177"
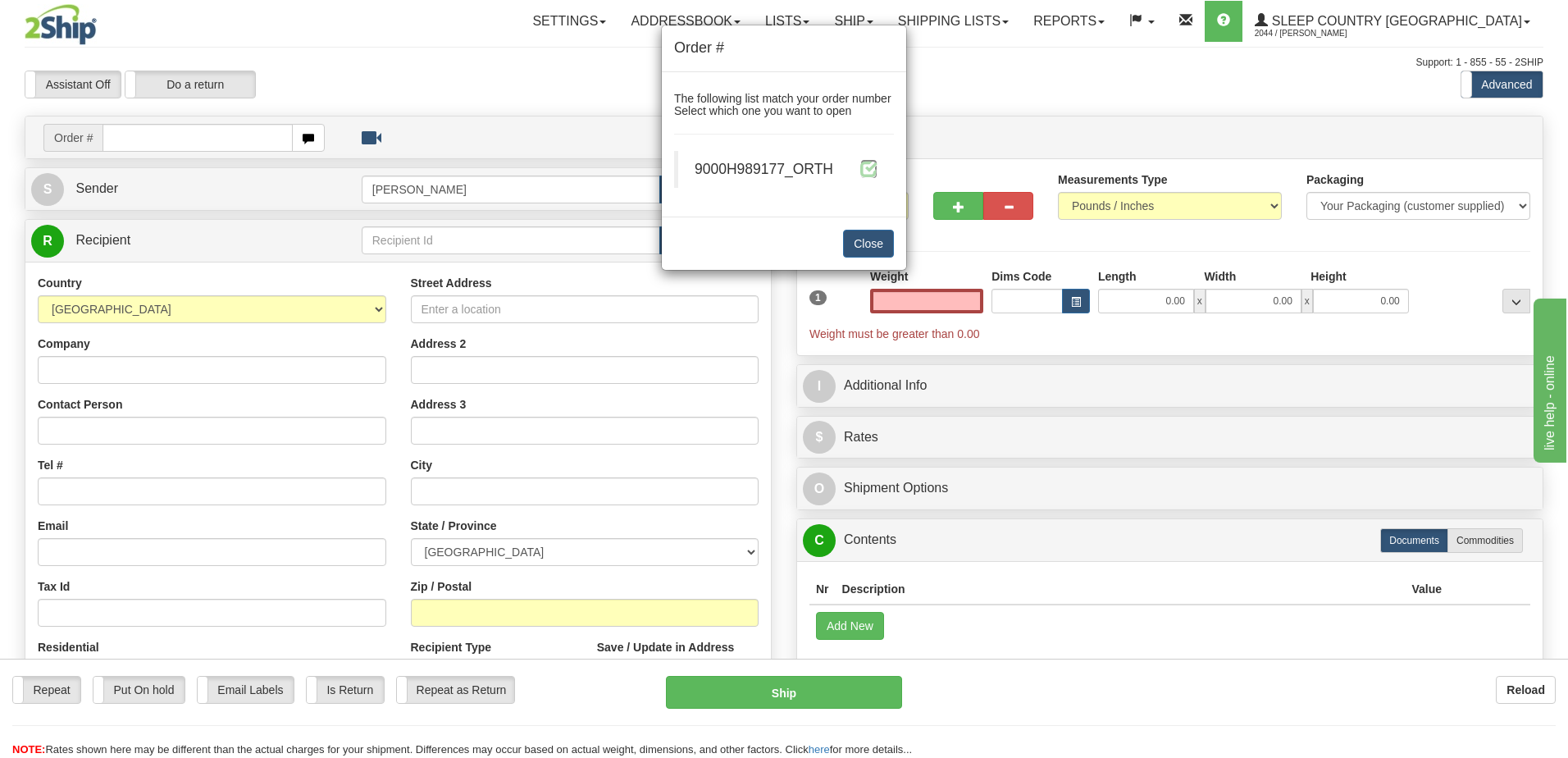
type input "0.00"
click at [862, 171] on span at bounding box center [869, 168] width 18 height 18
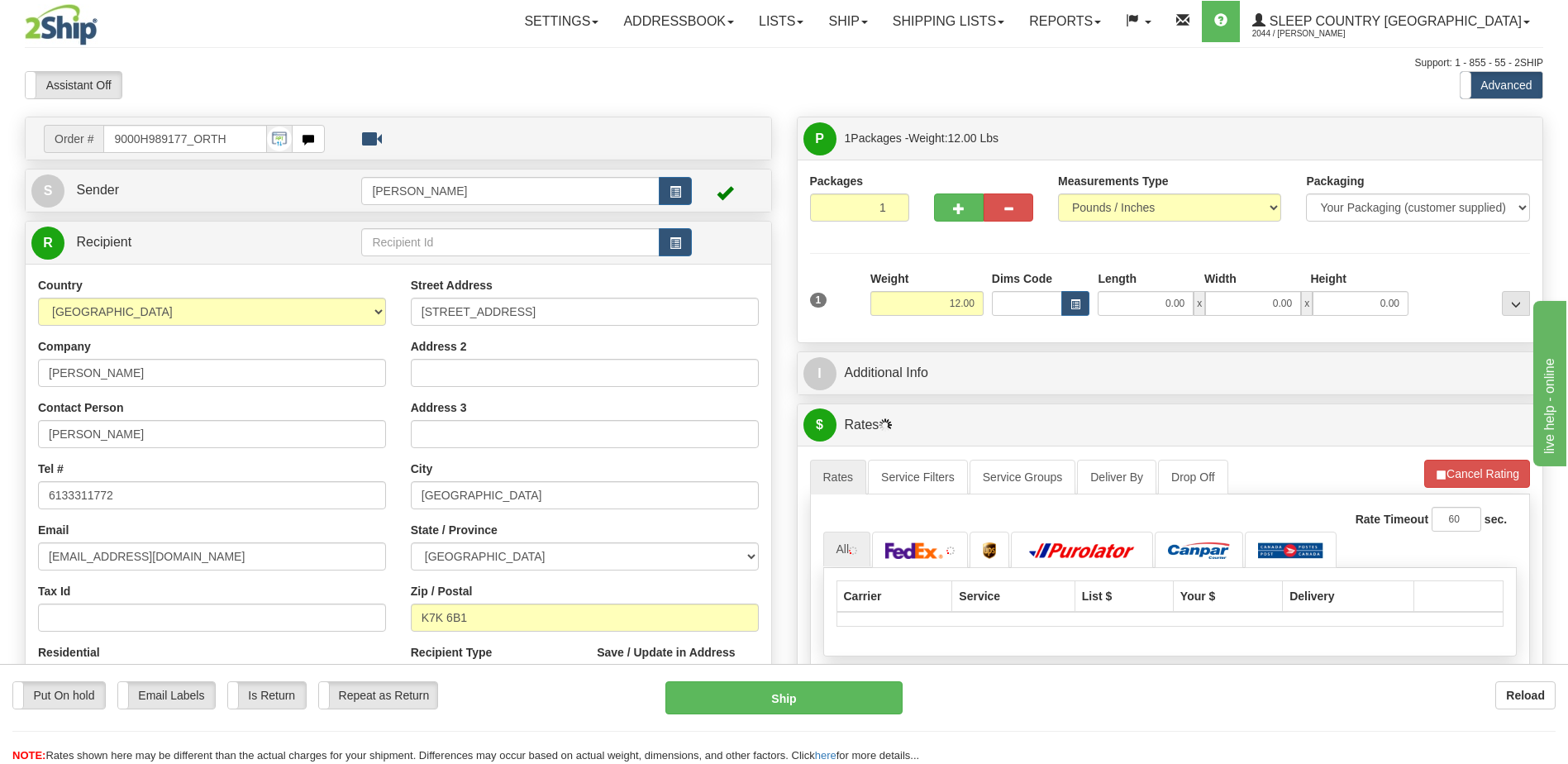
click at [1023, 307] on div "Toggle navigation Settings Shipping Preferences Fields Preferences New" at bounding box center [784, 605] width 1568 height 1210
click at [1023, 307] on input "Dims Code" at bounding box center [1027, 303] width 71 height 25
type input "bte"
click button "Delete" at bounding box center [0, 0] width 0 height 0
type input "15.00"
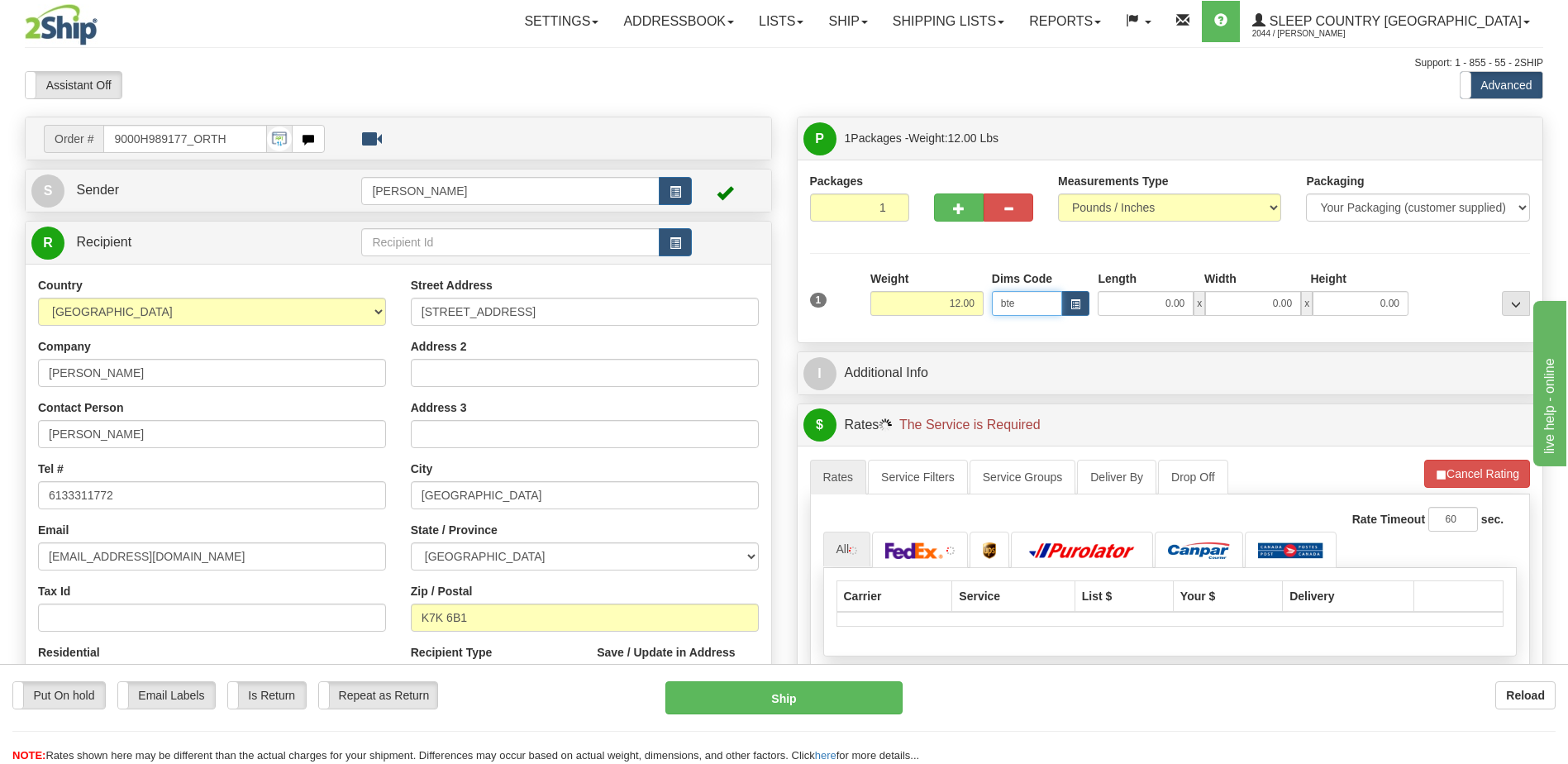
type input "5.00"
type input "25.00"
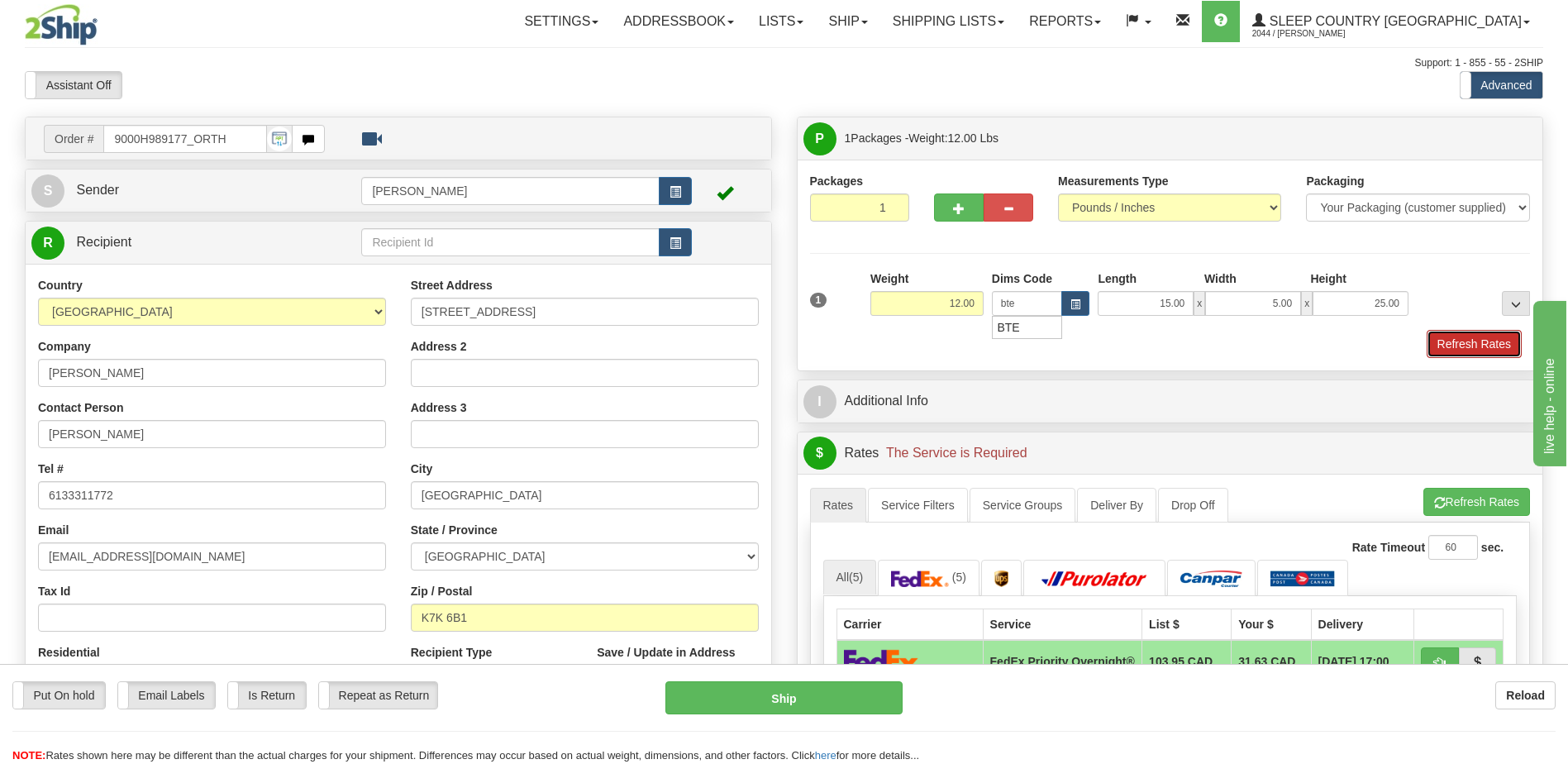
click at [1493, 352] on button "Refresh Rates" at bounding box center [1474, 343] width 95 height 28
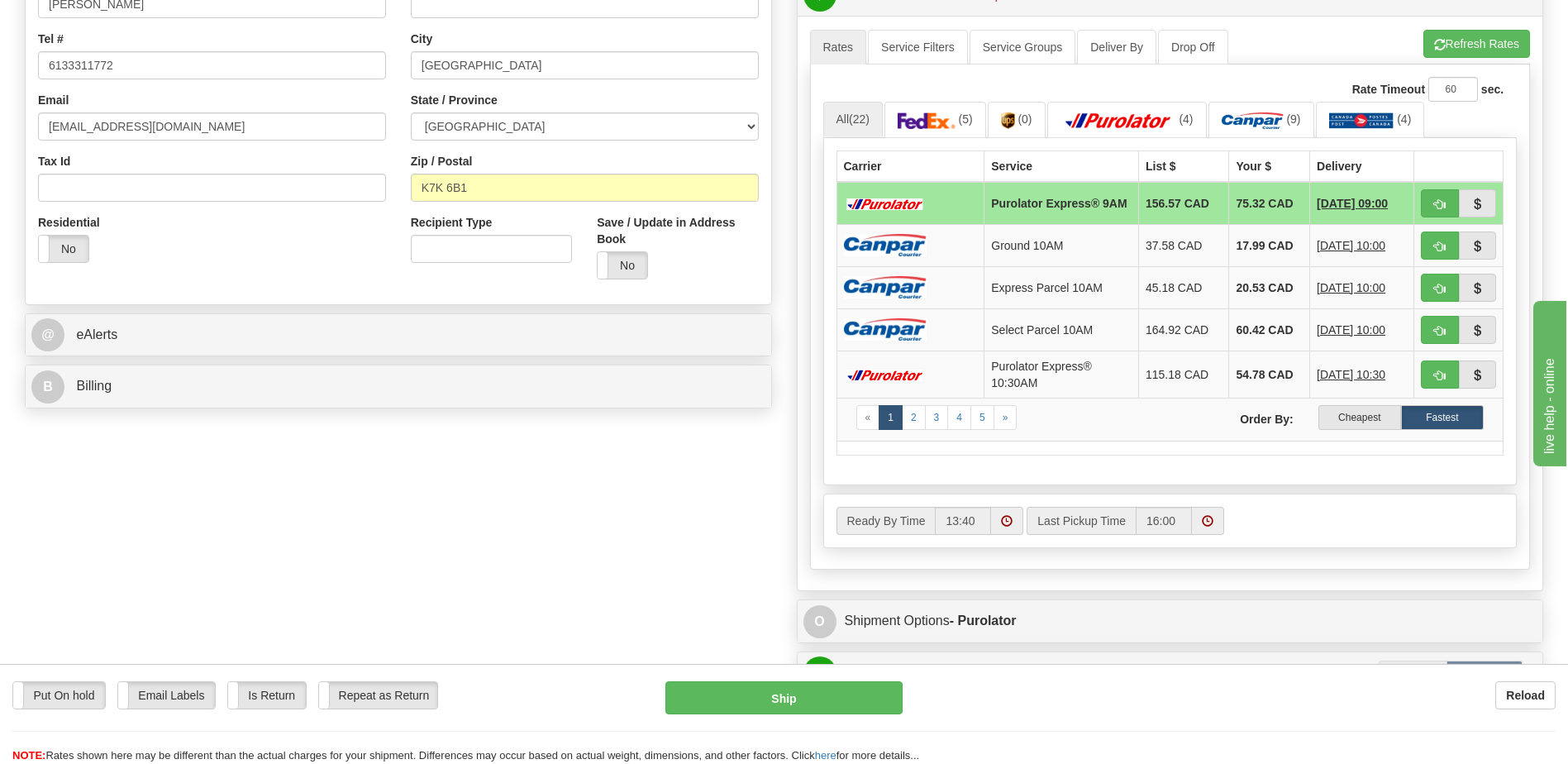
scroll to position [496, 0]
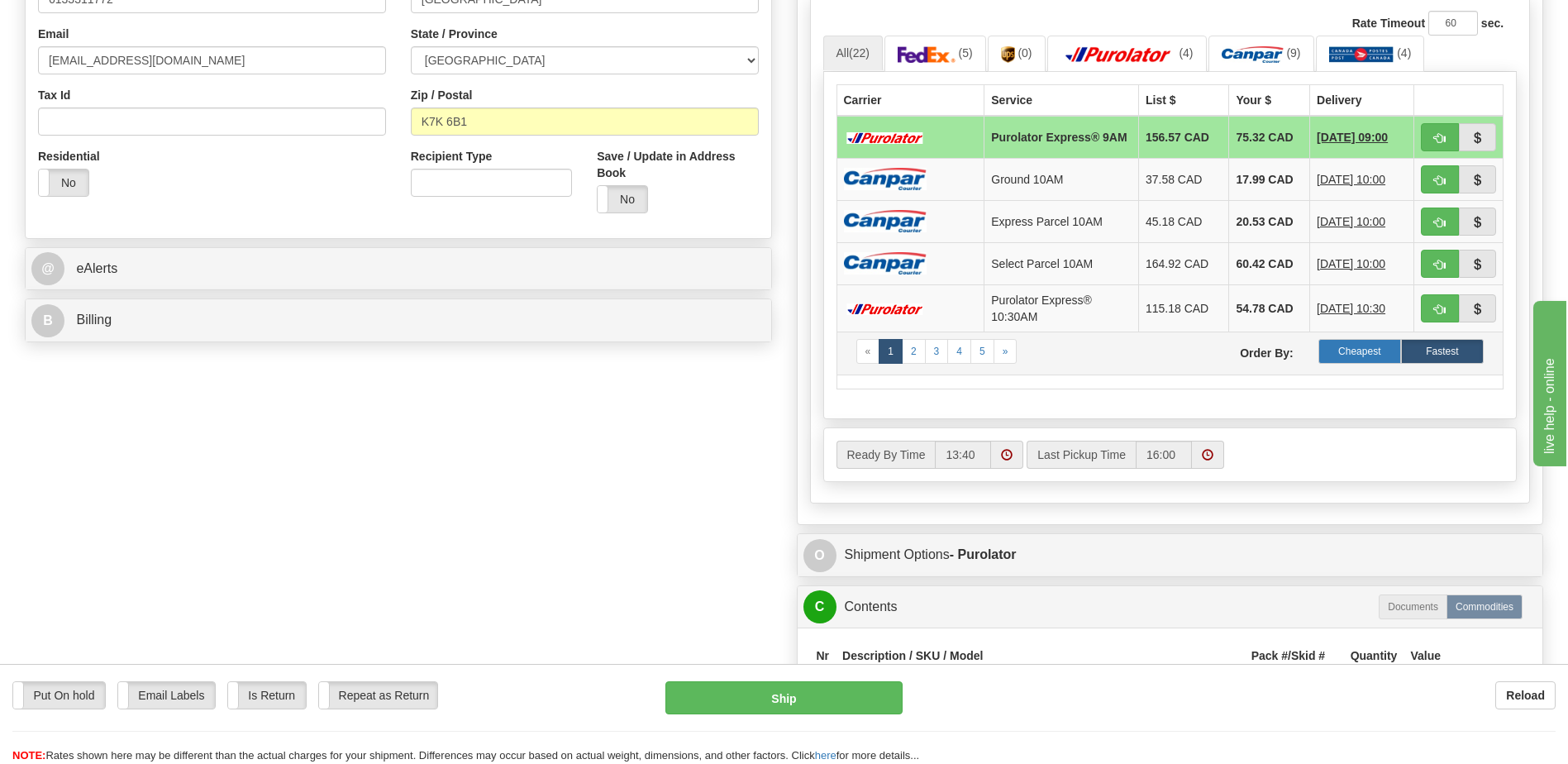
click at [1388, 359] on label "Cheapest" at bounding box center [1360, 351] width 83 height 25
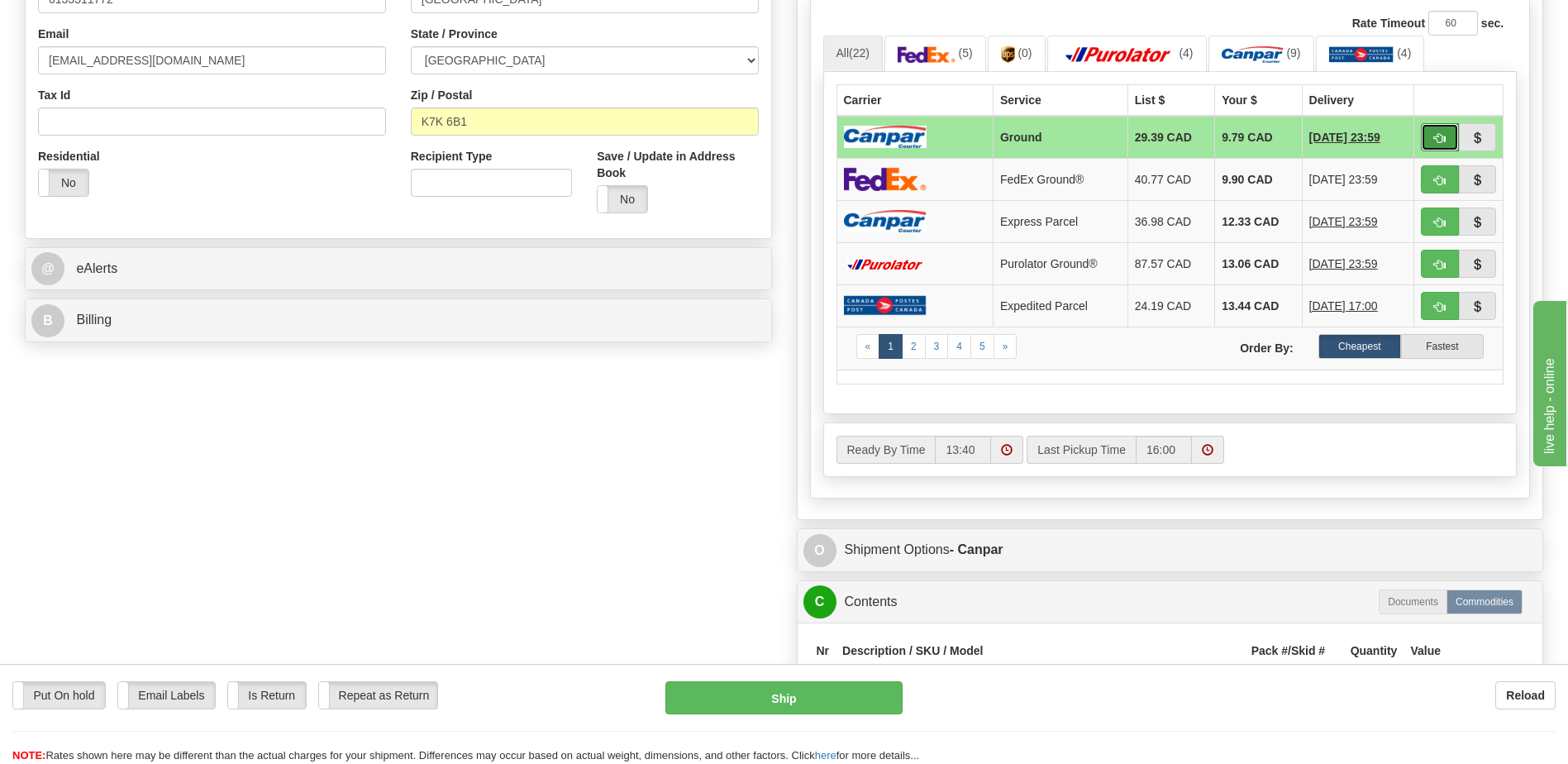
click at [1435, 134] on span "button" at bounding box center [1440, 139] width 11 height 11
type input "1"
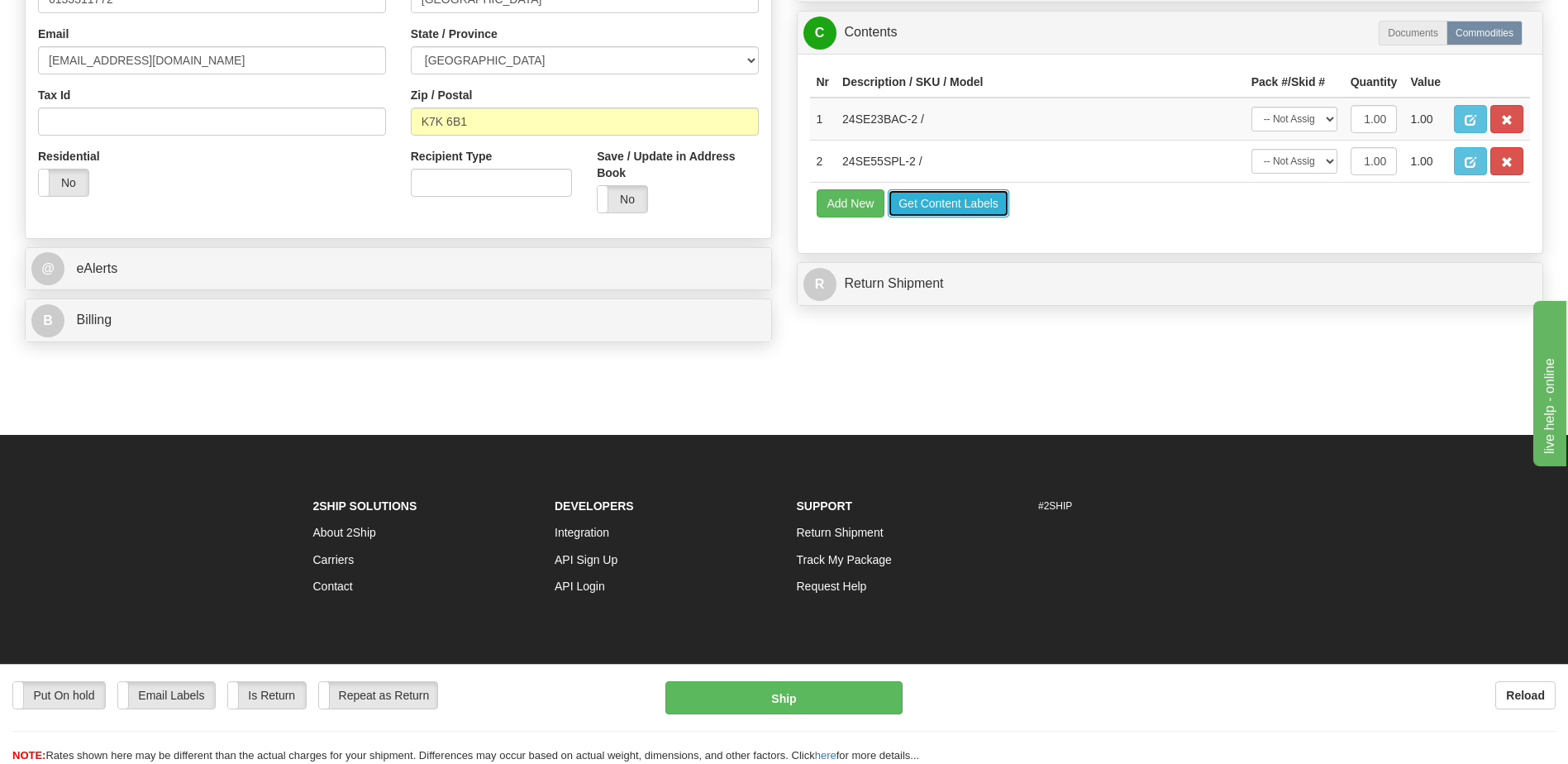
click at [965, 211] on button "Get Content Labels" at bounding box center [948, 203] width 122 height 28
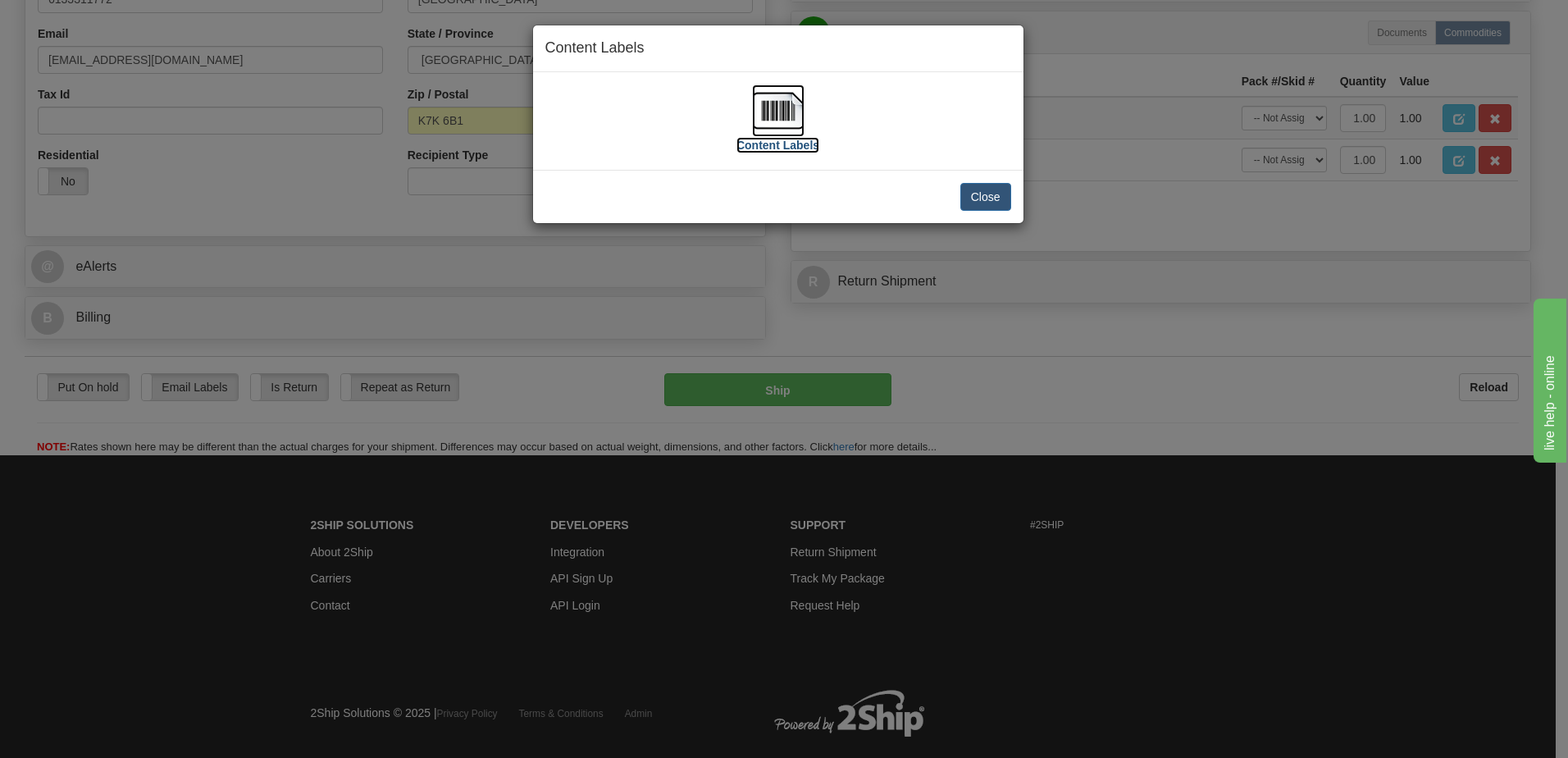
click at [777, 104] on img at bounding box center [778, 110] width 53 height 53
click at [783, 131] on img at bounding box center [778, 110] width 53 height 53
click at [1003, 197] on button "Close" at bounding box center [985, 197] width 51 height 28
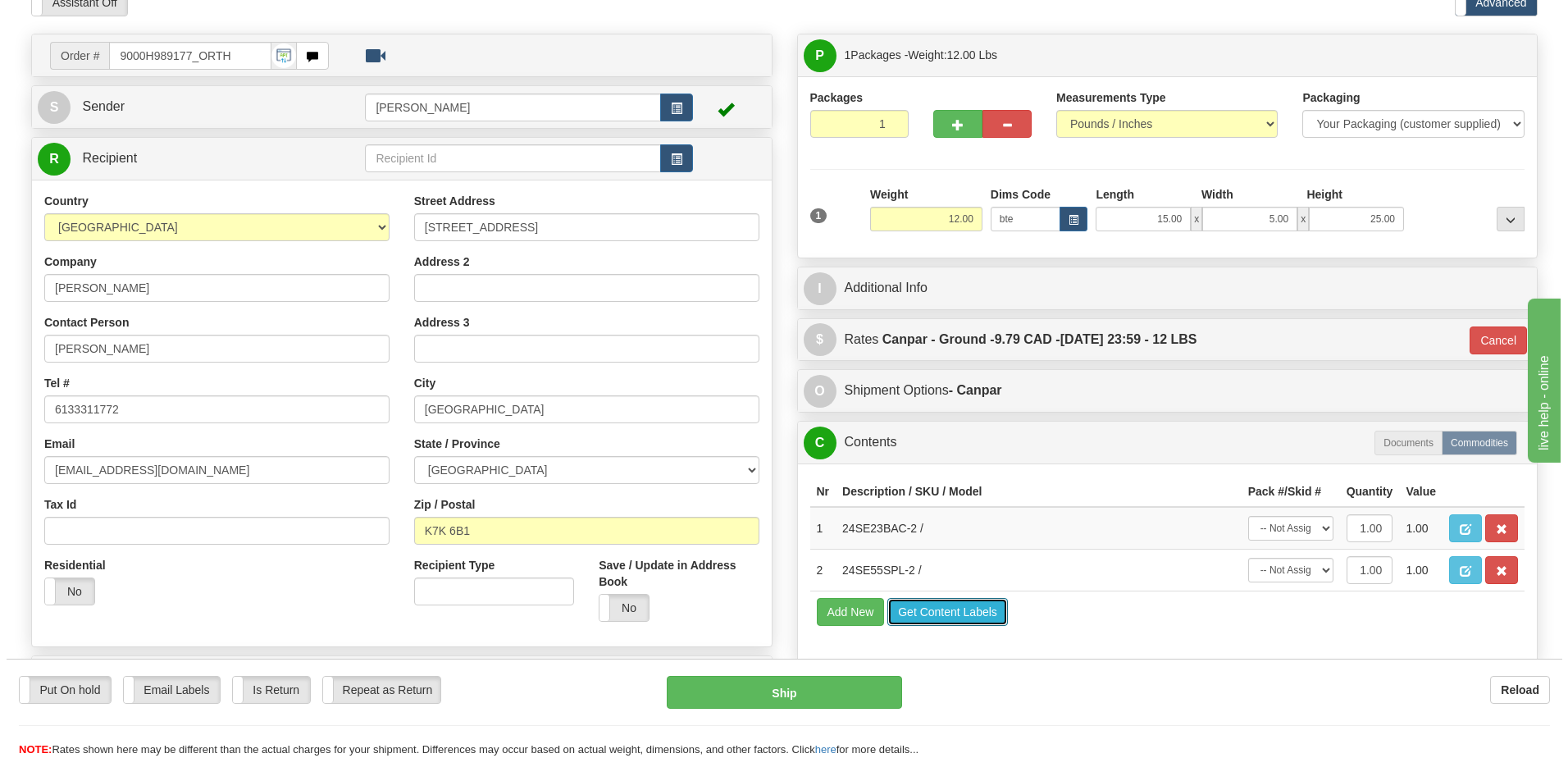
scroll to position [0, 0]
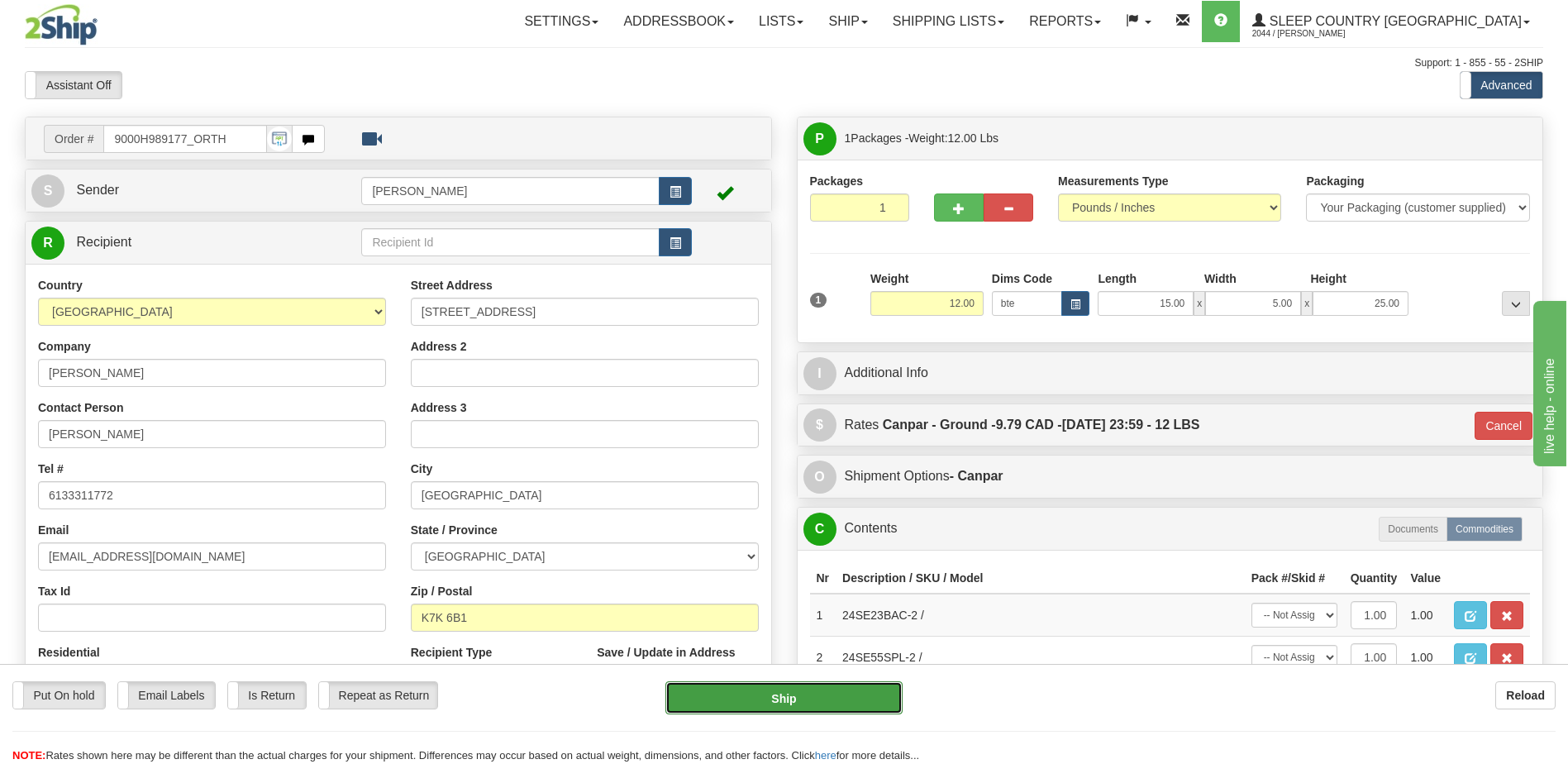
click at [842, 707] on button "Ship" at bounding box center [784, 698] width 236 height 34
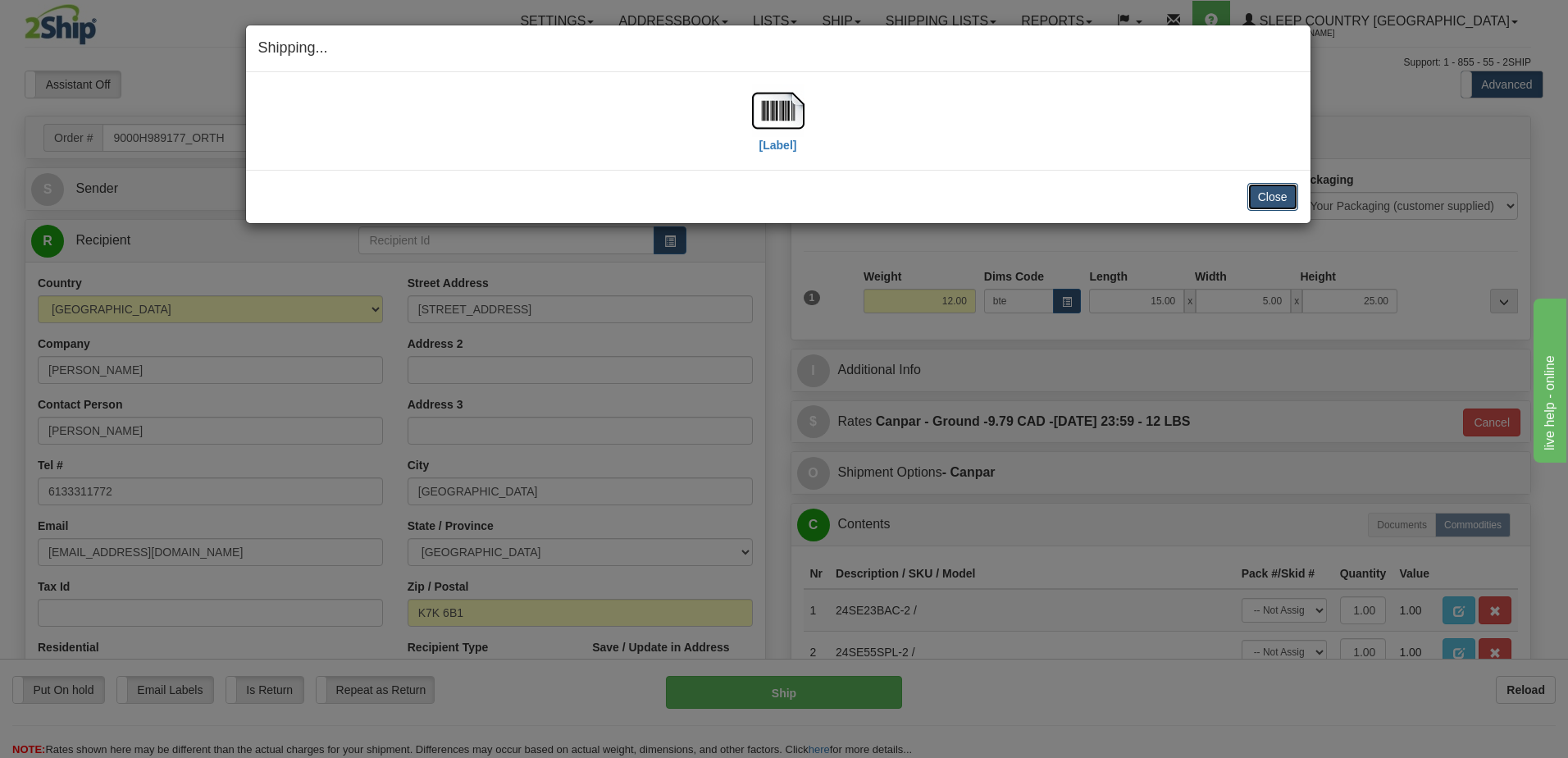
click at [1280, 199] on button "Close" at bounding box center [1272, 197] width 51 height 28
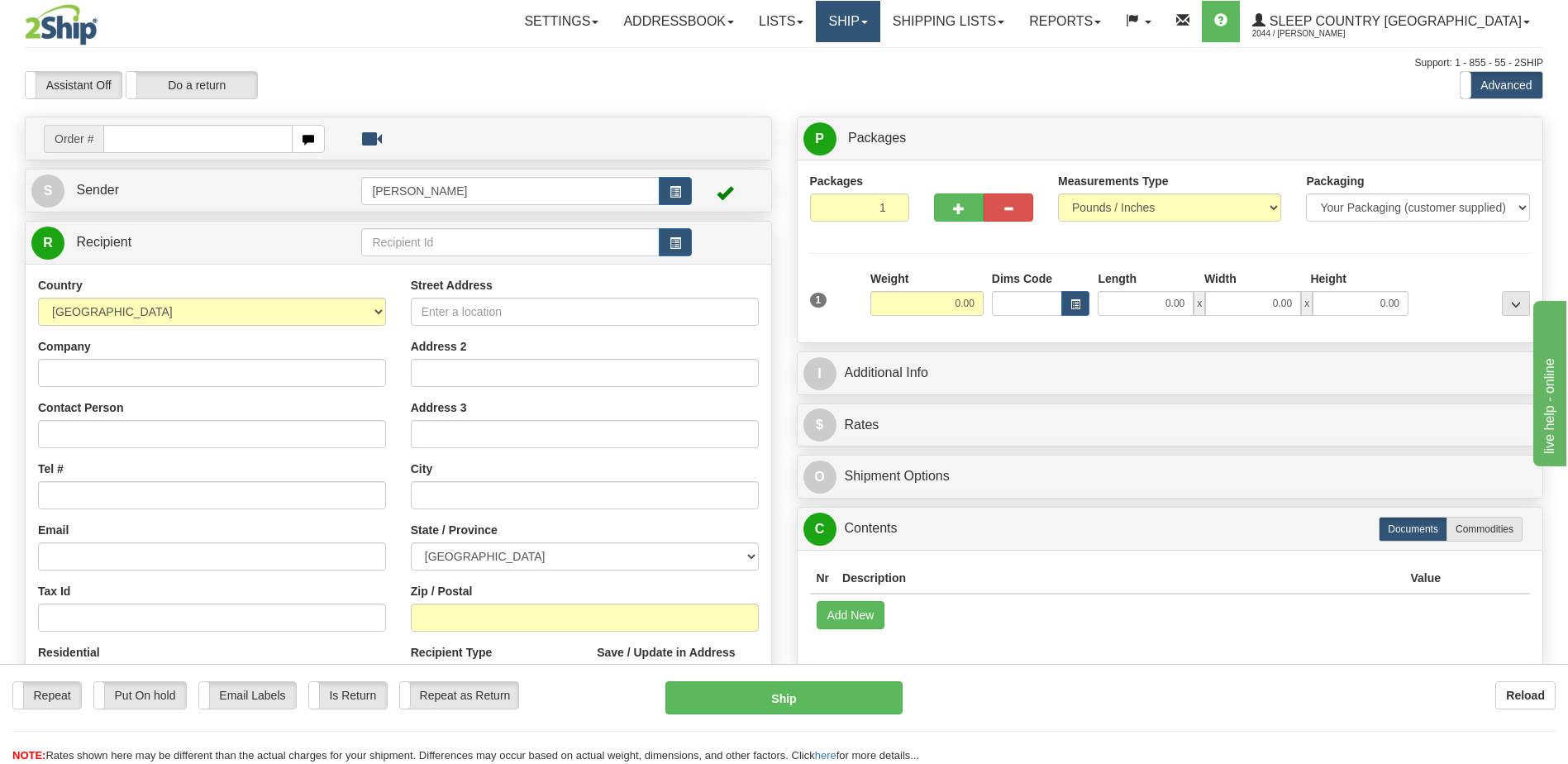
click at [879, 23] on link "Ship" at bounding box center [848, 21] width 63 height 41
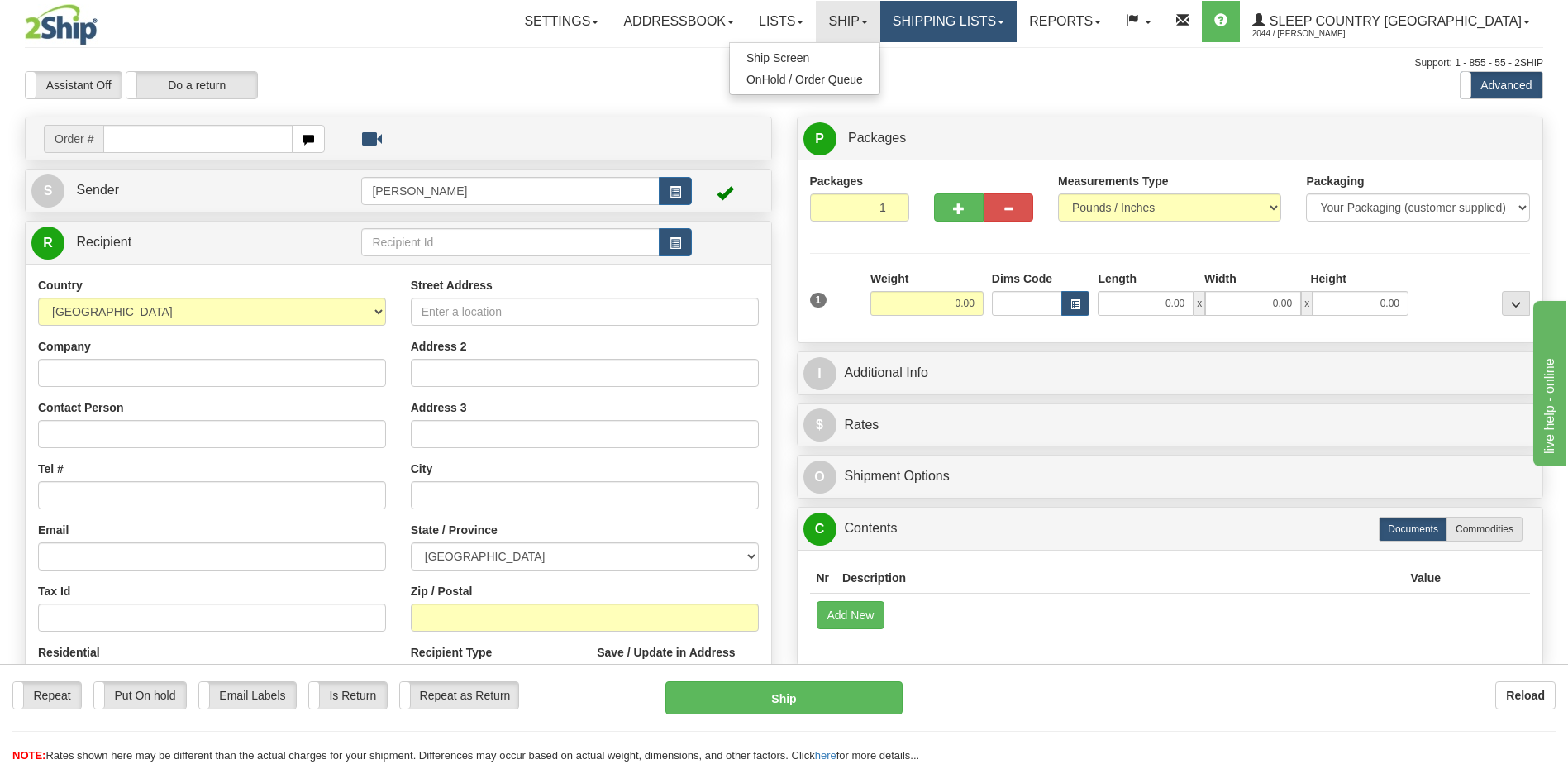
click at [996, 21] on link "Shipping lists" at bounding box center [948, 21] width 137 height 41
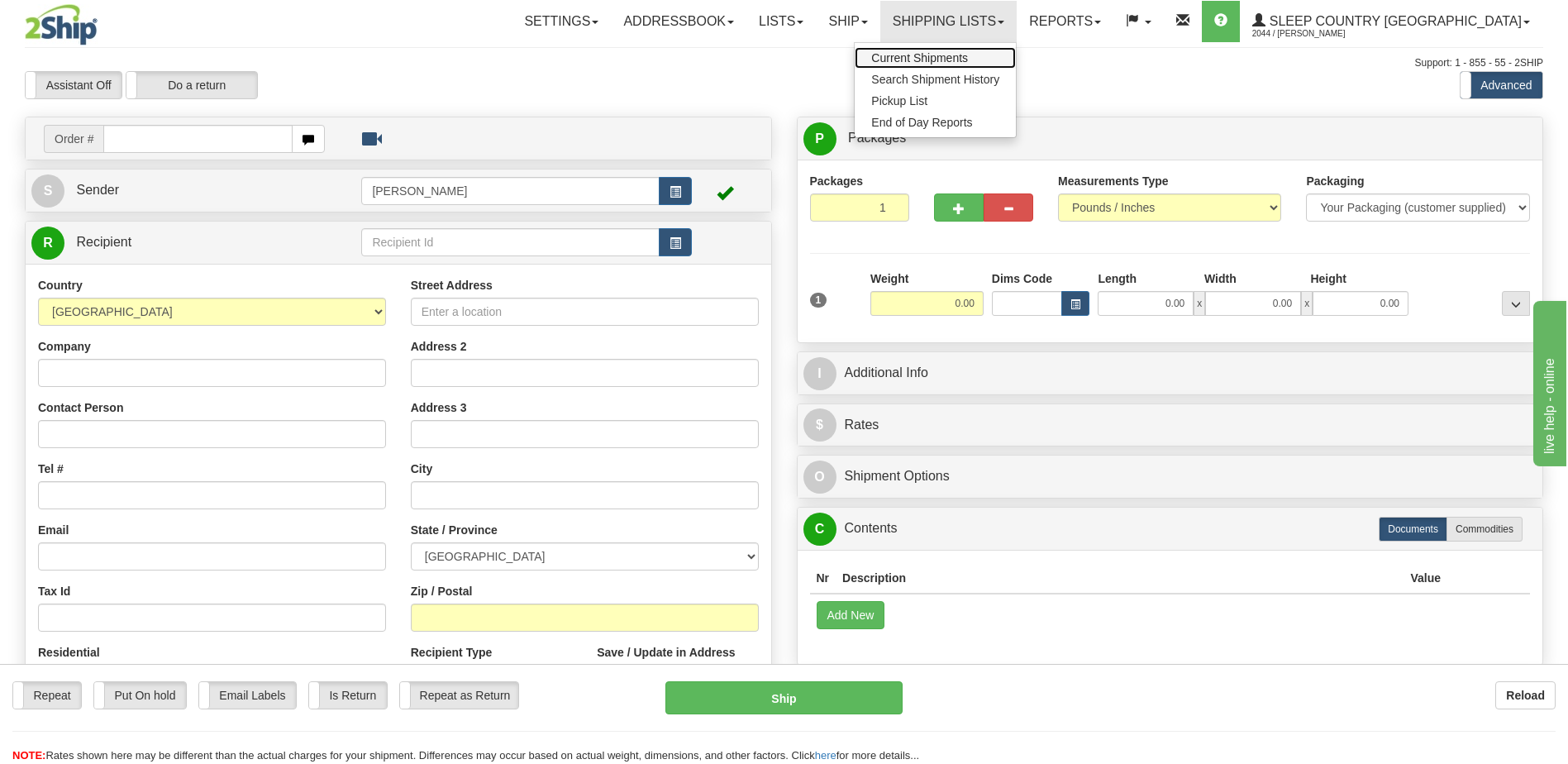
click at [968, 55] on span "Current Shipments" at bounding box center [919, 58] width 97 height 13
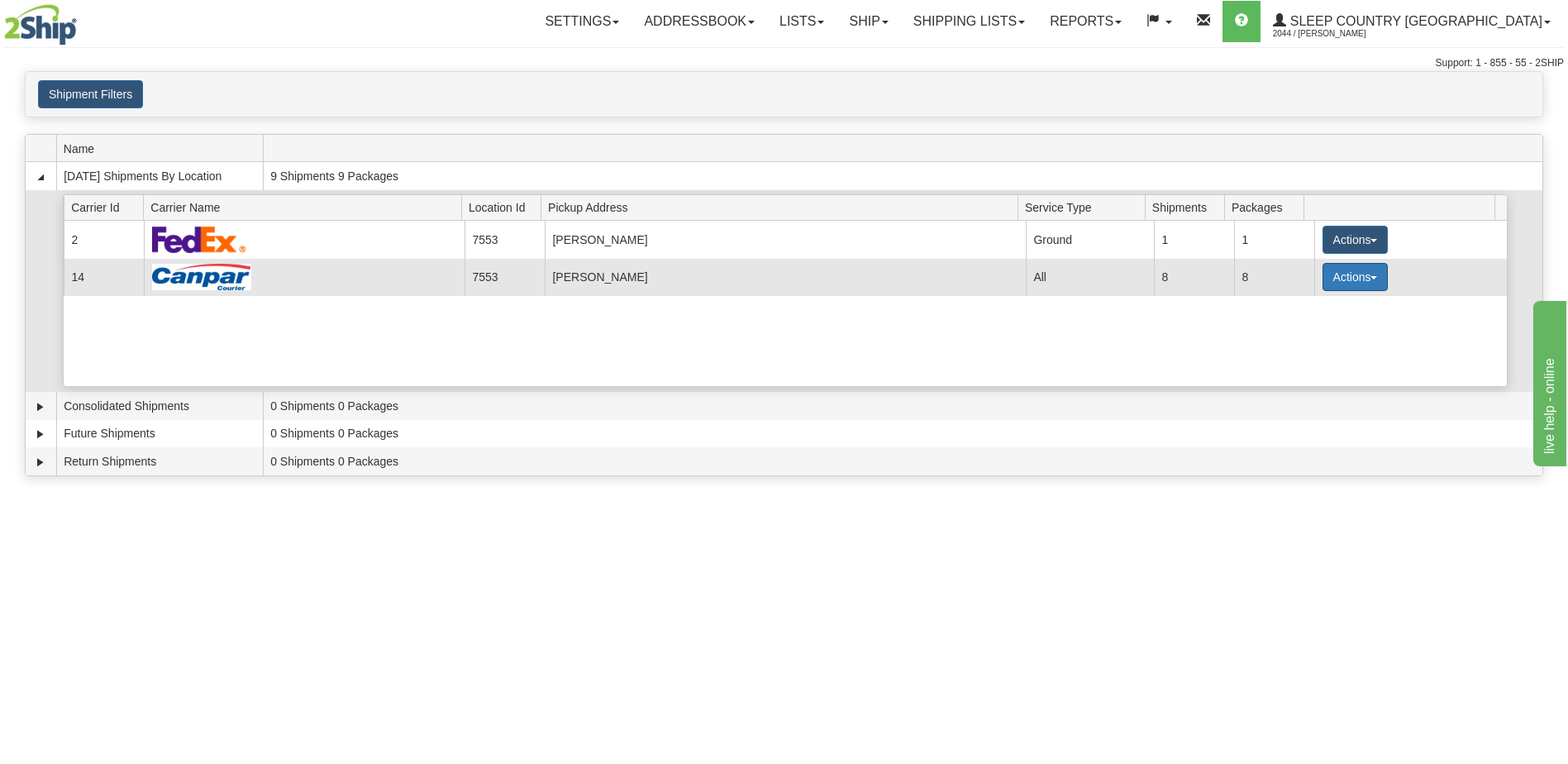
click at [1340, 277] on button "Actions" at bounding box center [1355, 276] width 66 height 28
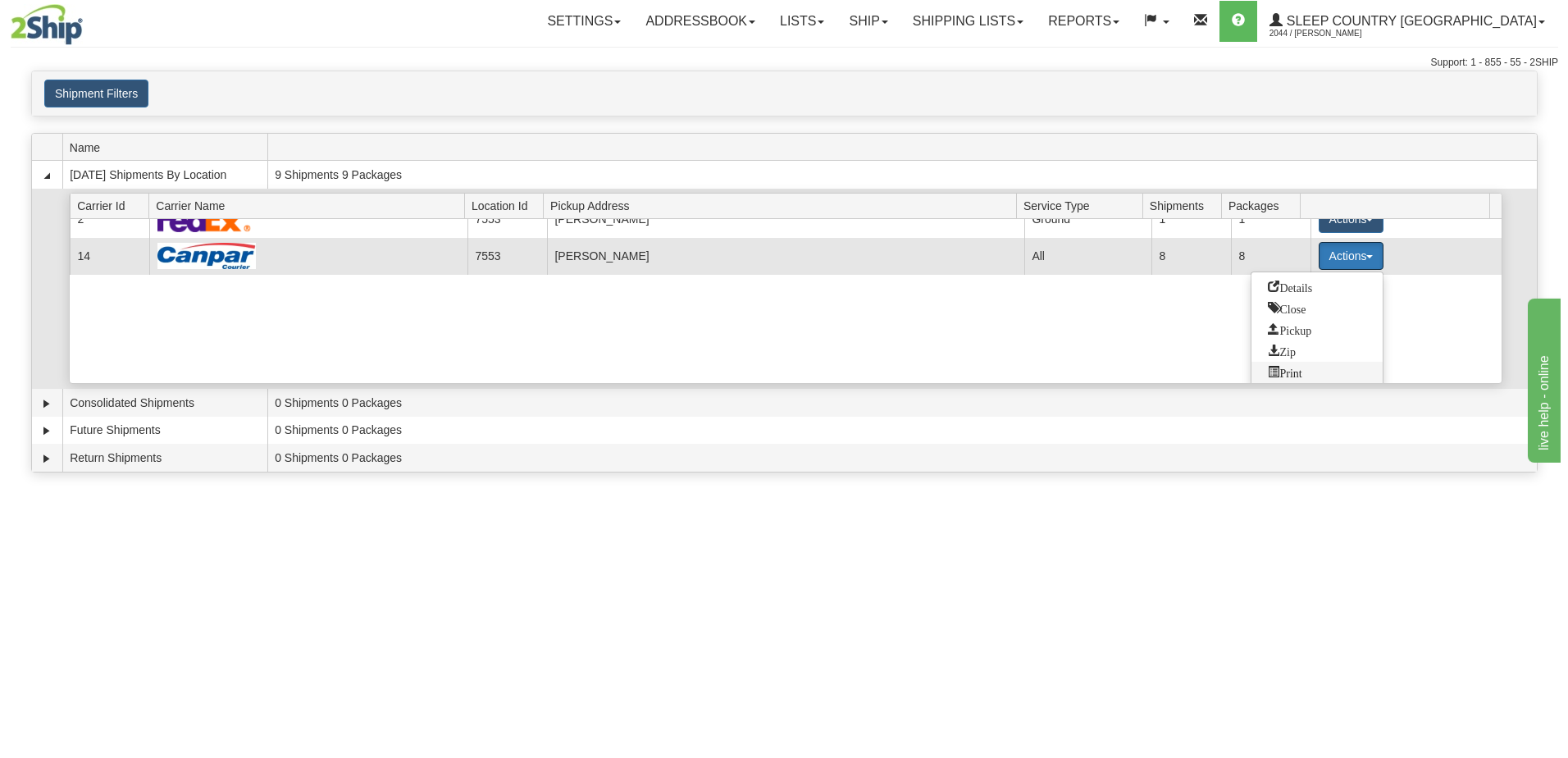
scroll to position [24, 0]
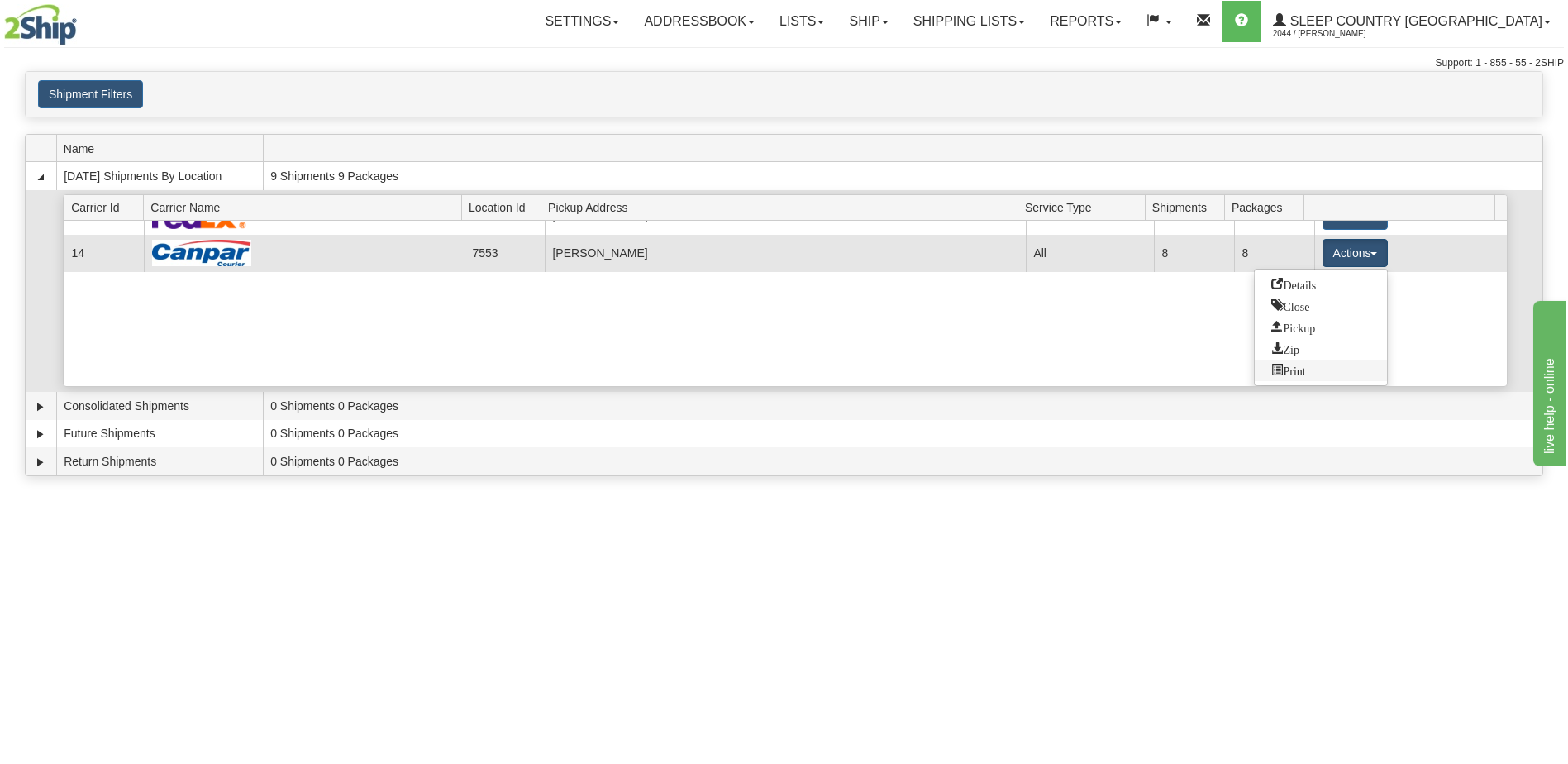
click at [1315, 372] on link "Print" at bounding box center [1320, 369] width 132 height 21
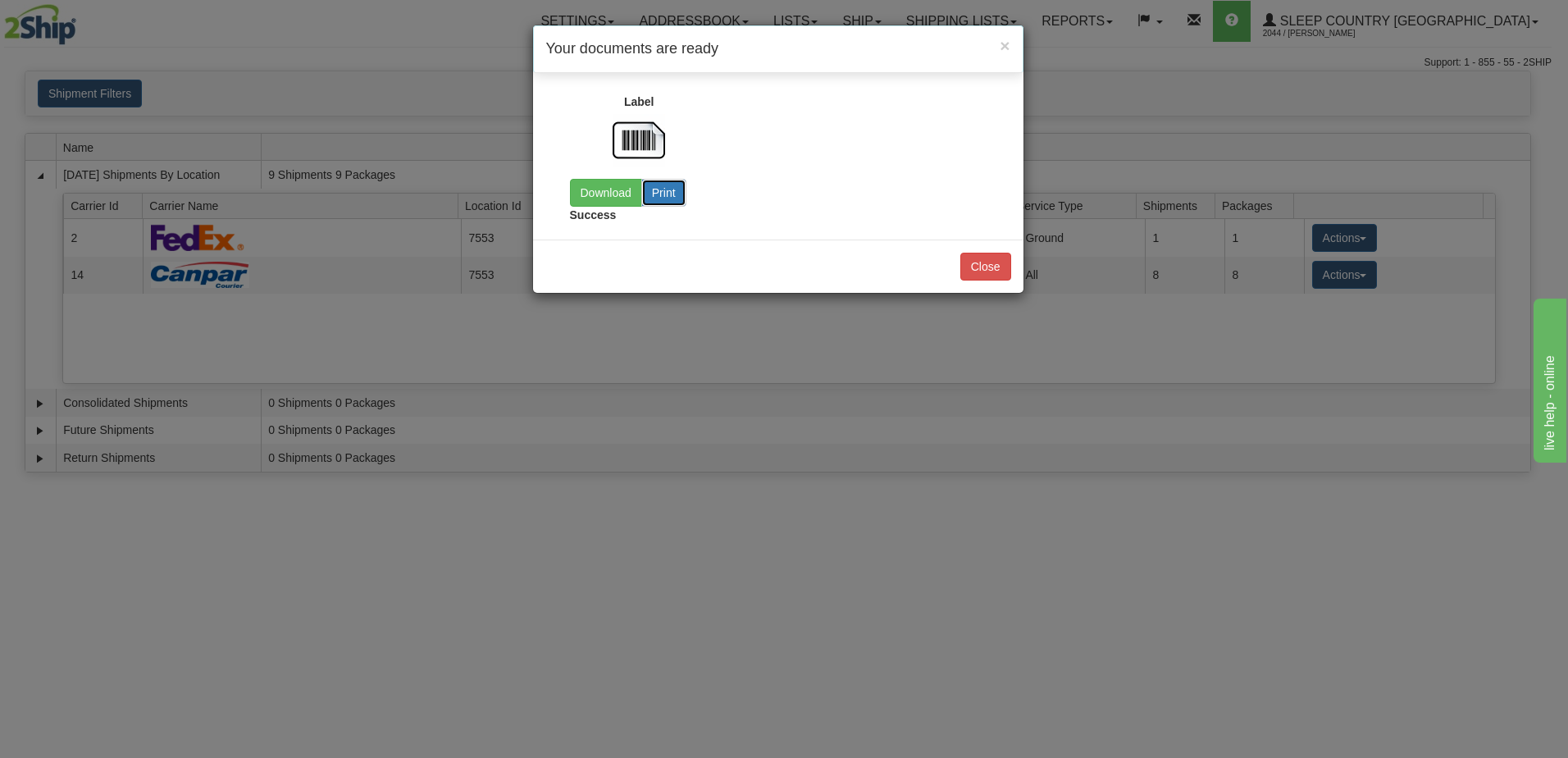
click at [676, 183] on button "Print" at bounding box center [664, 193] width 45 height 28
click at [971, 263] on button "Close" at bounding box center [985, 267] width 51 height 28
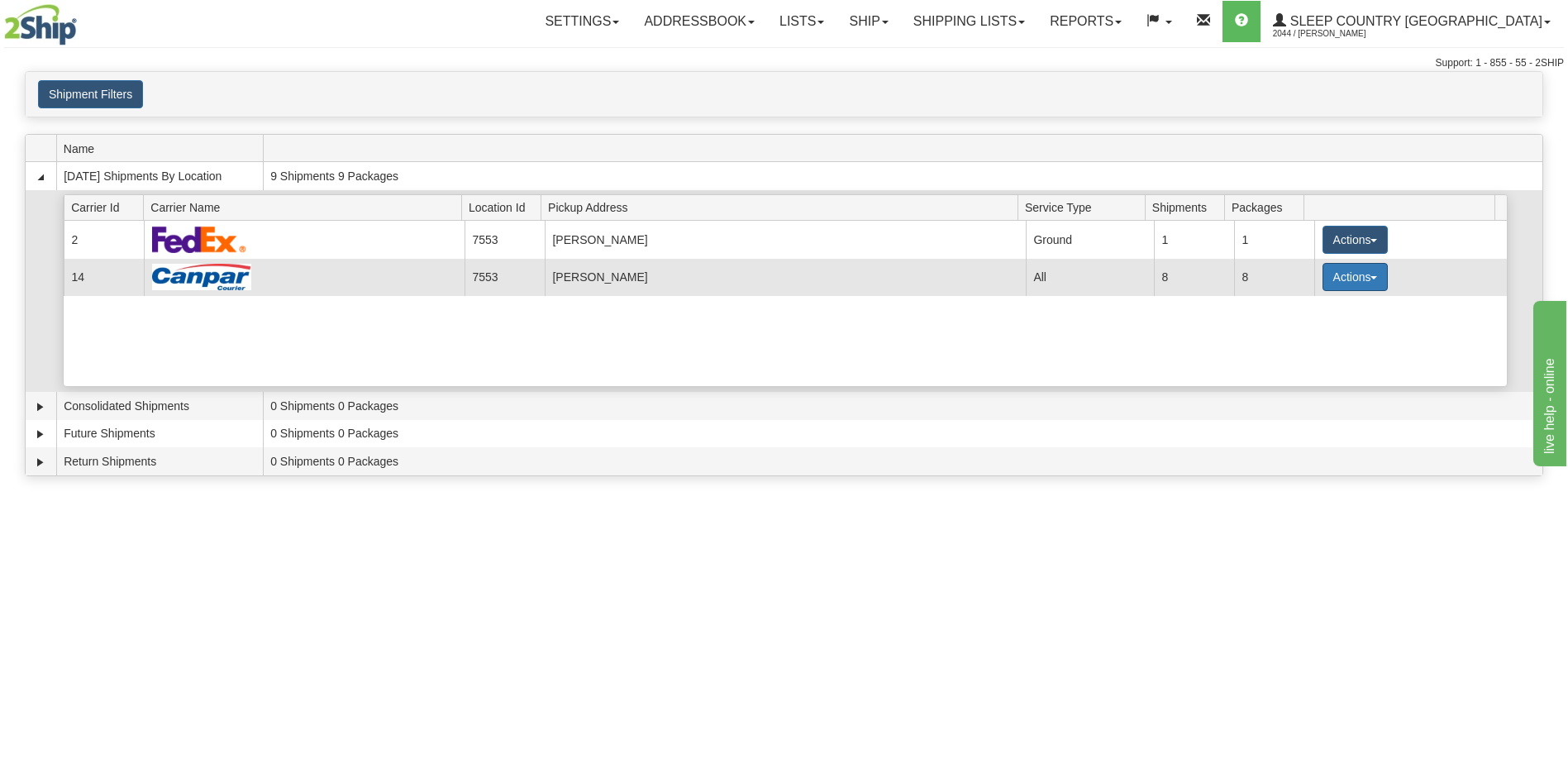
click at [1365, 274] on button "Actions" at bounding box center [1355, 276] width 66 height 28
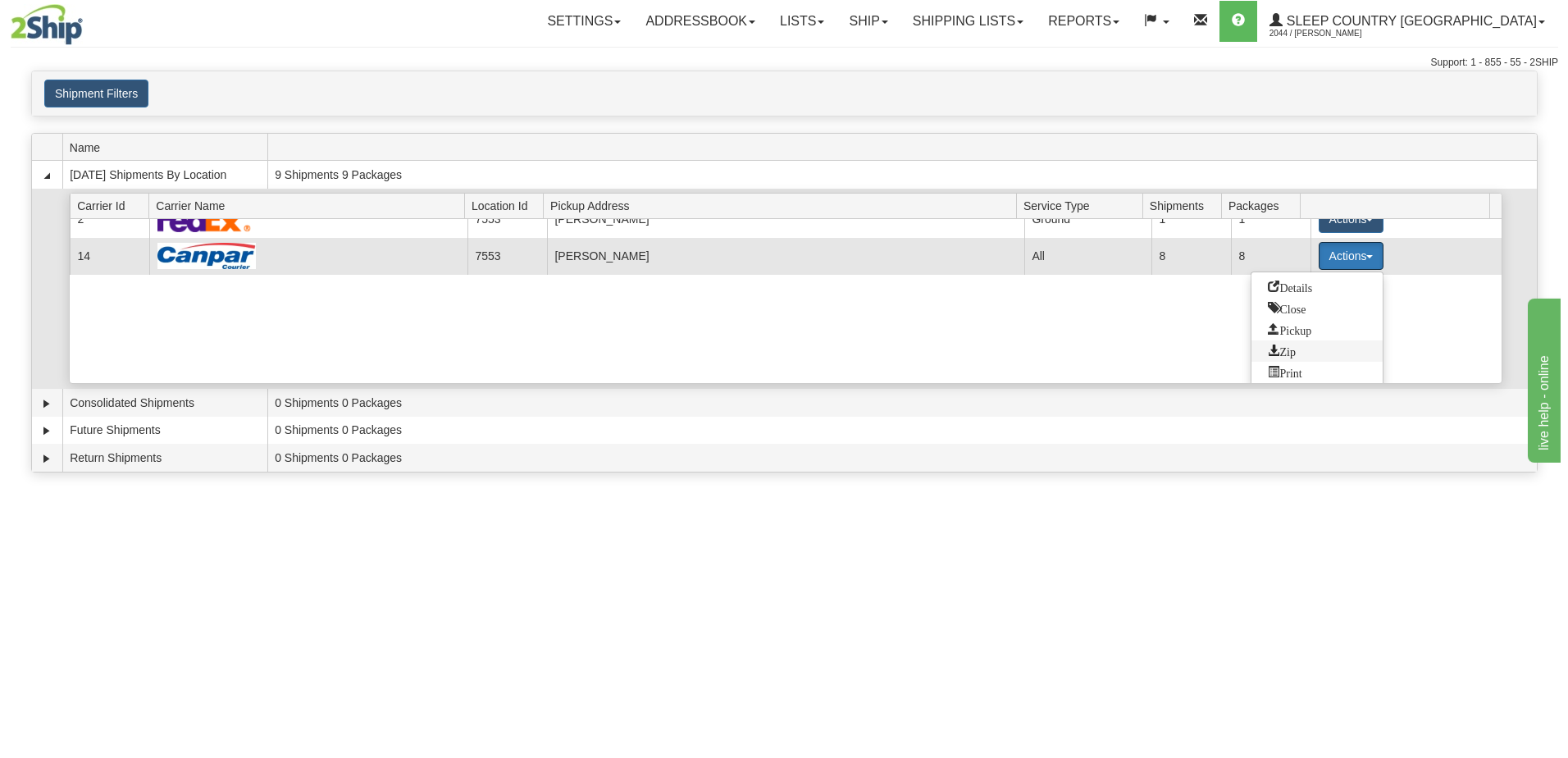
scroll to position [24, 0]
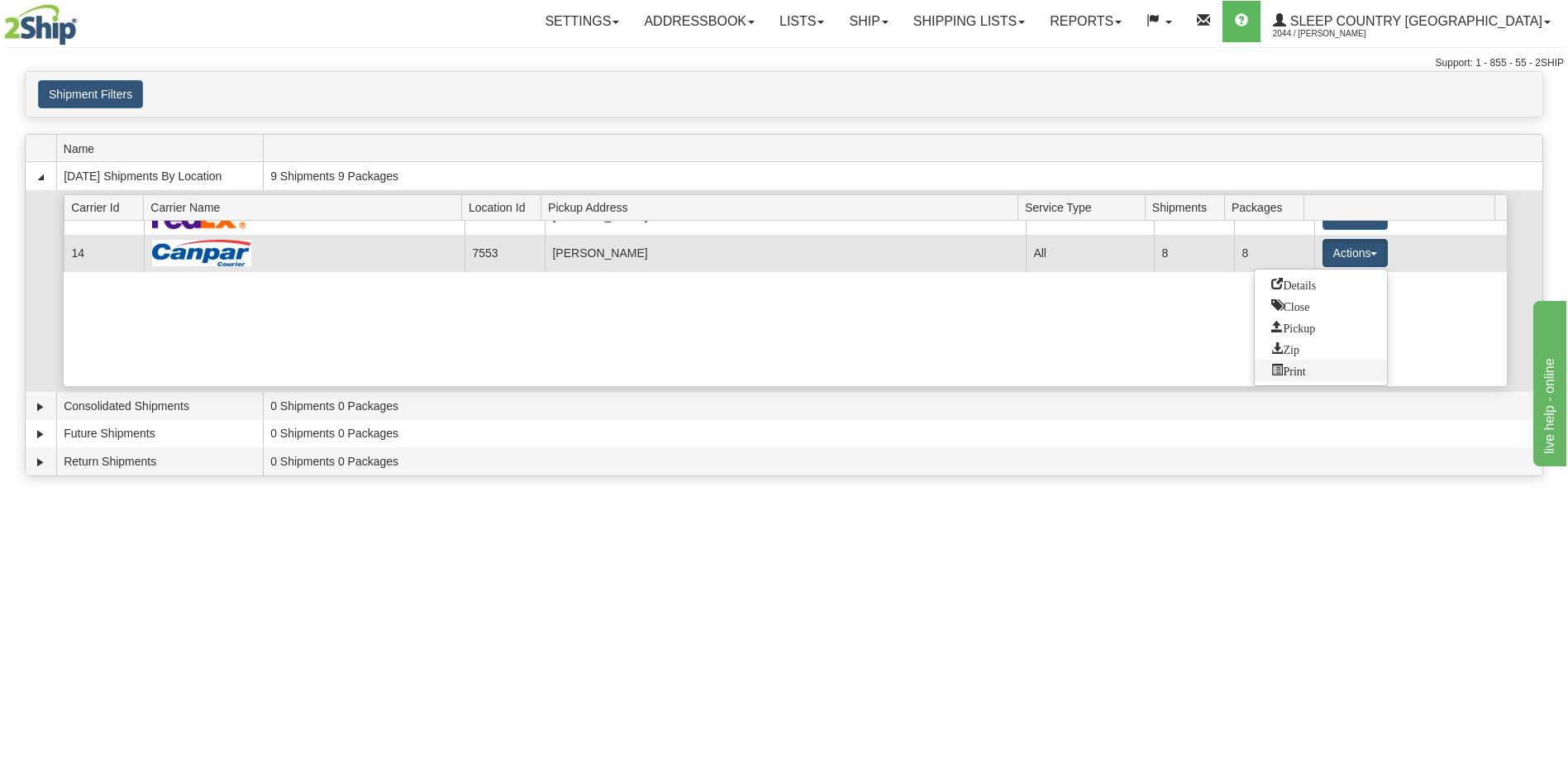
click at [1308, 376] on link "Print" at bounding box center [1320, 369] width 132 height 21
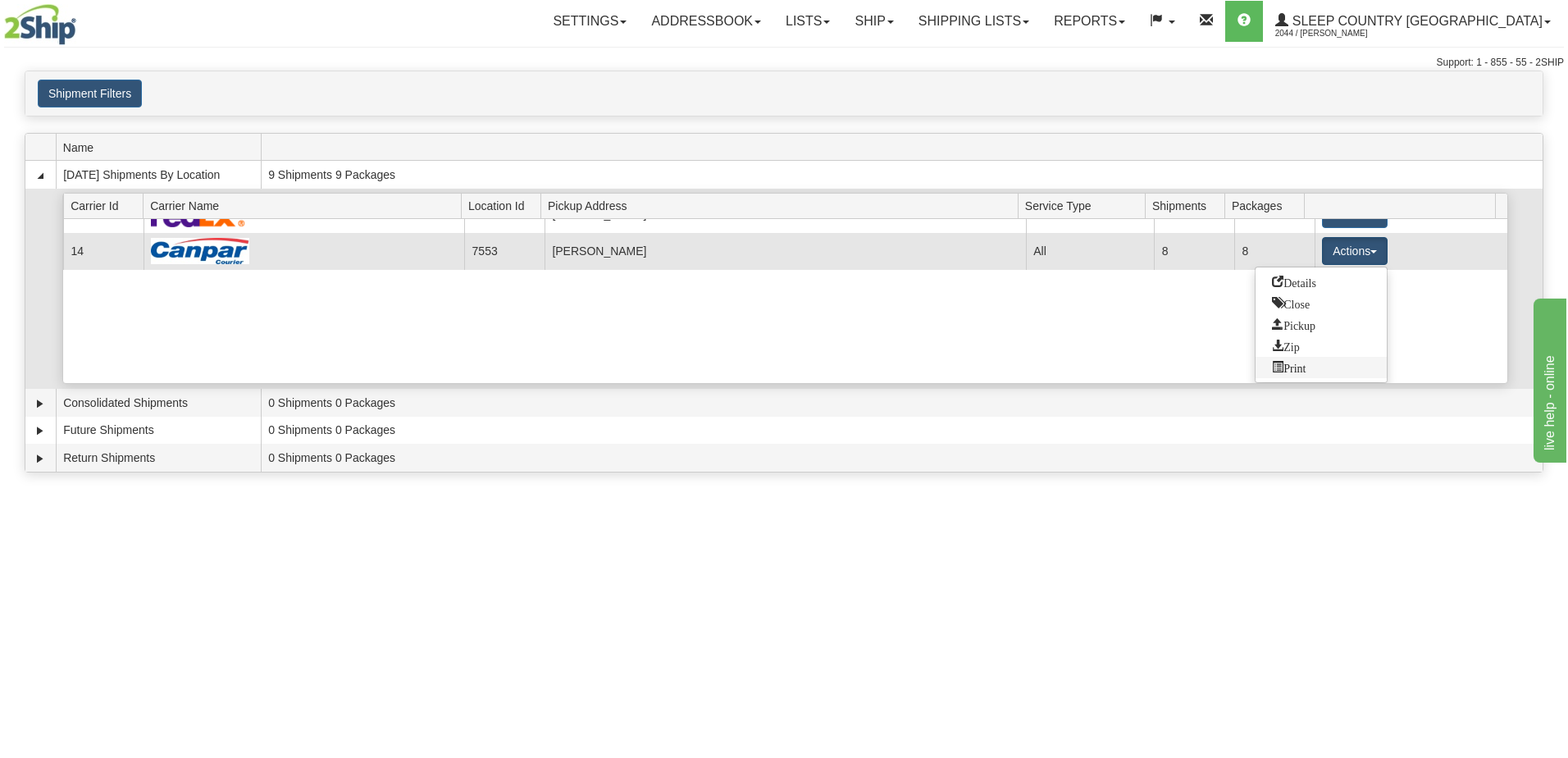
scroll to position [0, 0]
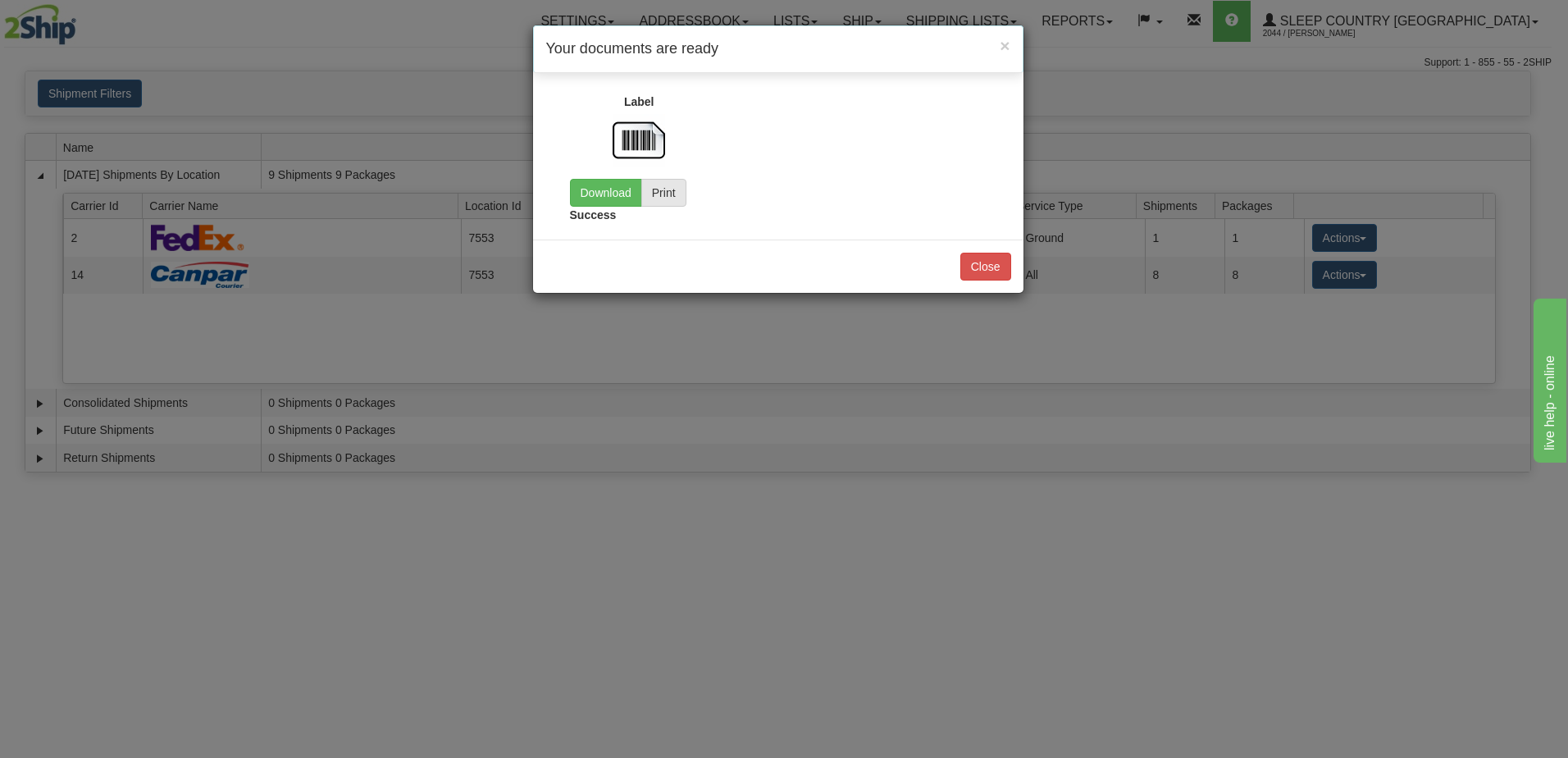
click at [636, 139] on img at bounding box center [639, 139] width 53 height 53
click at [657, 191] on button "Print" at bounding box center [664, 193] width 45 height 28
click at [612, 190] on link "Download" at bounding box center [606, 193] width 72 height 28
